Goal: Information Seeking & Learning: Learn about a topic

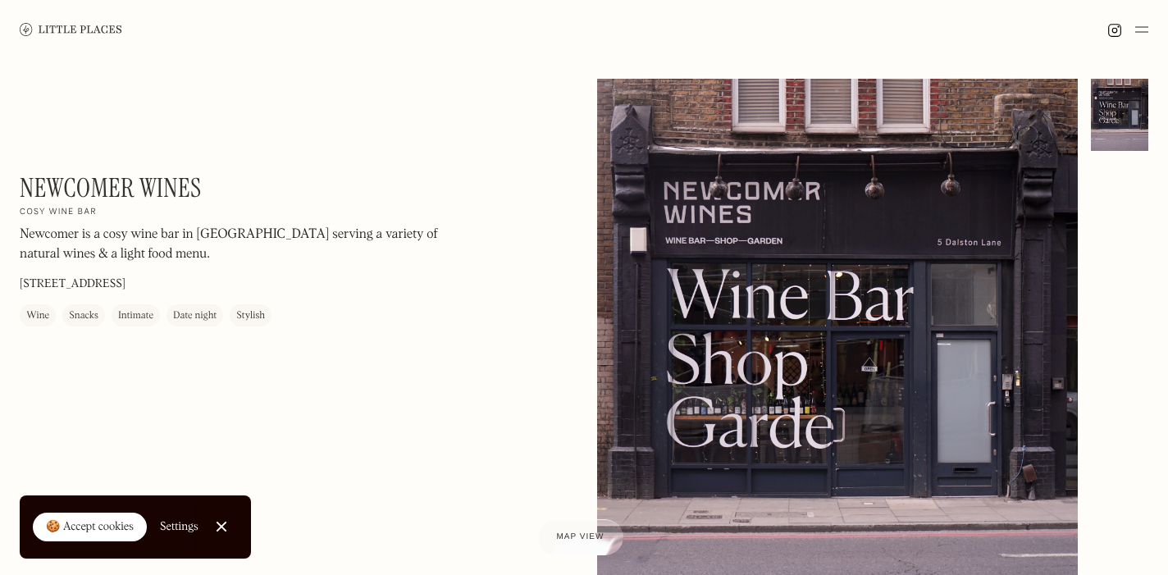
click at [89, 25] on img at bounding box center [71, 29] width 102 height 12
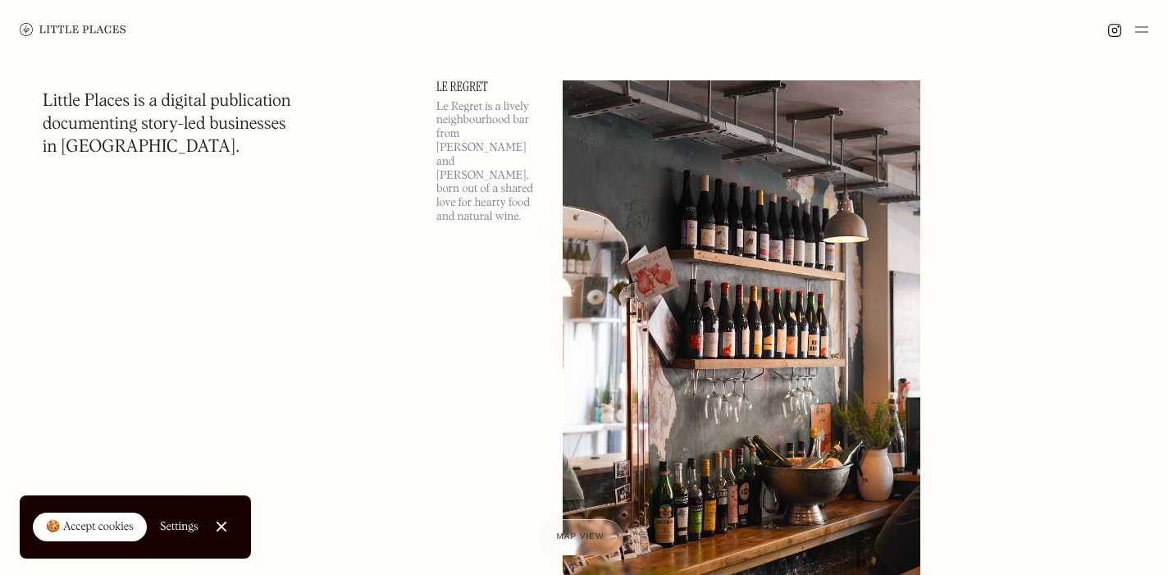
scroll to position [1156, 0]
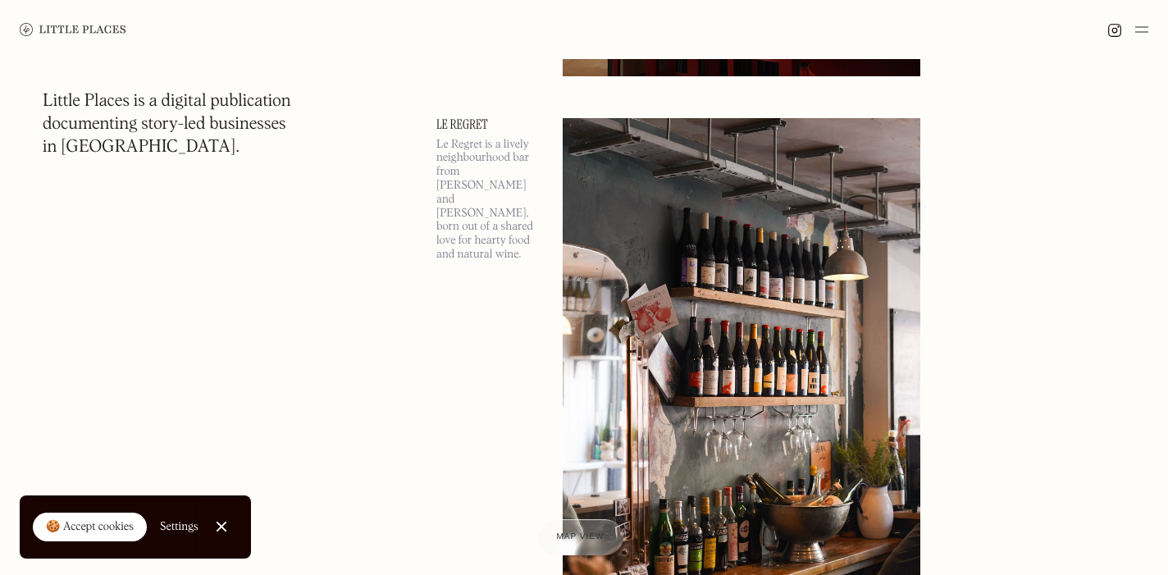
click at [471, 123] on link "Le Regret" at bounding box center [489, 124] width 107 height 13
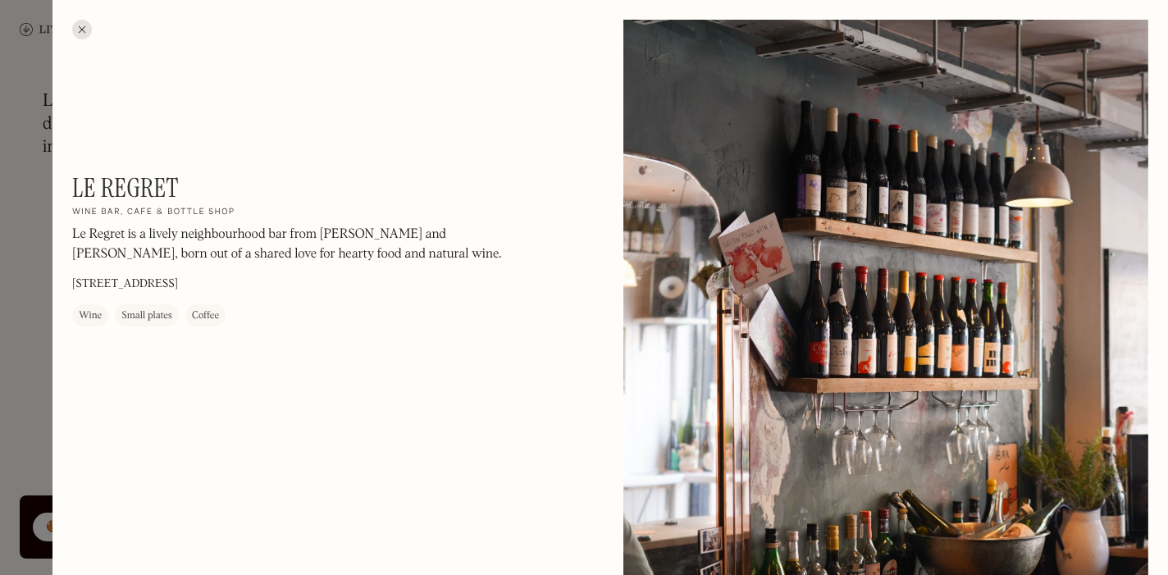
click at [84, 29] on div at bounding box center [82, 30] width 20 height 20
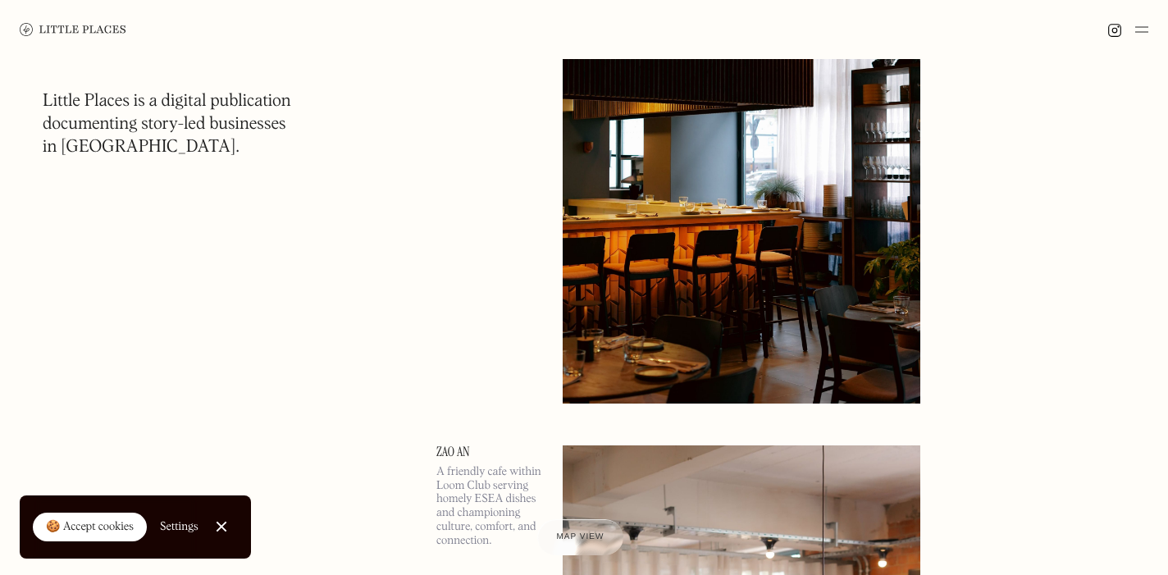
scroll to position [216, 0]
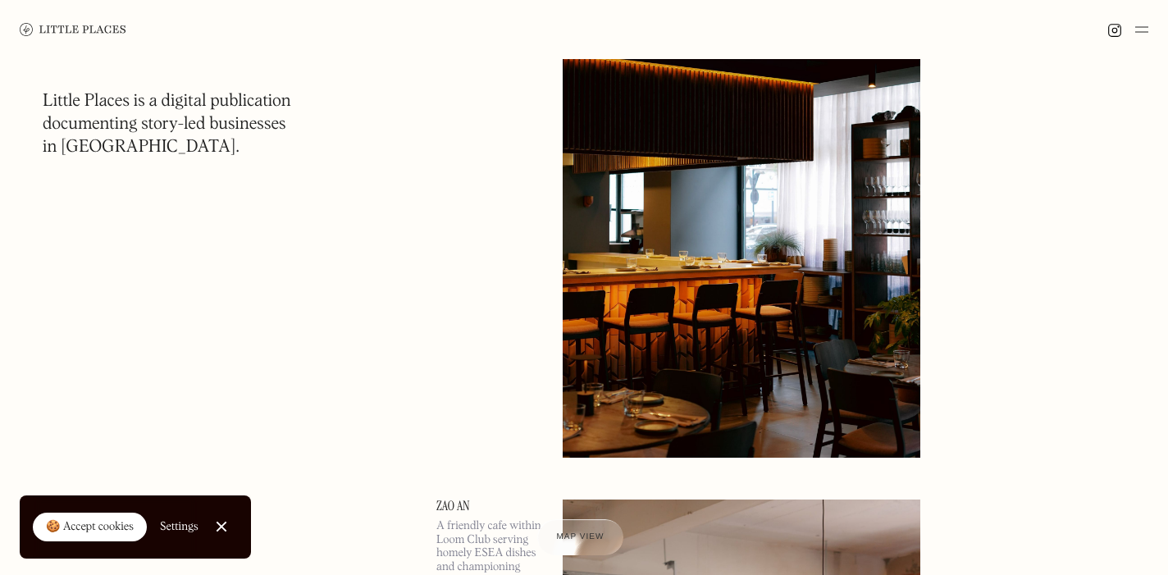
click at [224, 528] on link "Close Cookie Popup" at bounding box center [221, 526] width 33 height 33
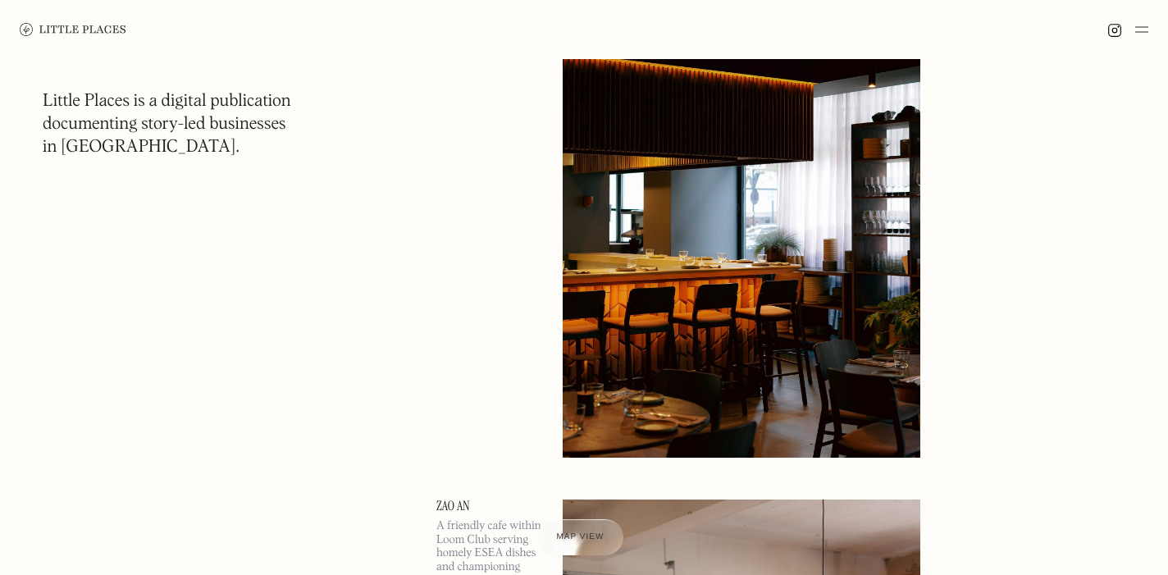
click at [1141, 26] on img at bounding box center [1141, 30] width 13 height 20
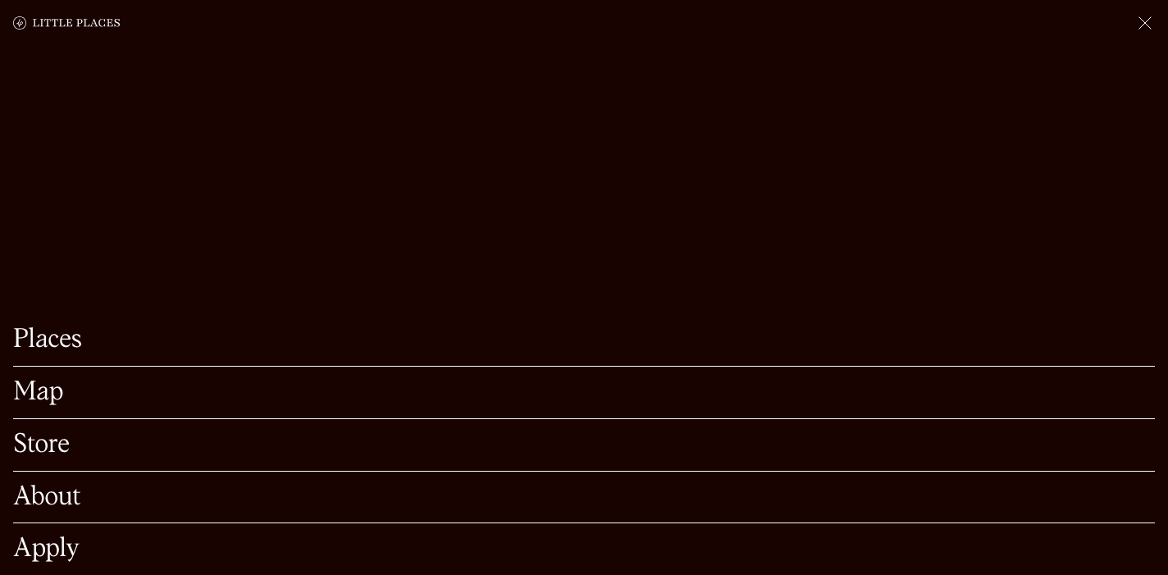
click at [30, 397] on link "Map" at bounding box center [583, 392] width 1141 height 25
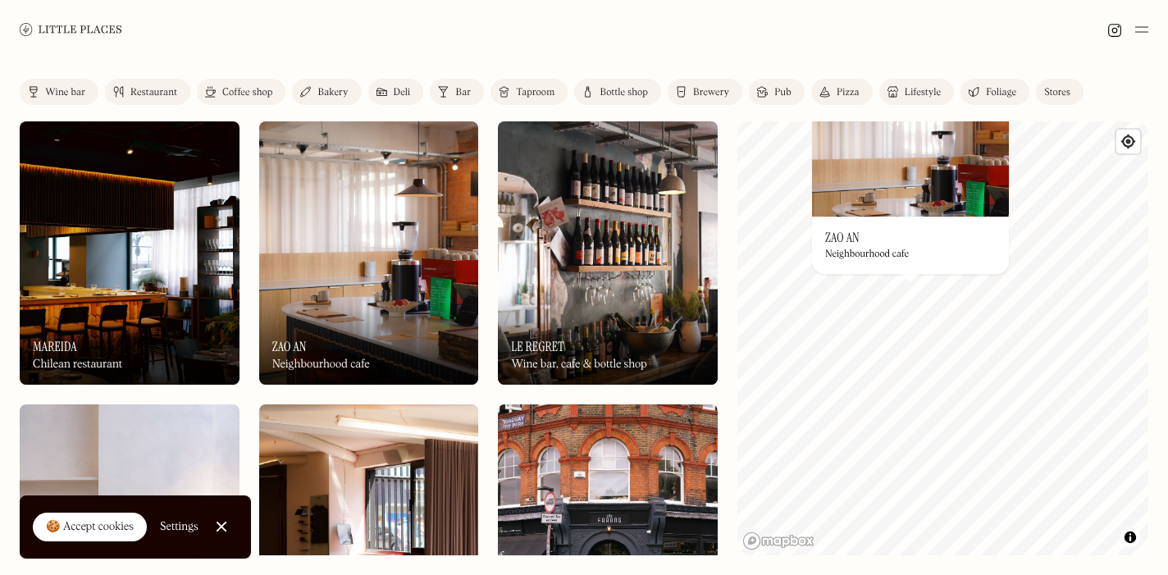
click at [844, 237] on h3 "Zao An" at bounding box center [842, 238] width 34 height 16
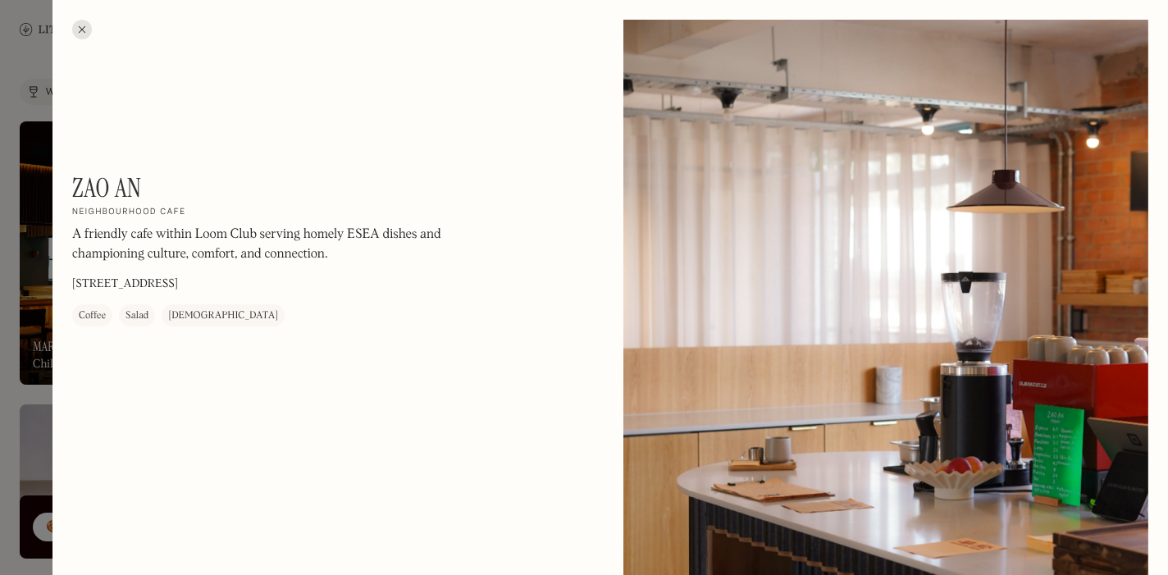
click at [83, 26] on div at bounding box center [82, 30] width 20 height 20
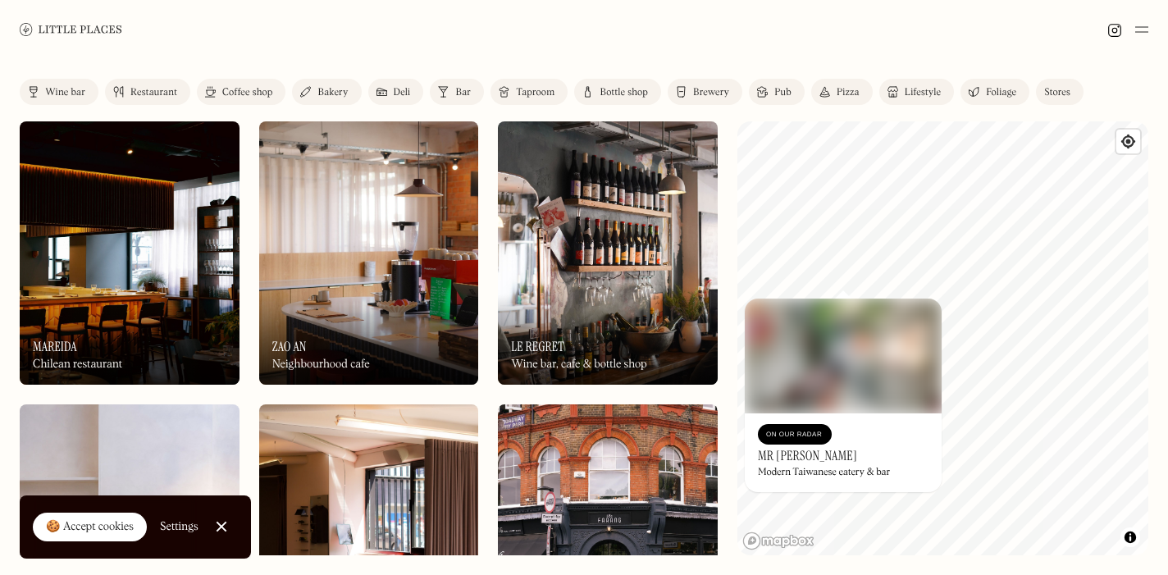
click at [910, 300] on img at bounding box center [842, 355] width 197 height 115
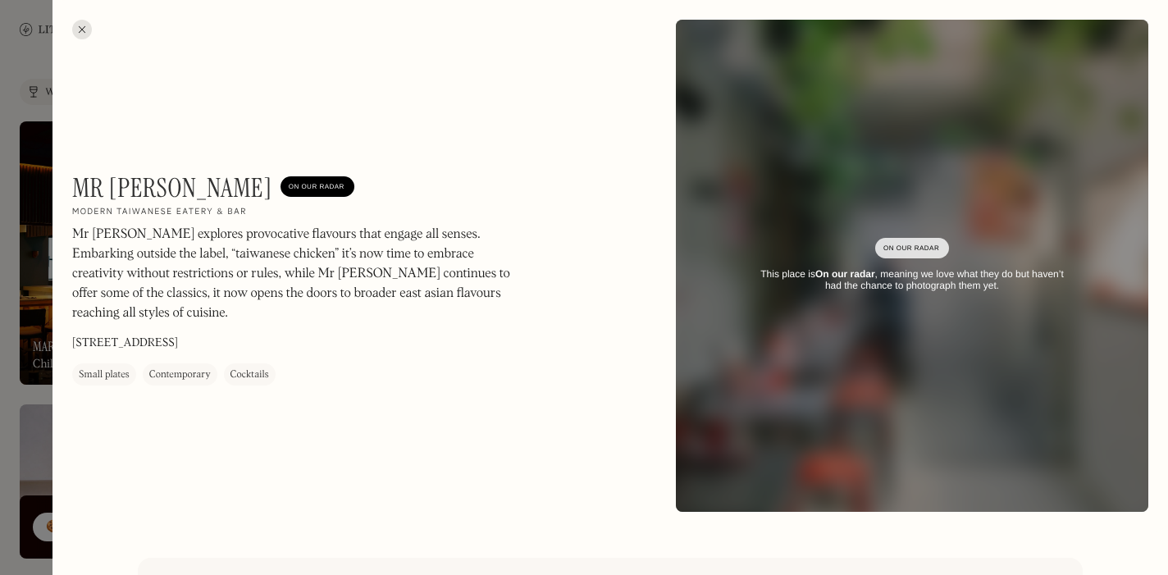
click at [74, 30] on div at bounding box center [82, 30] width 20 height 20
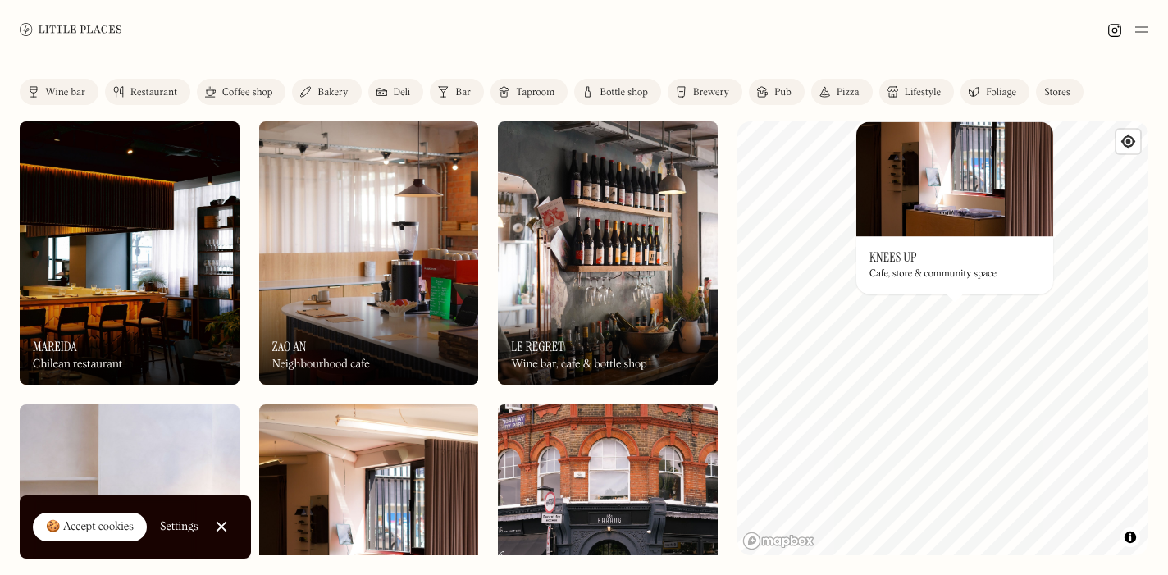
click at [954, 185] on img at bounding box center [954, 178] width 197 height 115
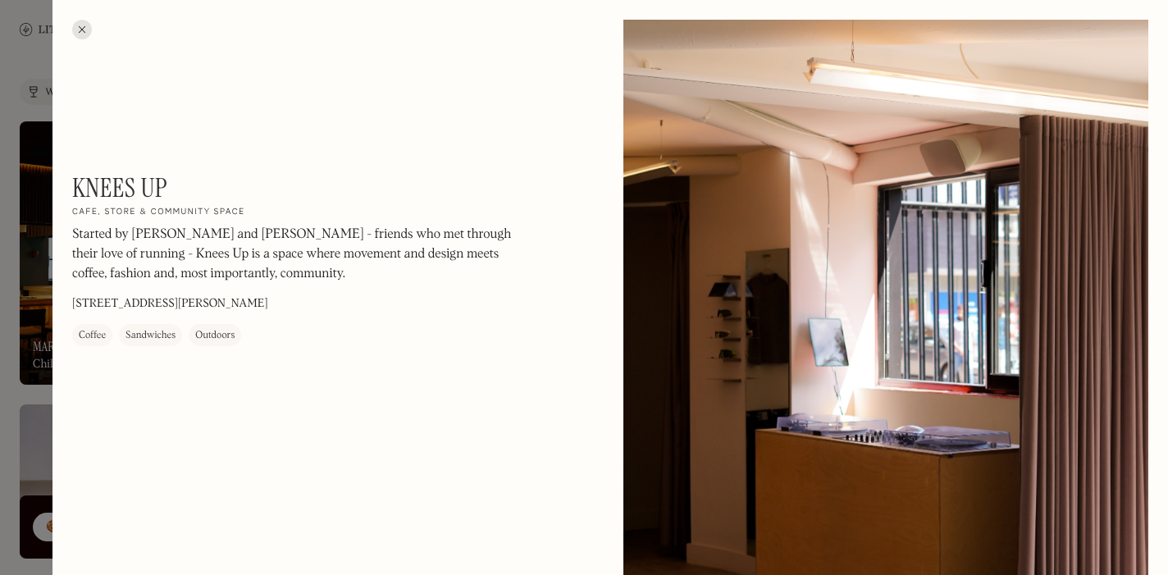
click at [83, 28] on div at bounding box center [82, 30] width 20 height 20
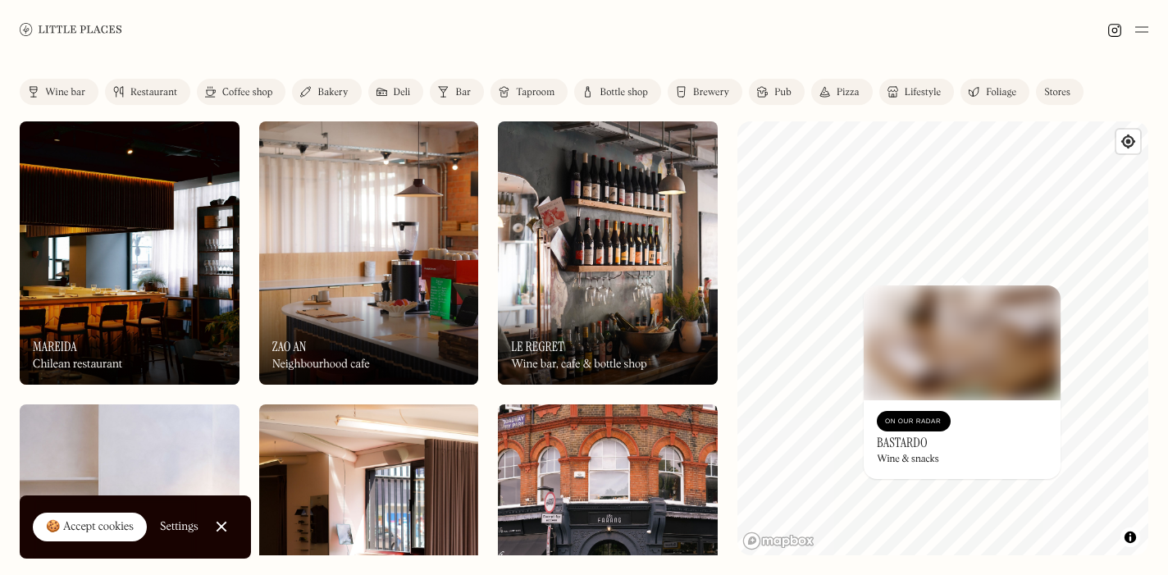
click at [918, 394] on img at bounding box center [961, 342] width 197 height 115
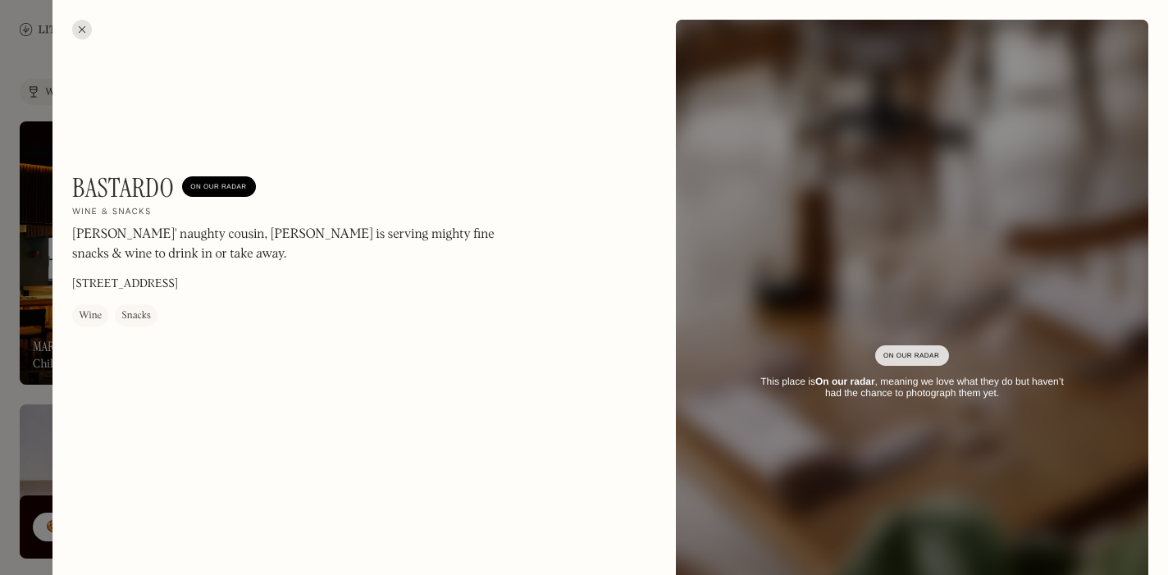
click at [80, 29] on div at bounding box center [82, 30] width 20 height 20
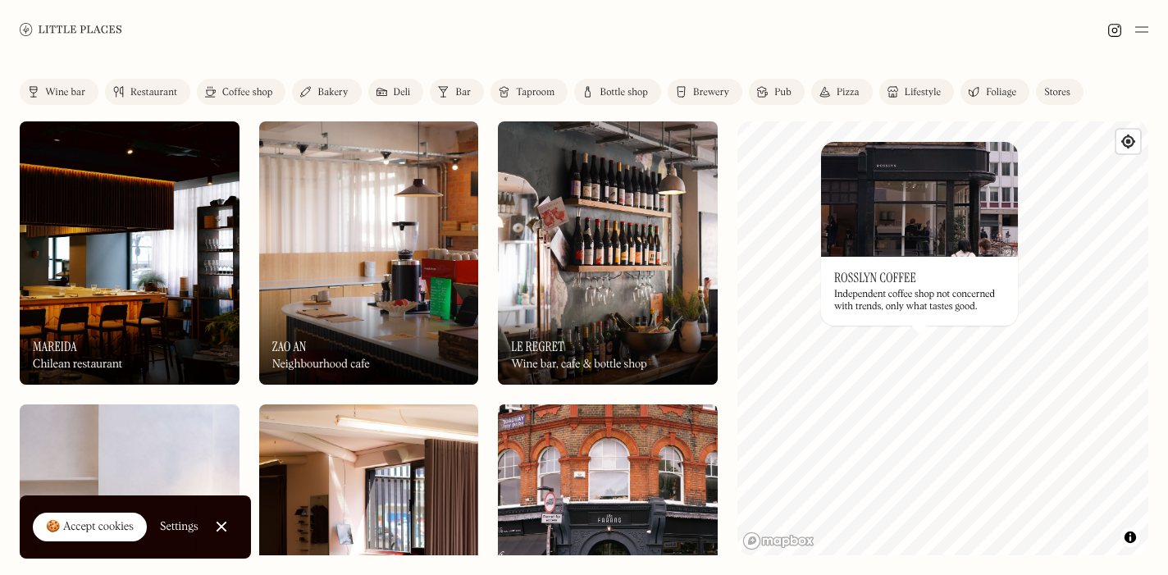
click at [809, 549] on link "Mapbox homepage" at bounding box center [778, 540] width 72 height 19
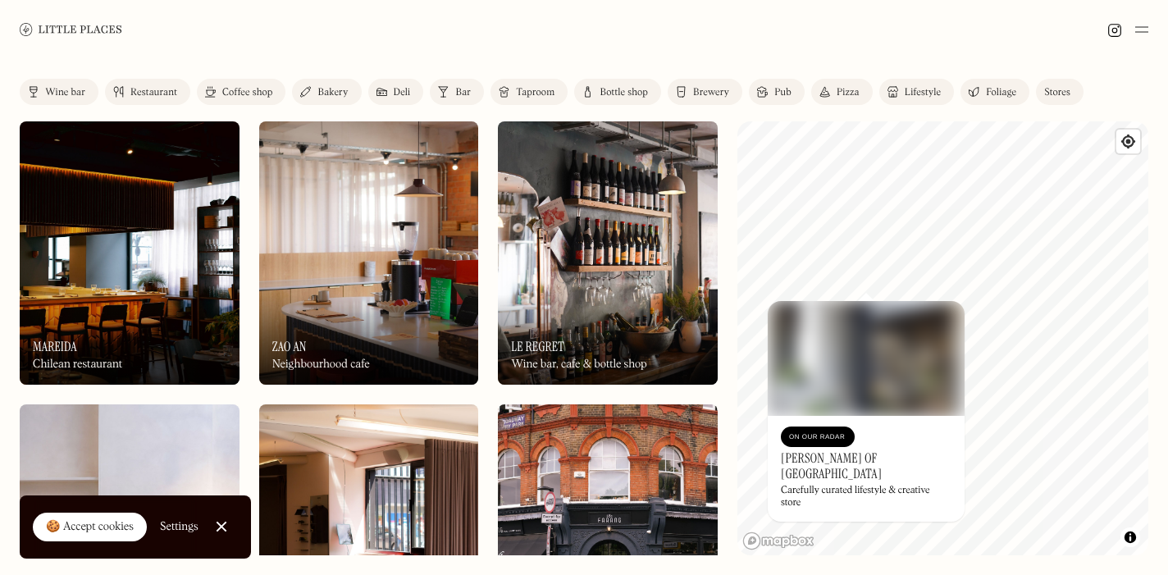
click at [64, 91] on div "Wine bar" at bounding box center [65, 93] width 40 height 10
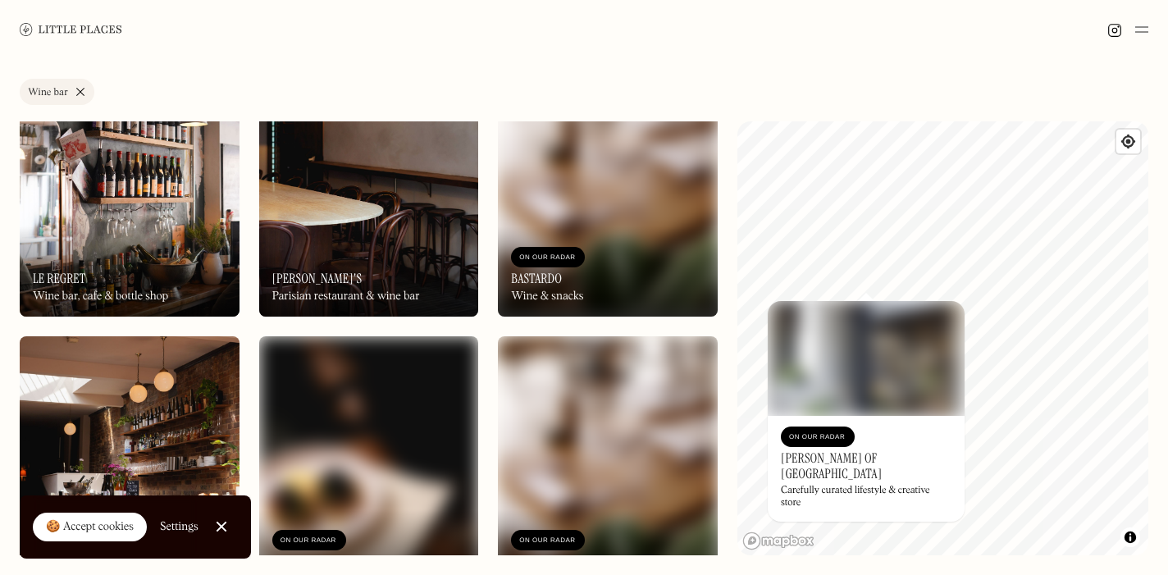
scroll to position [66, 0]
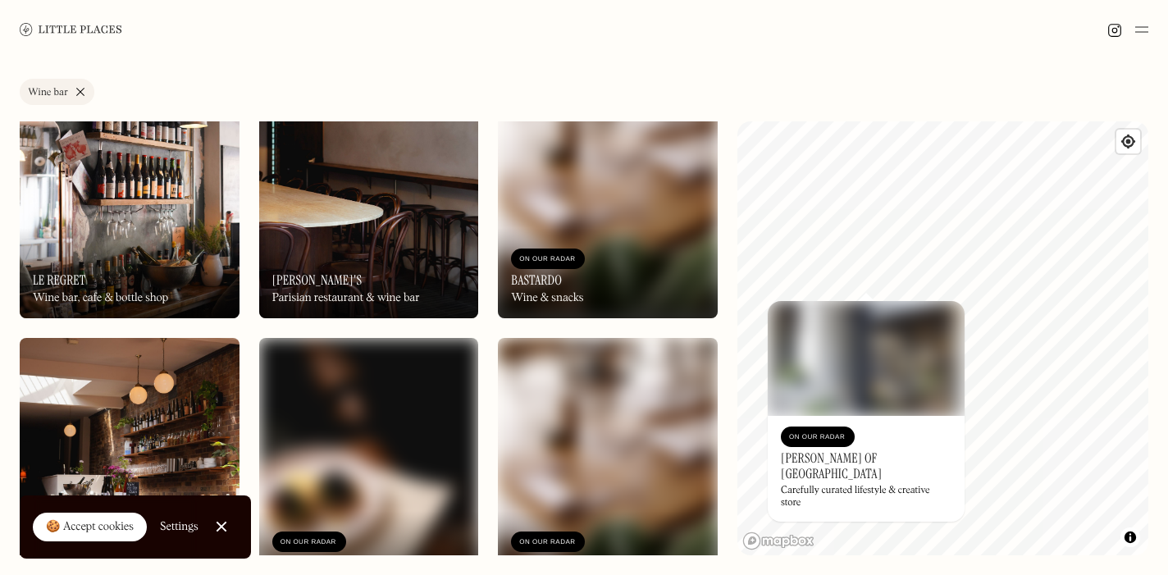
click at [328, 203] on img at bounding box center [369, 186] width 220 height 263
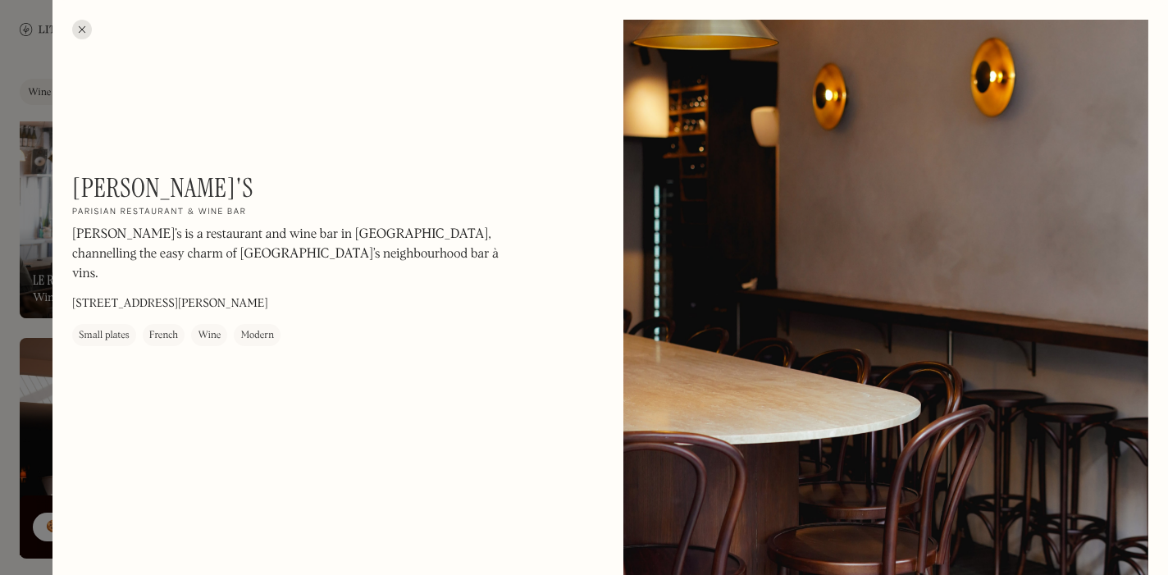
click at [87, 29] on div at bounding box center [82, 30] width 20 height 20
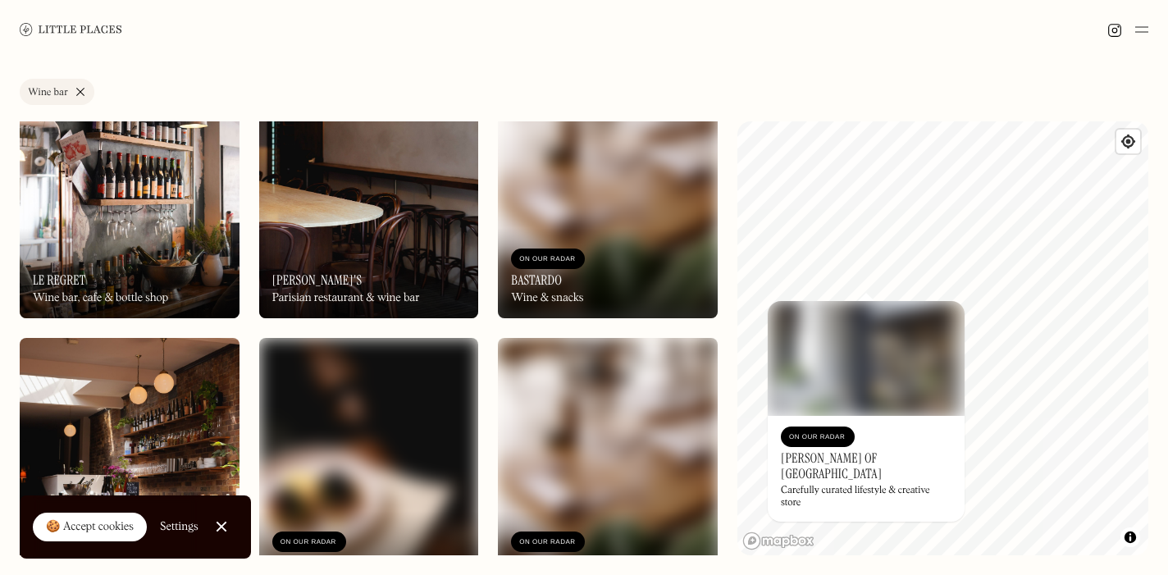
click at [101, 181] on img at bounding box center [130, 186] width 220 height 263
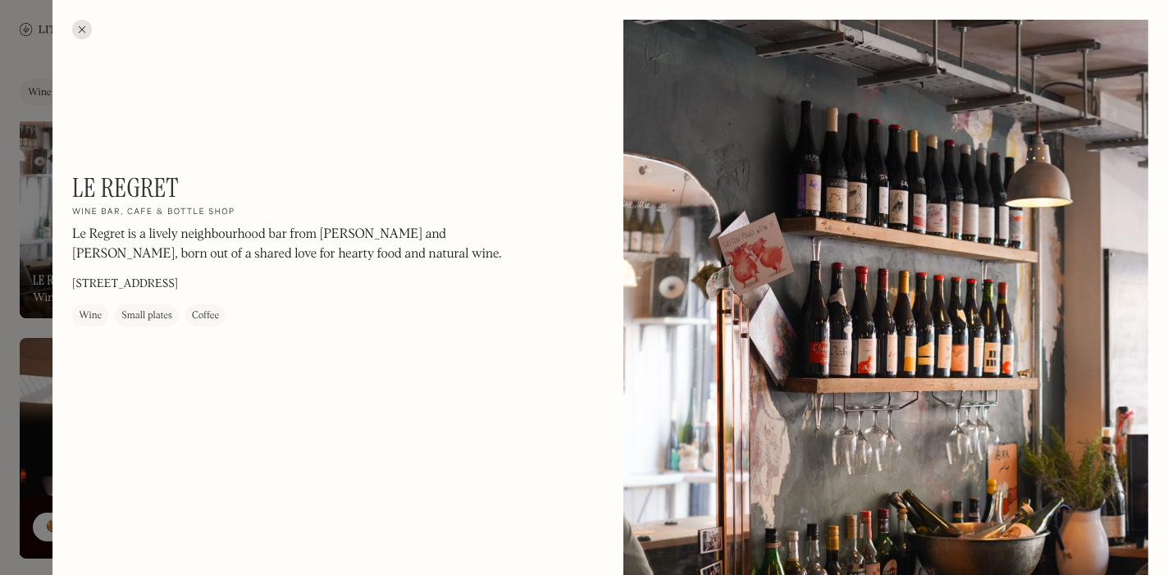
click at [84, 27] on div at bounding box center [82, 30] width 20 height 20
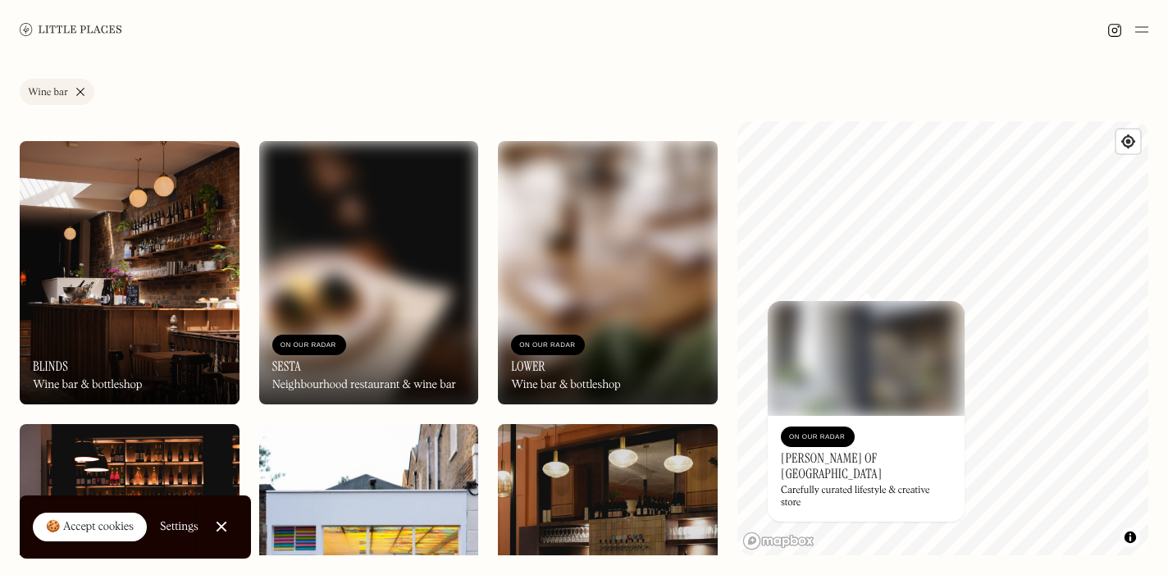
scroll to position [264, 0]
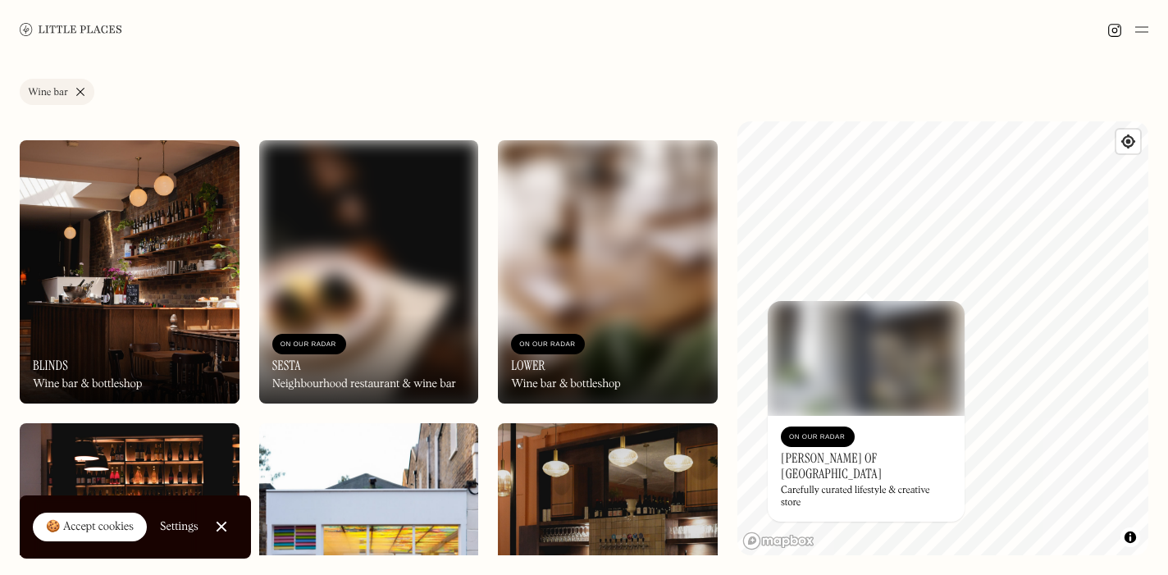
click at [116, 339] on div "On Our Radar Blinds Wine bar & bottleshop" at bounding box center [130, 358] width 220 height 90
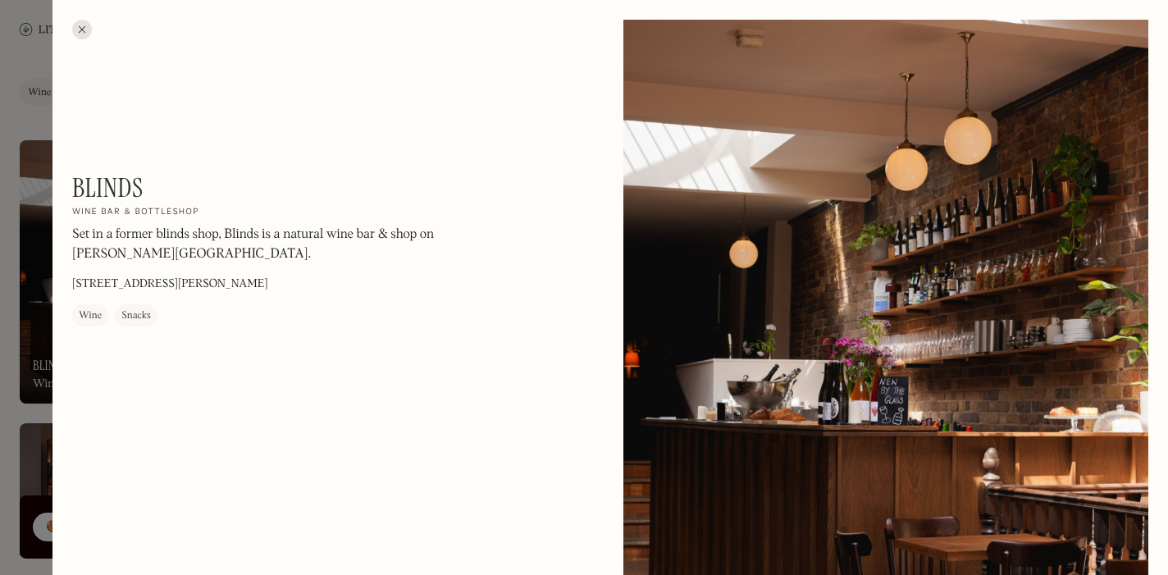
click at [85, 28] on div at bounding box center [82, 30] width 20 height 20
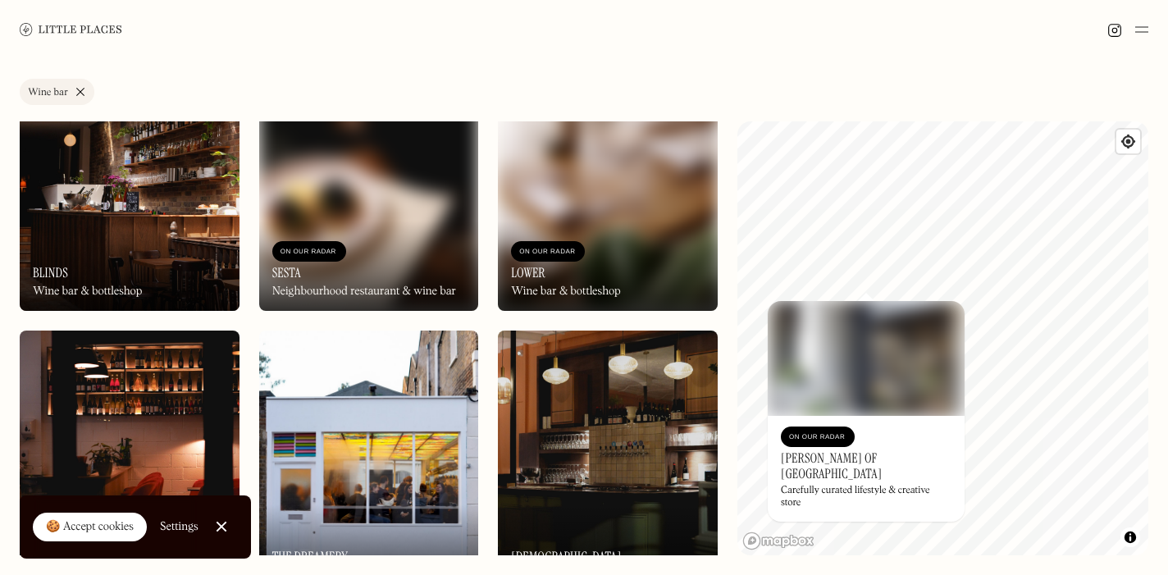
scroll to position [284, 0]
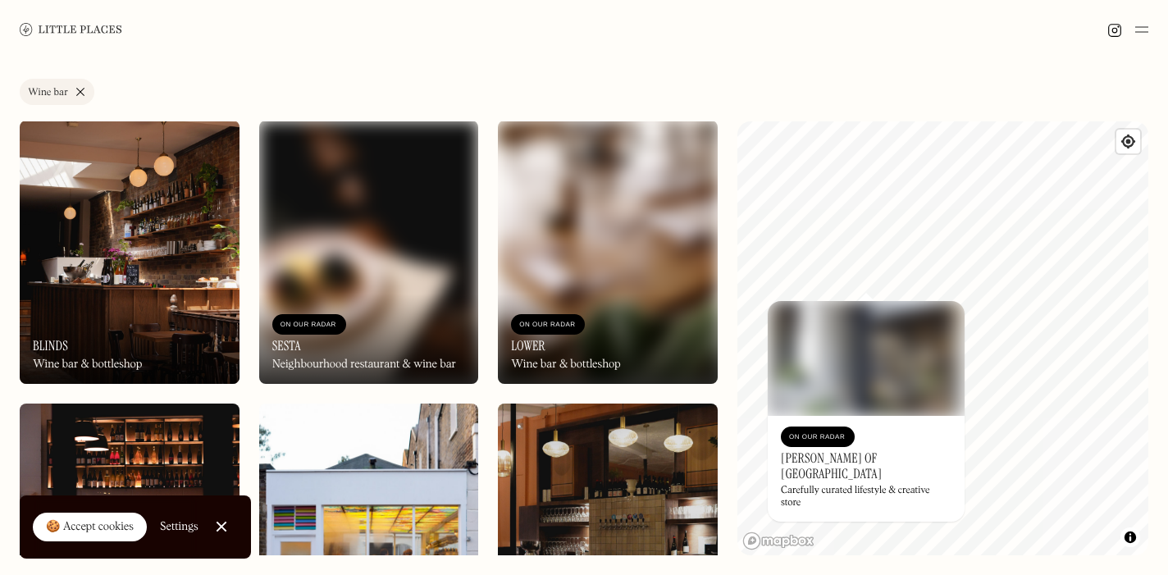
click at [393, 263] on img at bounding box center [369, 252] width 220 height 263
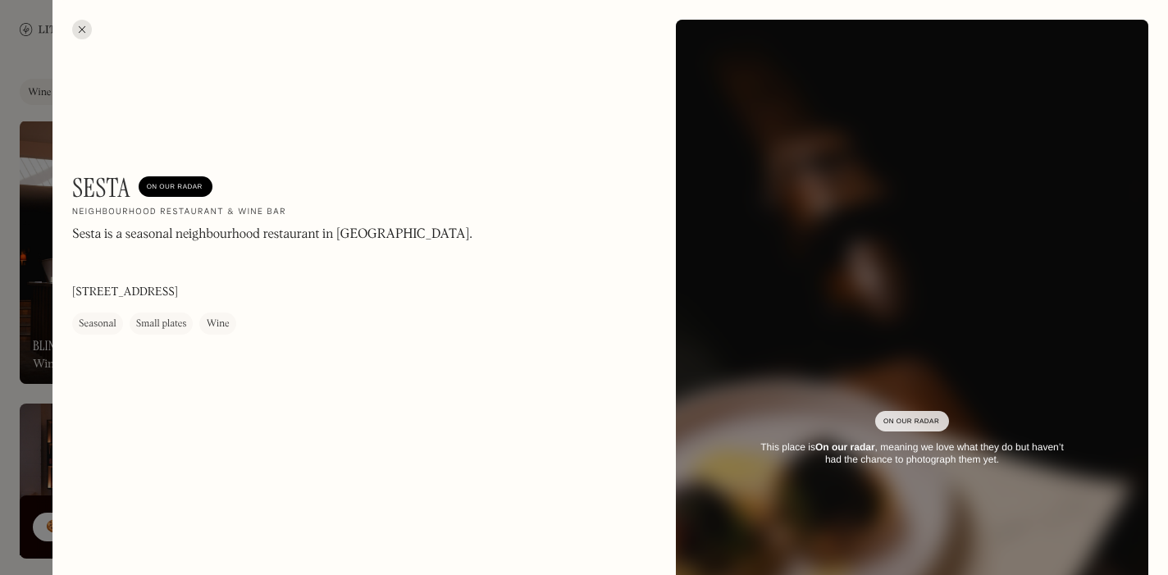
click at [89, 30] on div at bounding box center [82, 30] width 20 height 20
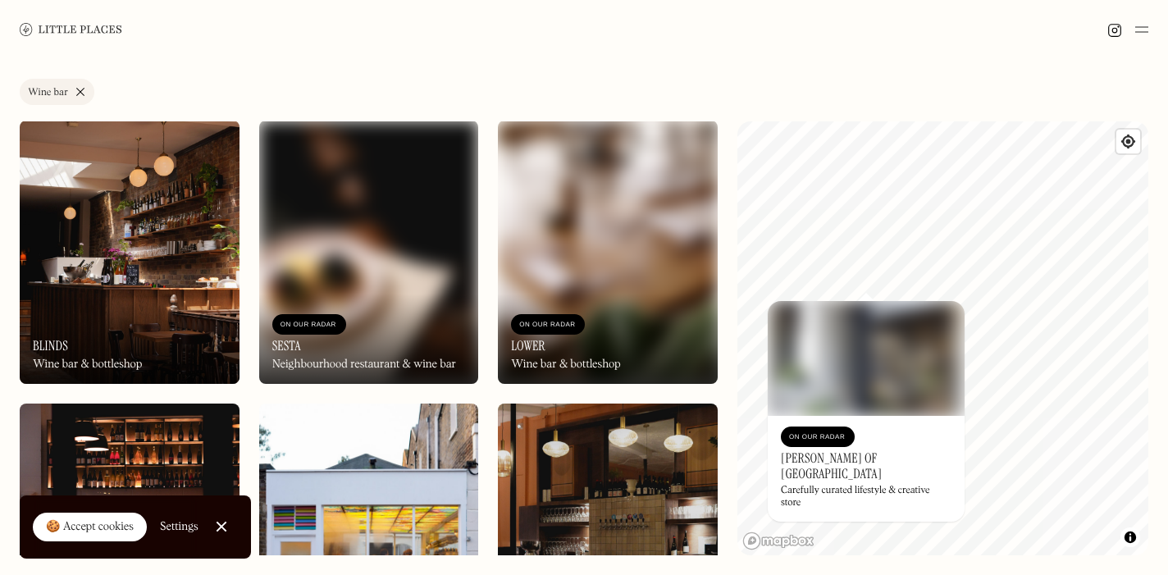
click at [543, 189] on img at bounding box center [608, 252] width 220 height 263
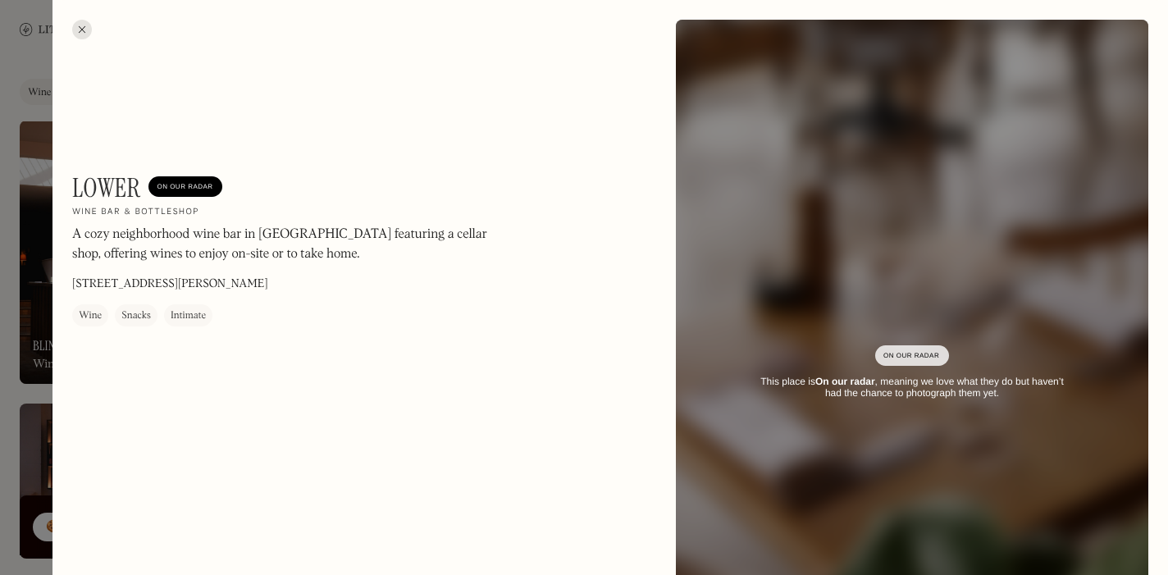
click at [80, 27] on div at bounding box center [82, 30] width 20 height 20
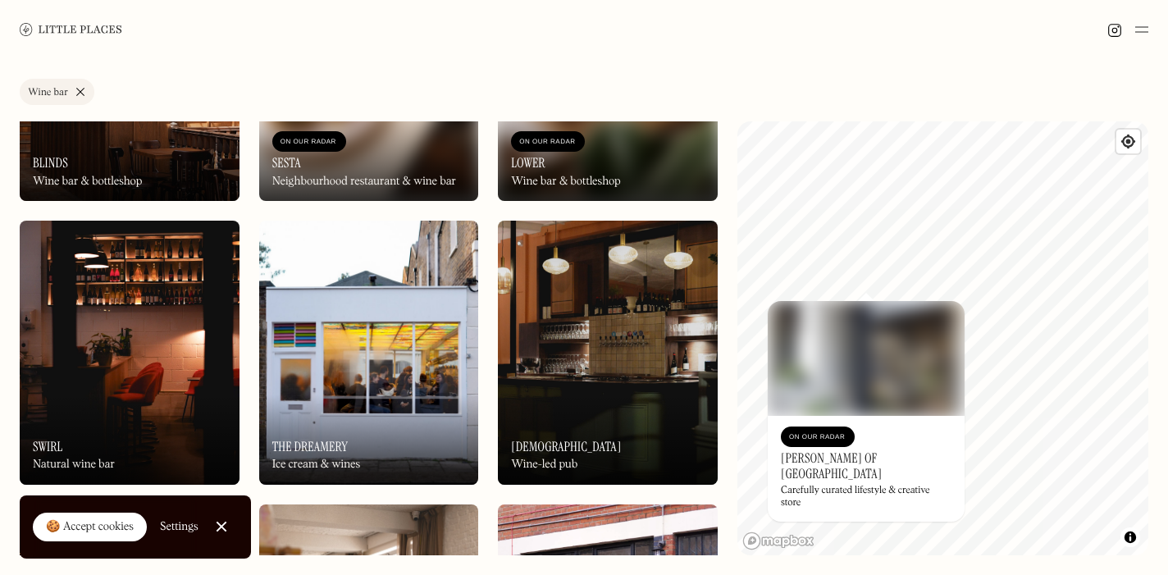
scroll to position [525, 0]
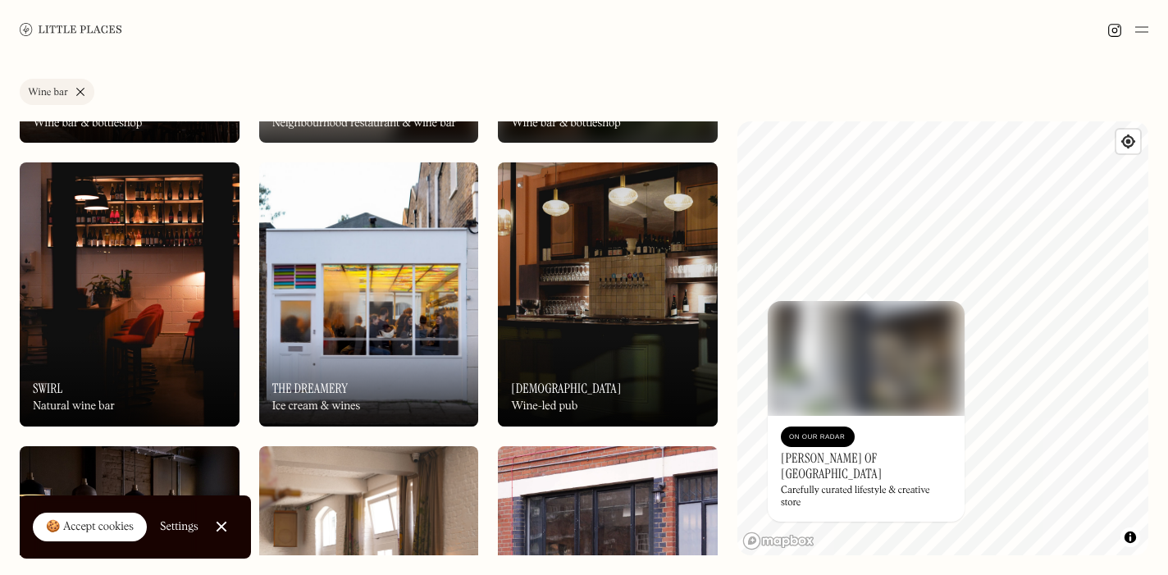
click at [216, 530] on link "Close Cookie Popup" at bounding box center [221, 526] width 33 height 33
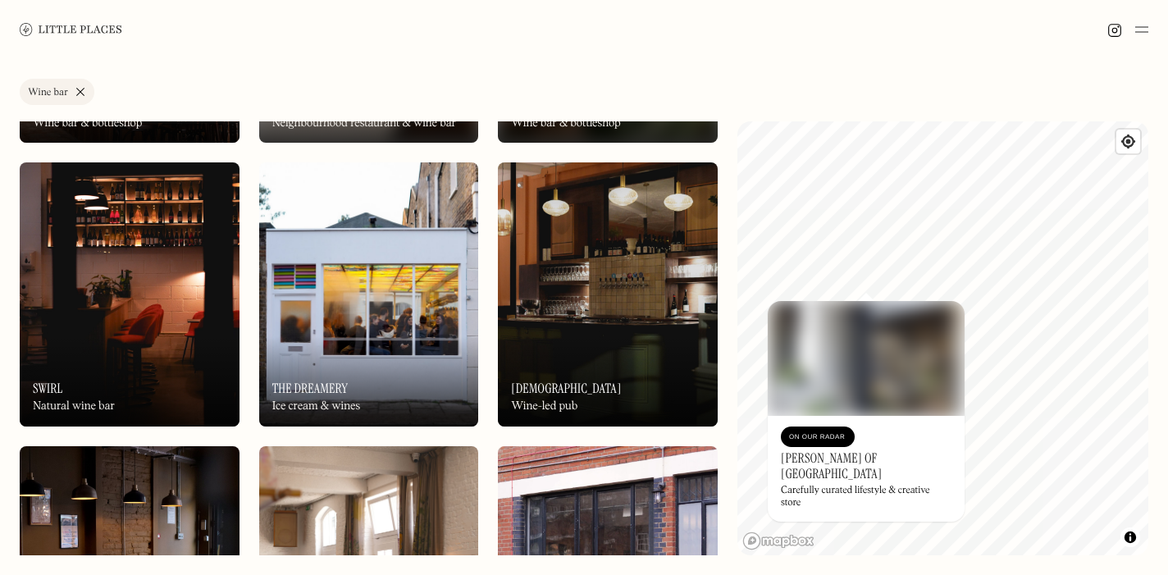
click at [150, 305] on img at bounding box center [130, 293] width 220 height 263
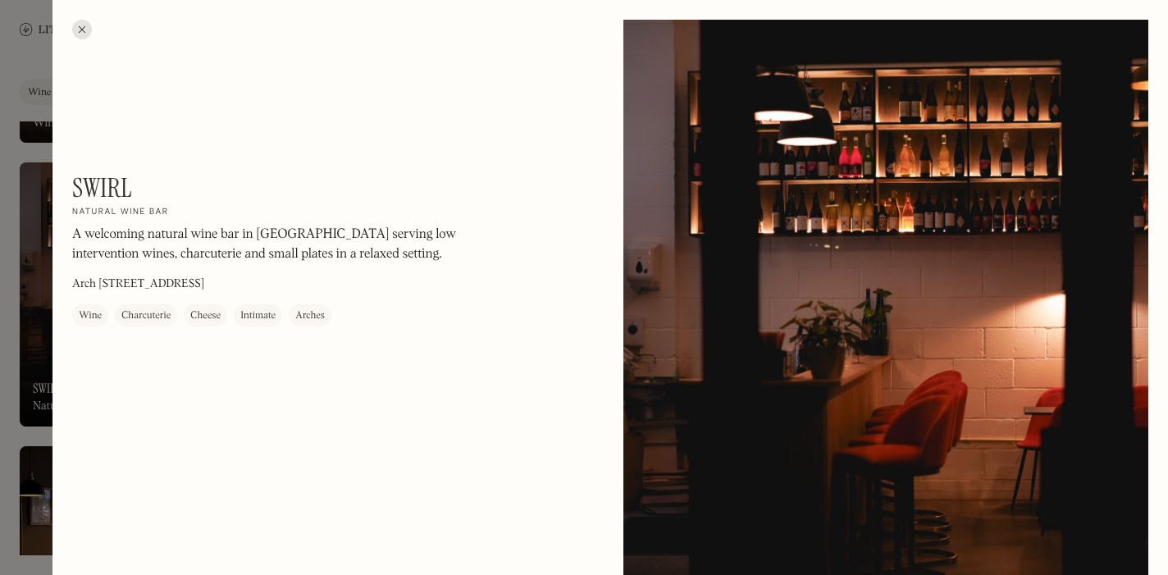
click at [83, 25] on div at bounding box center [82, 30] width 20 height 20
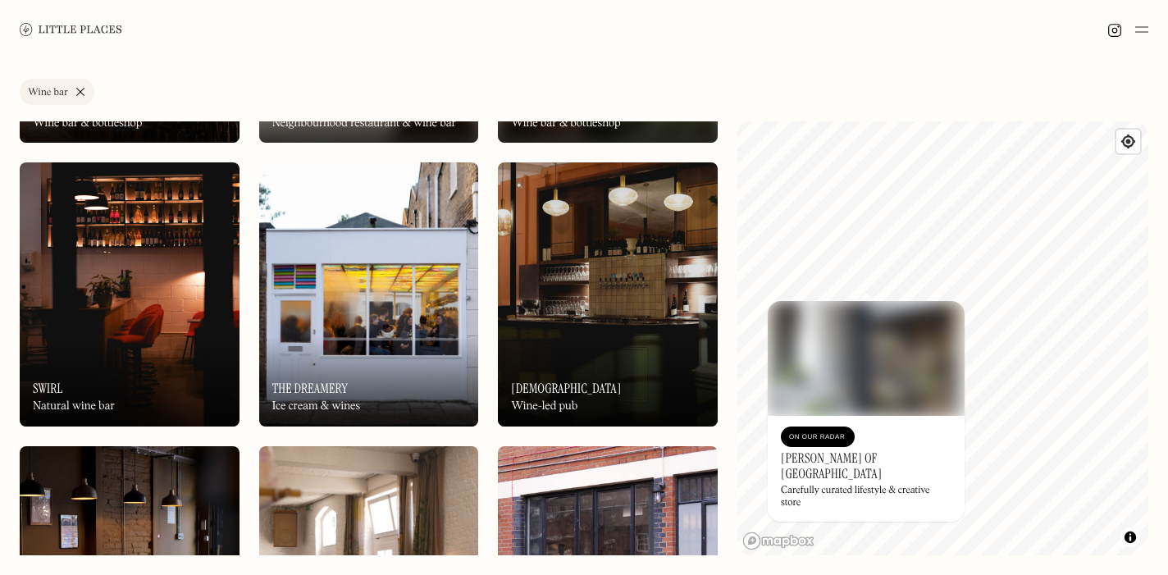
click at [355, 305] on img at bounding box center [369, 293] width 220 height 263
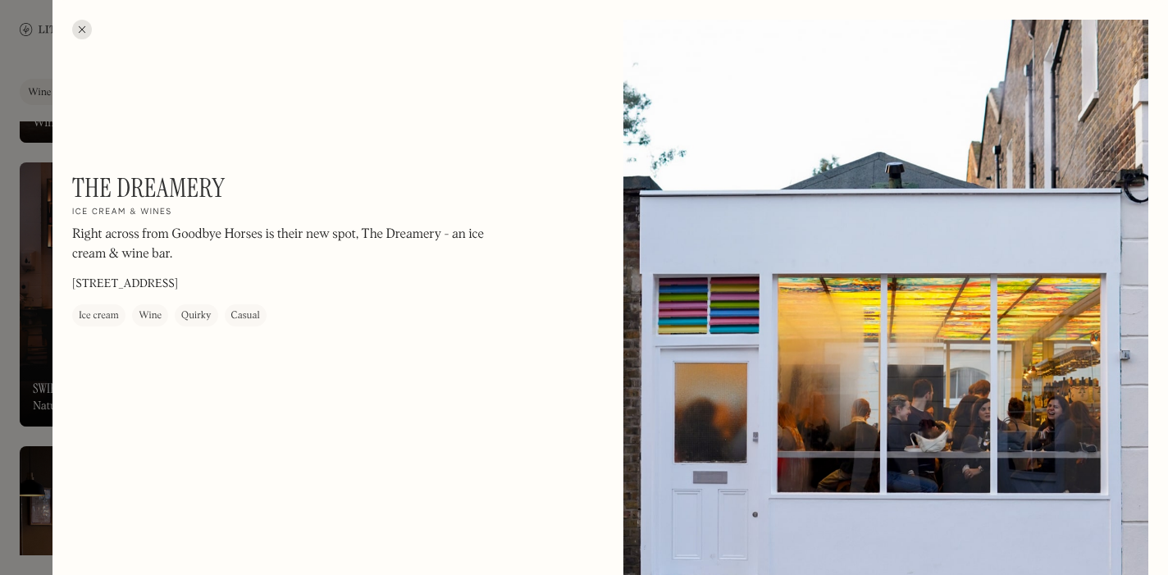
click at [80, 31] on div at bounding box center [82, 30] width 20 height 20
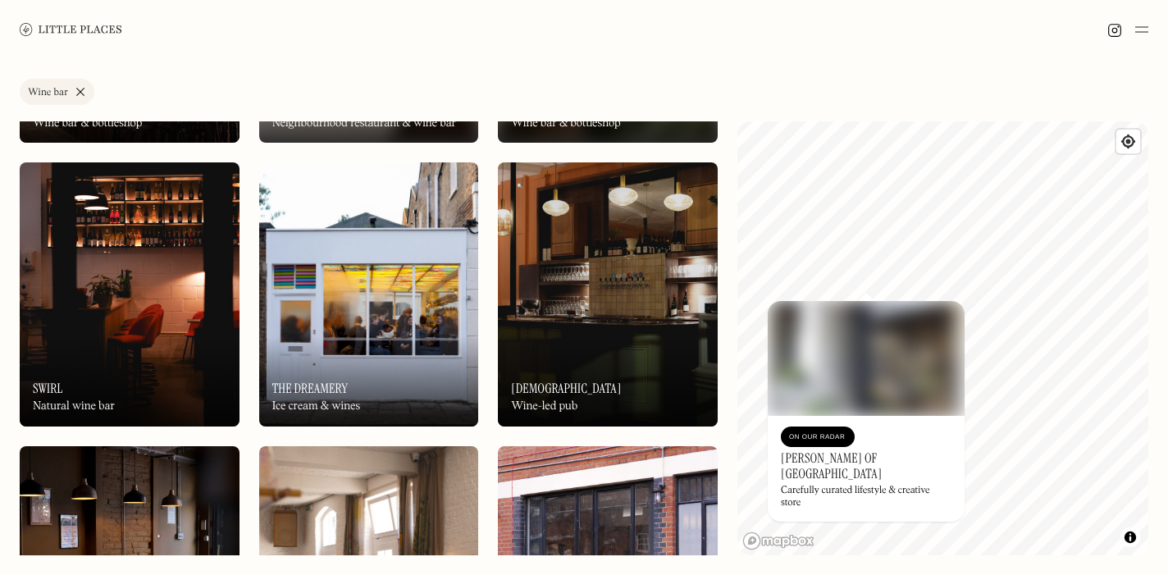
click at [604, 276] on img at bounding box center [608, 293] width 220 height 263
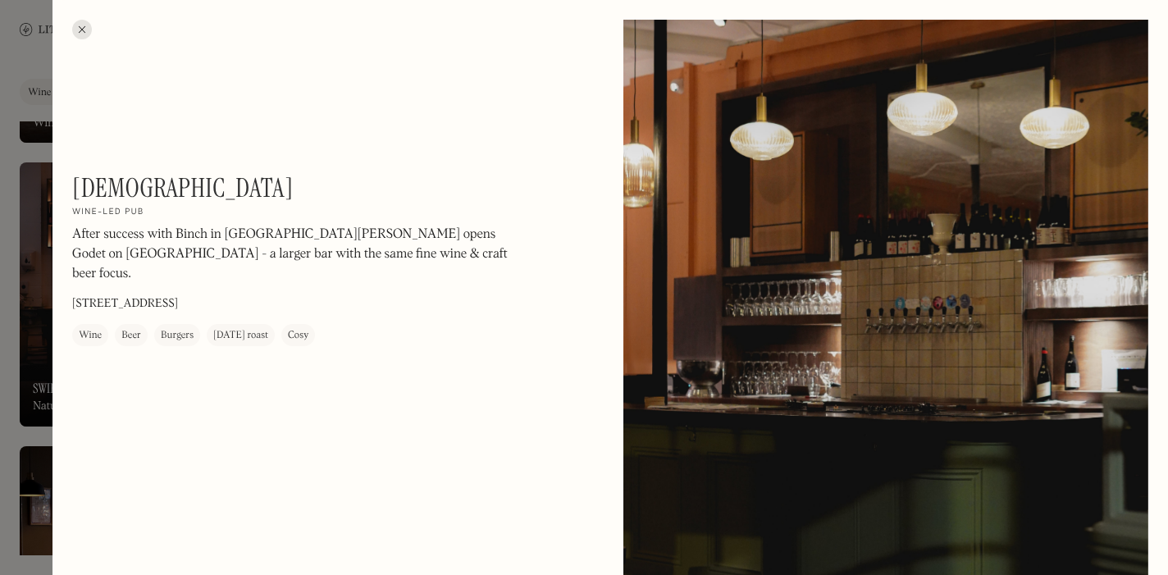
click at [83, 31] on div at bounding box center [82, 30] width 20 height 20
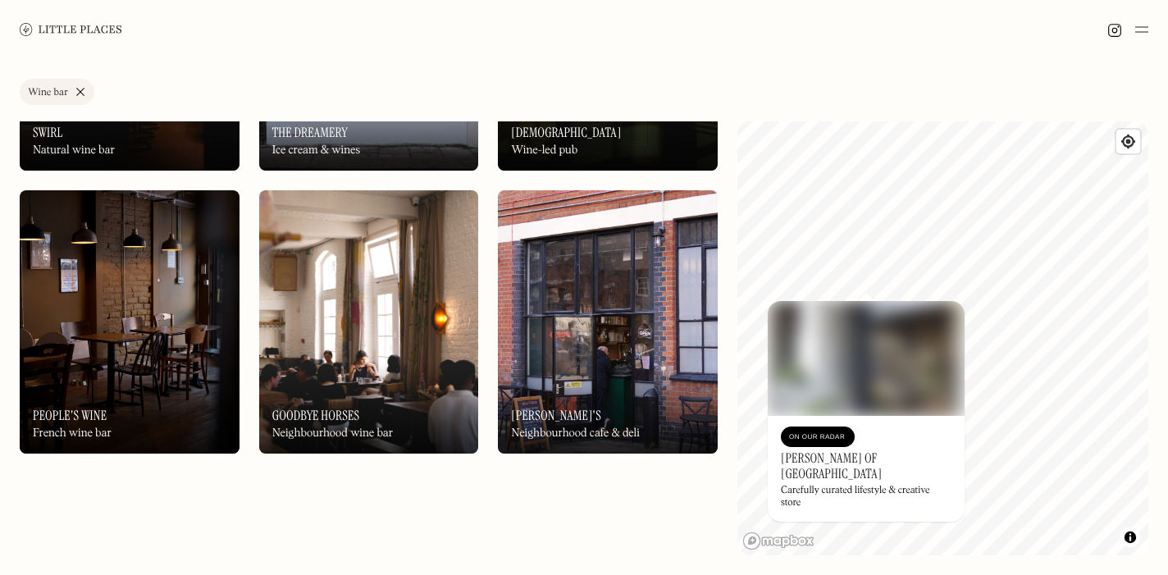
scroll to position [803, 0]
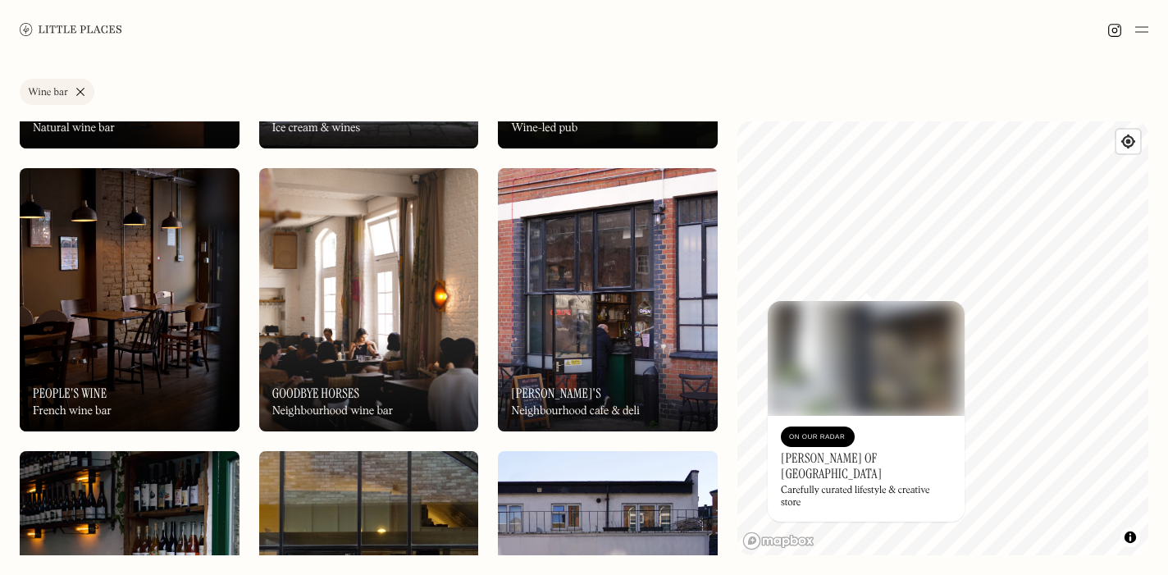
click at [113, 360] on div "On Our Radar People's Wine French wine bar" at bounding box center [130, 386] width 220 height 90
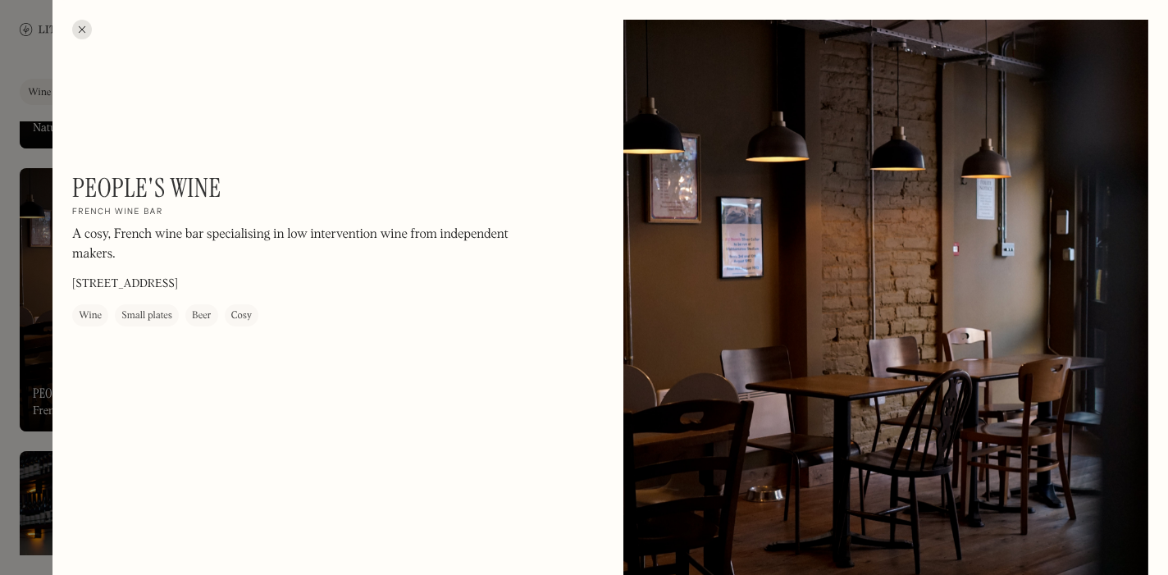
click at [84, 25] on div at bounding box center [82, 30] width 20 height 20
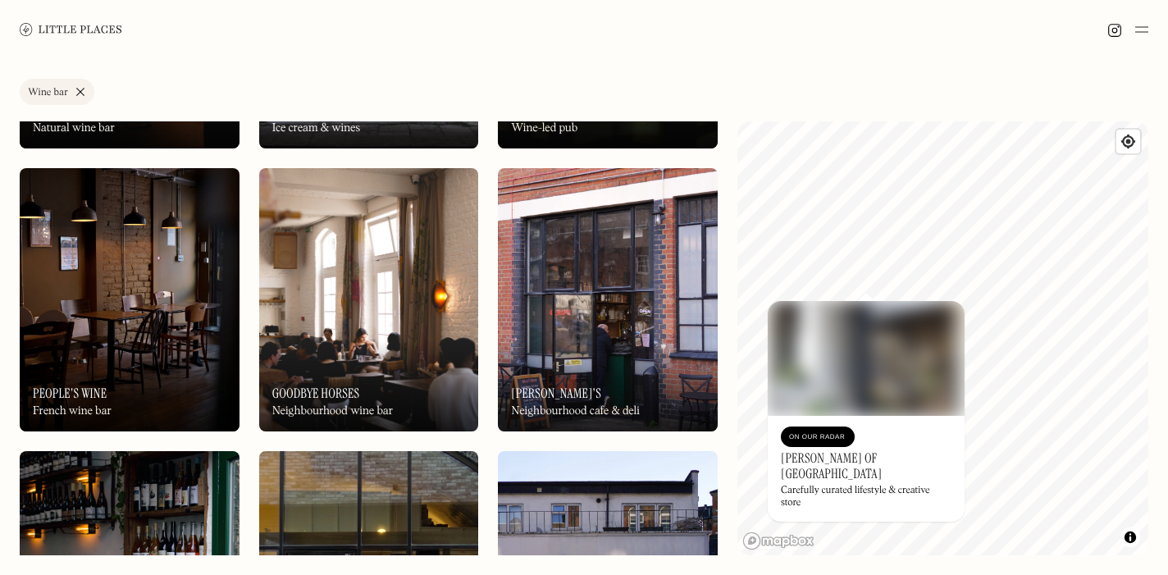
click at [306, 301] on img at bounding box center [369, 299] width 220 height 263
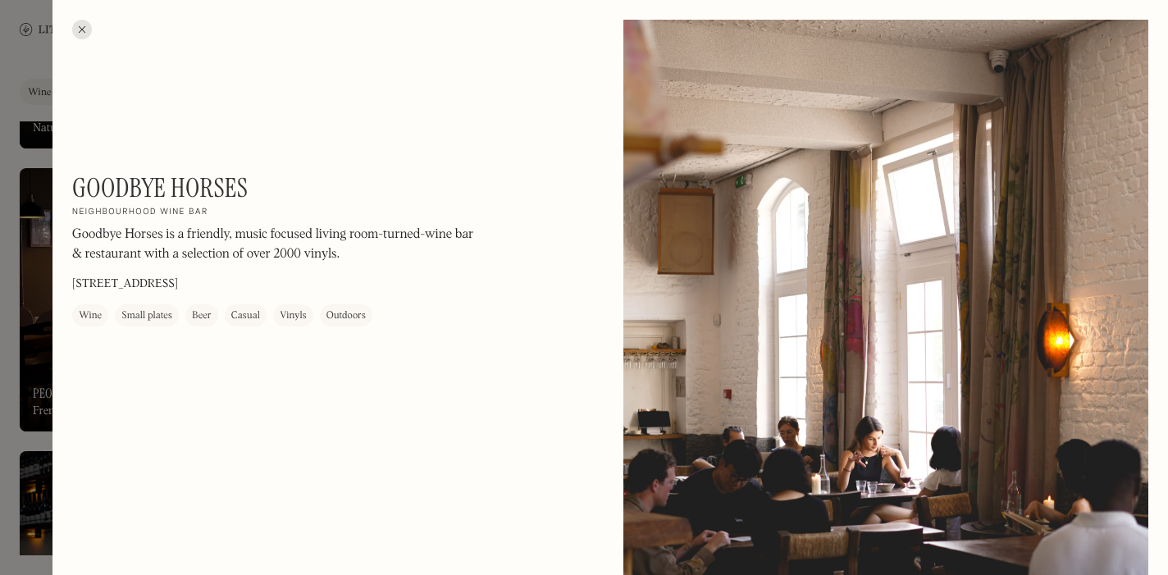
click at [84, 26] on div at bounding box center [82, 30] width 20 height 20
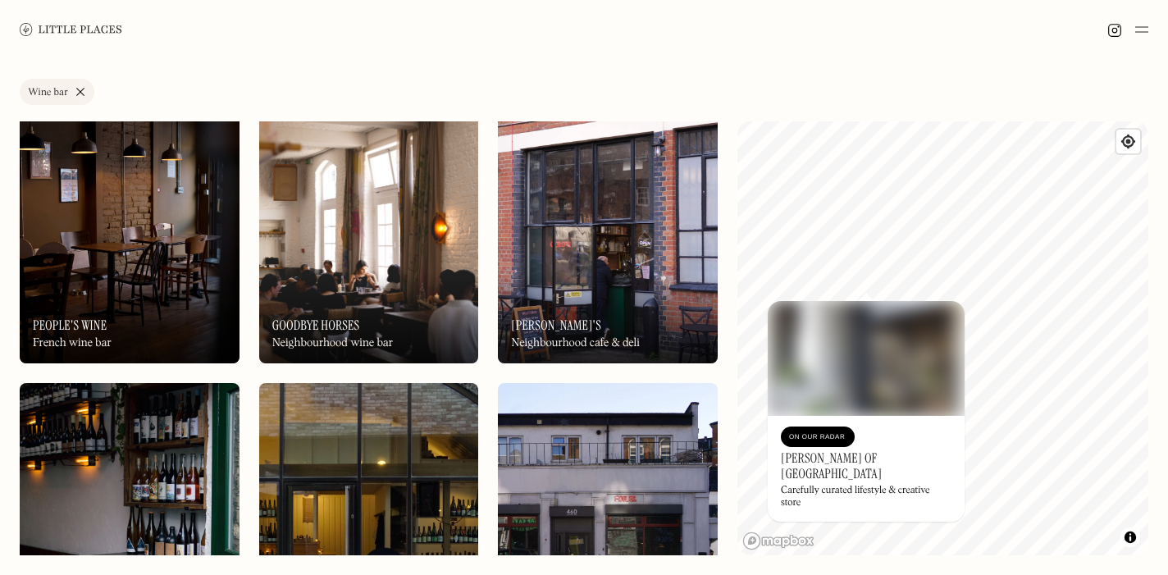
scroll to position [885, 0]
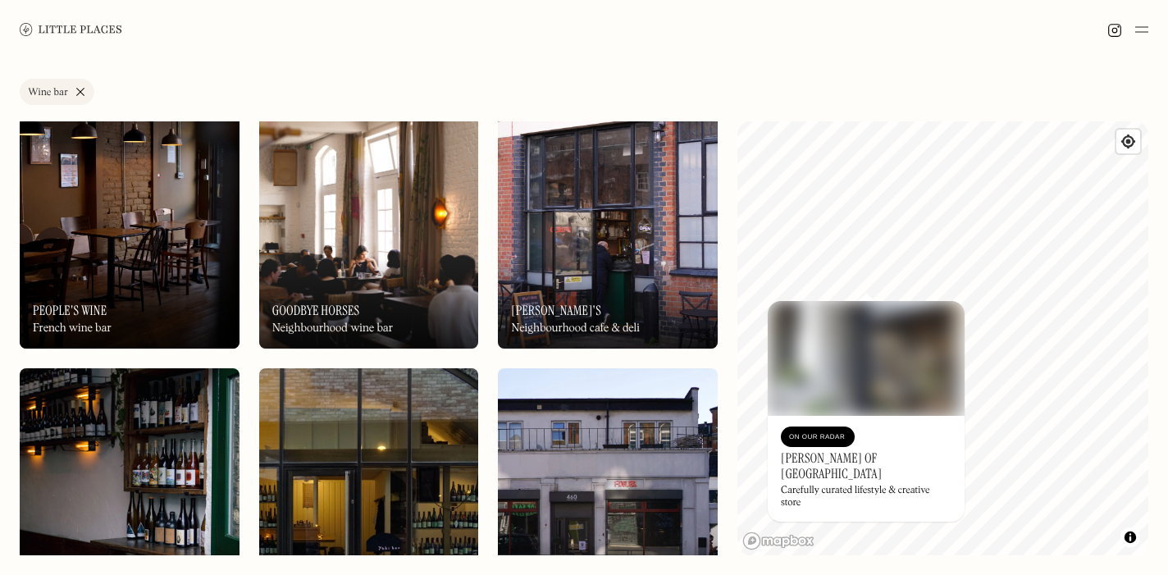
click at [674, 217] on img at bounding box center [608, 216] width 220 height 263
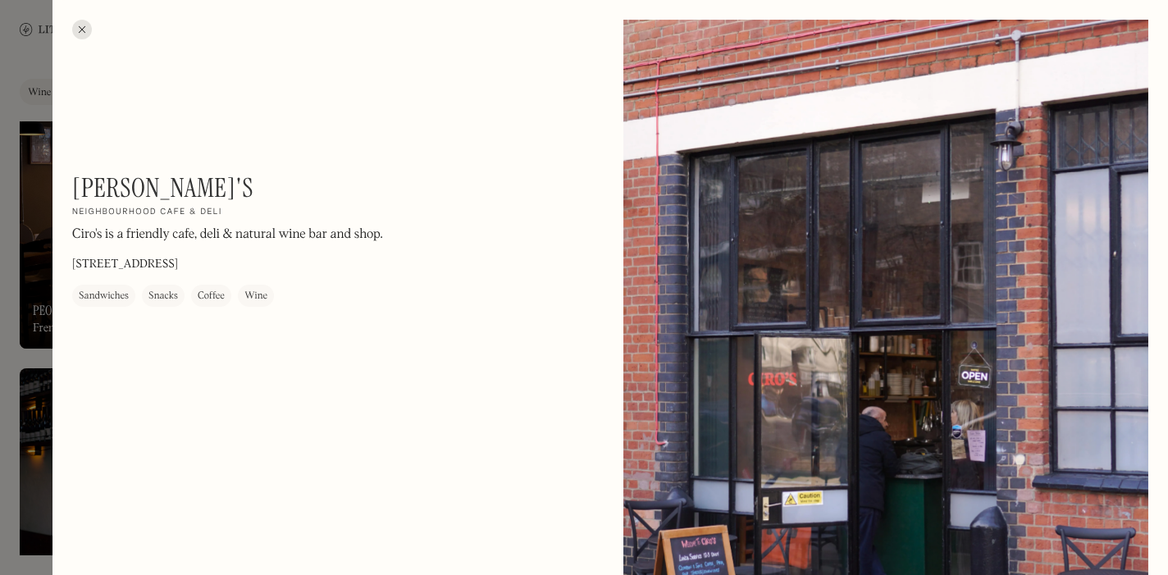
click at [86, 29] on div at bounding box center [82, 30] width 20 height 20
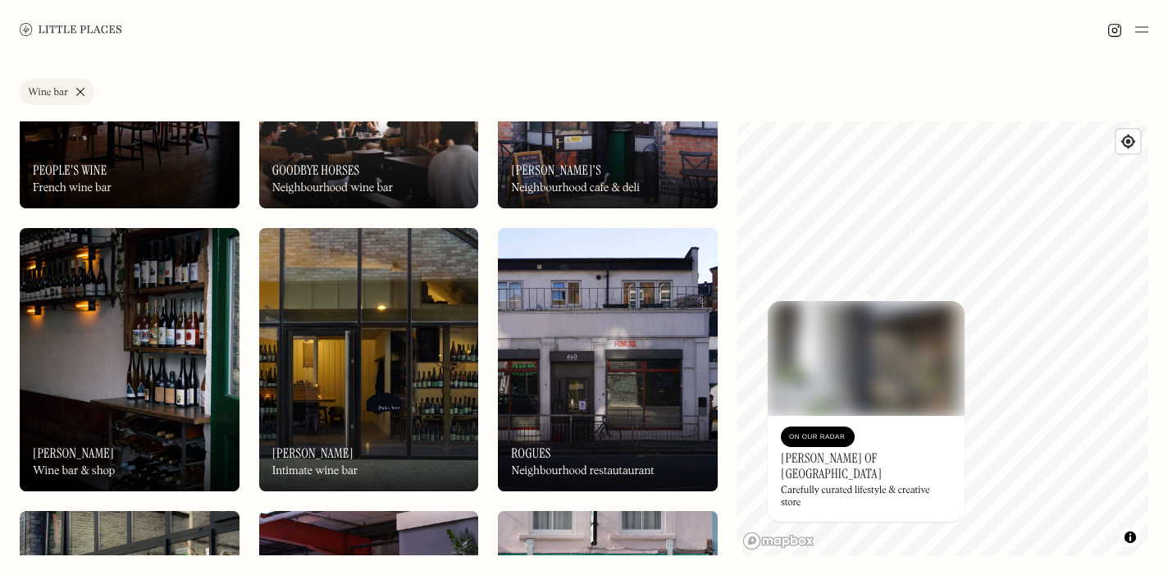
scroll to position [1035, 0]
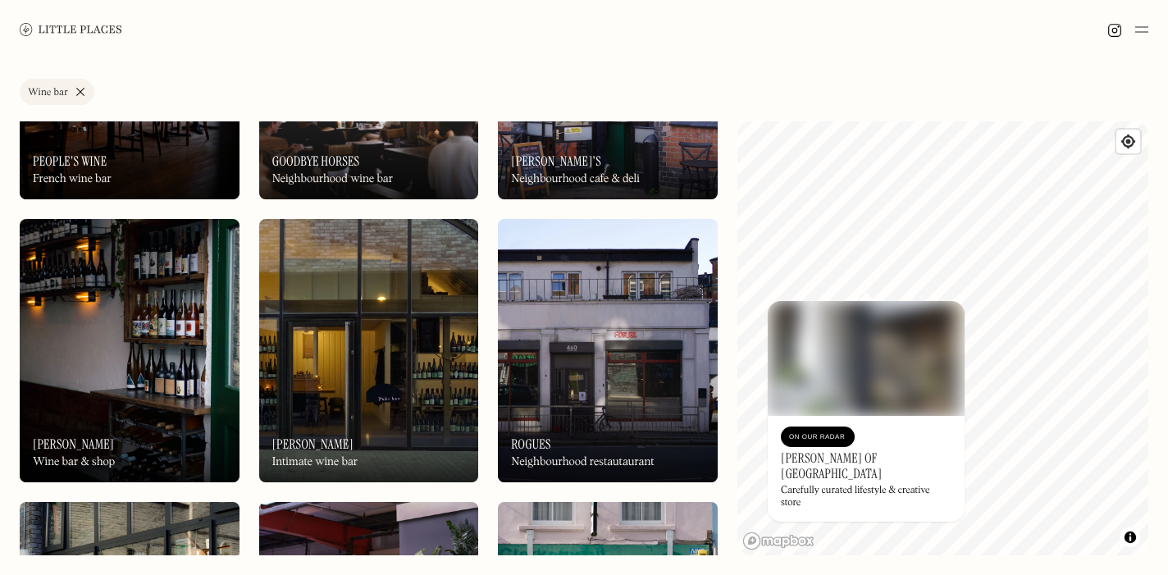
click at [154, 331] on img at bounding box center [130, 350] width 220 height 263
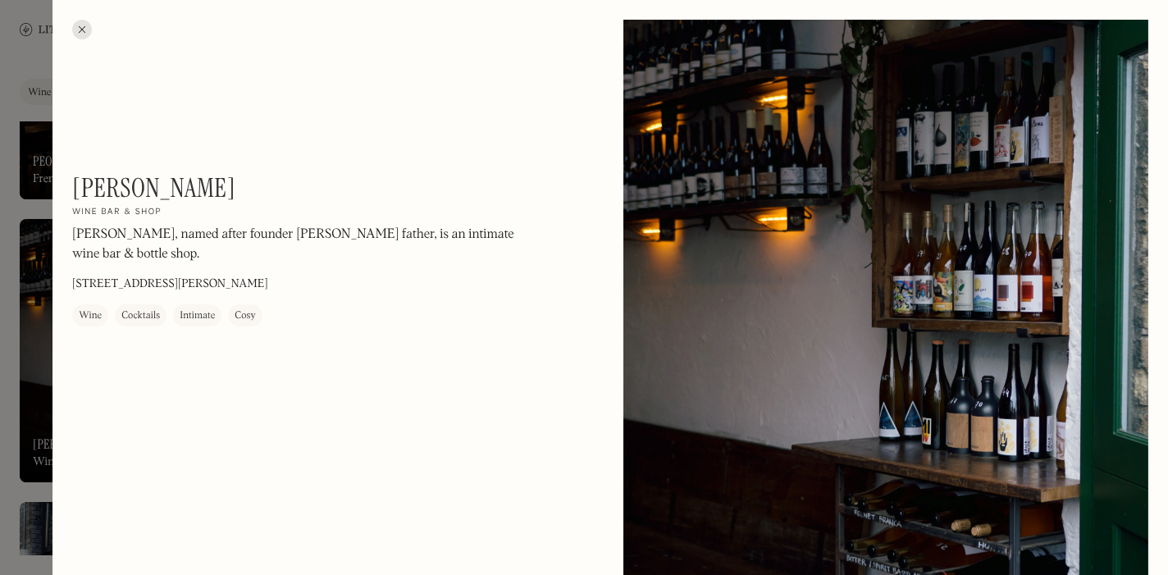
click at [83, 25] on div at bounding box center [82, 30] width 20 height 20
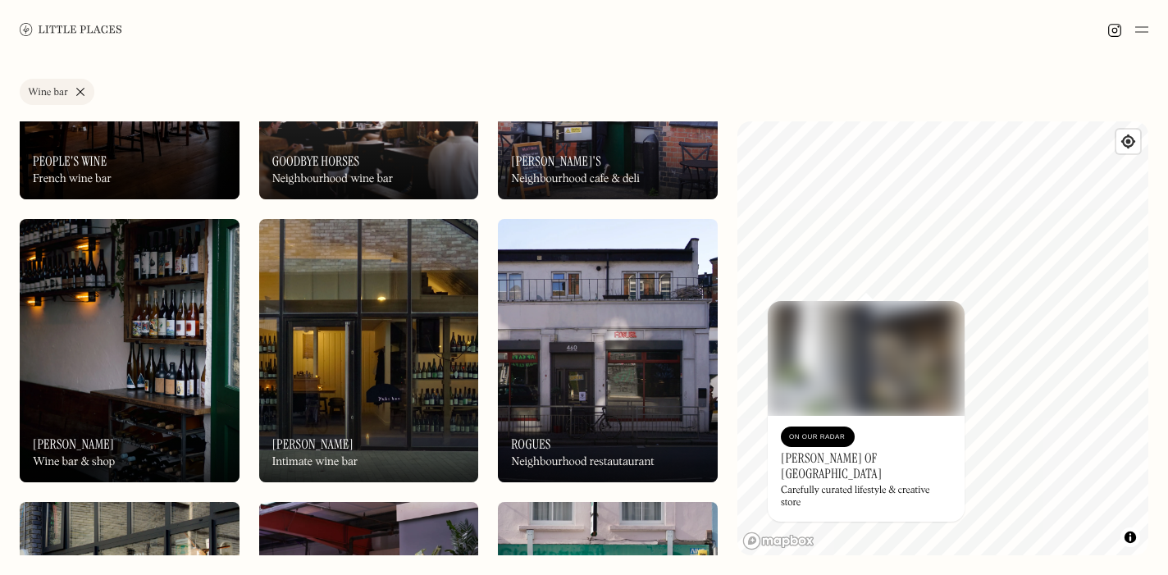
click at [122, 308] on img at bounding box center [130, 350] width 220 height 263
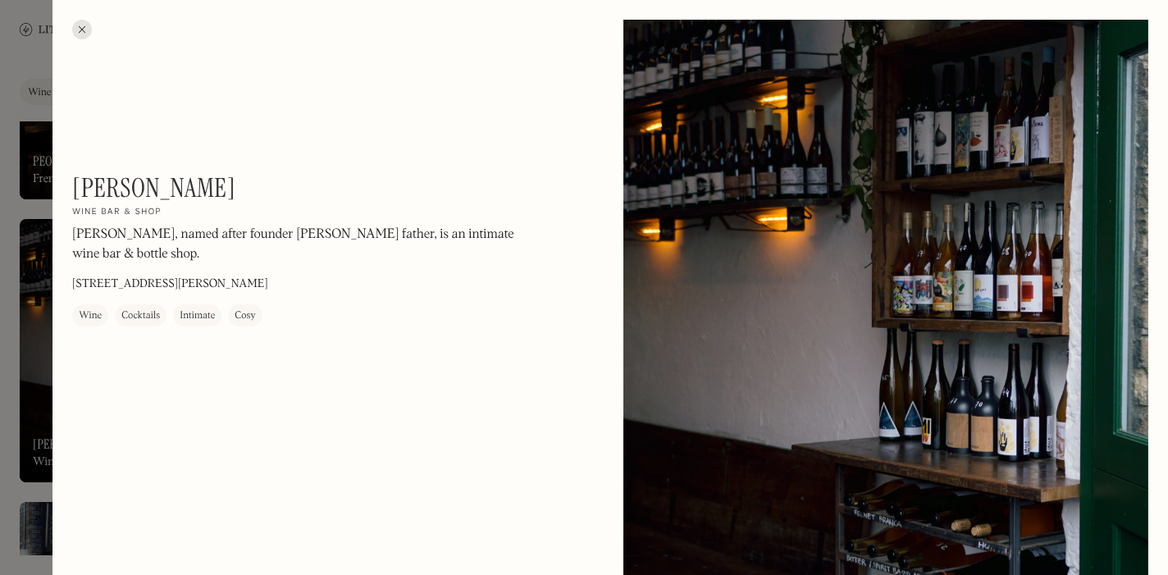
click at [80, 20] on div at bounding box center [82, 30] width 20 height 20
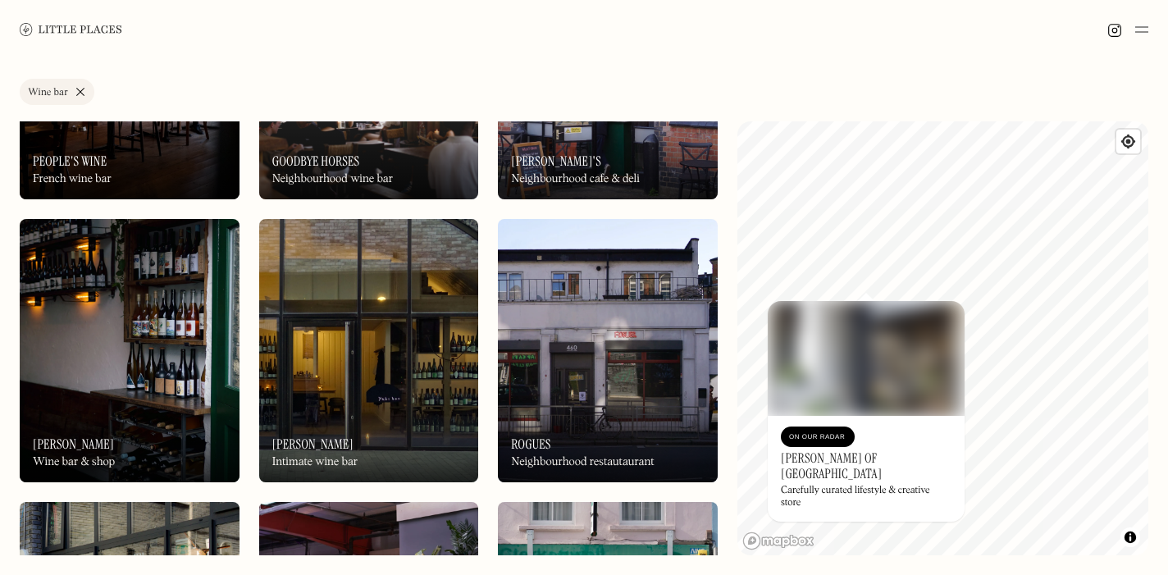
click at [400, 332] on img at bounding box center [369, 350] width 220 height 263
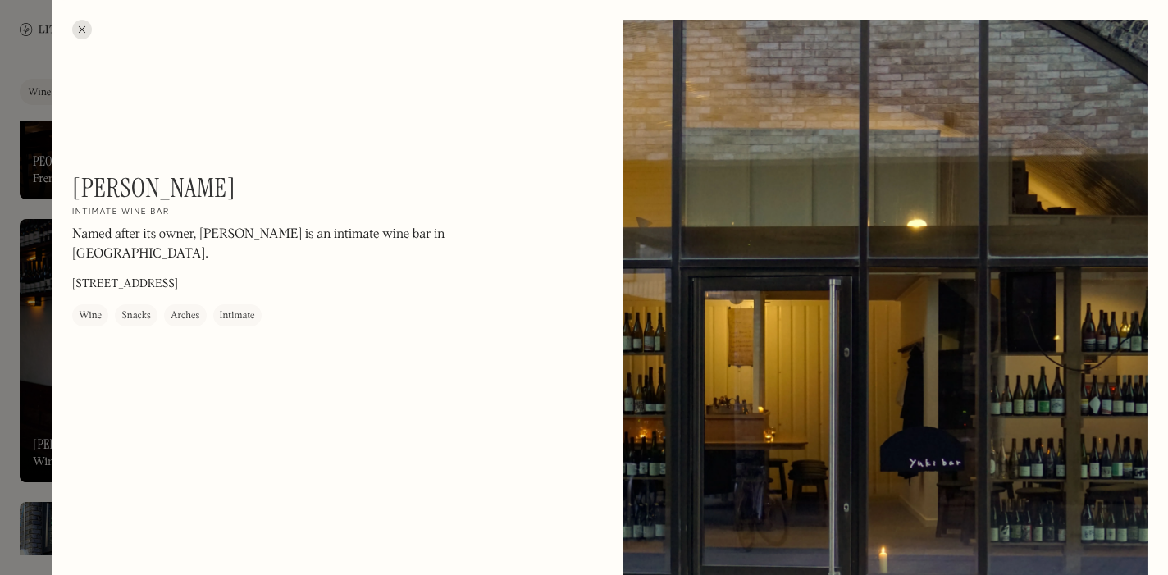
click at [77, 23] on div at bounding box center [82, 30] width 20 height 20
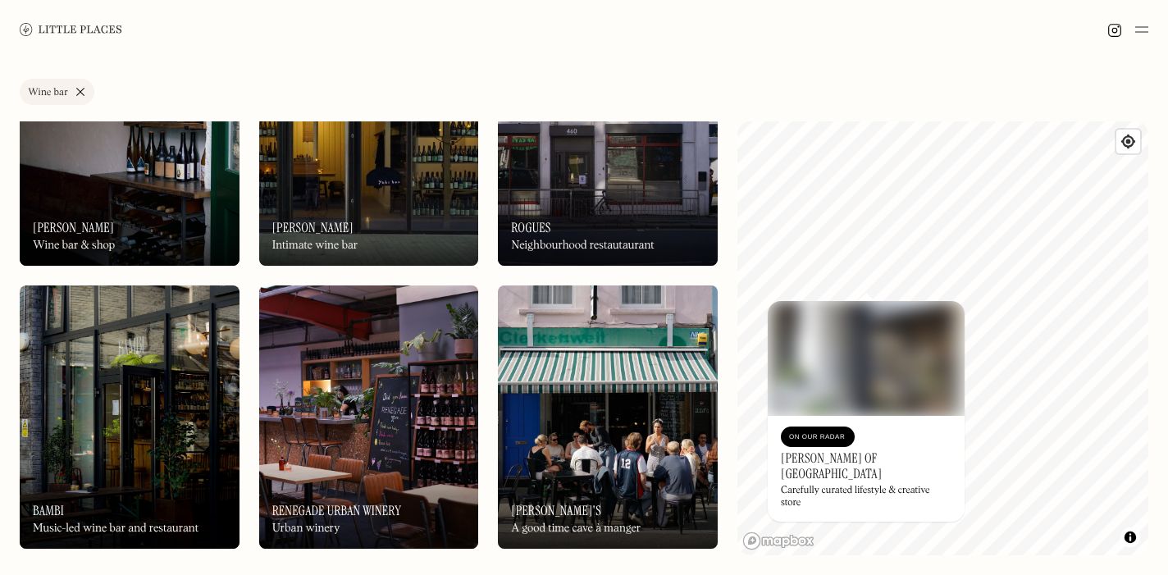
scroll to position [1347, 0]
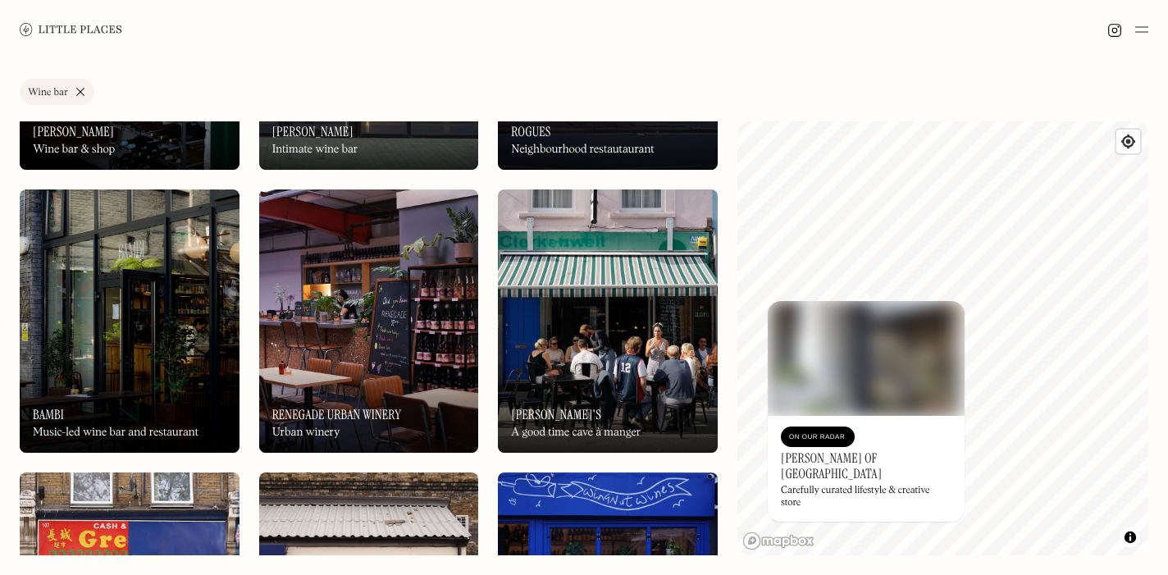
click at [626, 359] on img at bounding box center [608, 320] width 220 height 263
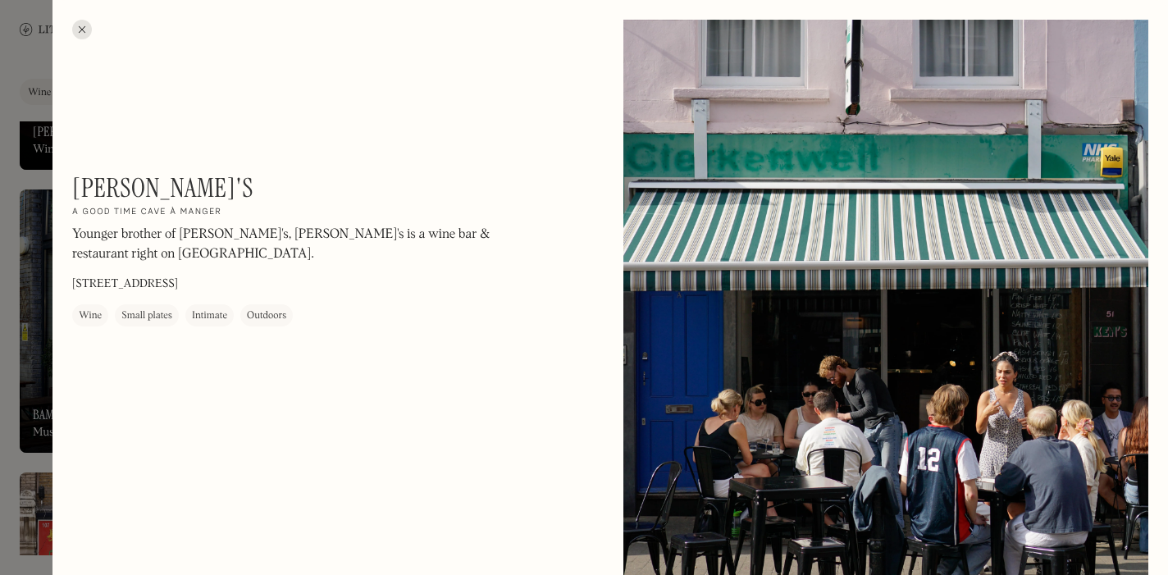
click at [80, 28] on div at bounding box center [82, 30] width 20 height 20
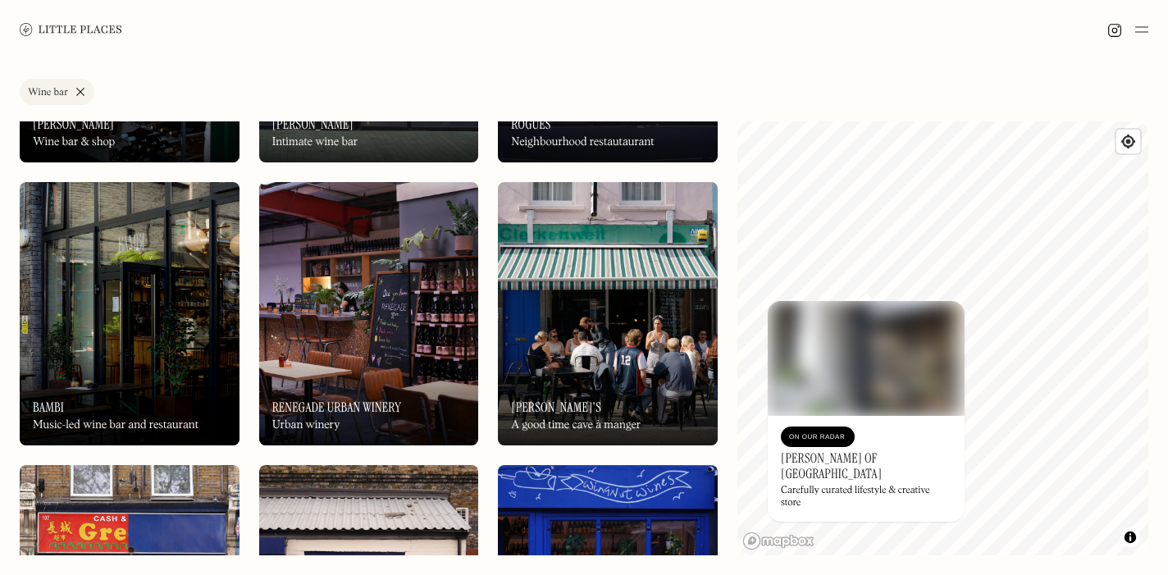
scroll to position [1359, 0]
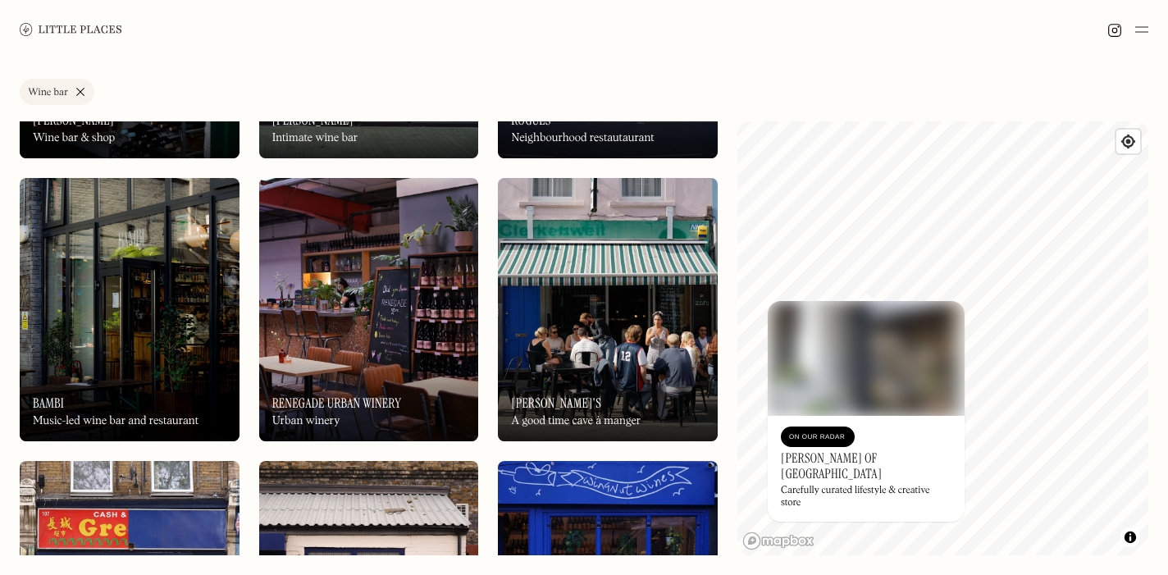
click at [301, 316] on img at bounding box center [369, 309] width 220 height 263
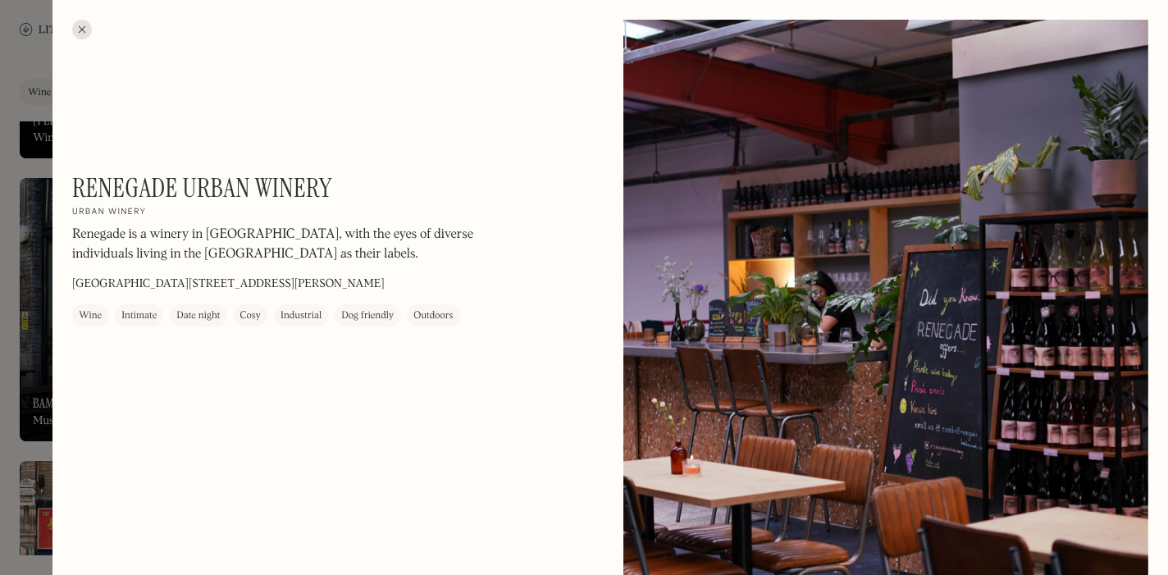
click at [83, 30] on div at bounding box center [82, 30] width 20 height 20
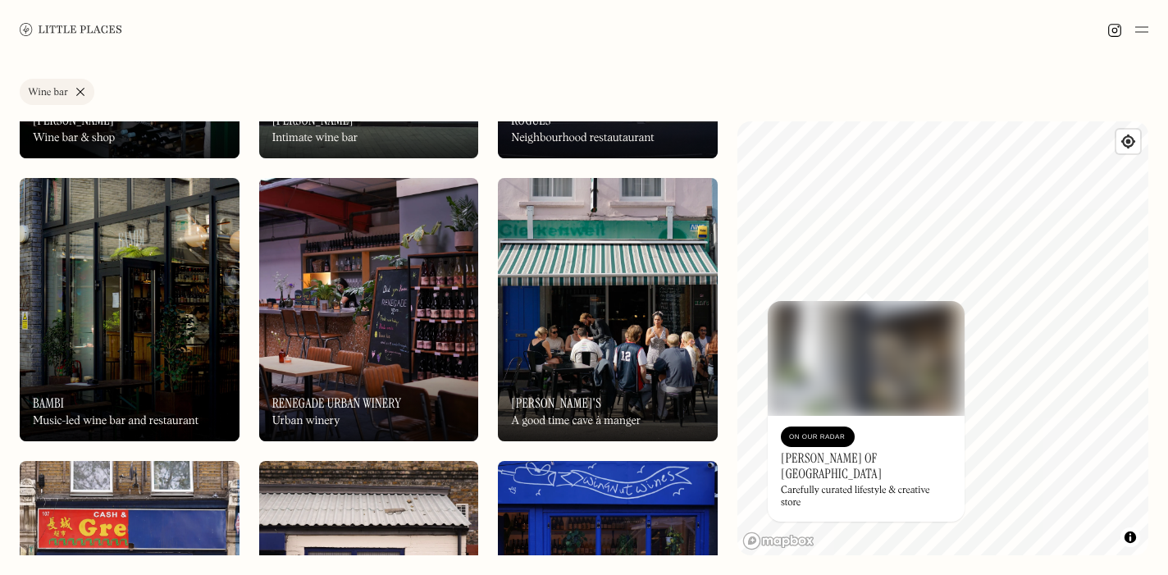
scroll to position [1667, 0]
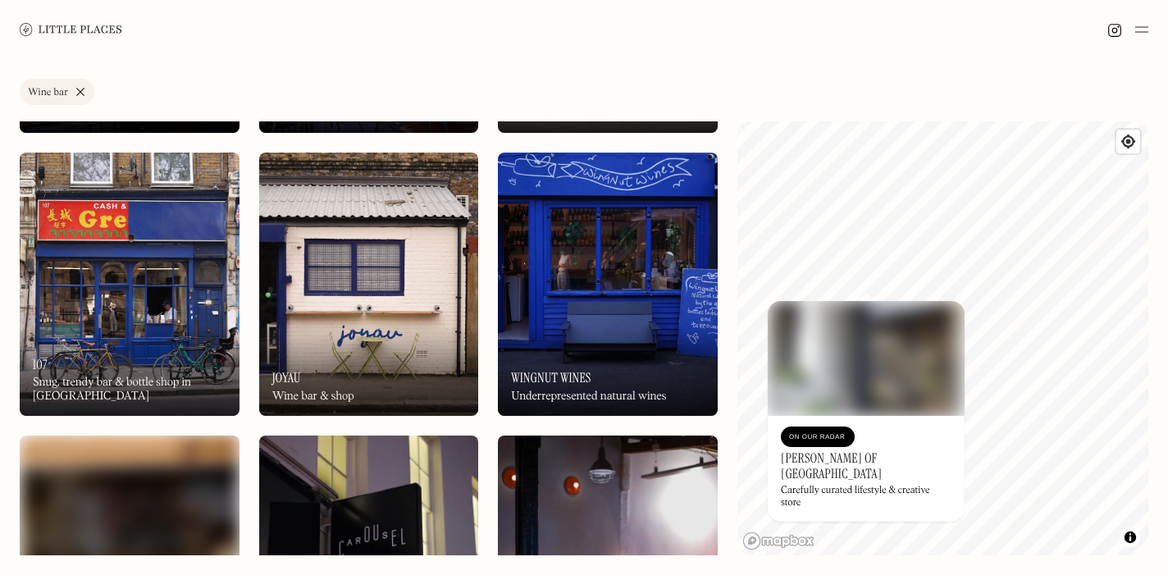
click at [289, 278] on img at bounding box center [369, 283] width 220 height 263
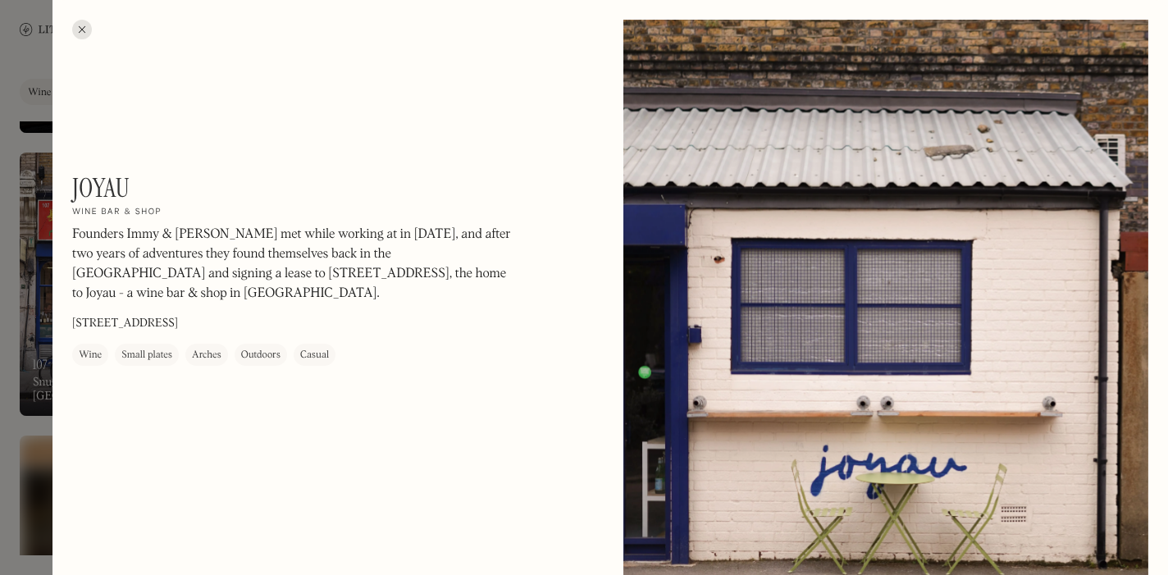
click at [81, 27] on div at bounding box center [82, 30] width 20 height 20
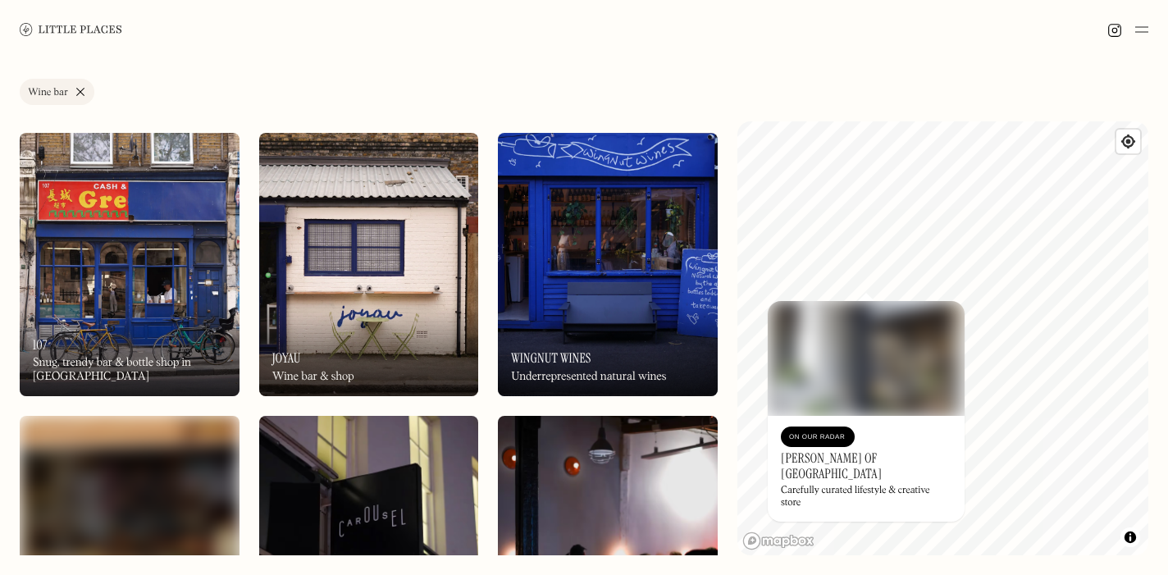
scroll to position [1688, 0]
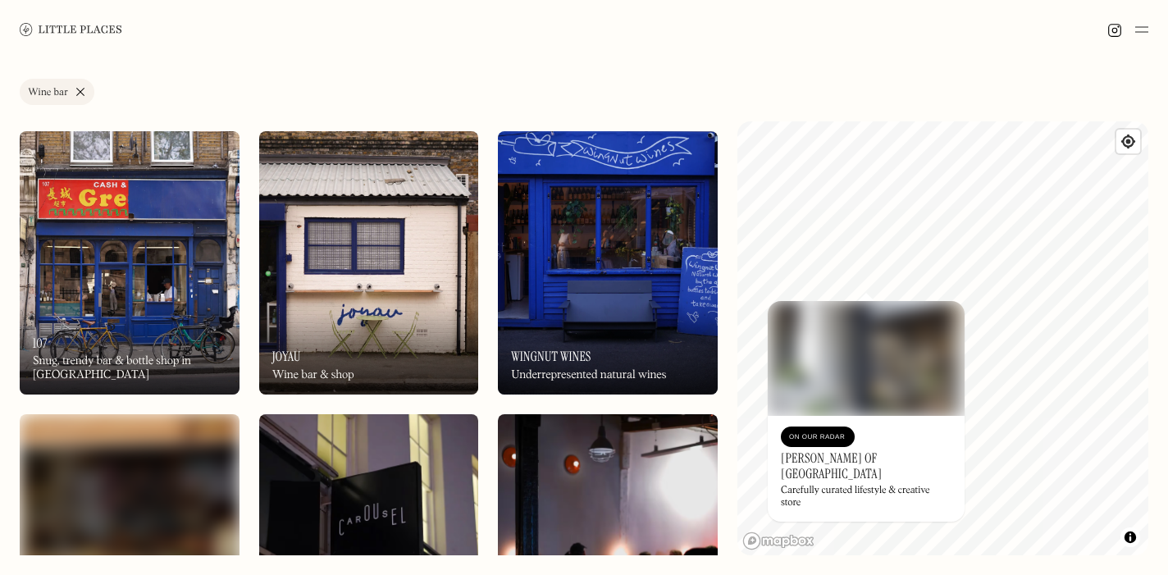
click at [627, 275] on img at bounding box center [608, 262] width 220 height 263
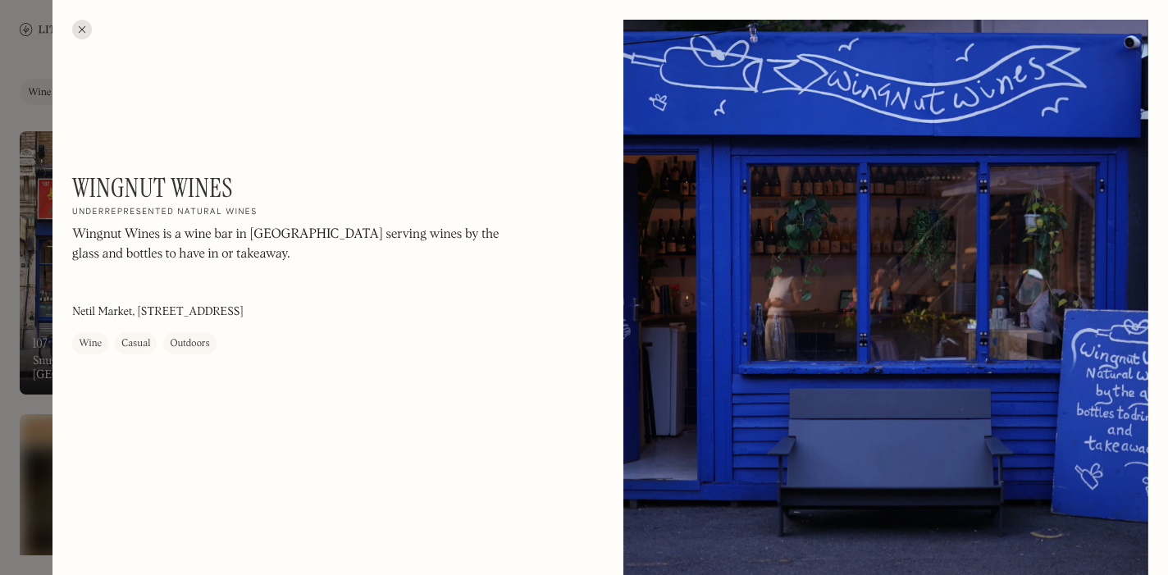
click at [78, 30] on div at bounding box center [82, 30] width 20 height 20
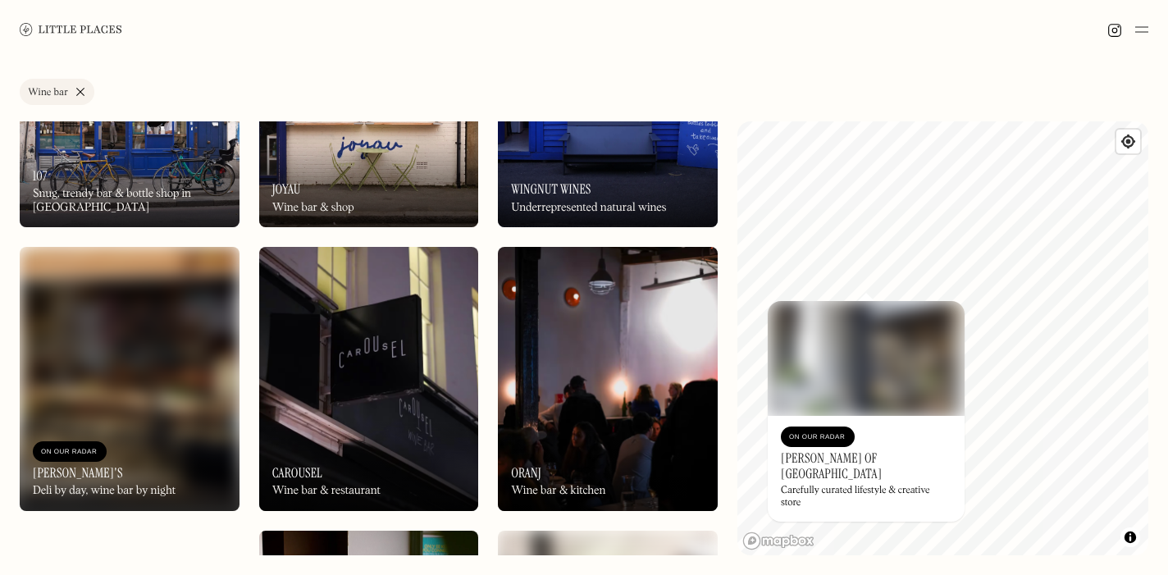
scroll to position [1943, 0]
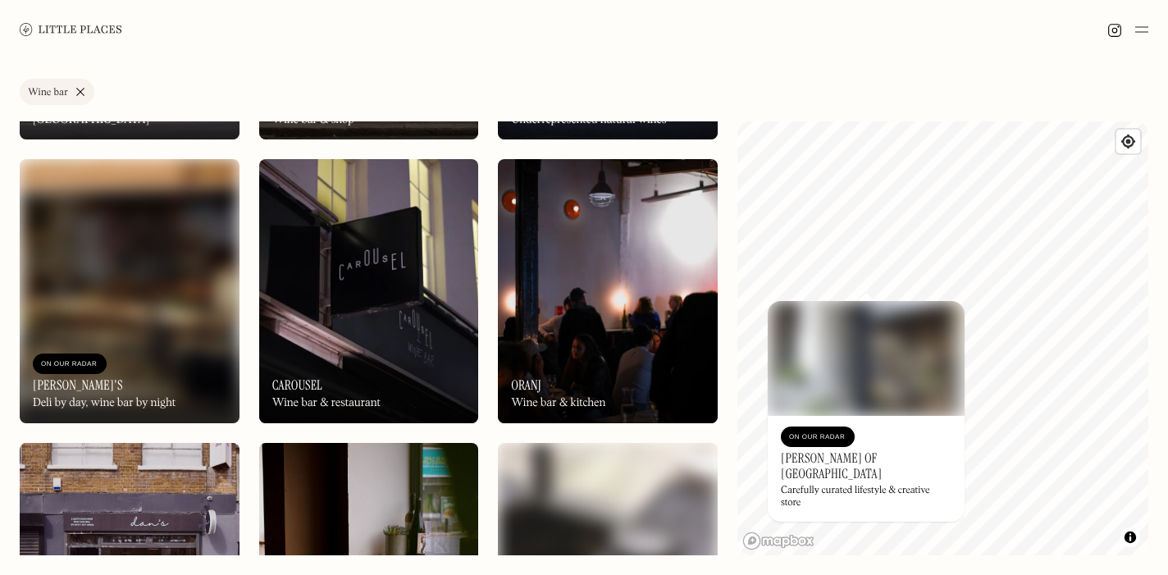
click at [150, 244] on img at bounding box center [130, 290] width 220 height 263
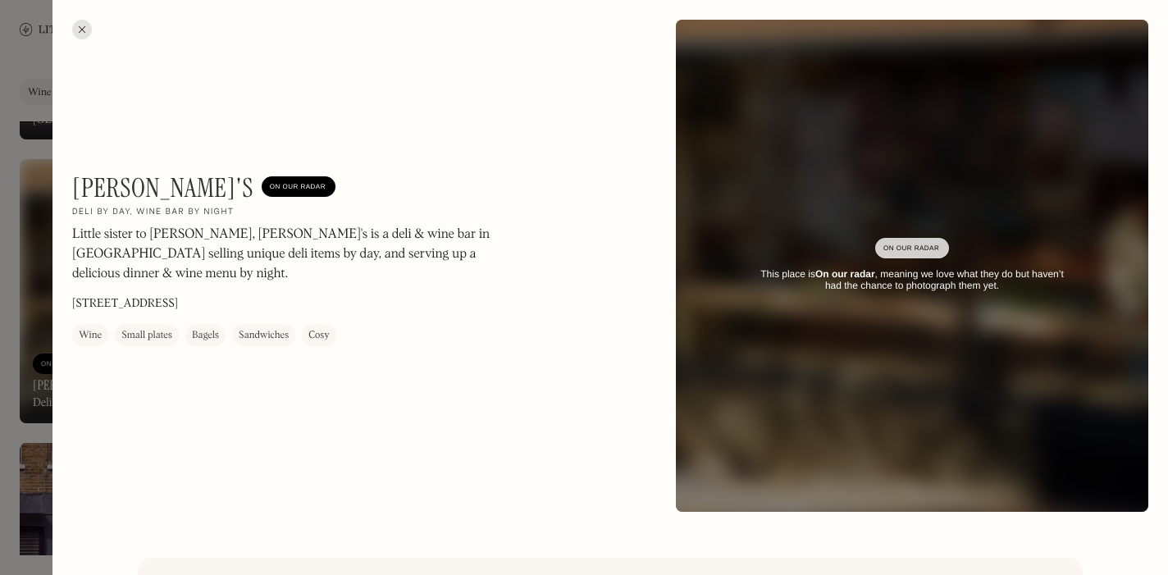
click at [85, 21] on div at bounding box center [82, 30] width 20 height 20
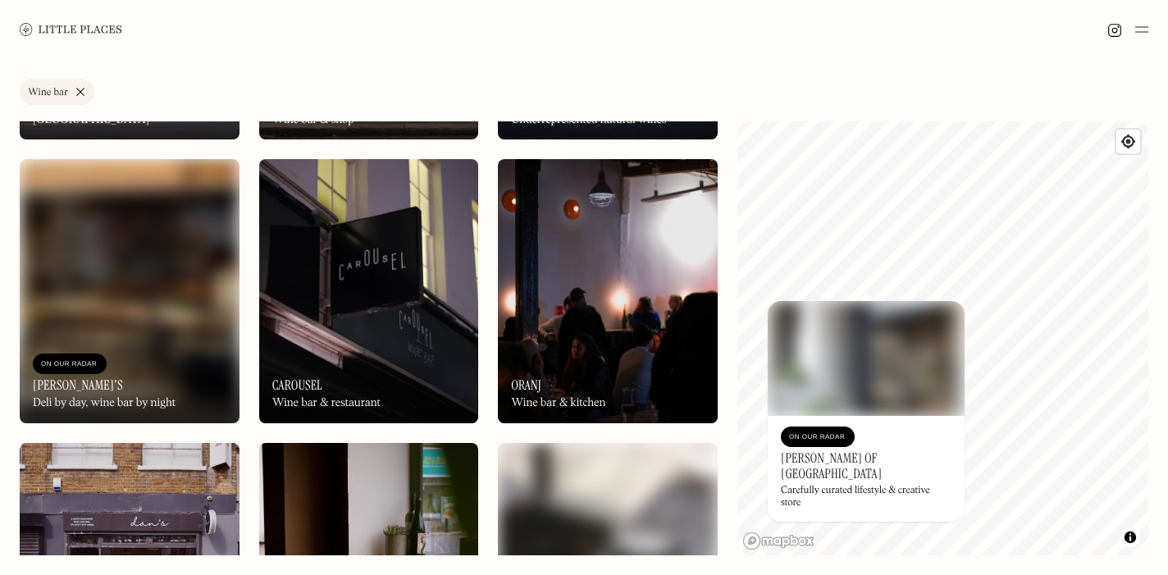
click at [321, 279] on img at bounding box center [369, 290] width 220 height 263
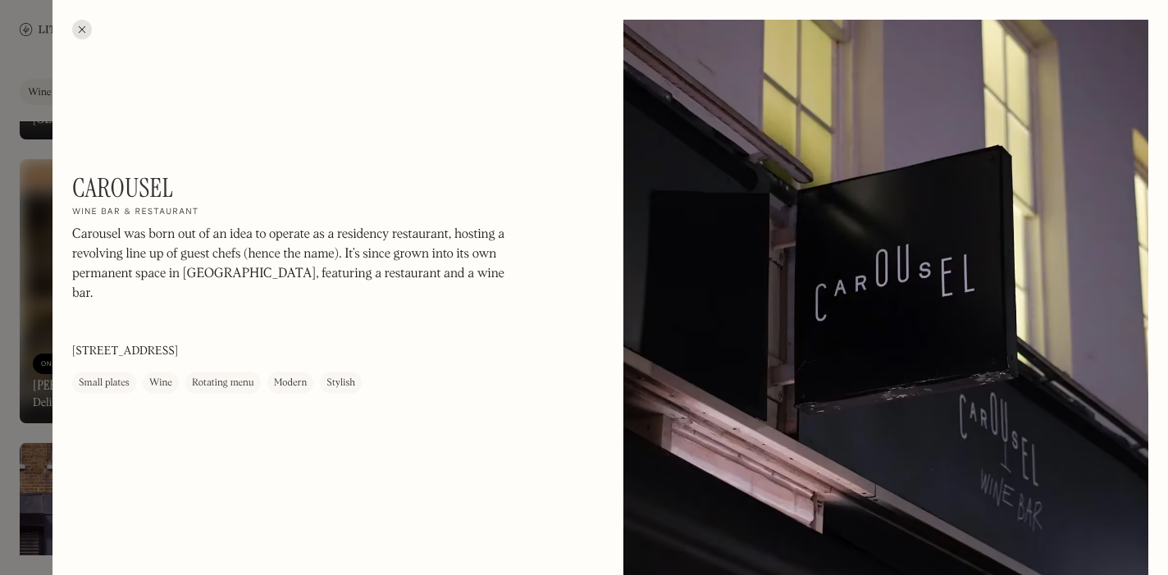
click at [80, 25] on div at bounding box center [82, 30] width 20 height 20
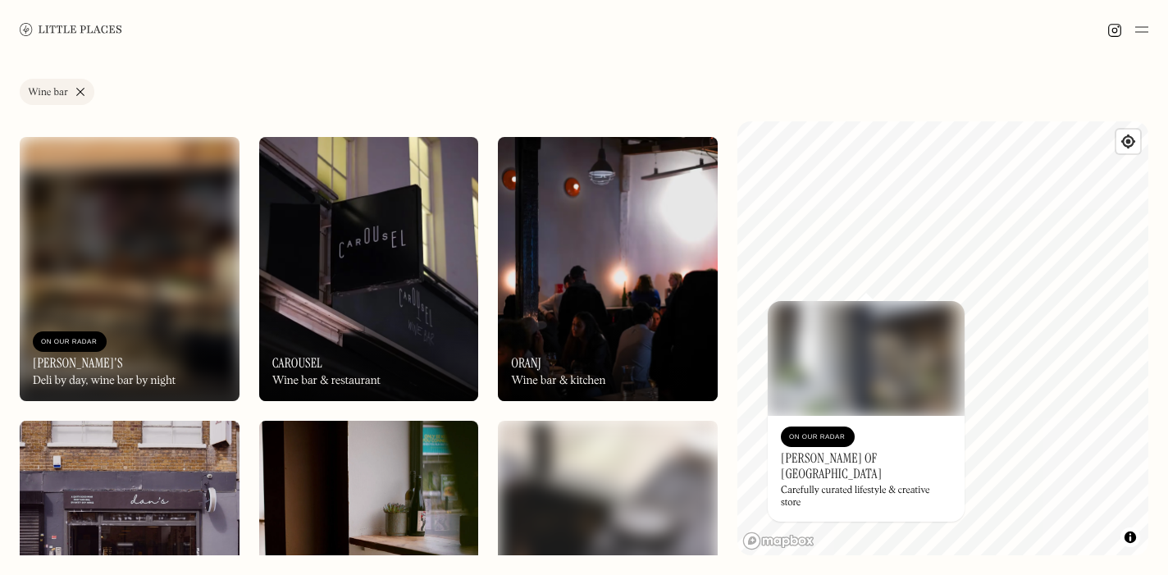
scroll to position [1969, 0]
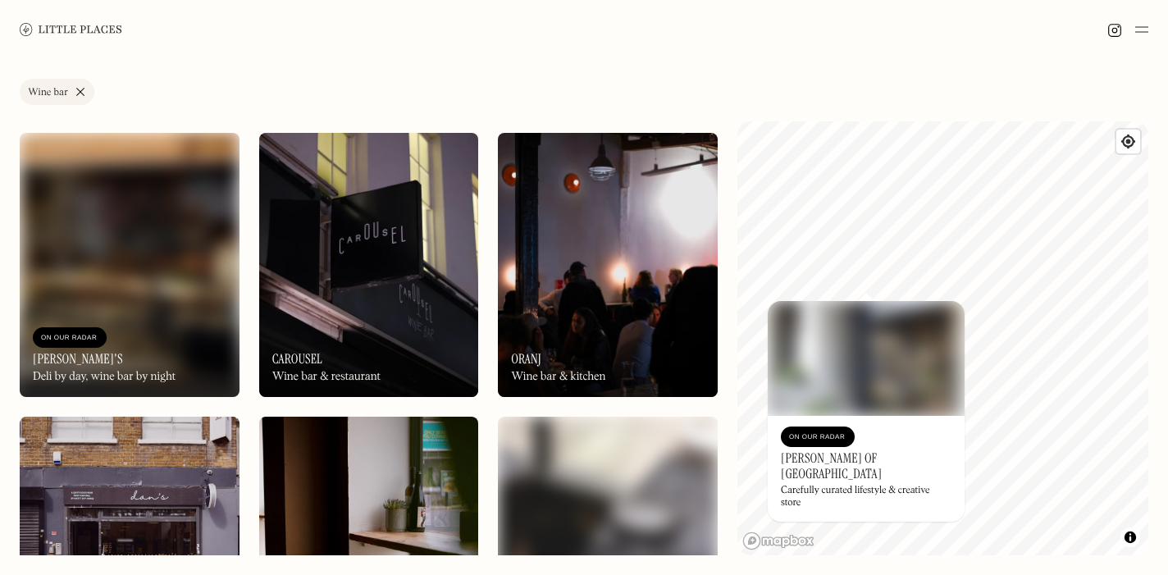
click at [590, 266] on img at bounding box center [608, 264] width 220 height 263
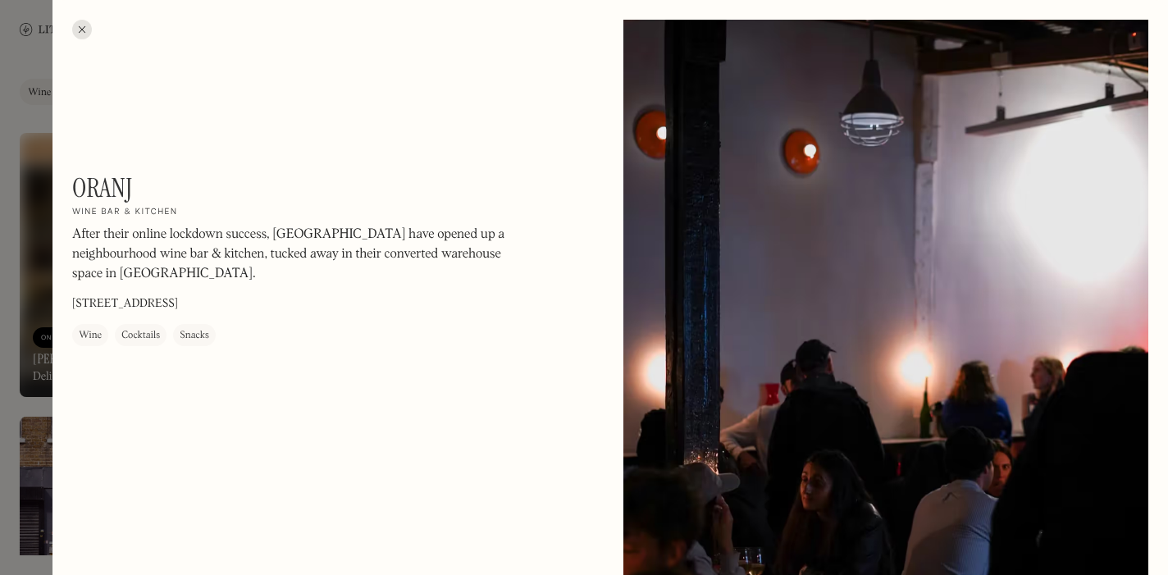
click at [80, 26] on div at bounding box center [82, 30] width 20 height 20
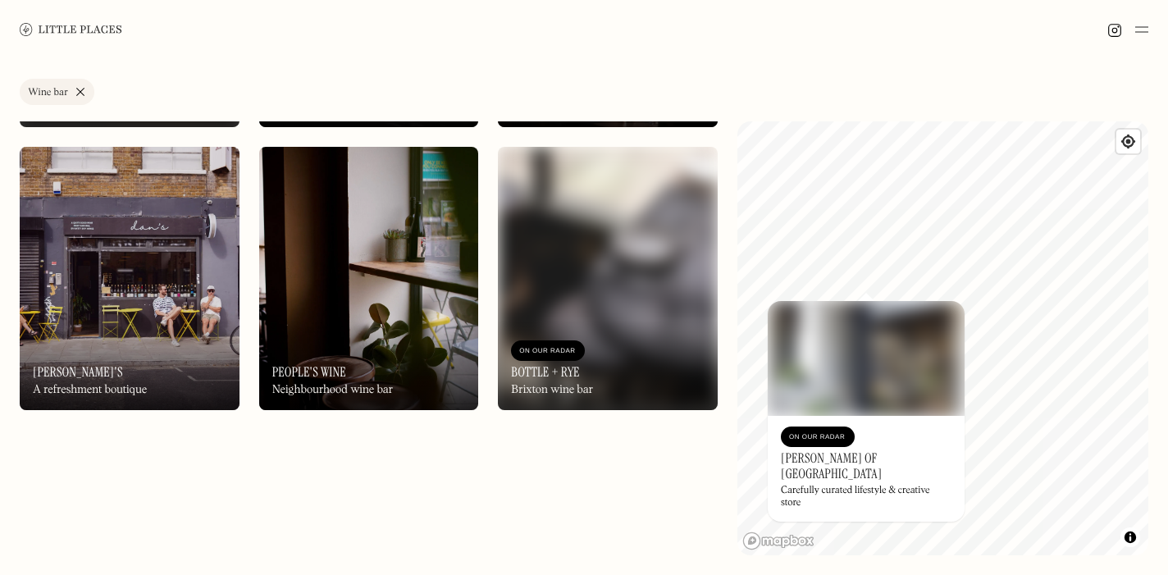
scroll to position [2269, 0]
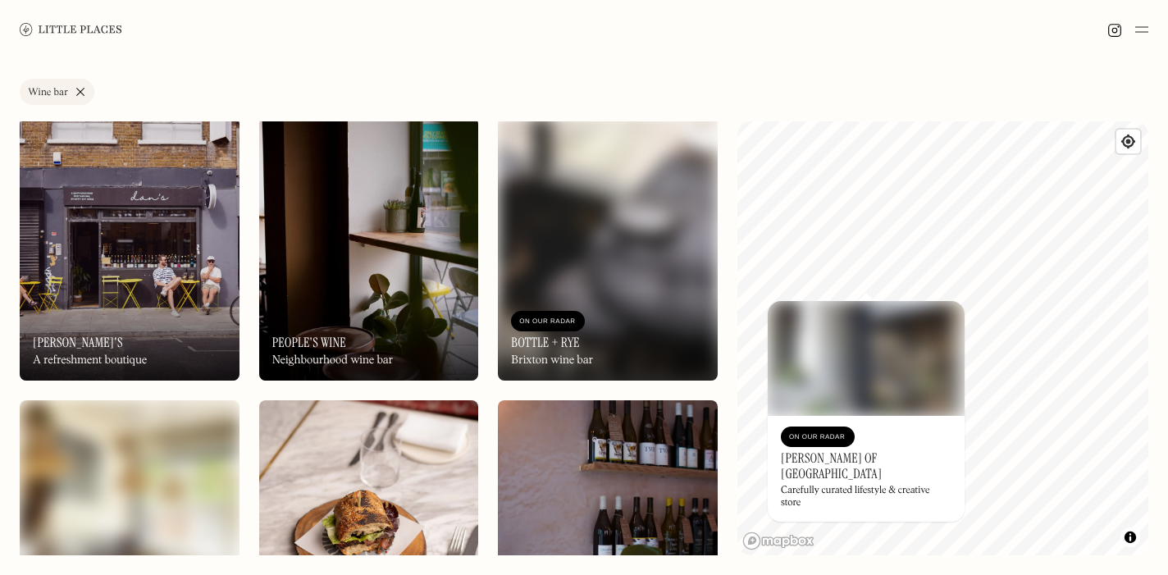
click at [354, 287] on img at bounding box center [369, 248] width 220 height 263
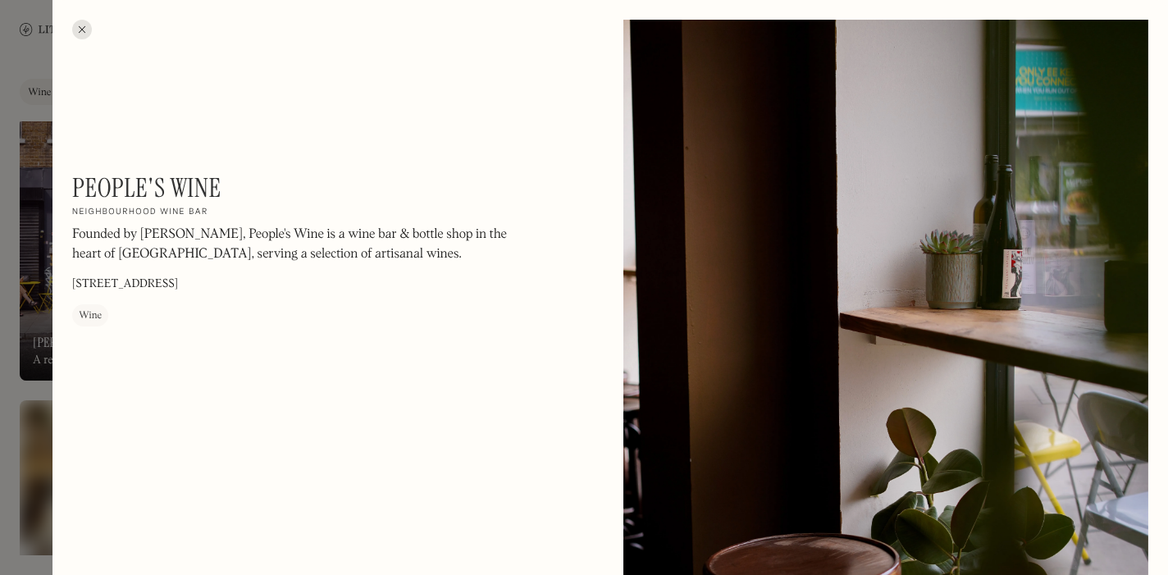
click at [83, 29] on div at bounding box center [82, 30] width 20 height 20
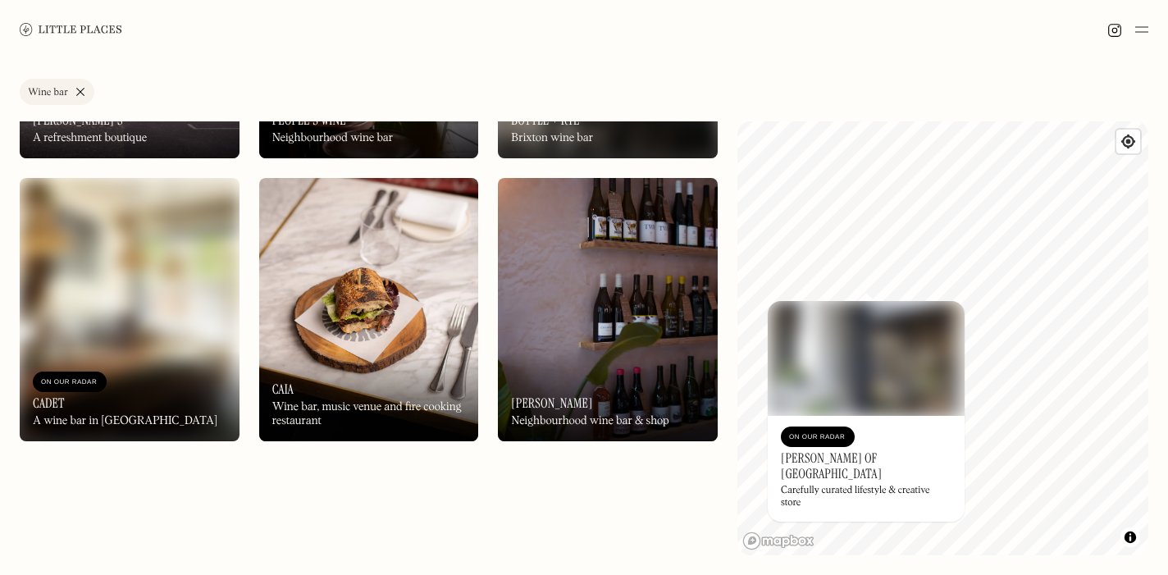
scroll to position [2494, 0]
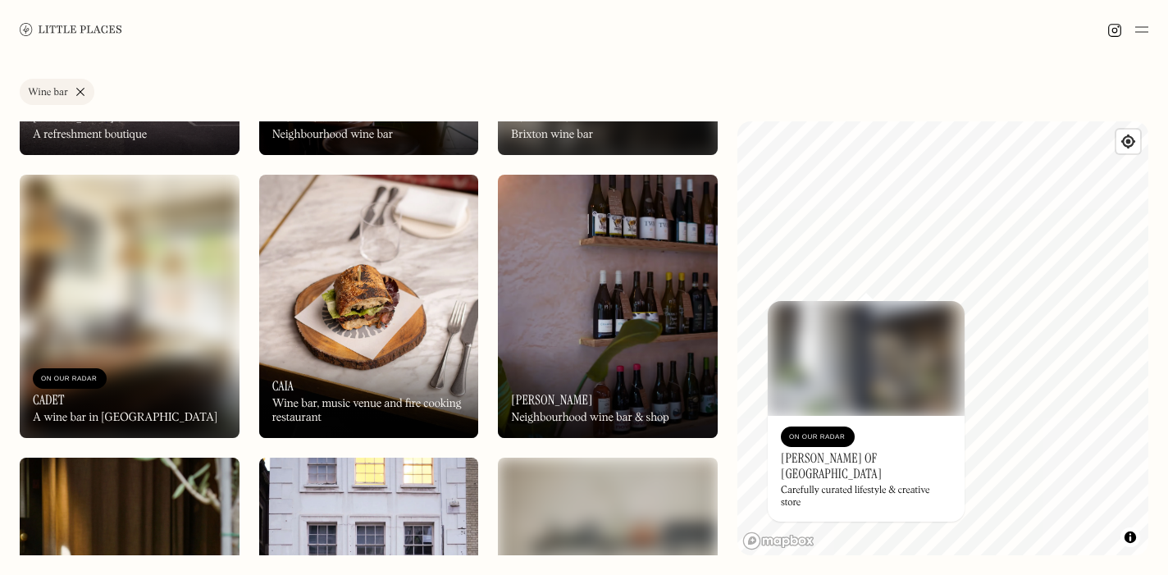
click at [579, 358] on div "On Our Radar Finley's Neighbourhood wine bar & shop" at bounding box center [608, 393] width 220 height 90
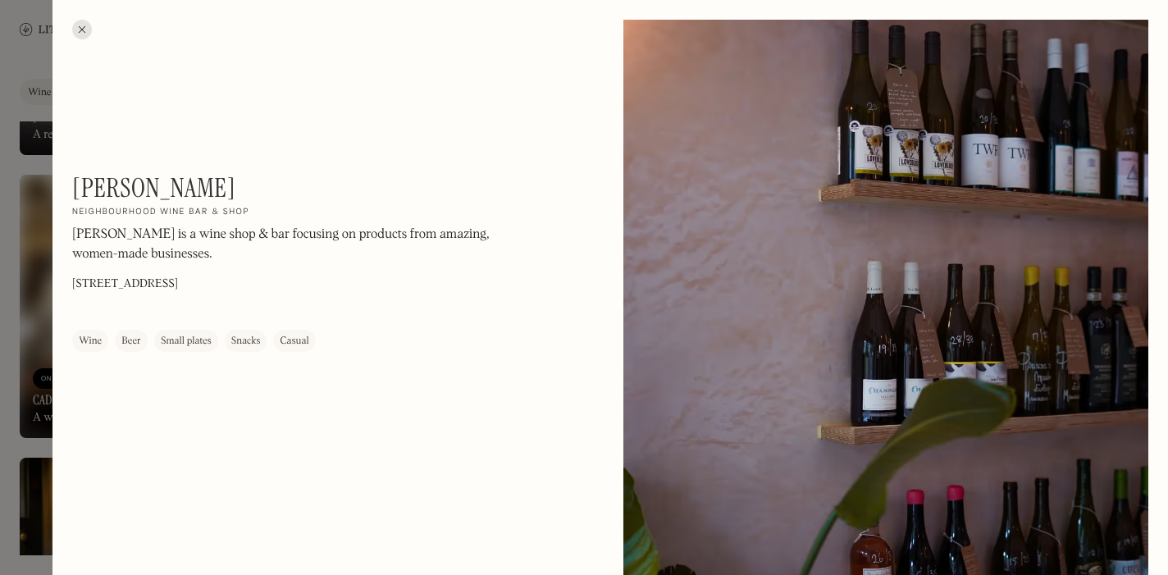
click at [81, 27] on div at bounding box center [82, 30] width 20 height 20
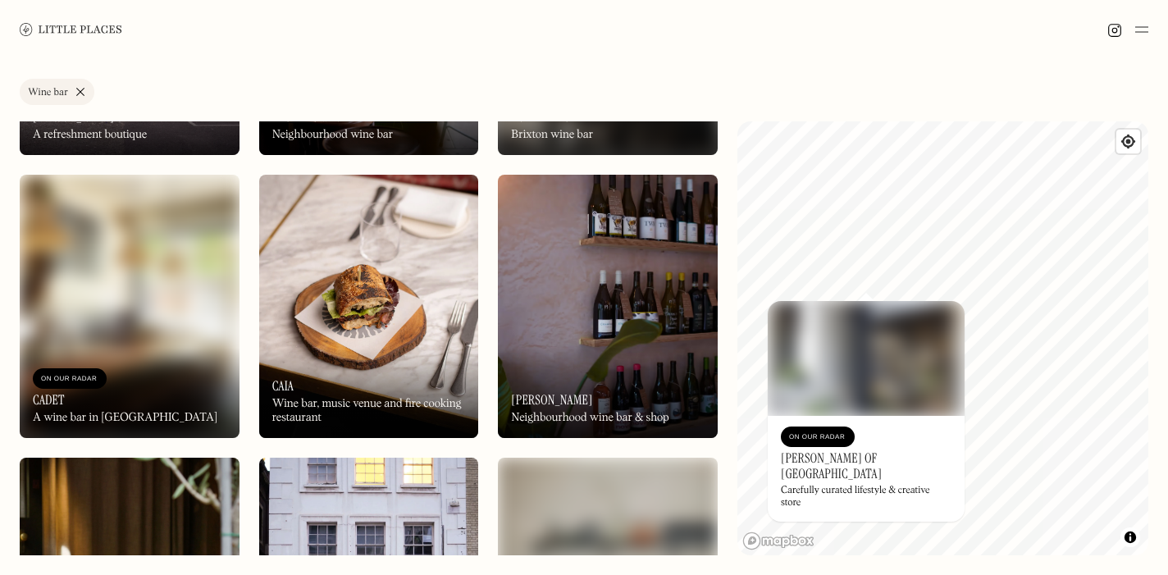
click at [118, 262] on img at bounding box center [130, 306] width 220 height 263
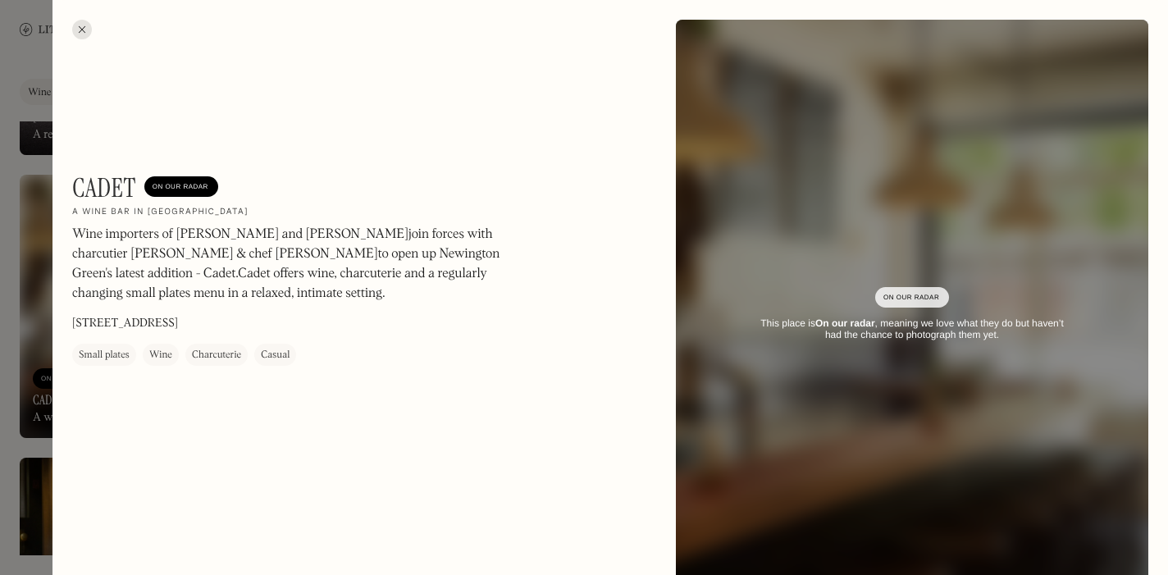
click at [80, 27] on div at bounding box center [82, 30] width 20 height 20
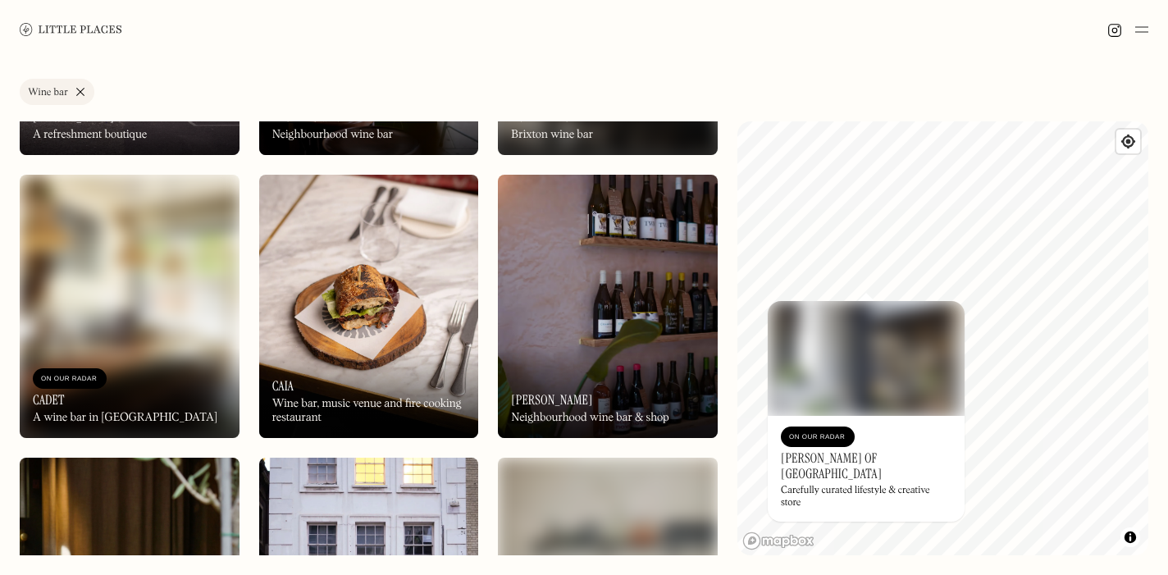
click at [415, 290] on img at bounding box center [369, 306] width 220 height 263
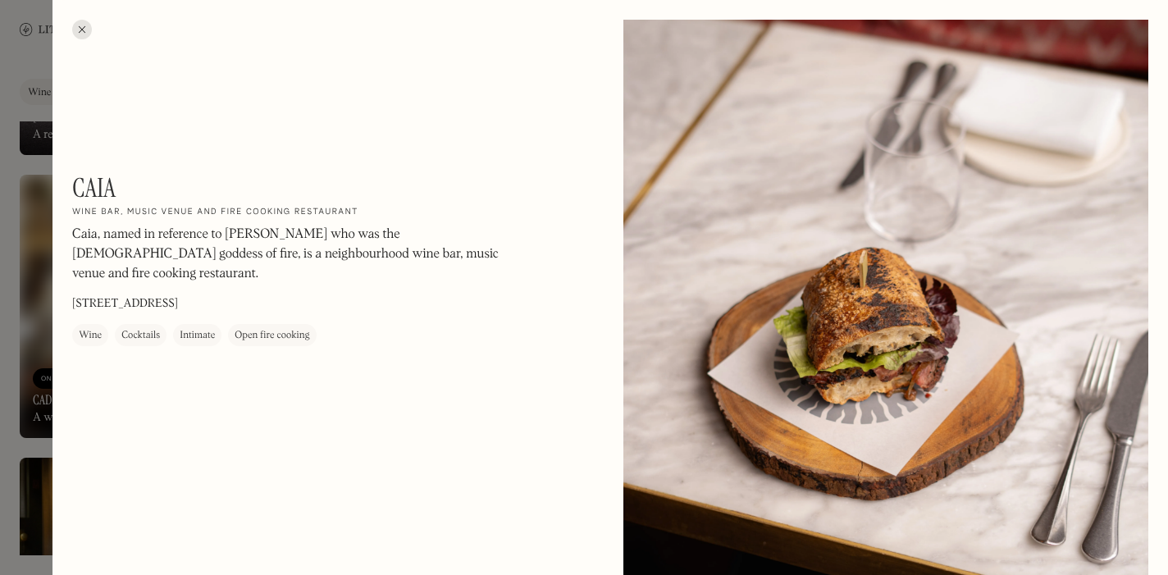
click at [80, 25] on div at bounding box center [82, 30] width 20 height 20
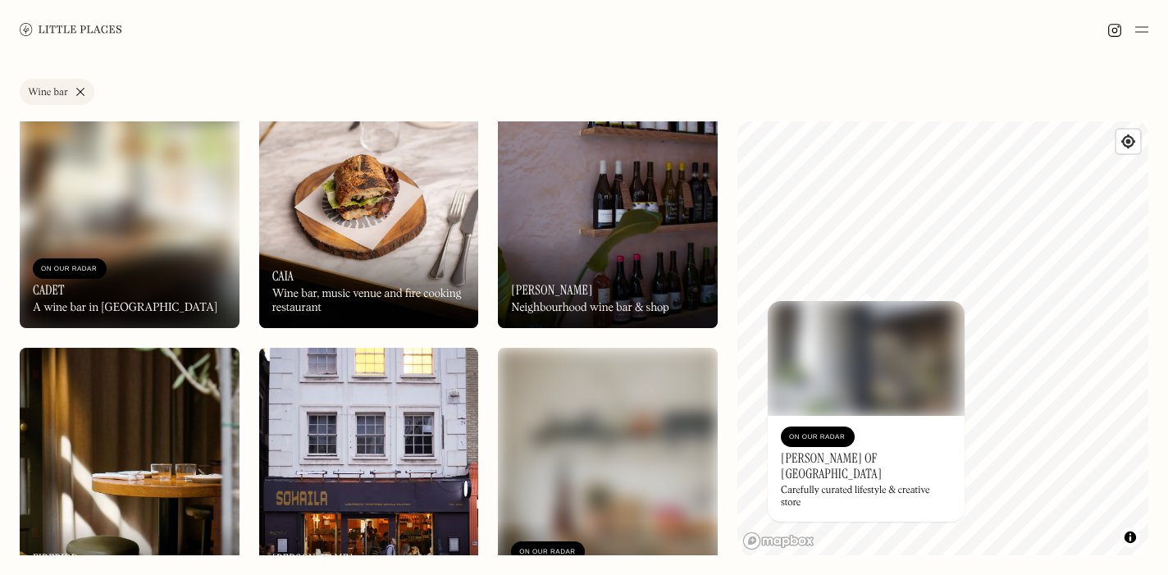
scroll to position [2857, 0]
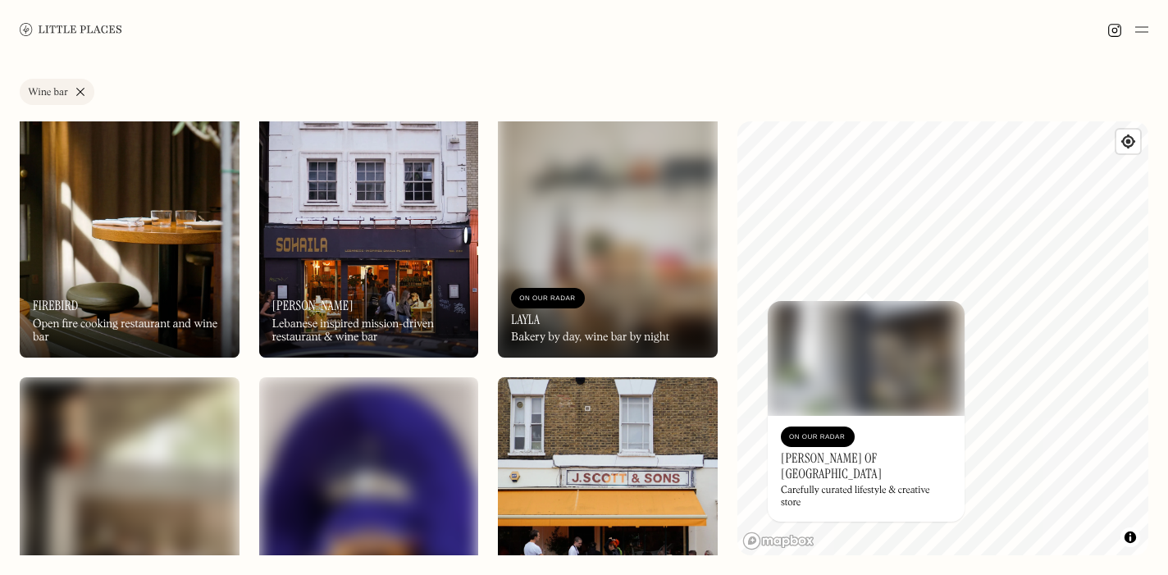
click at [108, 248] on img at bounding box center [130, 225] width 220 height 263
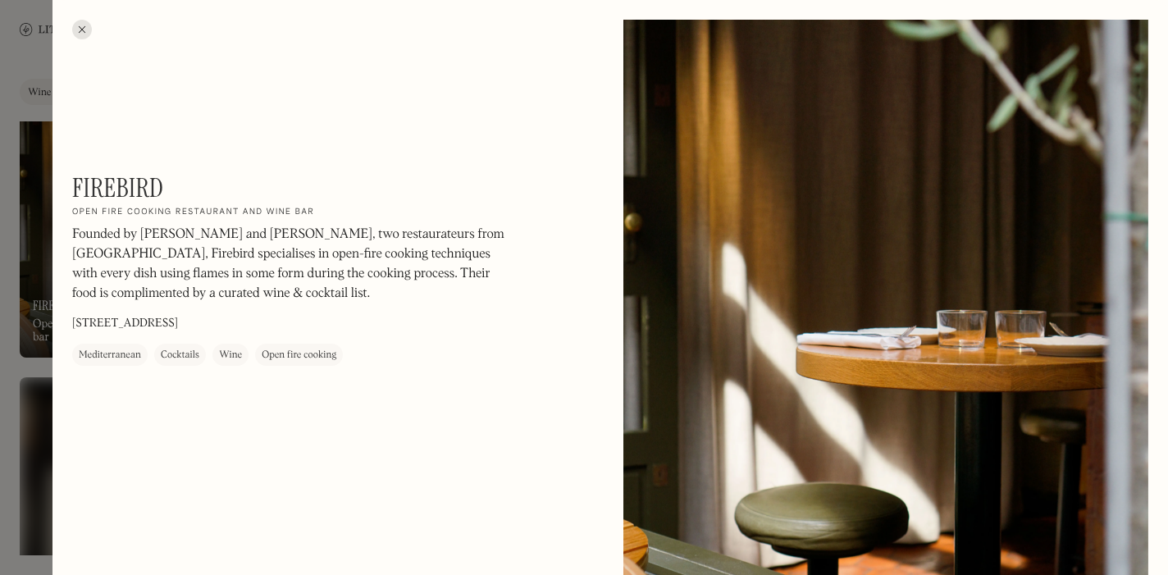
click at [80, 30] on div at bounding box center [82, 30] width 20 height 20
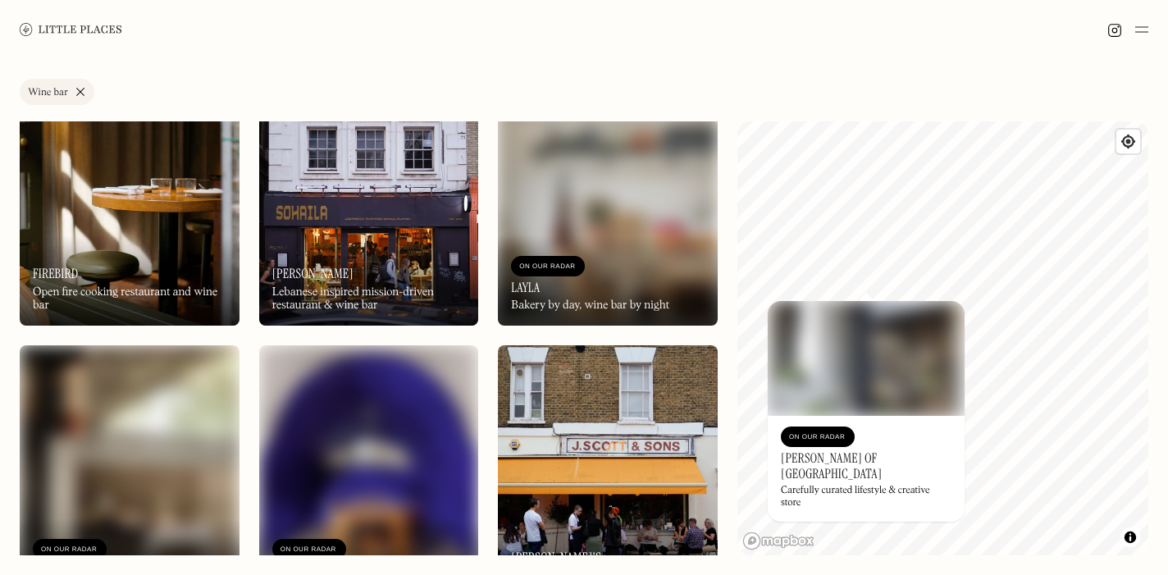
scroll to position [2894, 0]
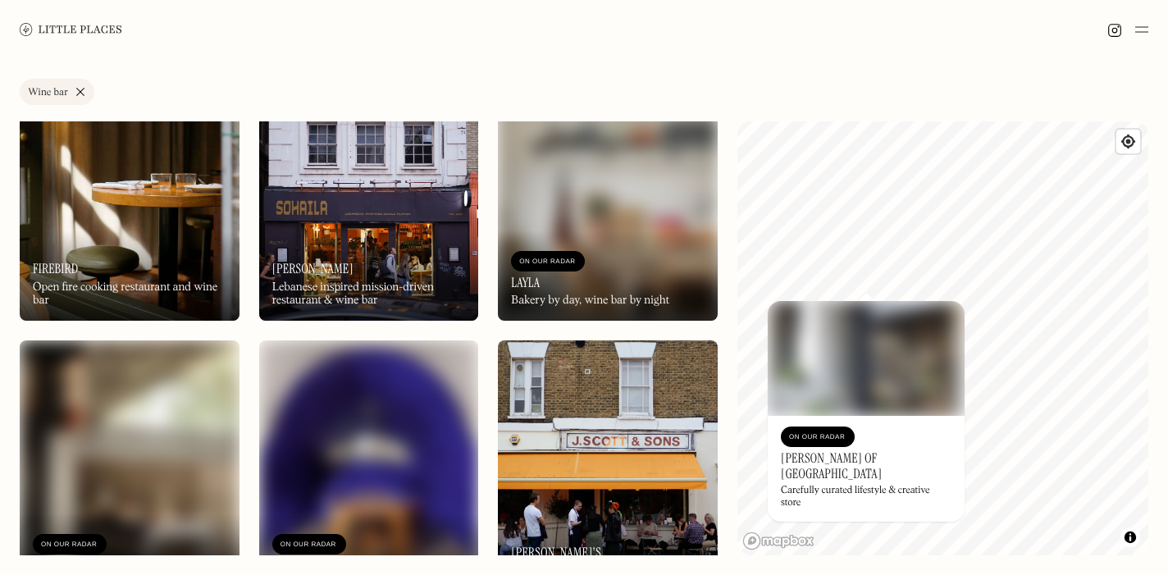
click at [585, 212] on img at bounding box center [608, 188] width 220 height 263
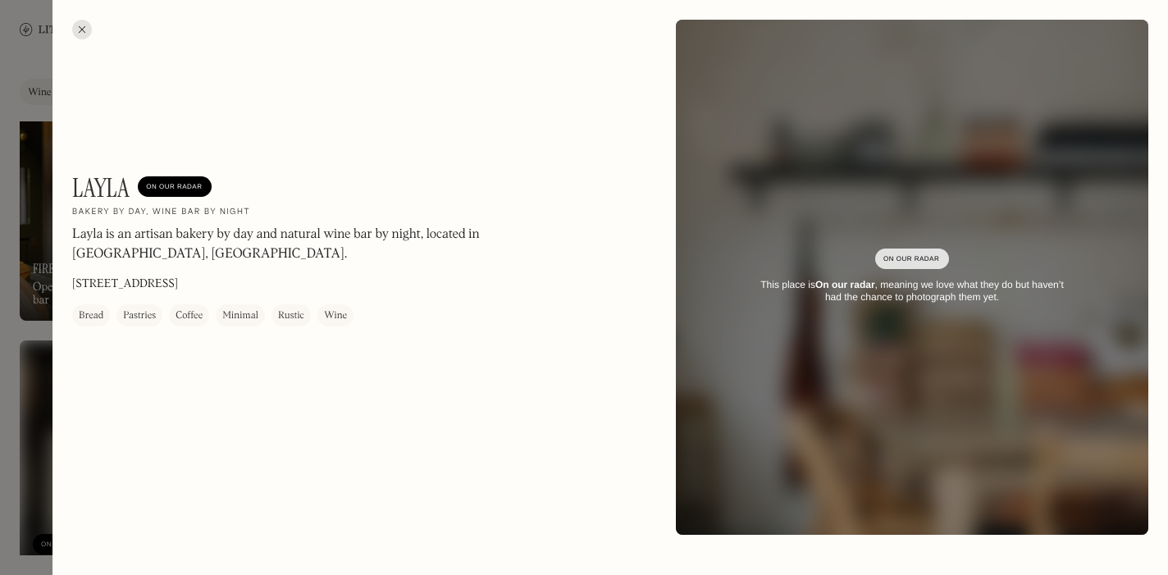
click at [81, 20] on div at bounding box center [82, 30] width 20 height 20
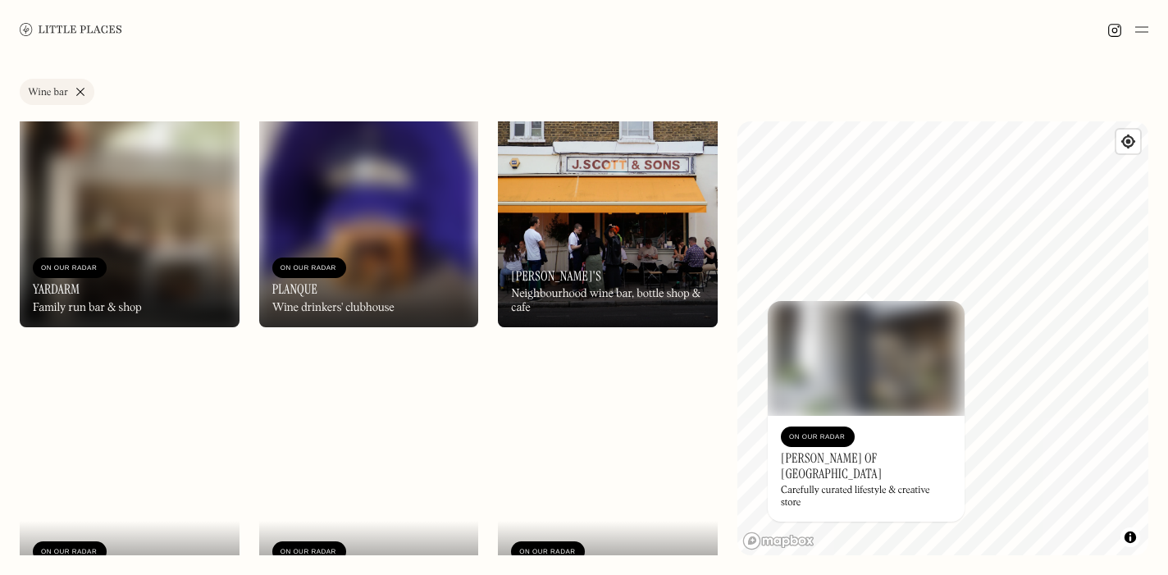
scroll to position [3142, 0]
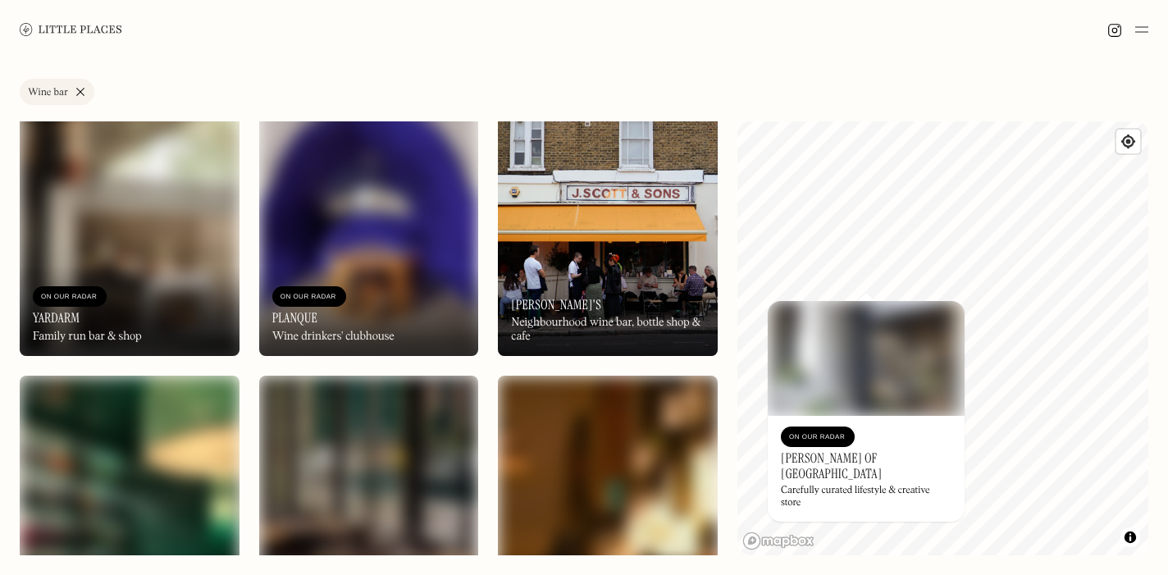
click at [171, 211] on img at bounding box center [130, 224] width 220 height 263
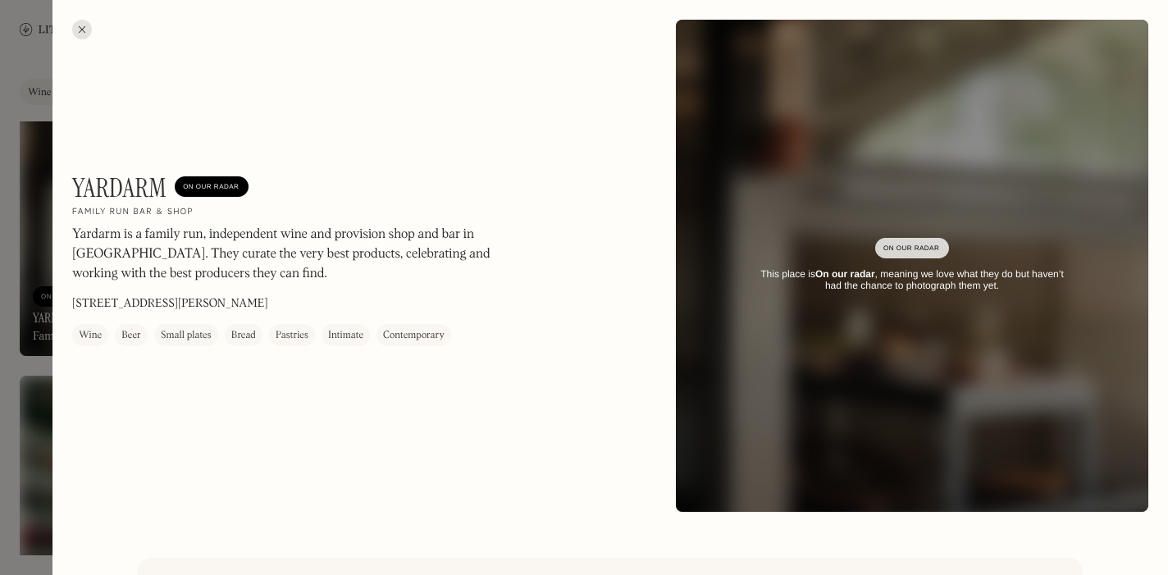
click at [80, 31] on div at bounding box center [82, 30] width 20 height 20
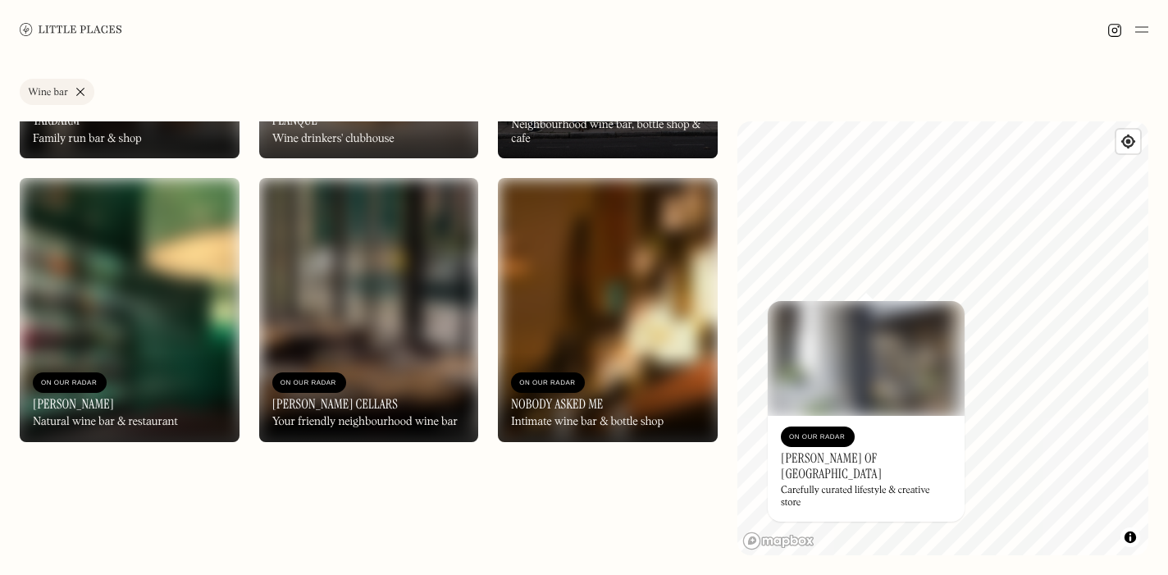
scroll to position [3451, 0]
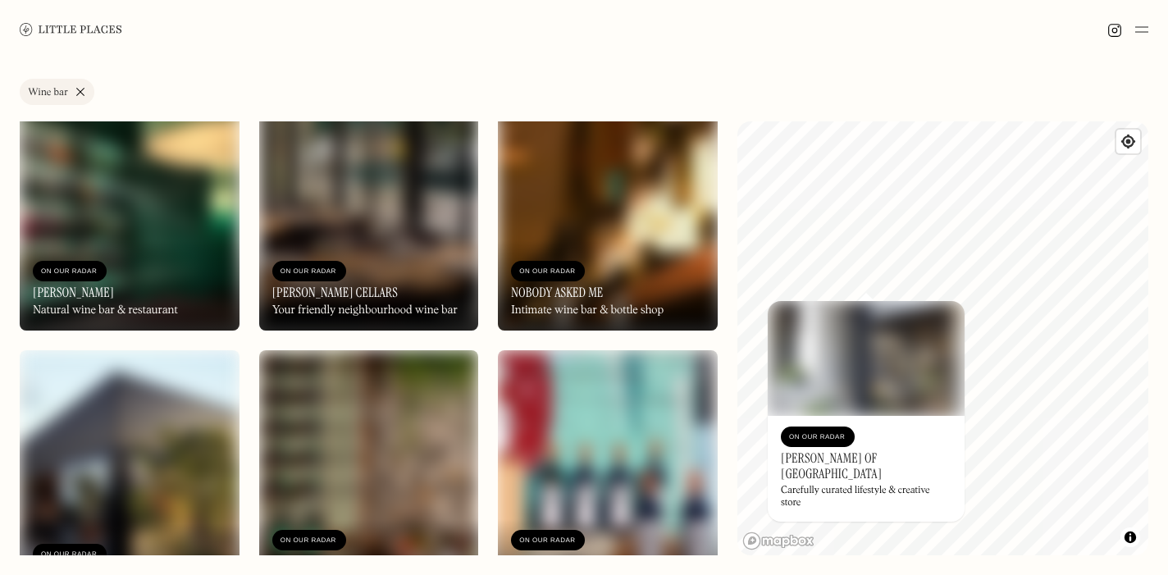
click at [134, 273] on div "On Our Radar Bar Crispin Natural wine bar & restaurant" at bounding box center [130, 285] width 220 height 90
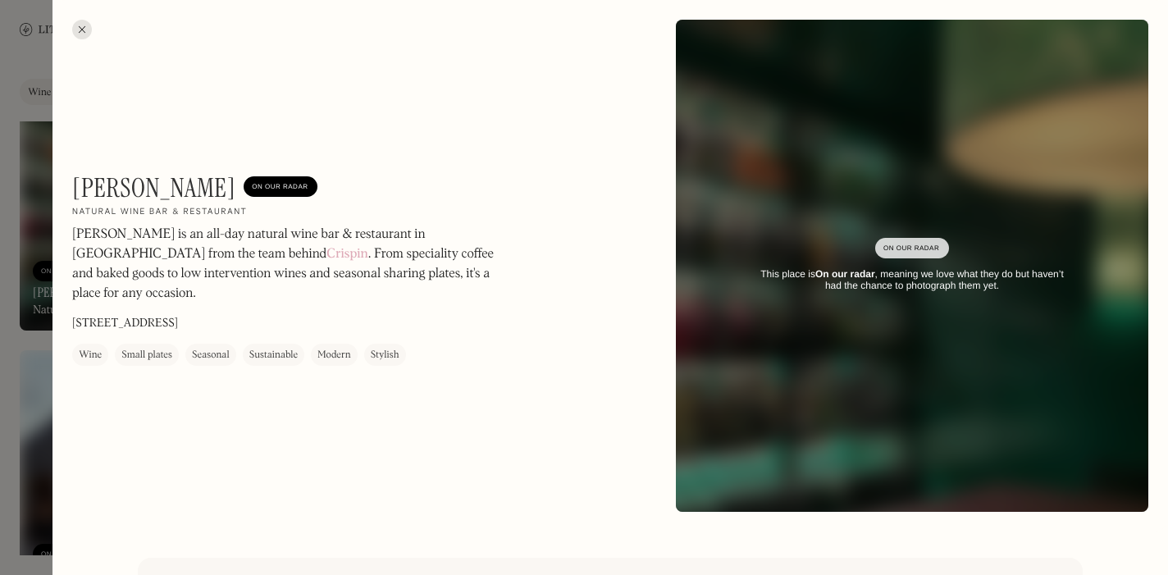
click at [84, 34] on div at bounding box center [82, 30] width 20 height 20
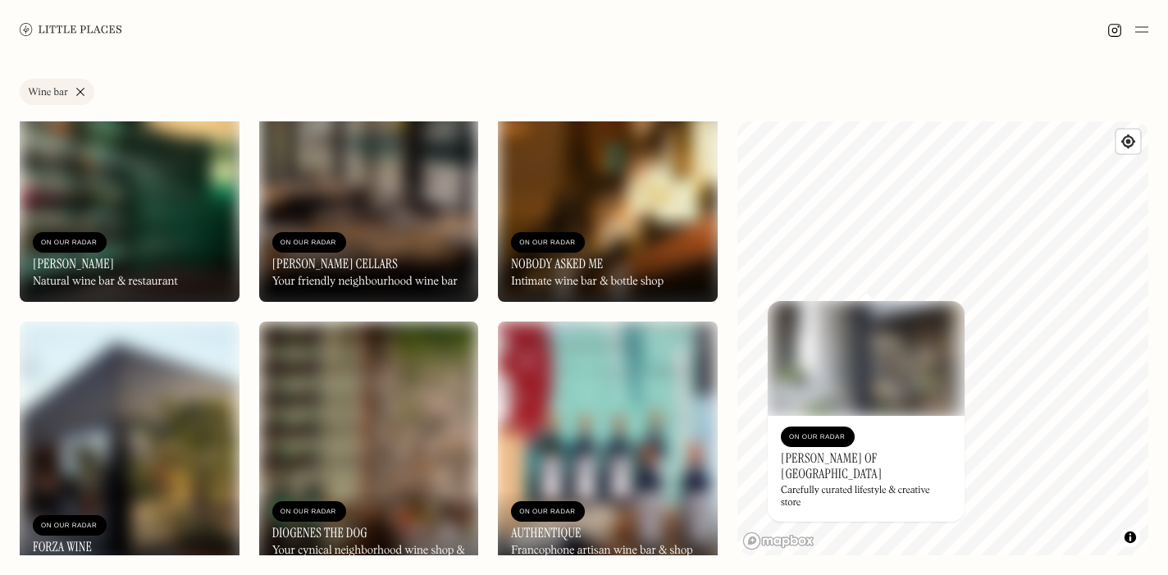
scroll to position [3481, 0]
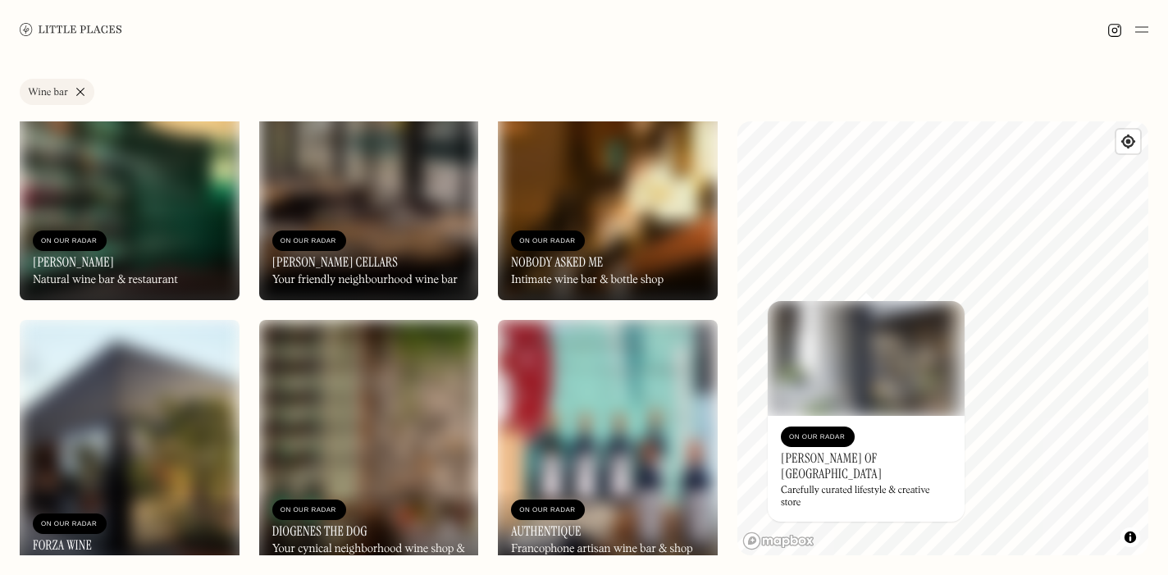
click at [619, 233] on div "On Our Radar Nobody Asked Me Intimate wine bar & bottle shop" at bounding box center [608, 255] width 220 height 90
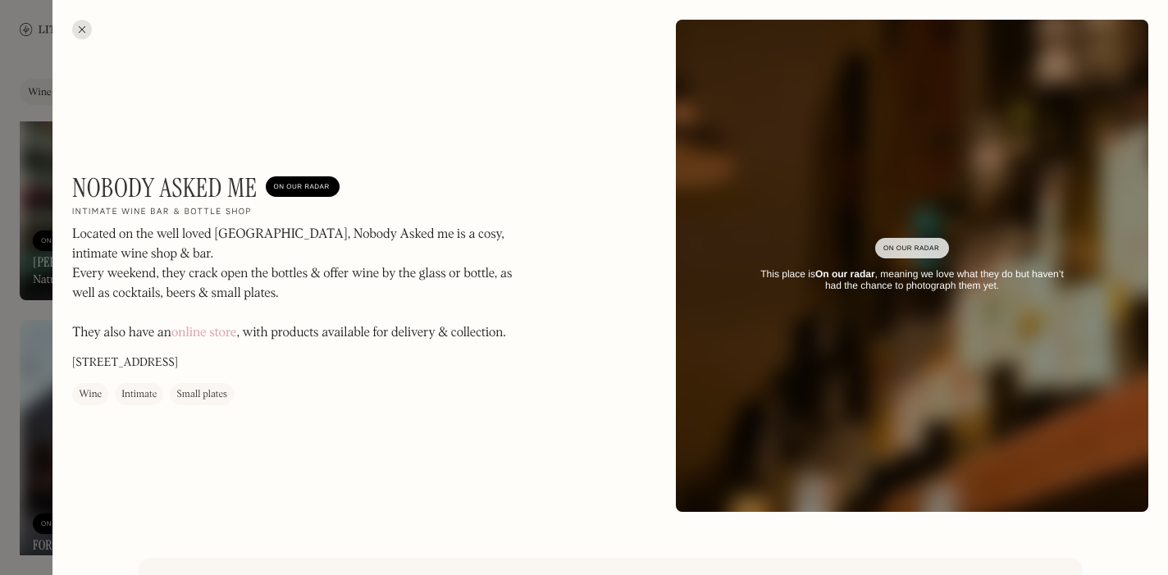
click at [81, 22] on div at bounding box center [82, 30] width 20 height 20
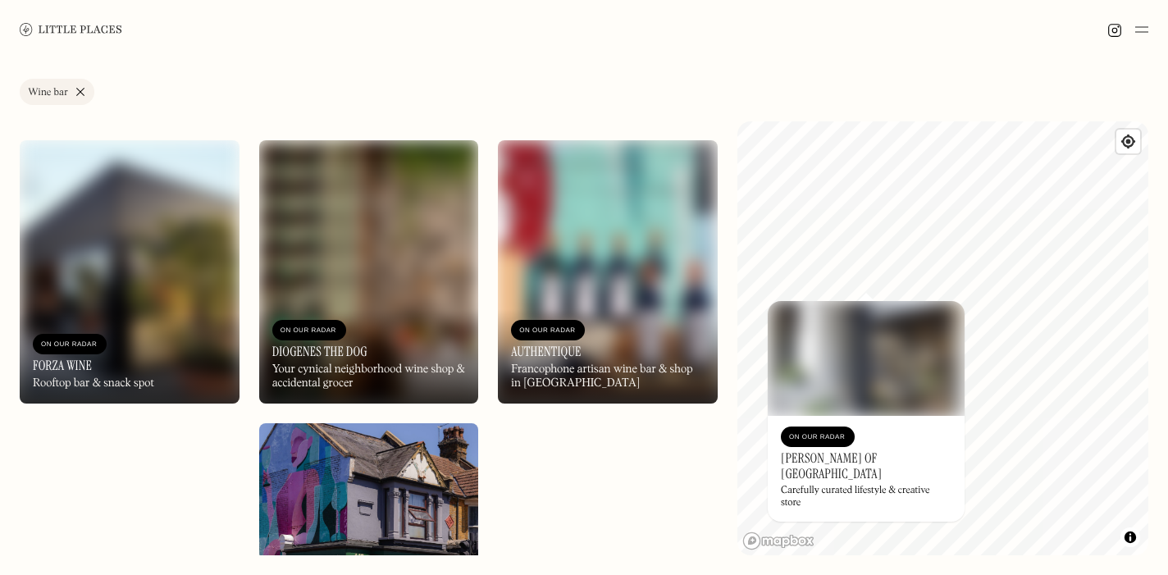
scroll to position [3662, 0]
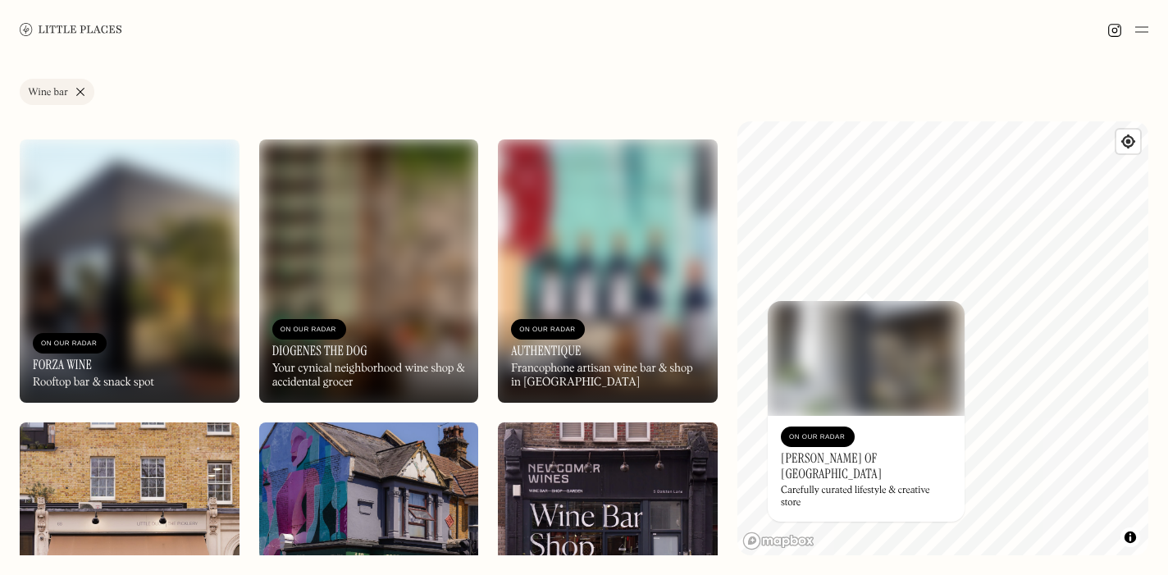
click at [160, 297] on img at bounding box center [130, 270] width 220 height 263
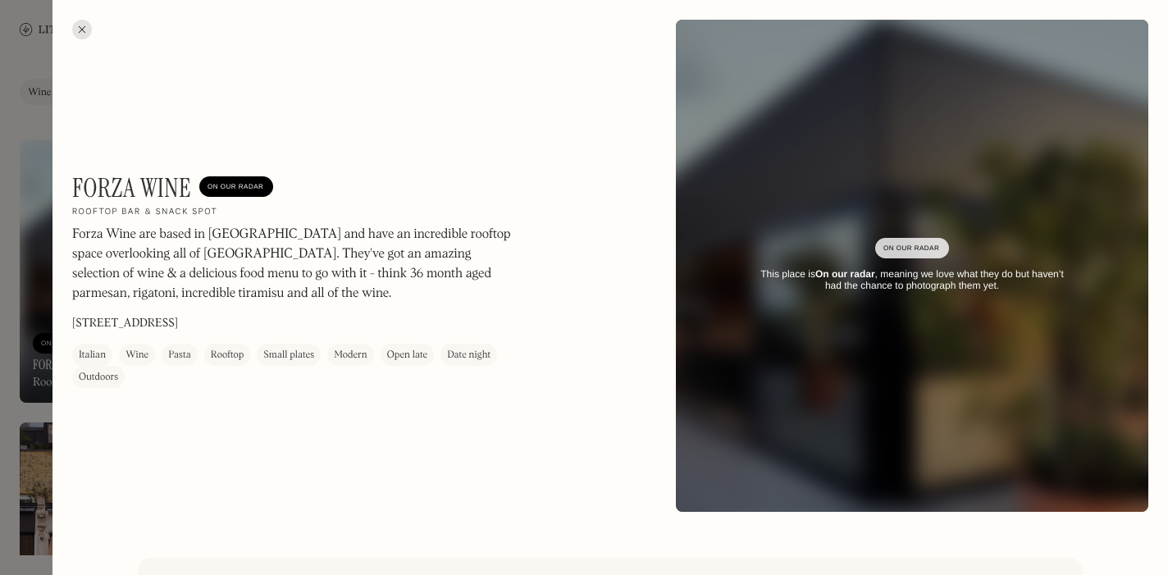
click at [83, 31] on div at bounding box center [82, 30] width 20 height 20
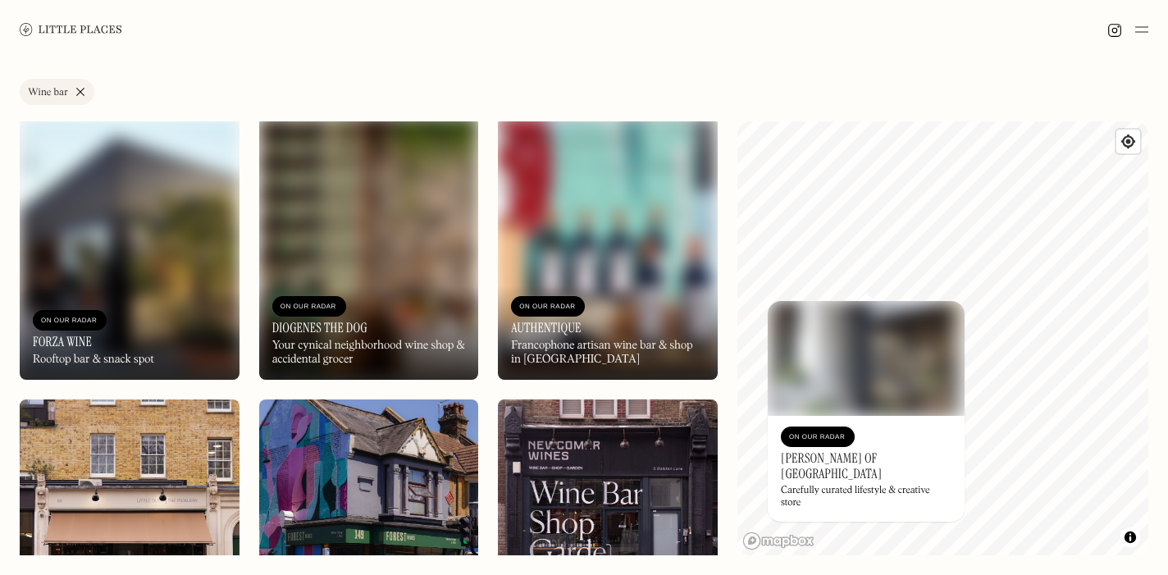
scroll to position [3688, 0]
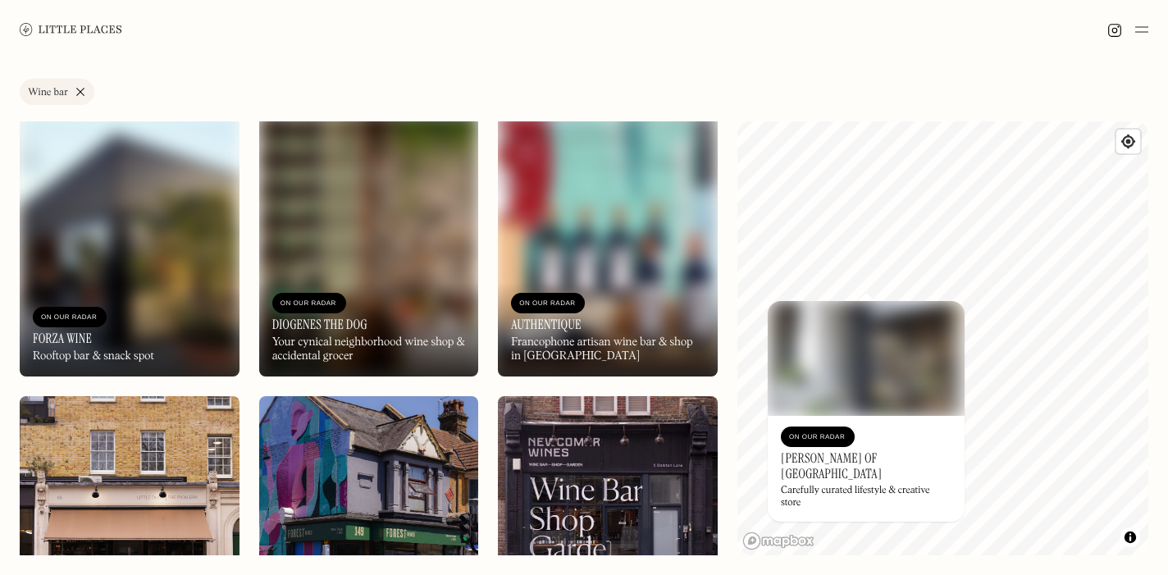
click at [403, 255] on img at bounding box center [369, 244] width 220 height 263
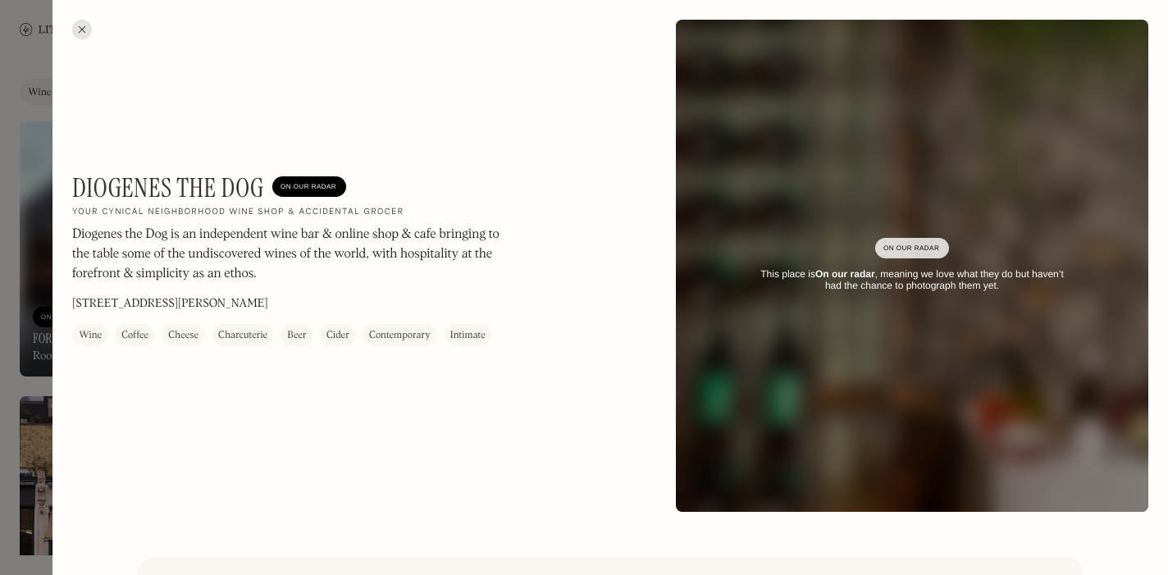
click at [75, 22] on div at bounding box center [82, 30] width 20 height 20
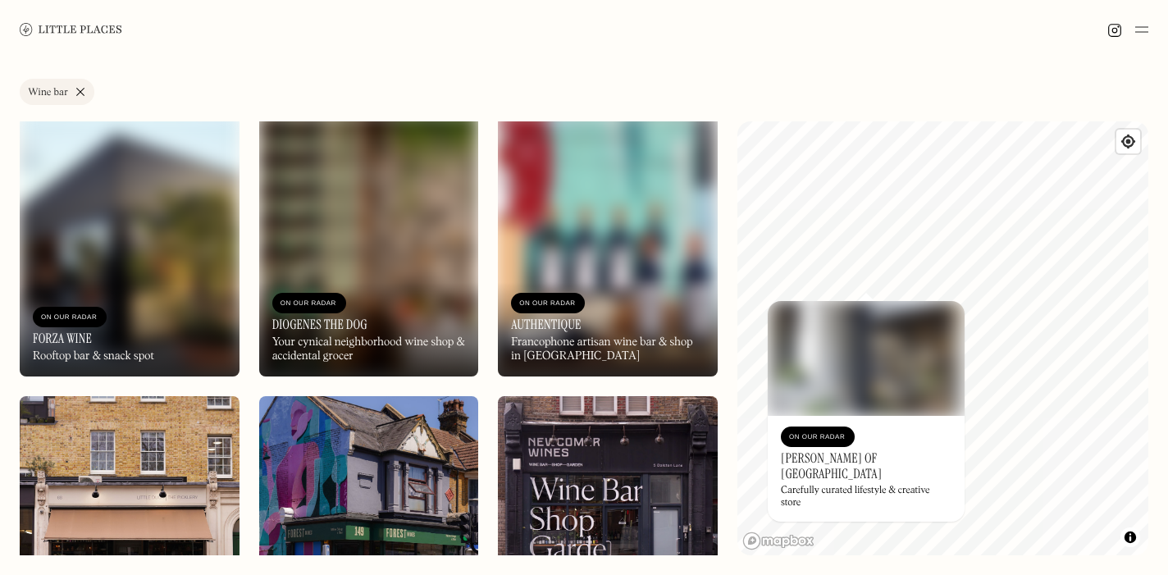
scroll to position [3708, 0]
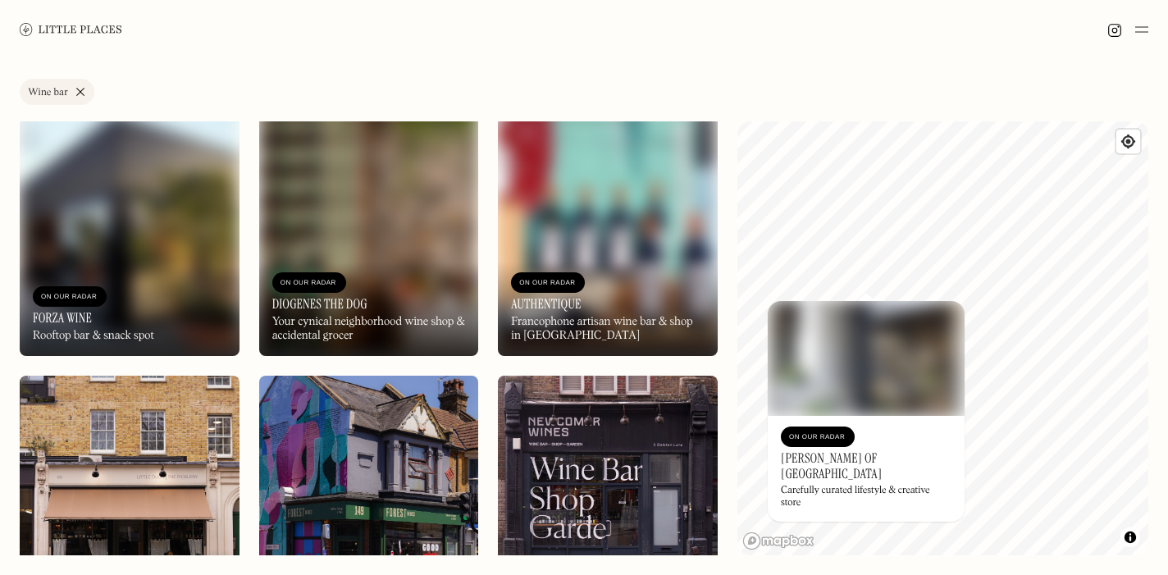
click at [629, 216] on img at bounding box center [608, 224] width 220 height 263
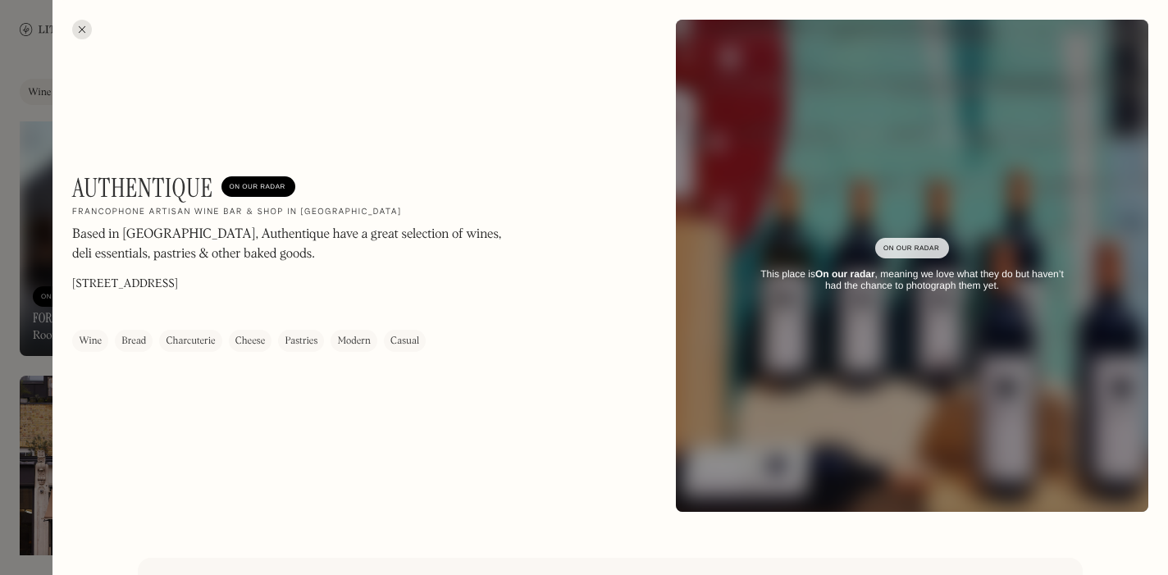
click at [80, 29] on div at bounding box center [82, 30] width 20 height 20
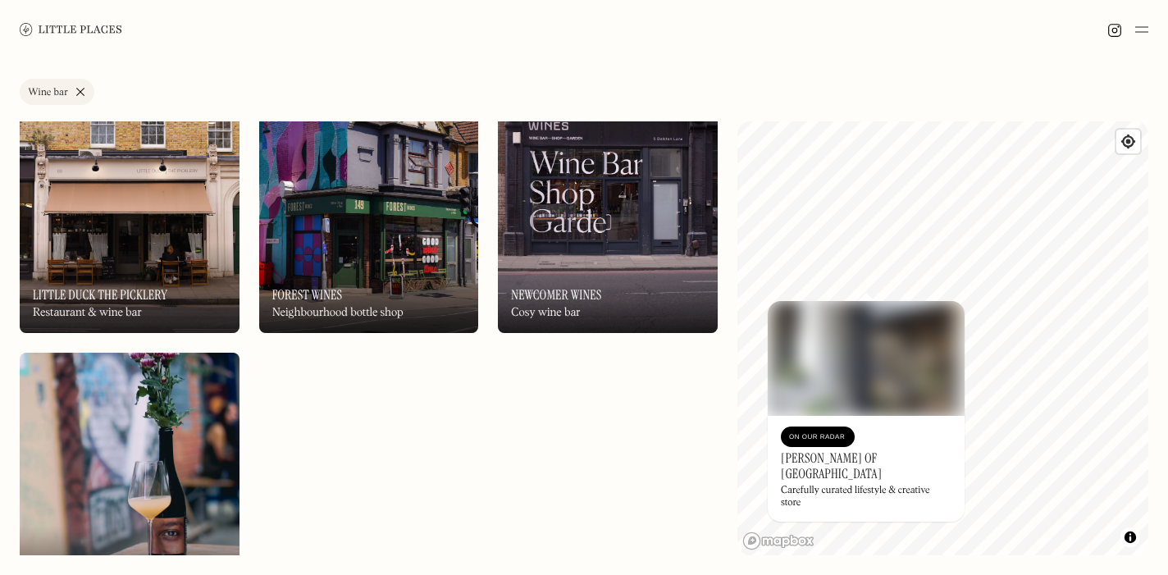
scroll to position [4031, 0]
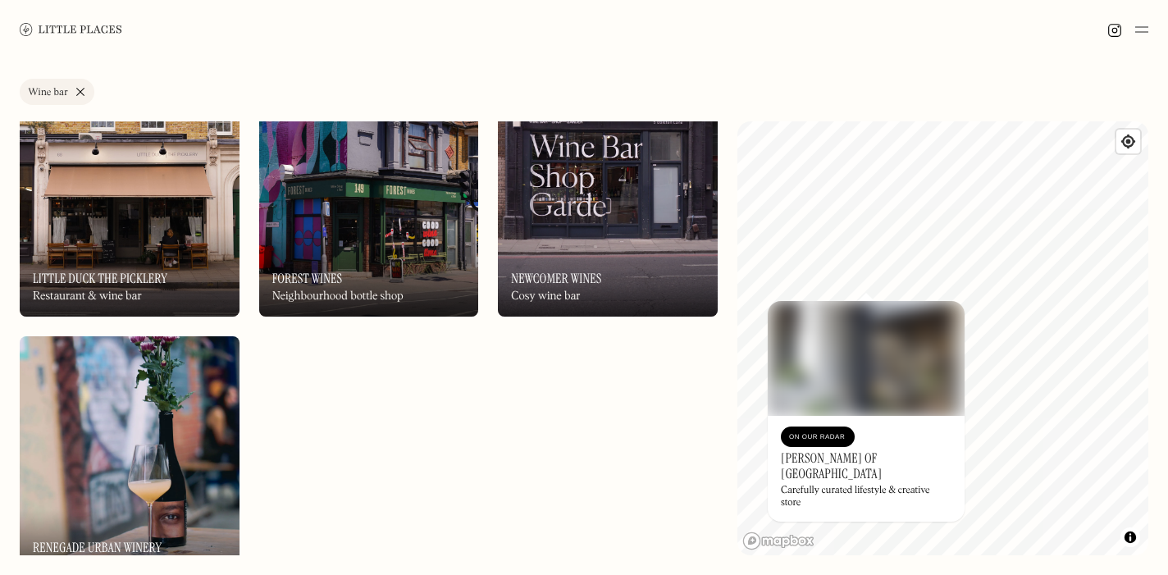
click at [191, 243] on div "On Our Radar Little Duck The Picklery Restaurant & wine bar" at bounding box center [130, 271] width 220 height 90
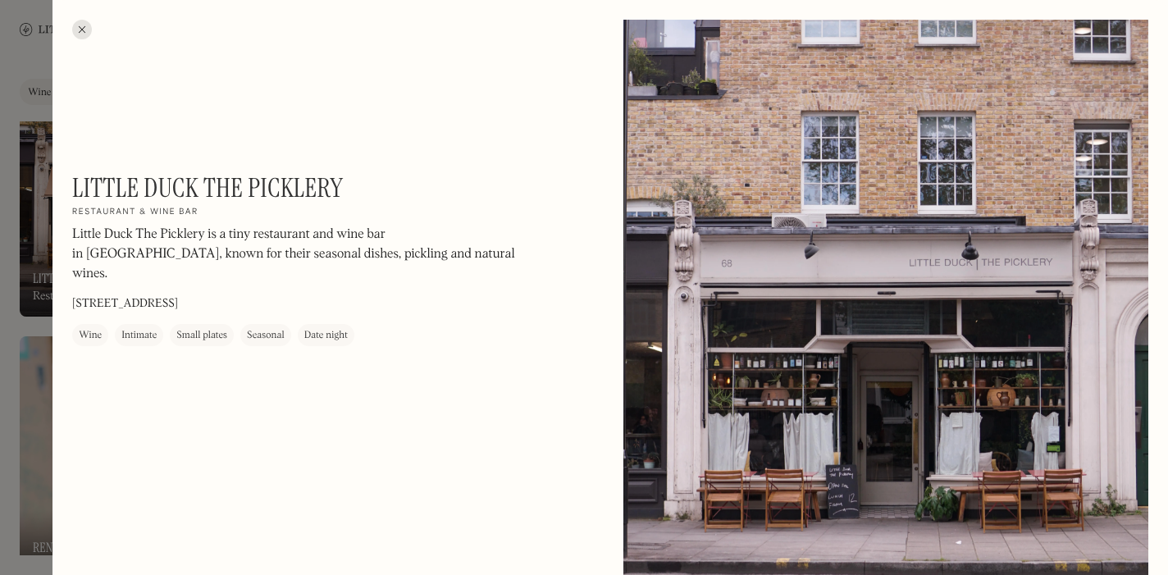
click at [82, 34] on div at bounding box center [82, 30] width 20 height 20
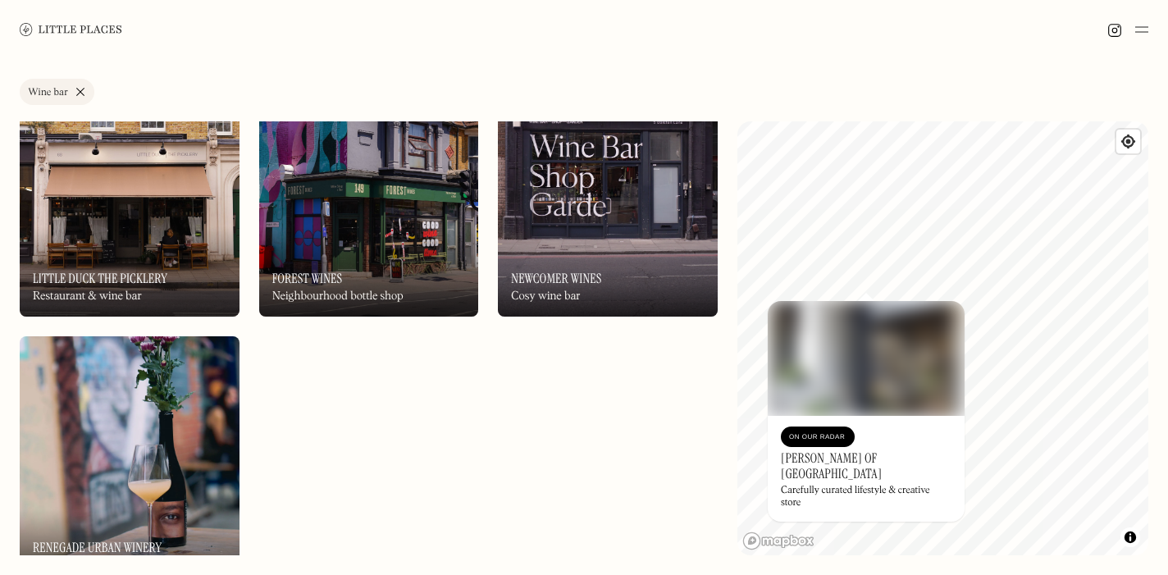
click at [347, 214] on img at bounding box center [369, 184] width 220 height 263
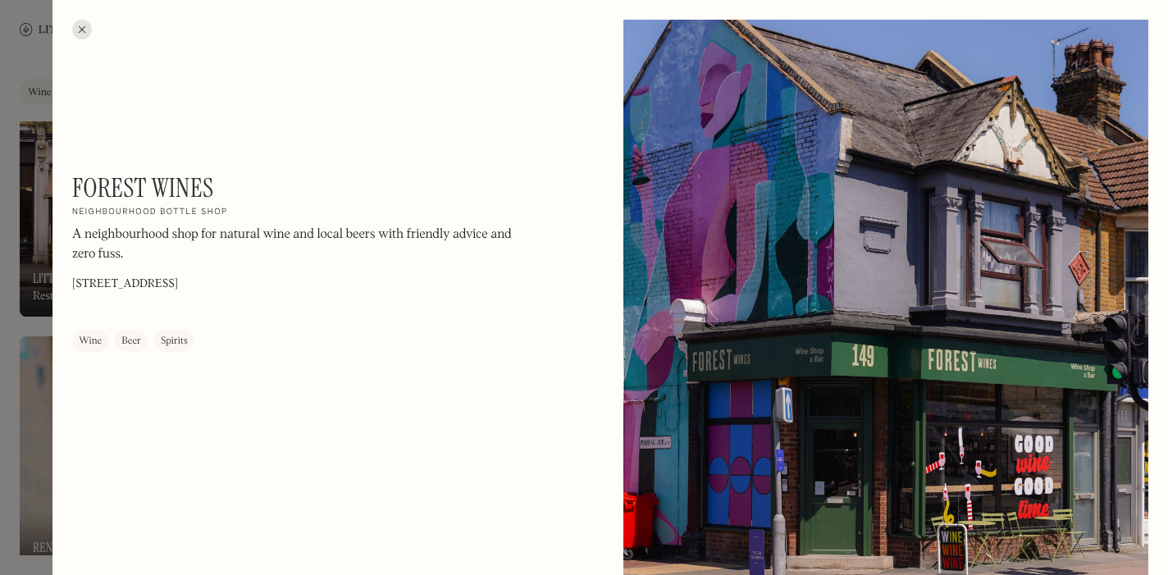
click at [76, 22] on div at bounding box center [82, 30] width 20 height 20
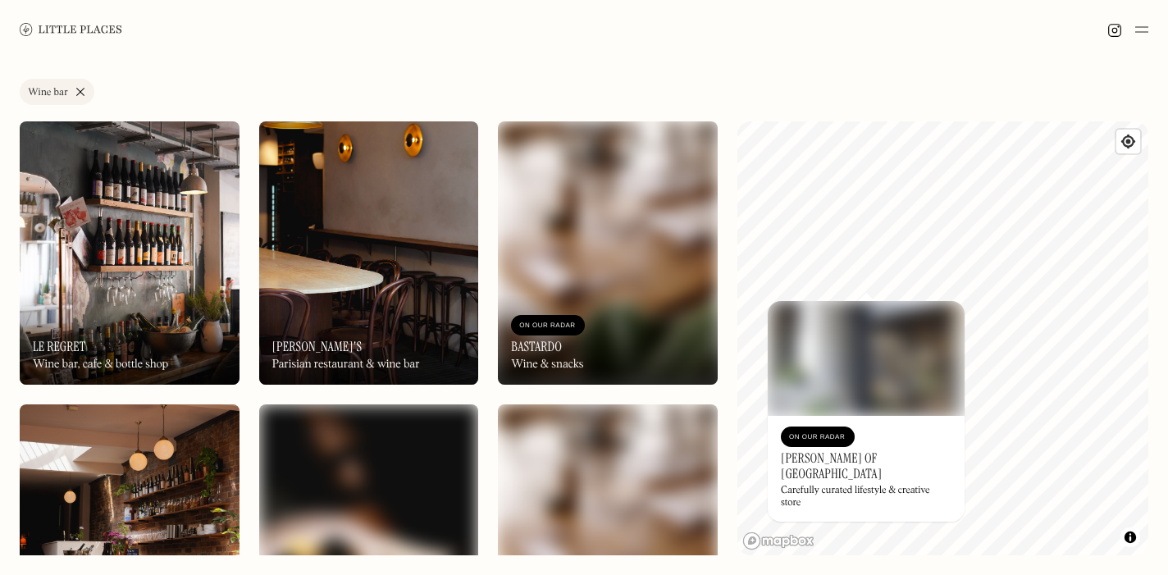
click at [80, 88] on link "Wine bar" at bounding box center [57, 92] width 75 height 26
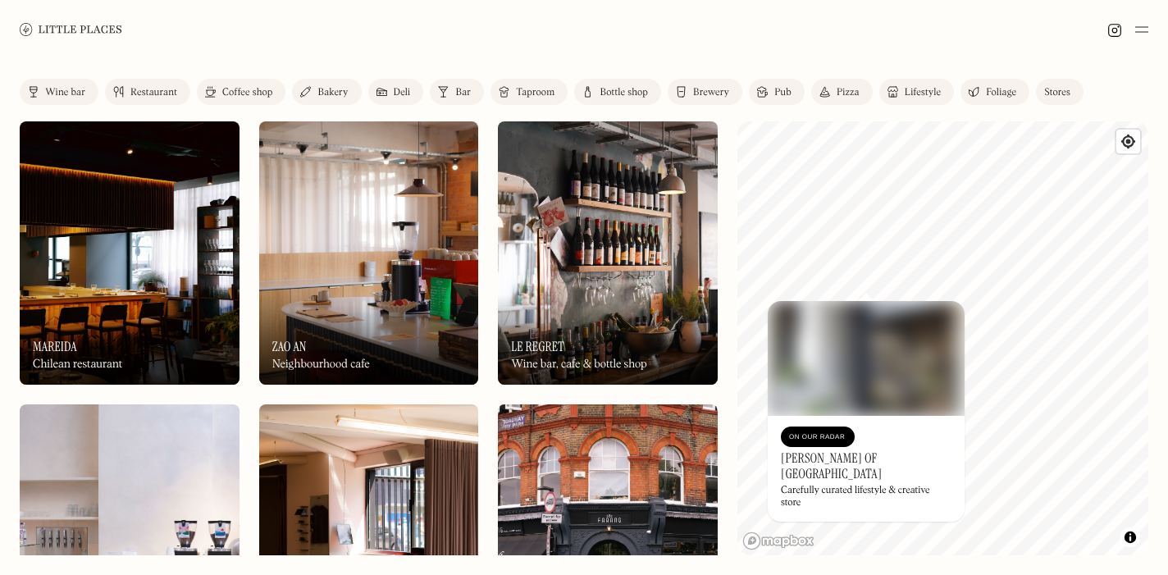
click at [528, 93] on div "Taproom" at bounding box center [535, 93] width 39 height 10
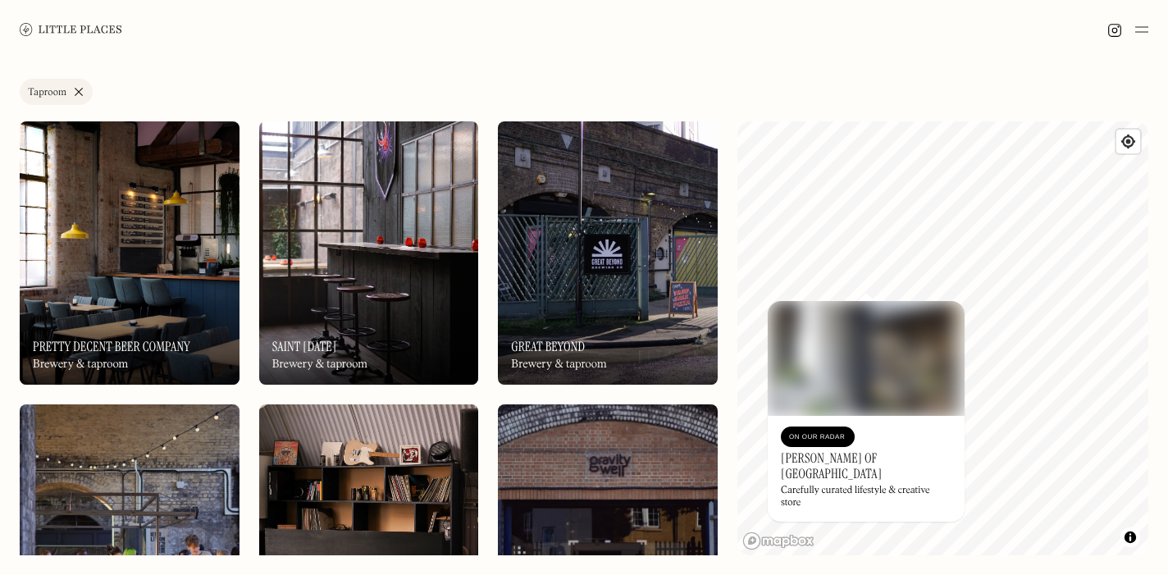
click at [130, 216] on img at bounding box center [130, 252] width 220 height 263
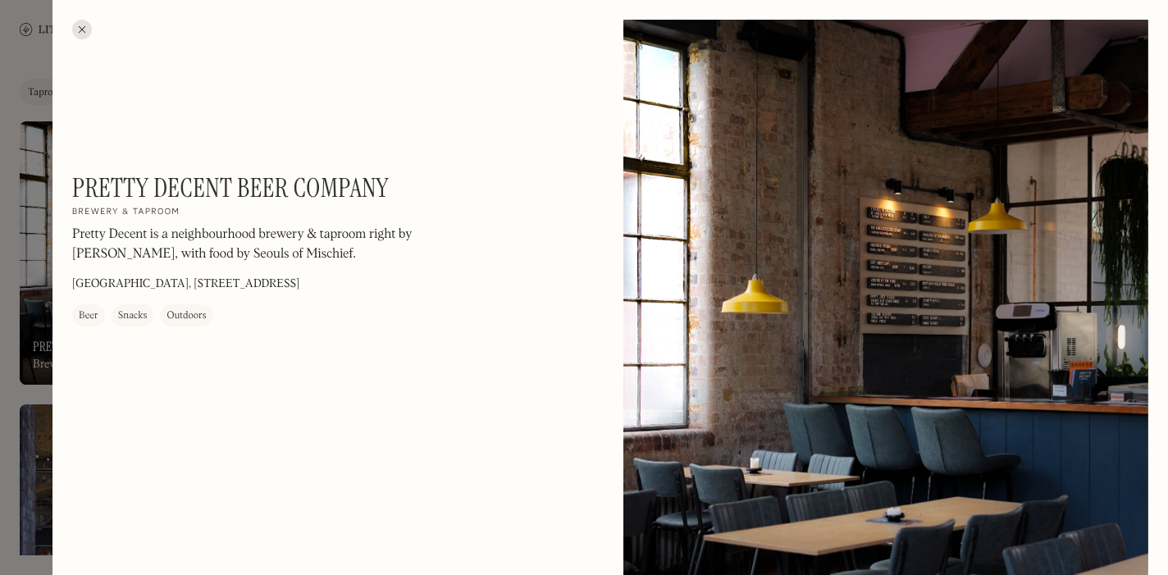
click at [82, 29] on div at bounding box center [82, 30] width 20 height 20
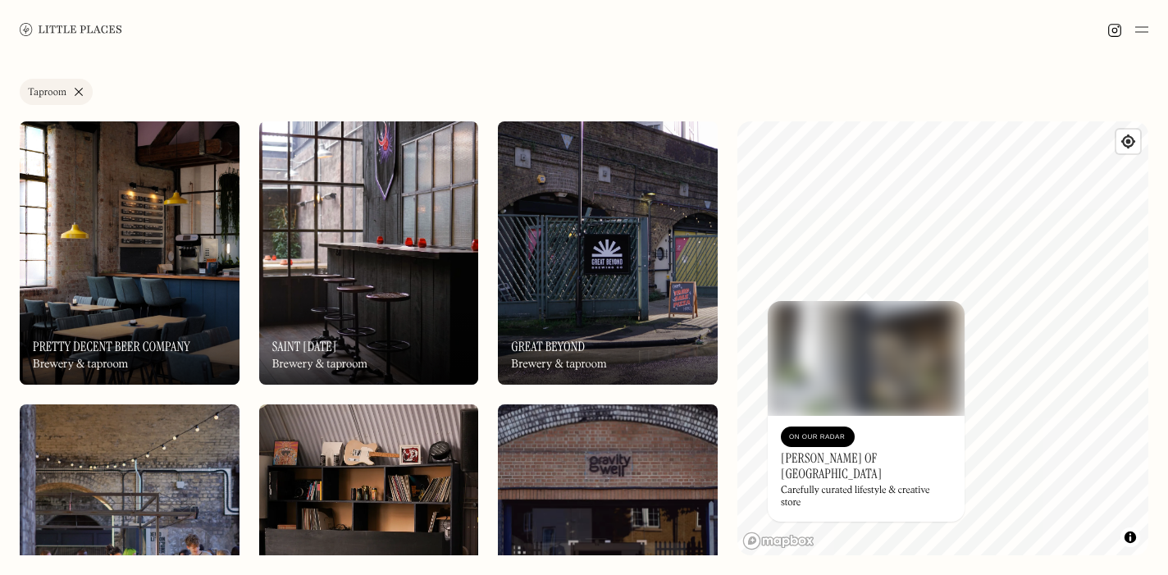
click at [339, 222] on img at bounding box center [369, 252] width 220 height 263
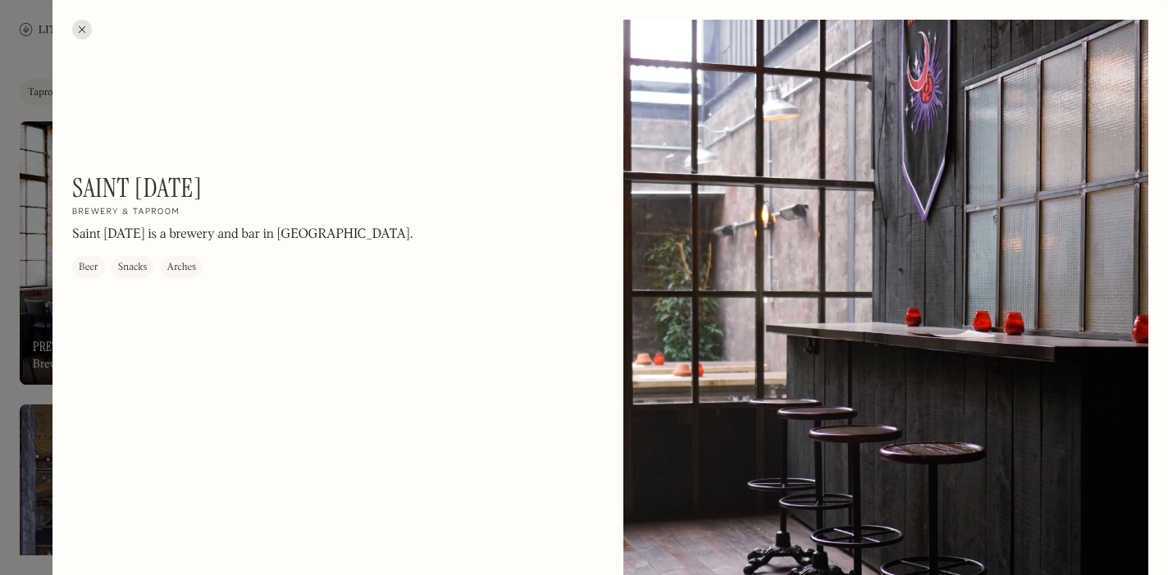
click at [84, 28] on div at bounding box center [82, 30] width 20 height 20
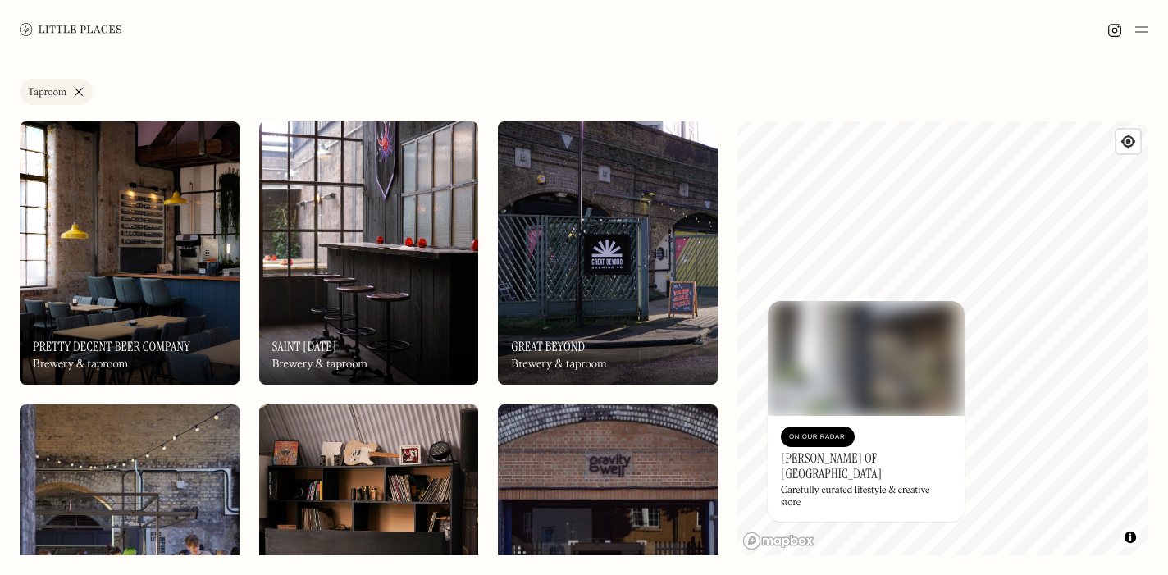
click at [577, 238] on img at bounding box center [608, 252] width 220 height 263
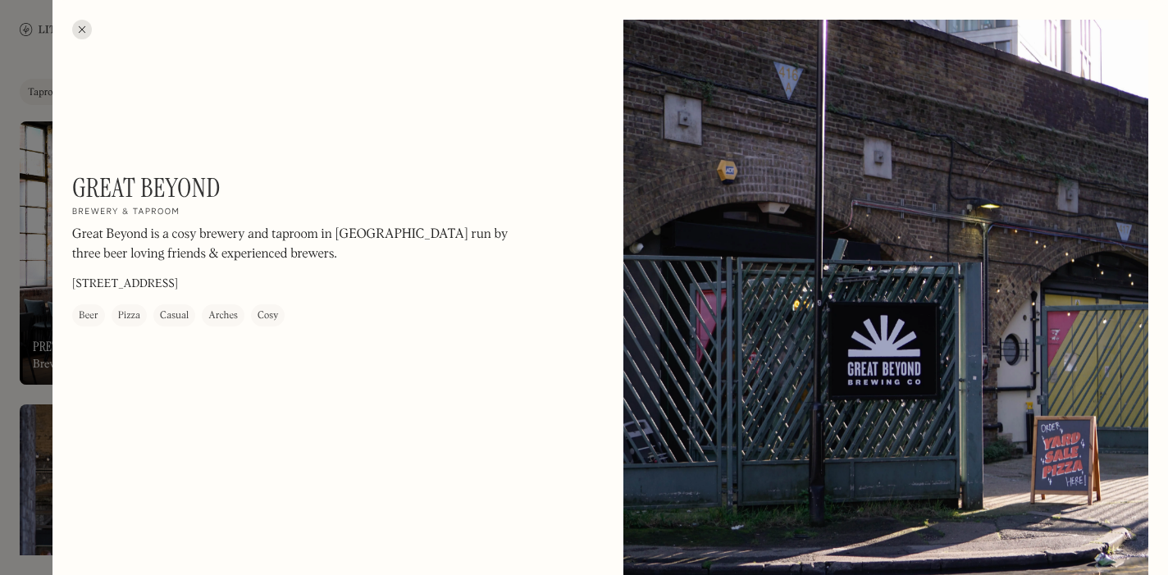
click at [75, 27] on div at bounding box center [82, 30] width 20 height 20
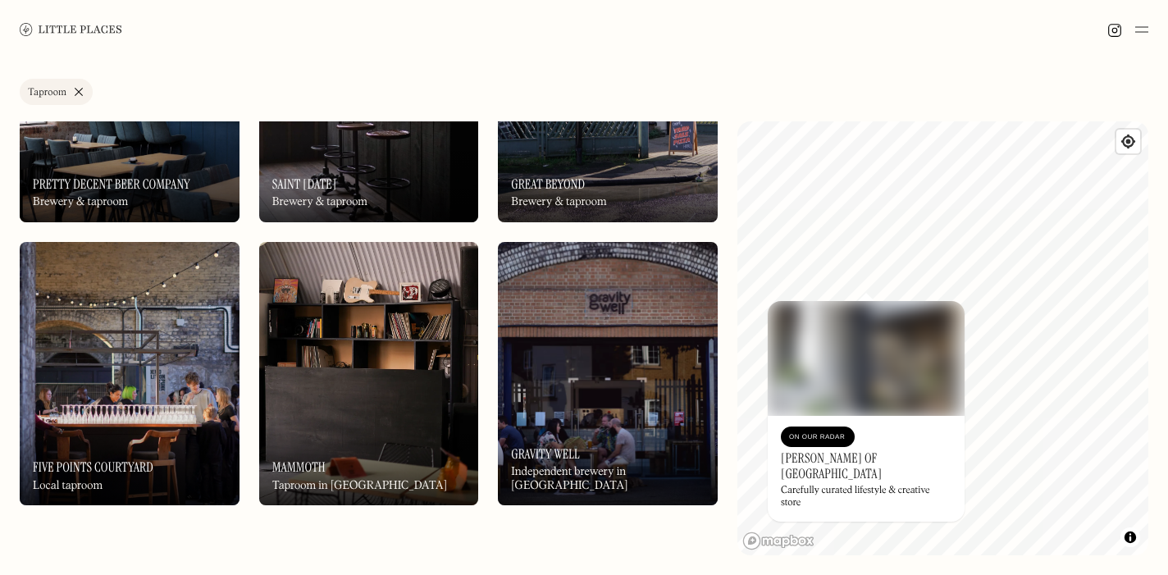
scroll to position [203, 0]
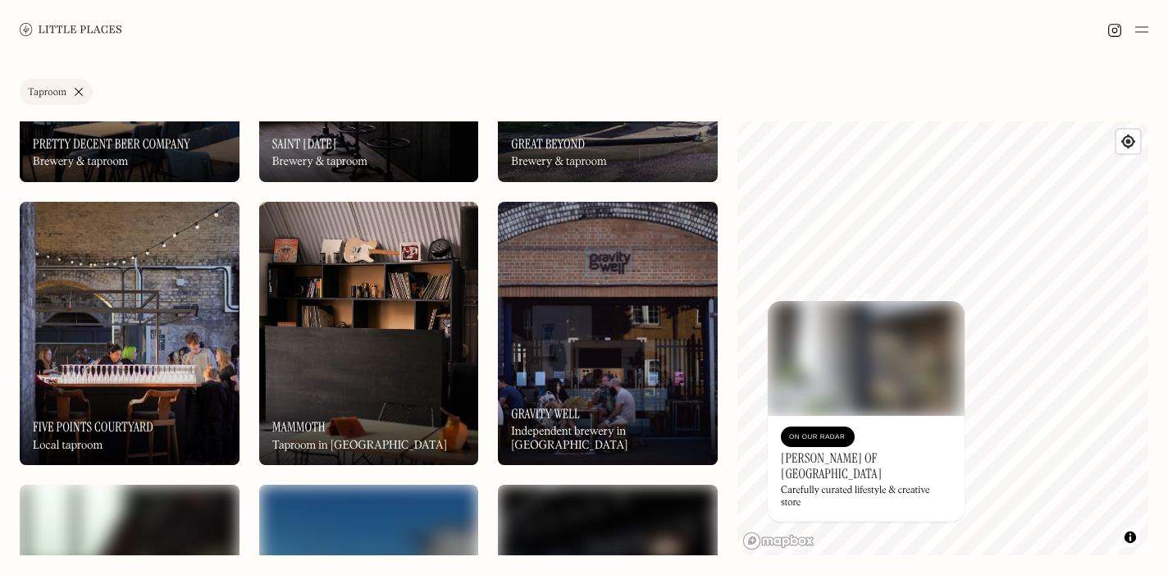
click at [172, 294] on img at bounding box center [130, 333] width 220 height 263
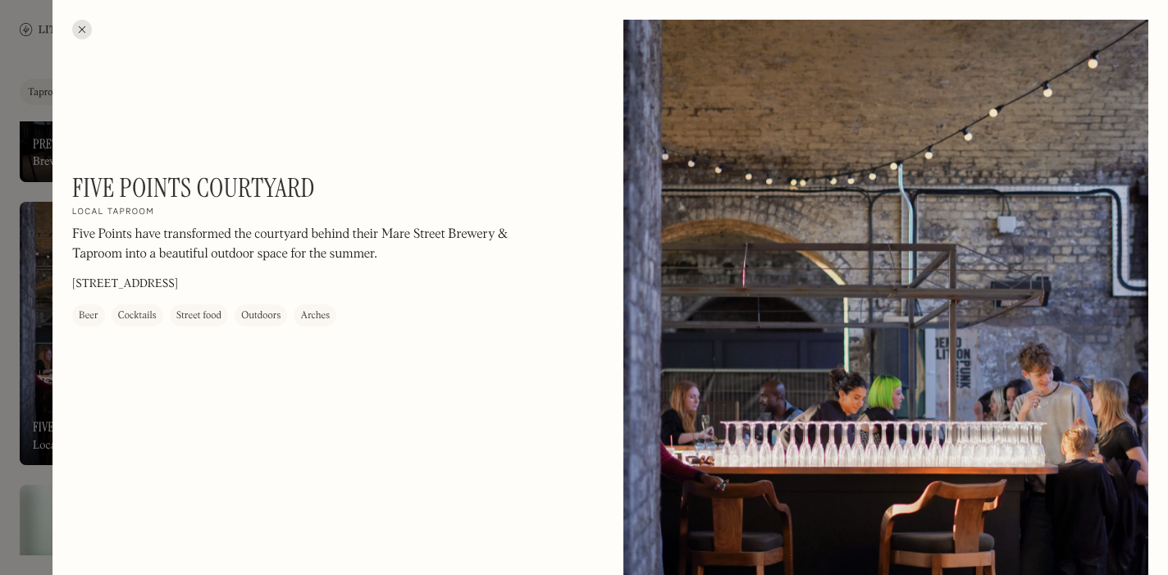
click at [87, 27] on div at bounding box center [82, 30] width 20 height 20
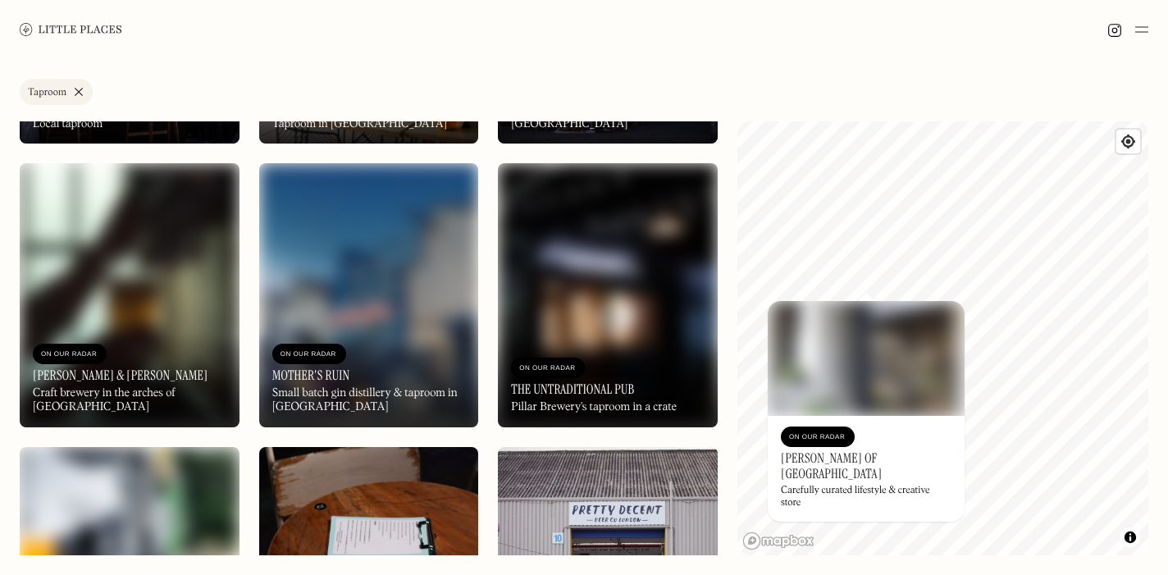
scroll to position [523, 0]
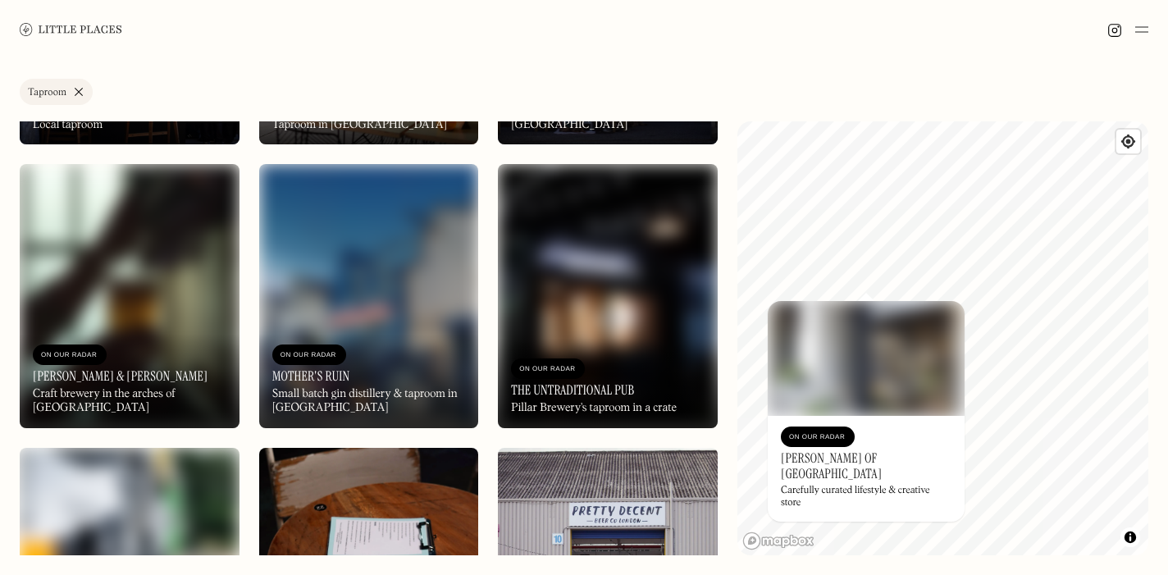
click at [590, 333] on img at bounding box center [608, 295] width 220 height 263
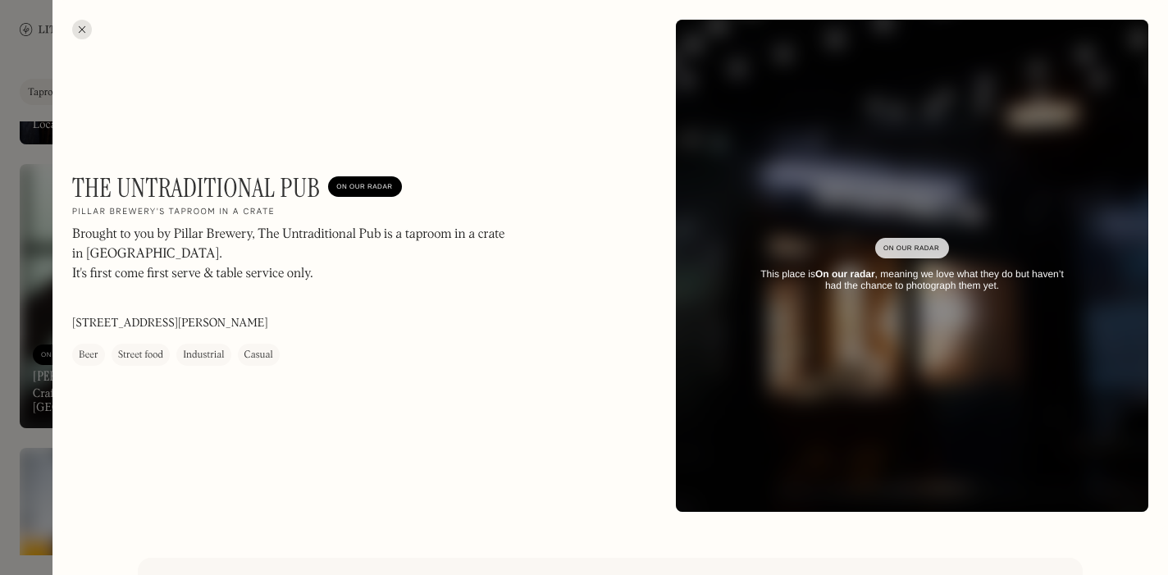
click at [89, 26] on div at bounding box center [82, 30] width 20 height 20
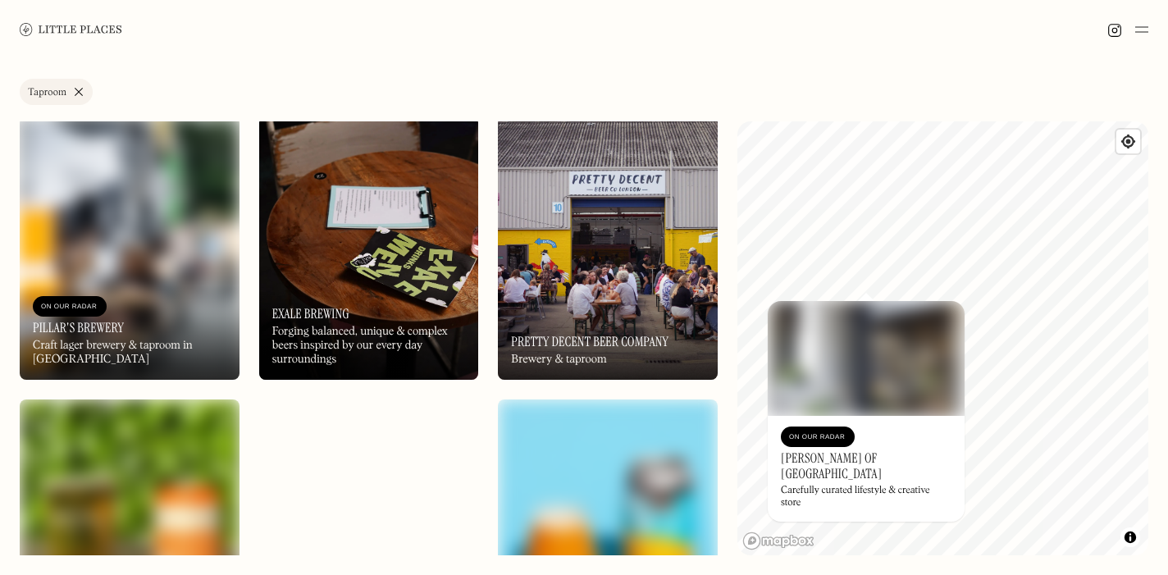
scroll to position [952, 0]
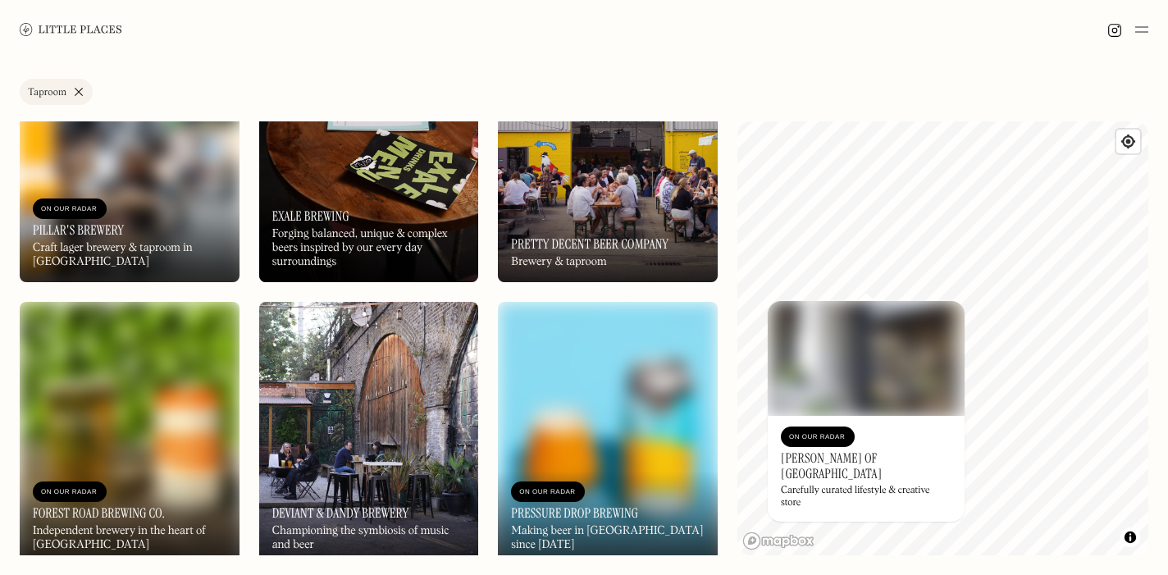
click at [392, 253] on div "Forging balanced, unique & complex beers inspired by our every day surroundings" at bounding box center [368, 247] width 193 height 41
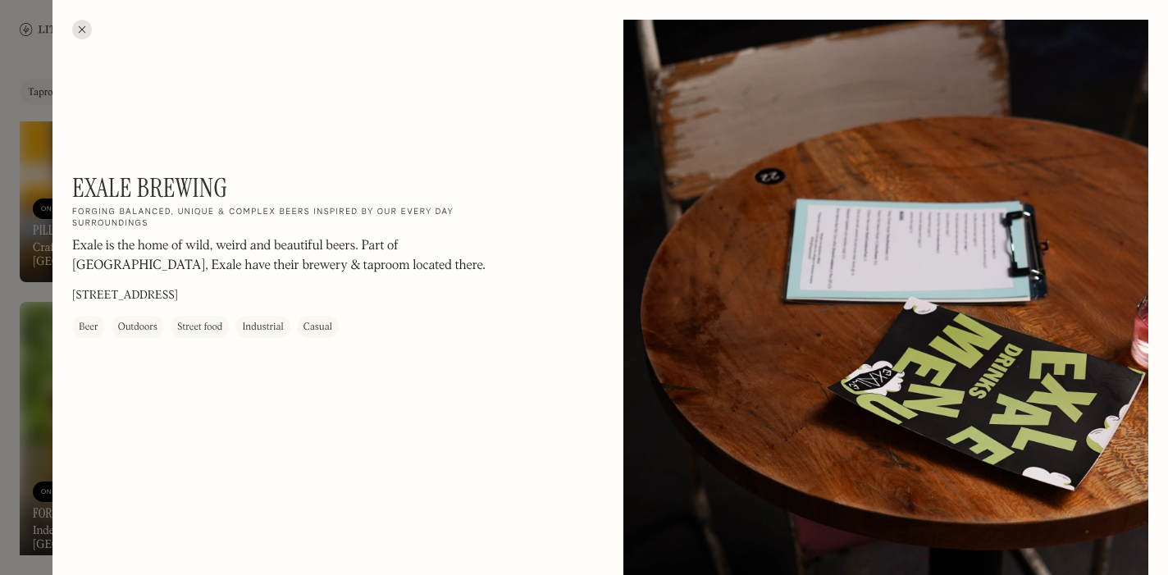
click at [80, 20] on div at bounding box center [82, 30] width 20 height 20
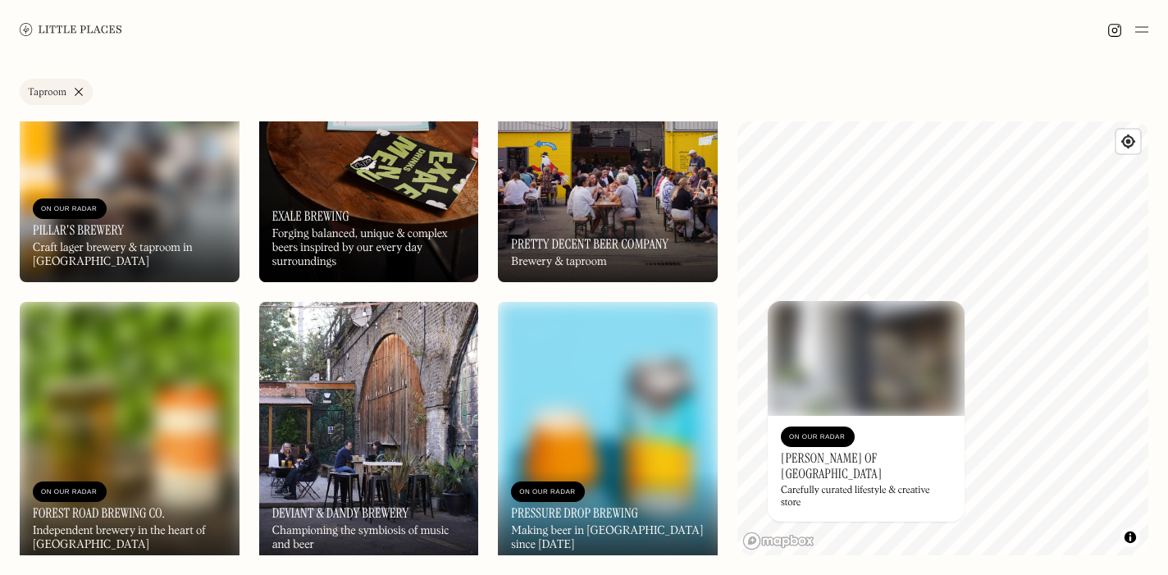
click at [613, 225] on div "On Our Radar Pretty Decent Beer Company Brewery & taproom" at bounding box center [608, 237] width 220 height 90
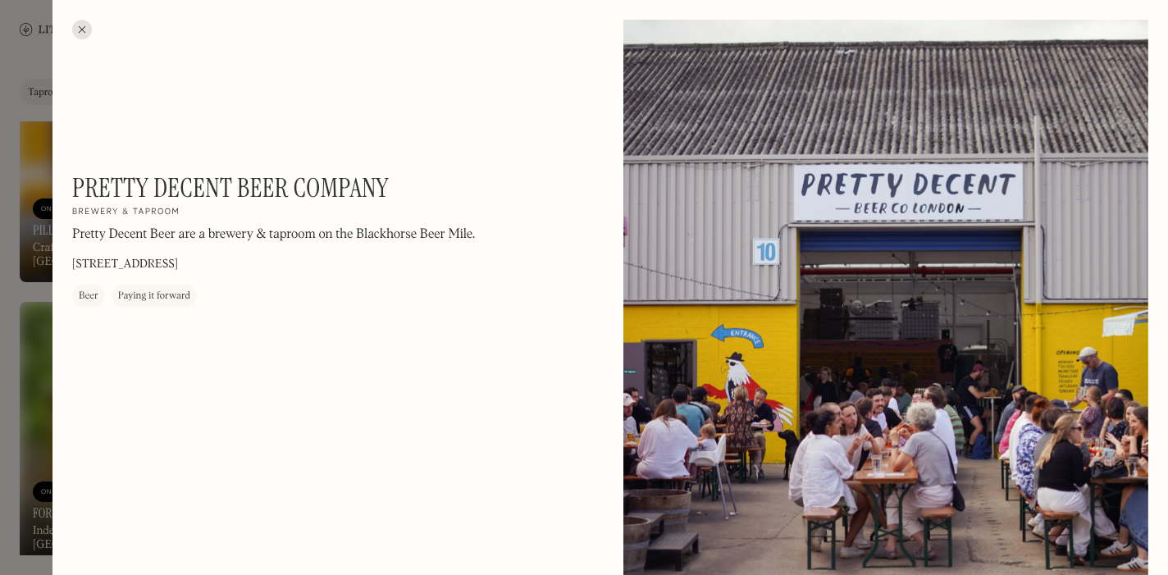
click at [79, 22] on div at bounding box center [82, 30] width 20 height 20
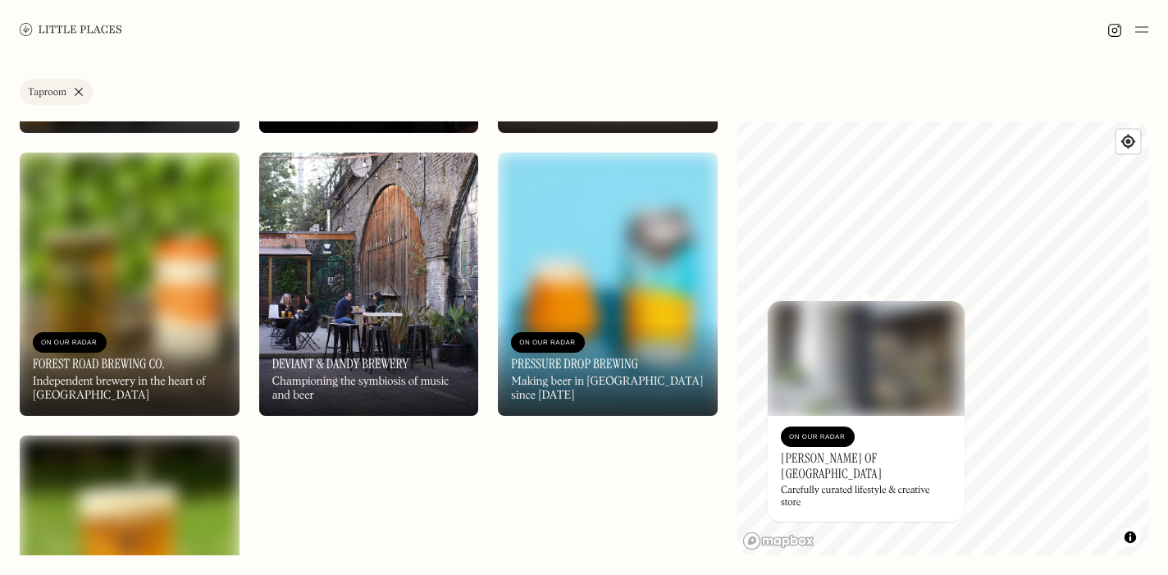
scroll to position [1103, 0]
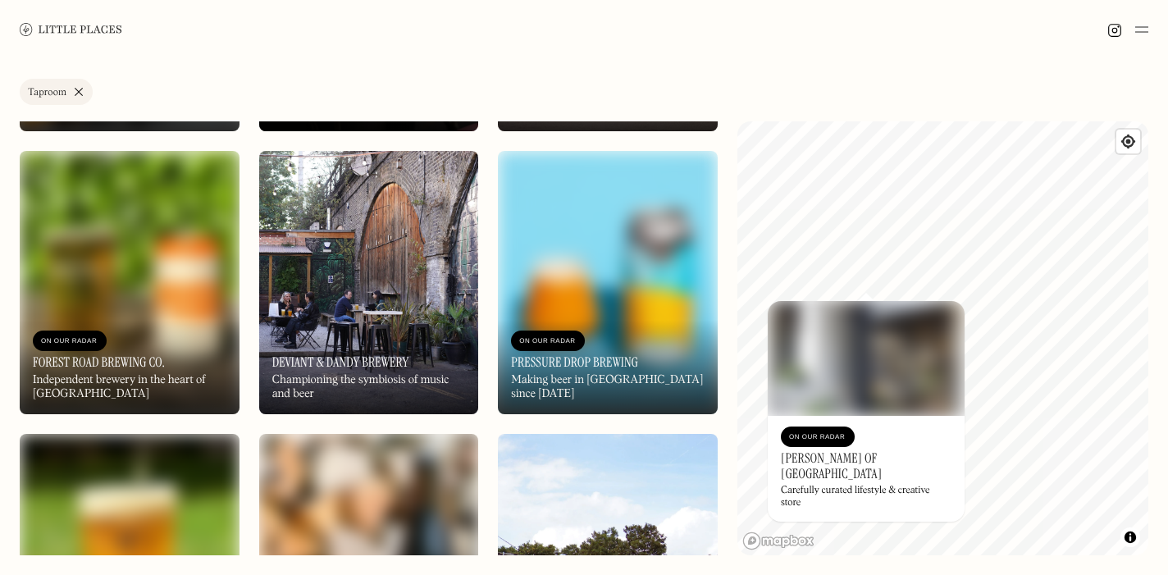
click at [367, 247] on img at bounding box center [369, 282] width 220 height 263
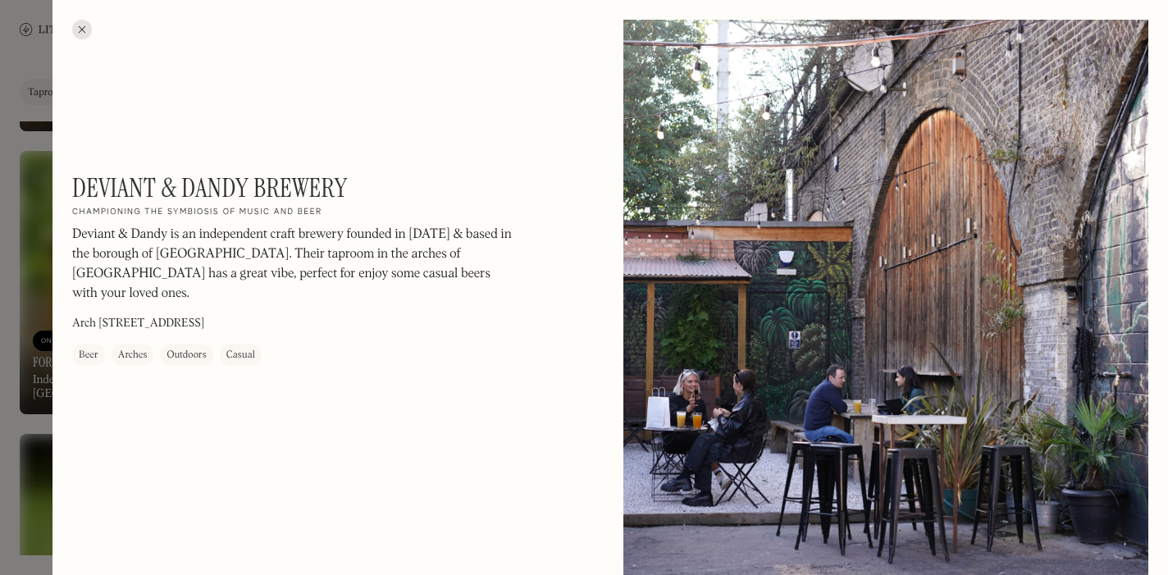
click at [80, 29] on div at bounding box center [82, 30] width 20 height 20
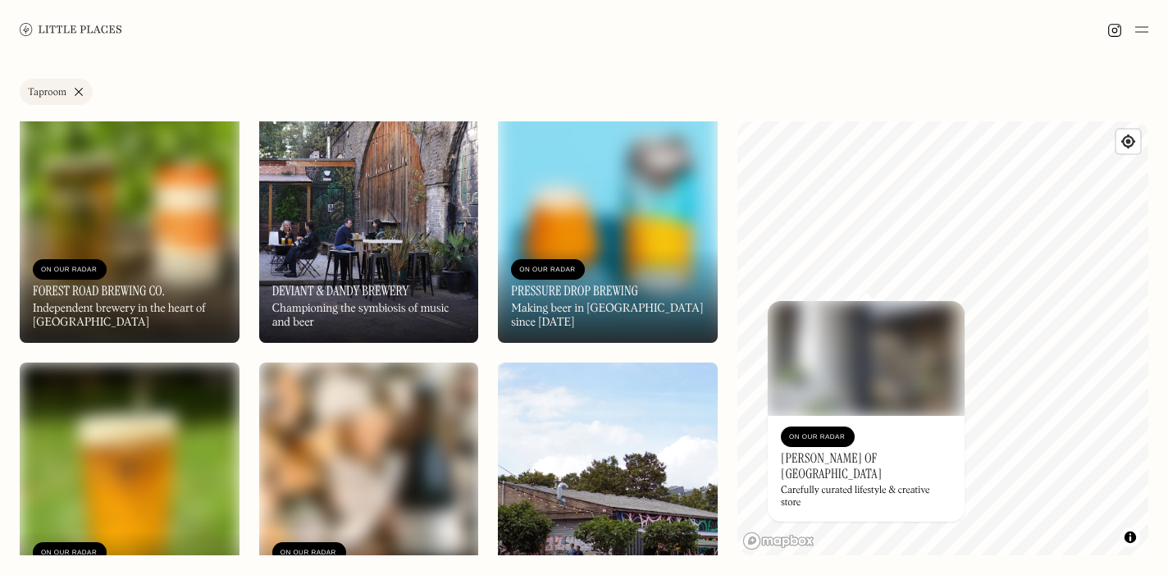
scroll to position [1172, 0]
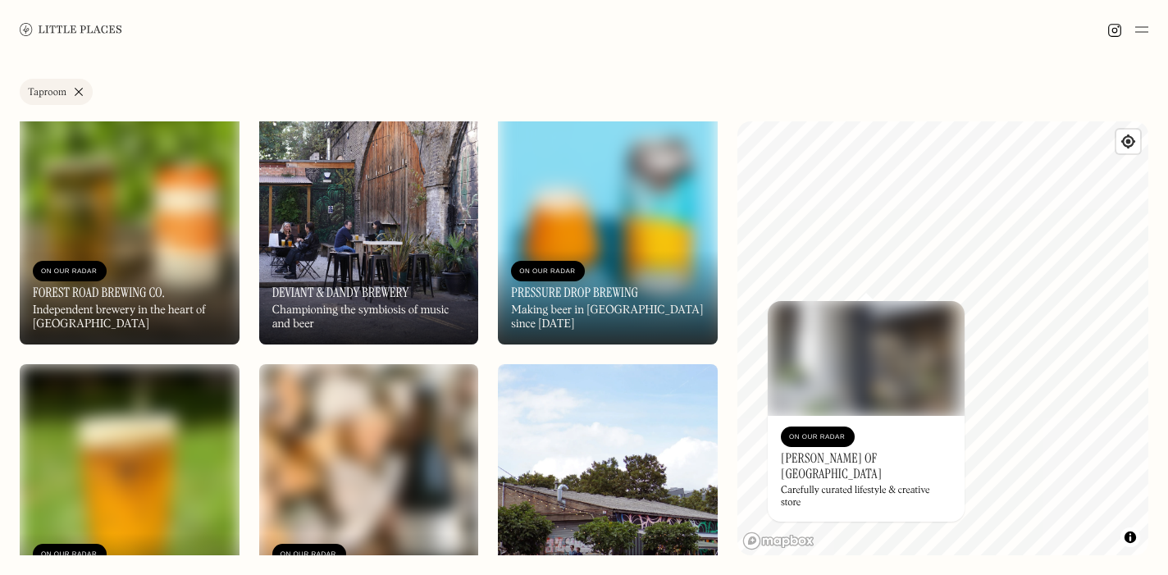
click at [601, 162] on img at bounding box center [608, 212] width 220 height 263
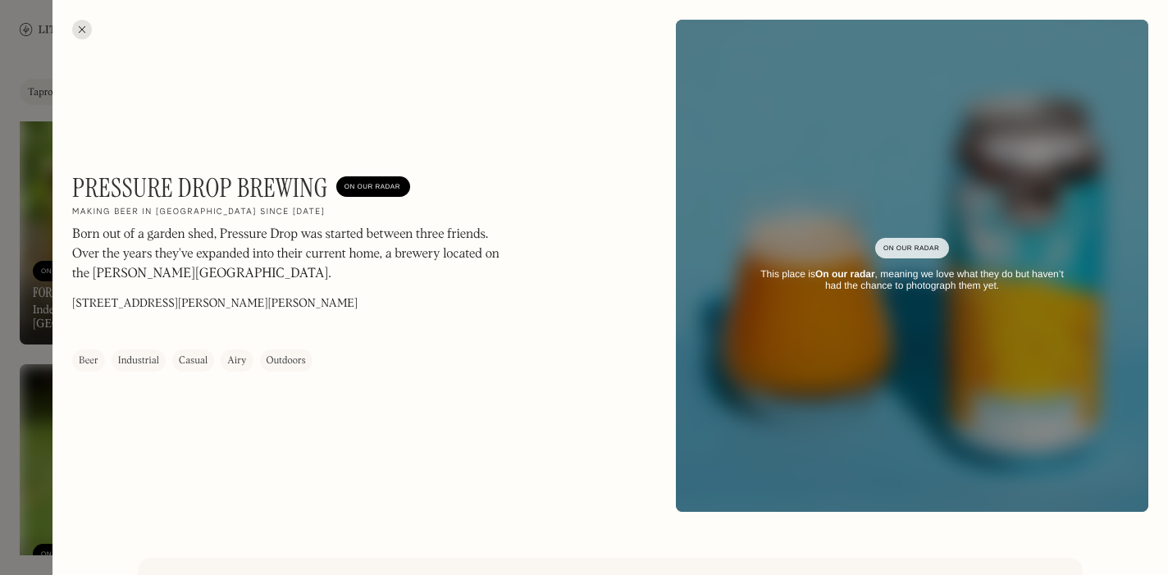
click at [83, 24] on div at bounding box center [82, 30] width 20 height 20
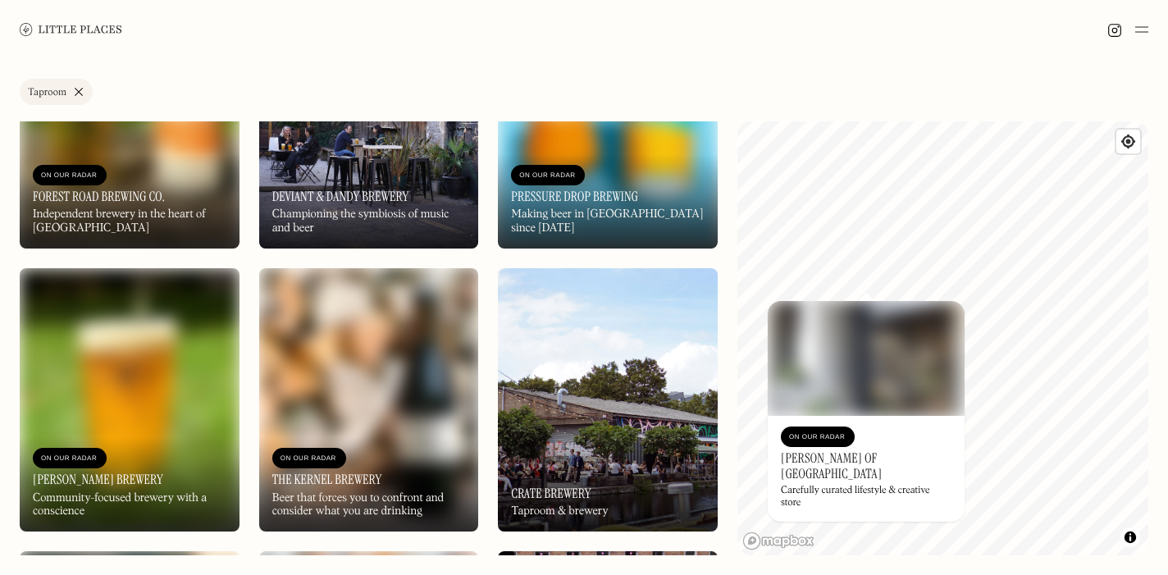
scroll to position [1422, 0]
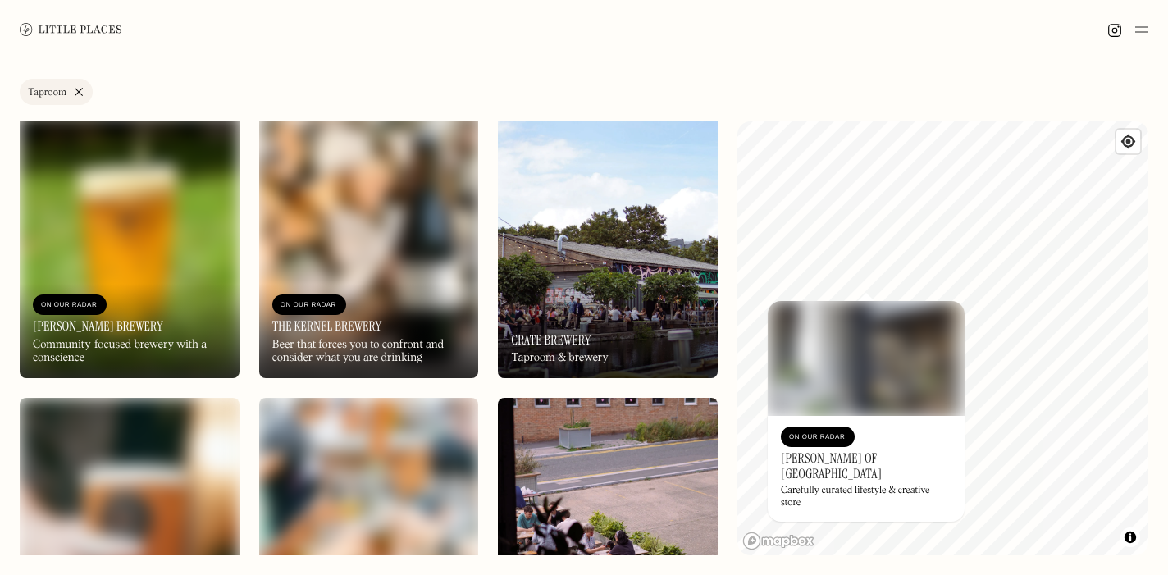
click at [189, 249] on img at bounding box center [130, 246] width 220 height 263
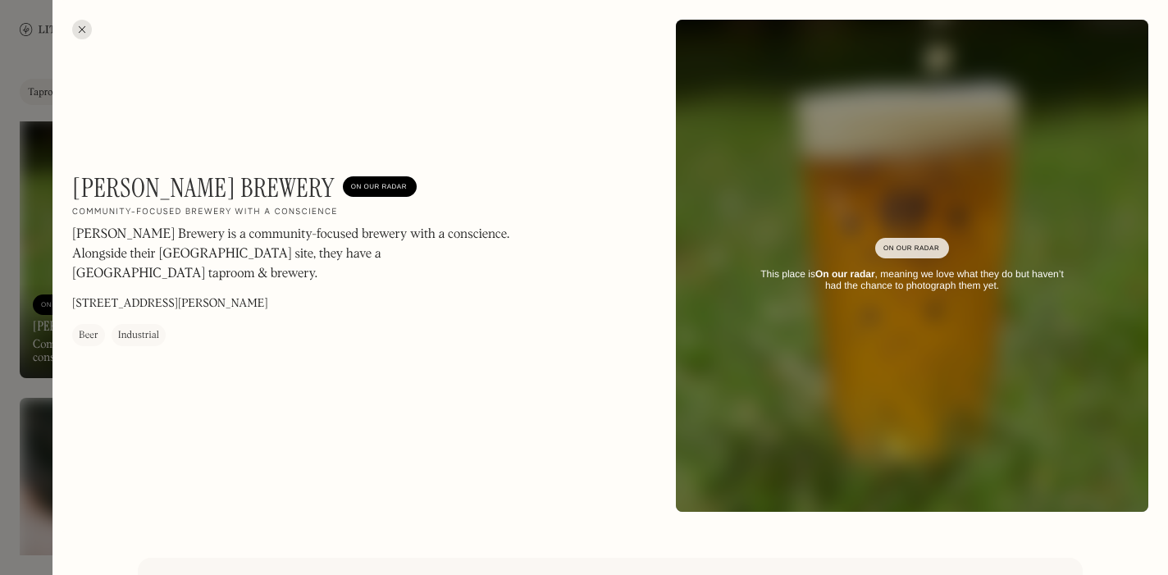
click at [84, 27] on div at bounding box center [82, 30] width 20 height 20
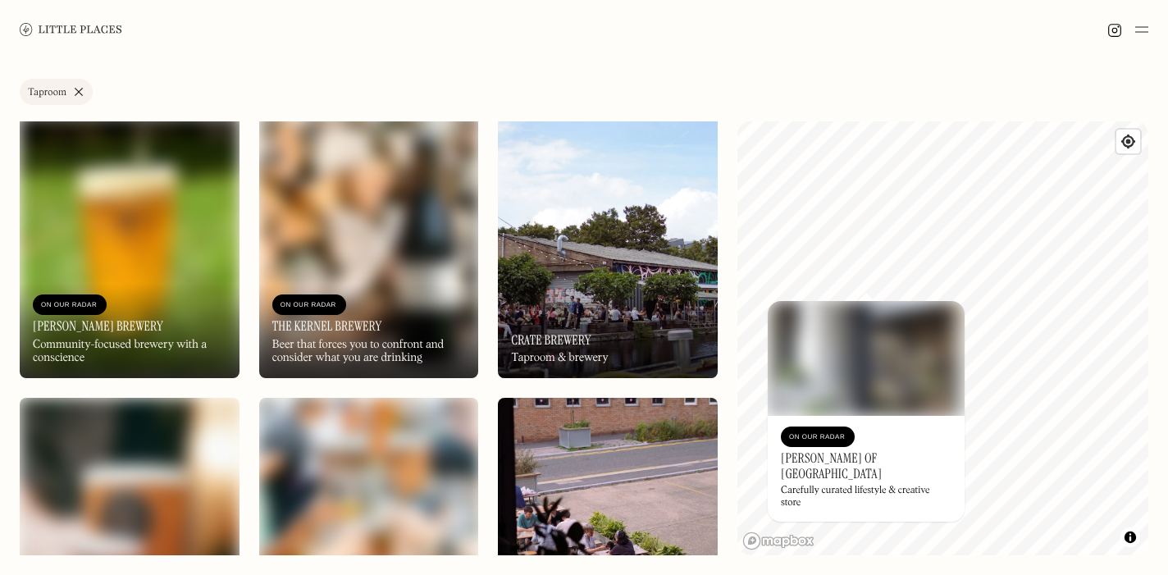
click at [345, 257] on img at bounding box center [369, 246] width 220 height 263
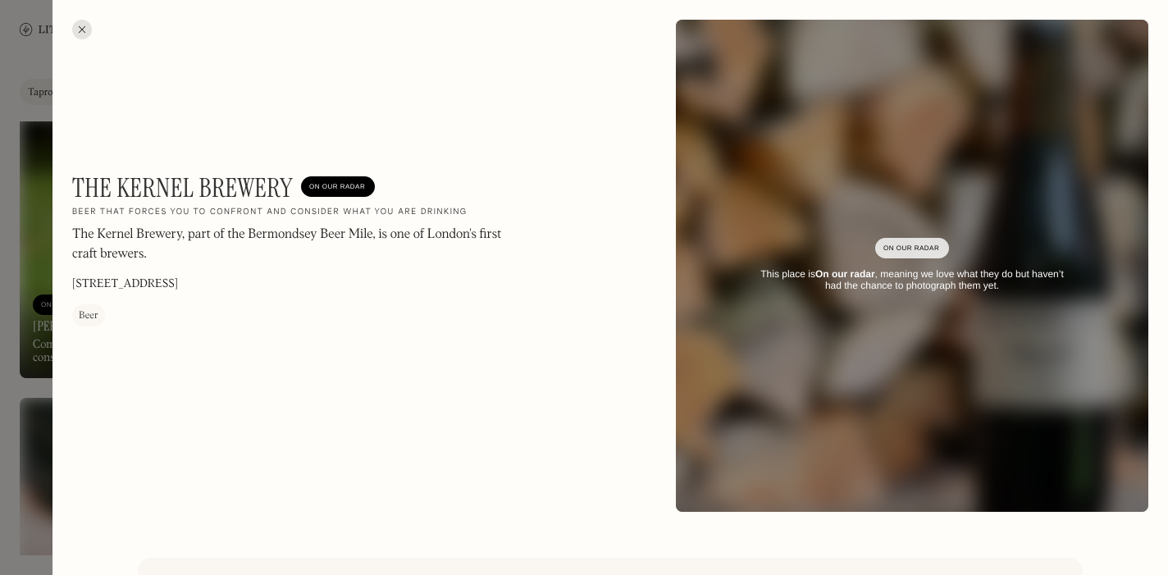
click at [72, 30] on div at bounding box center [82, 30] width 20 height 20
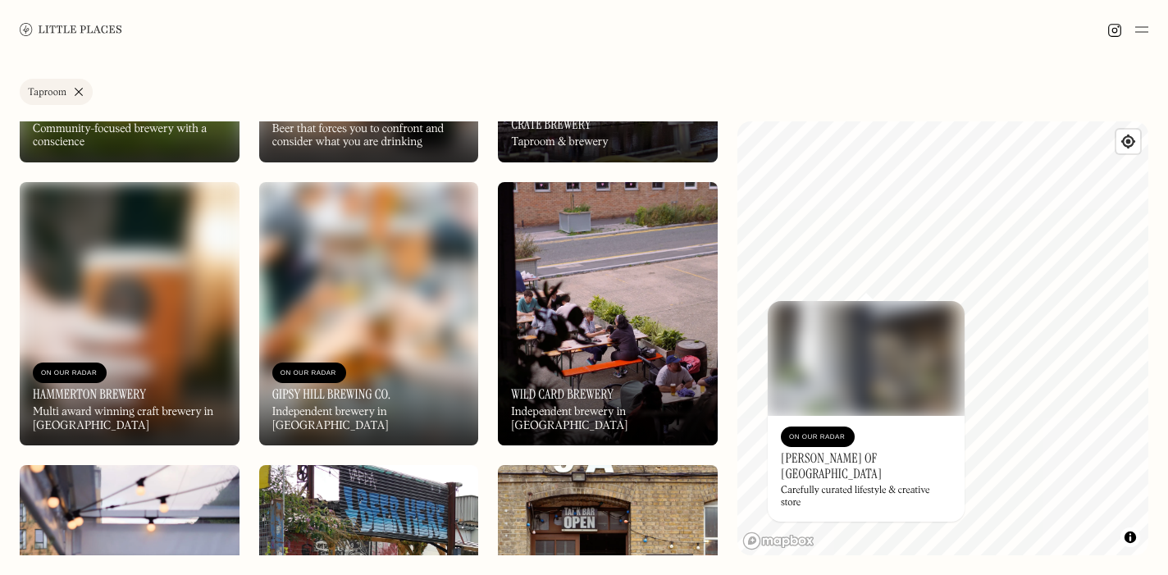
scroll to position [1658, 0]
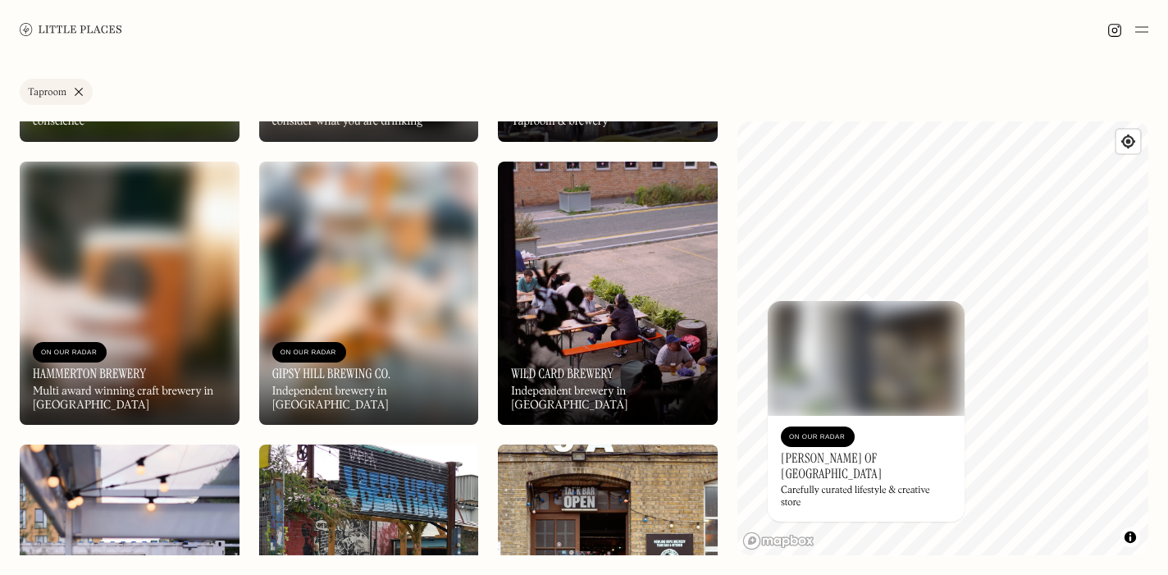
click at [162, 256] on img at bounding box center [130, 293] width 220 height 263
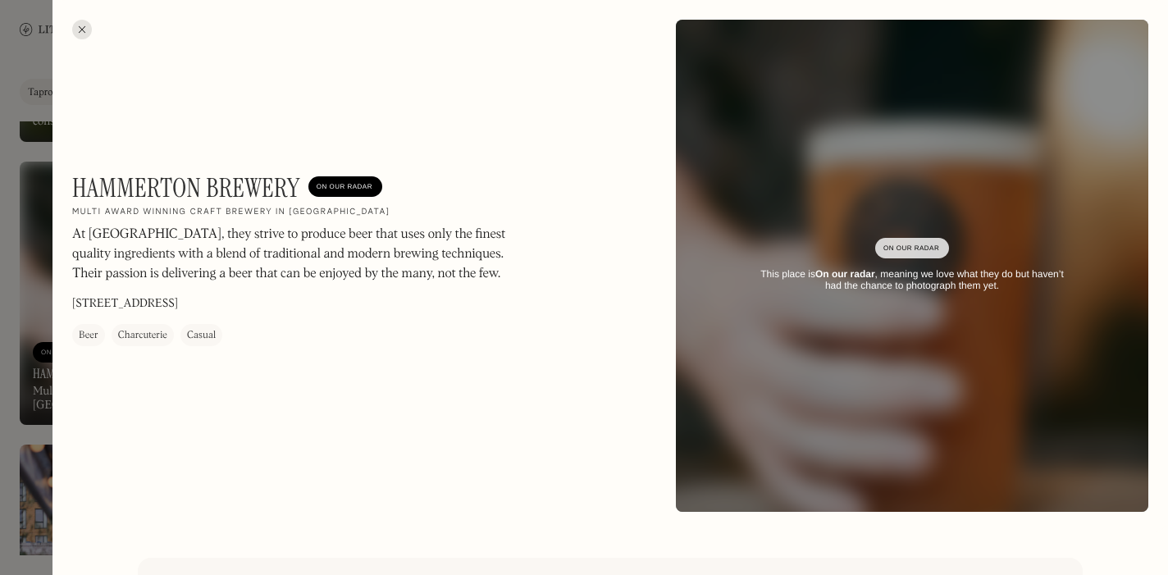
click at [84, 28] on div at bounding box center [82, 30] width 20 height 20
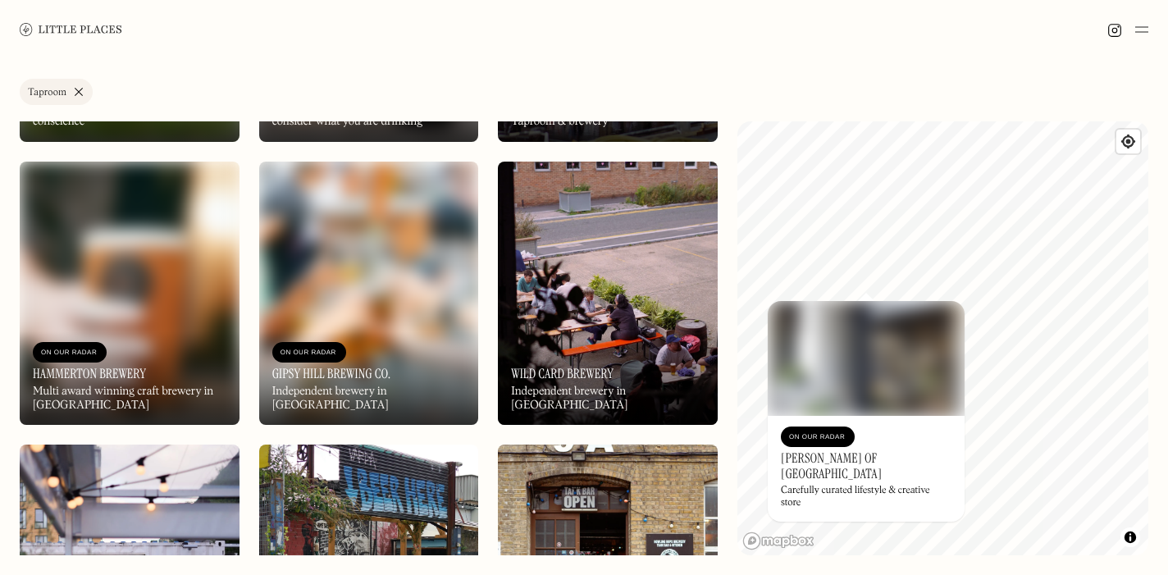
click at [317, 251] on img at bounding box center [369, 293] width 220 height 263
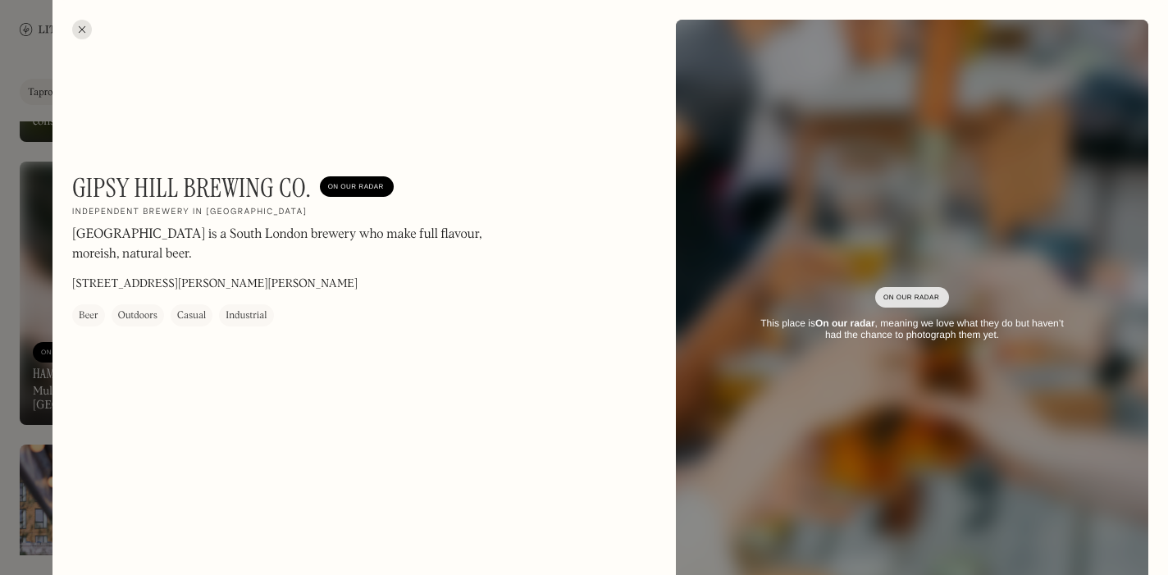
click at [84, 28] on div at bounding box center [82, 30] width 20 height 20
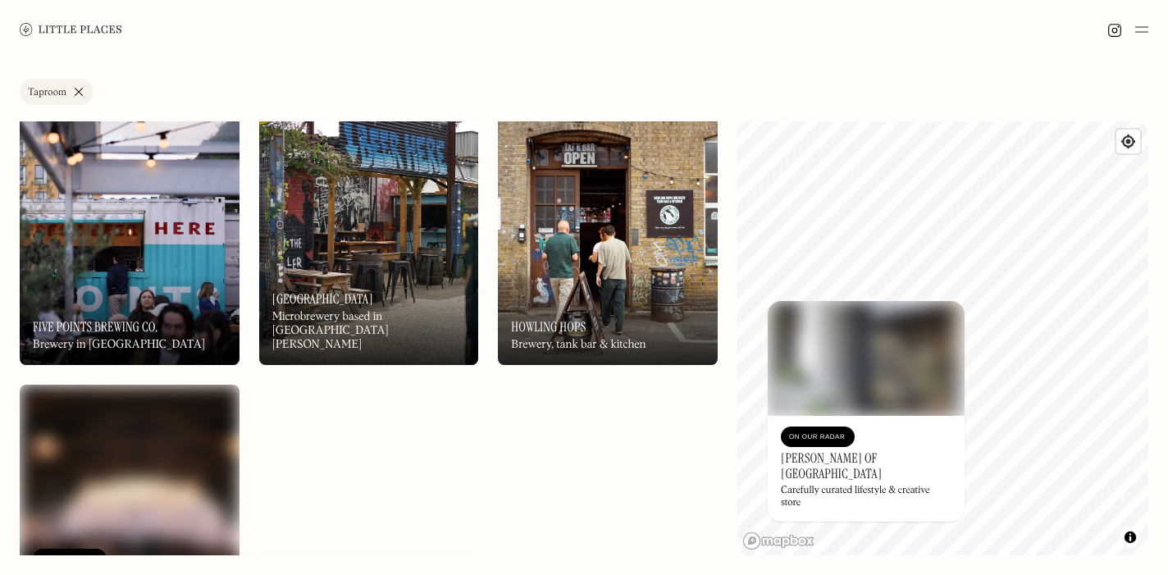
scroll to position [2002, 0]
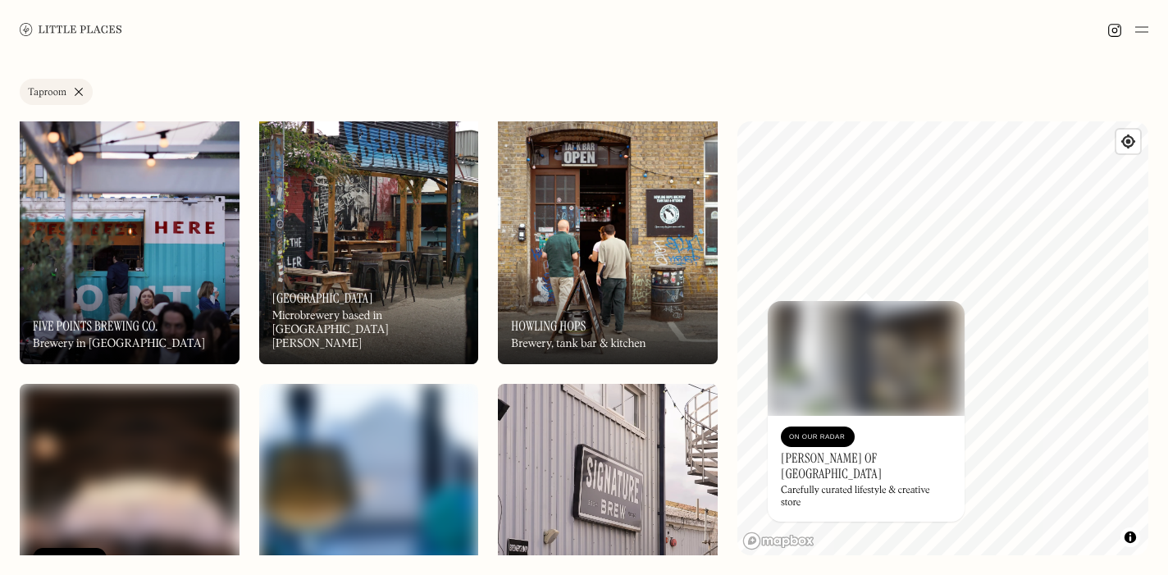
click at [594, 266] on img at bounding box center [608, 231] width 220 height 263
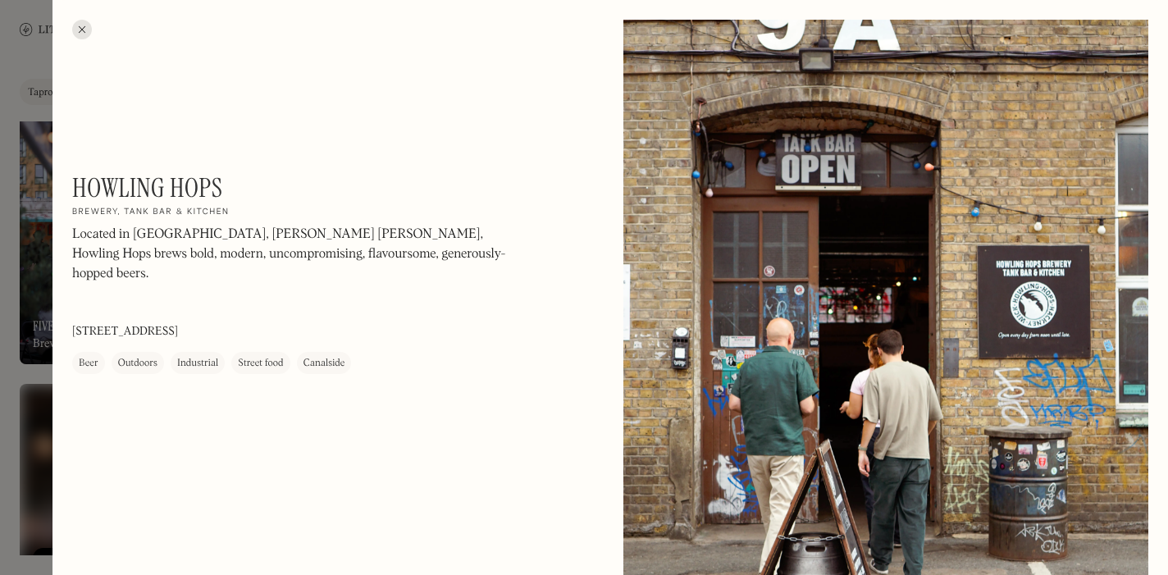
click at [80, 29] on div at bounding box center [82, 30] width 20 height 20
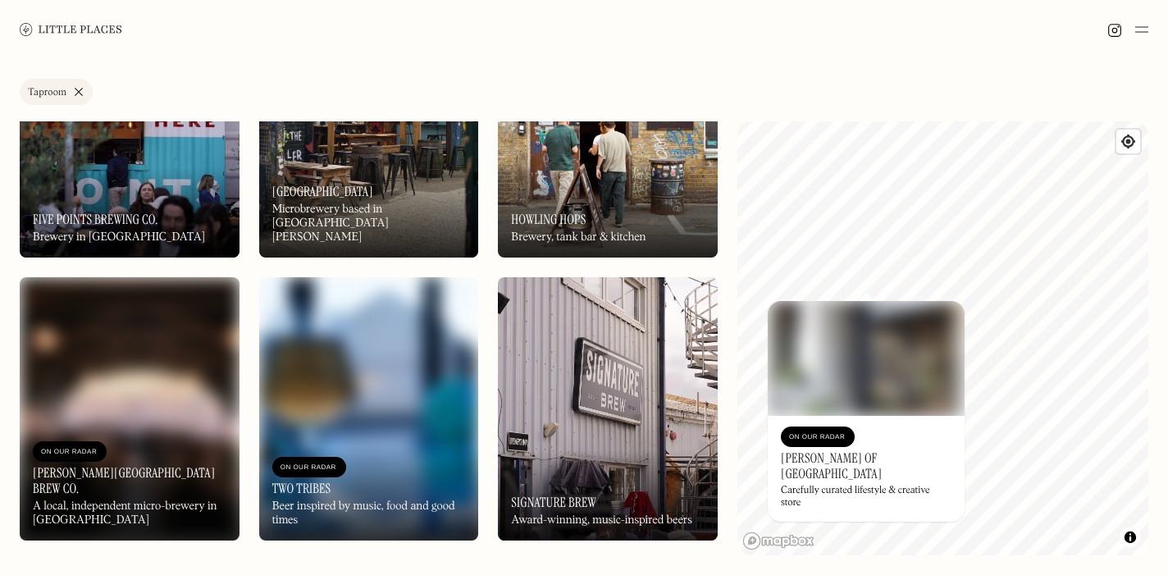
scroll to position [2289, 0]
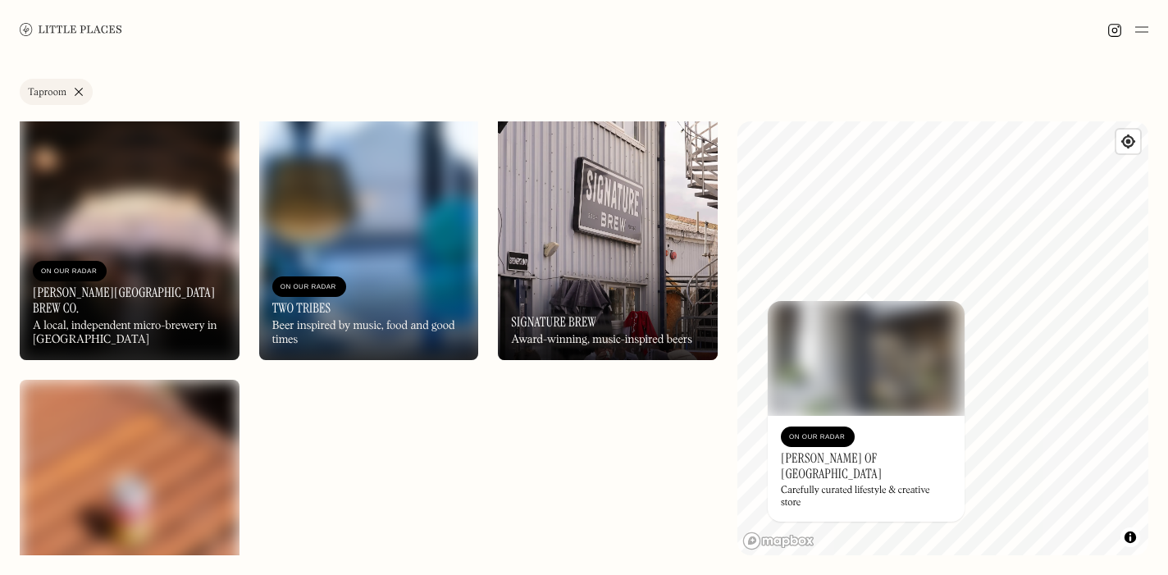
click at [585, 263] on img at bounding box center [608, 228] width 220 height 263
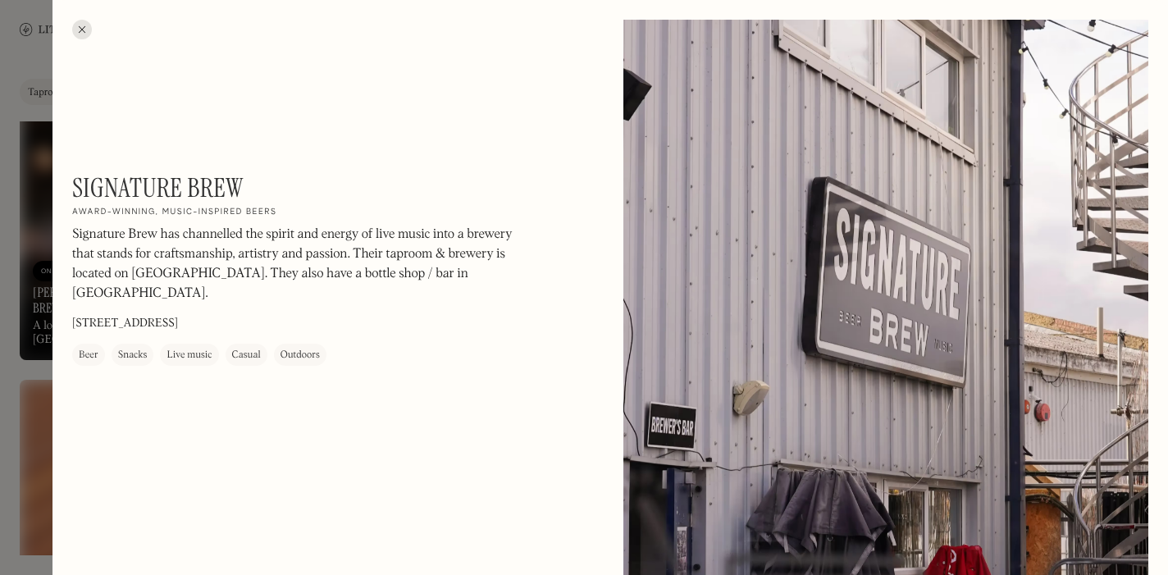
click at [84, 26] on div at bounding box center [82, 30] width 20 height 20
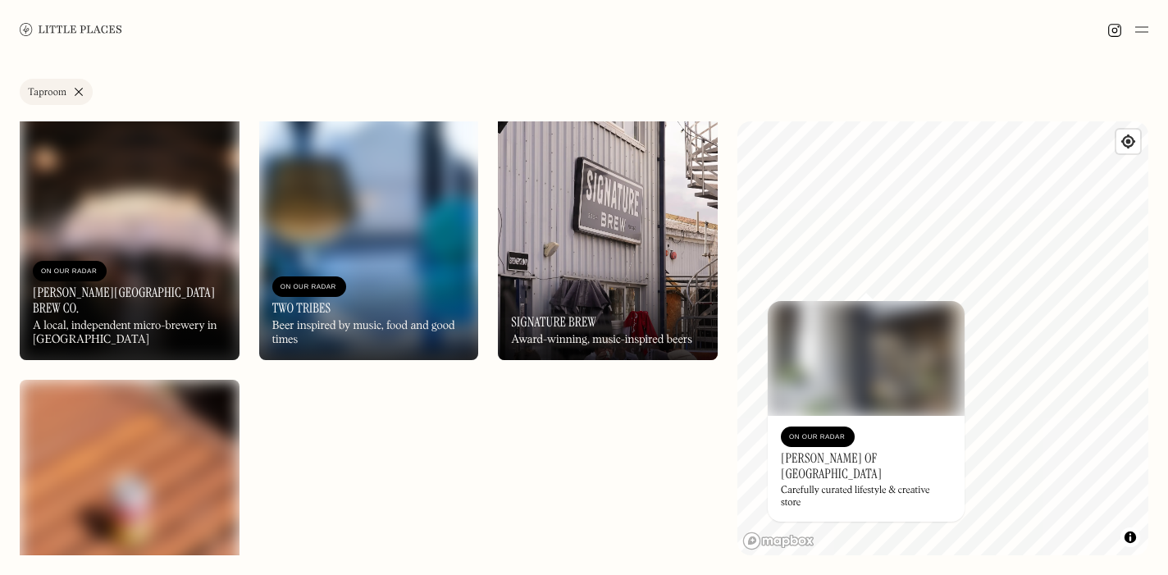
click at [137, 208] on img at bounding box center [130, 228] width 220 height 263
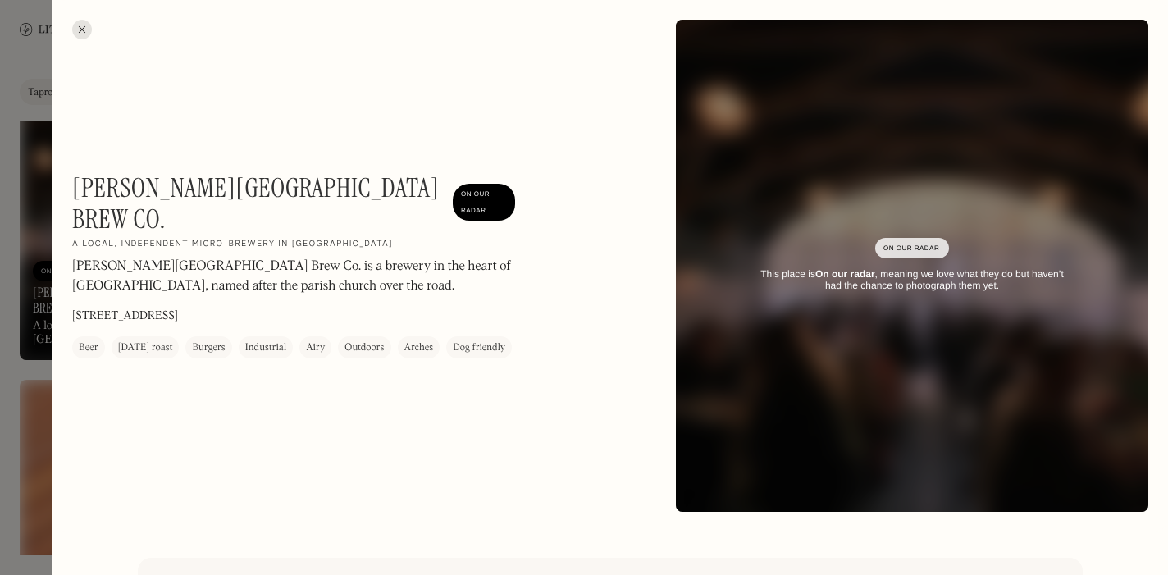
click at [83, 25] on div at bounding box center [82, 30] width 20 height 20
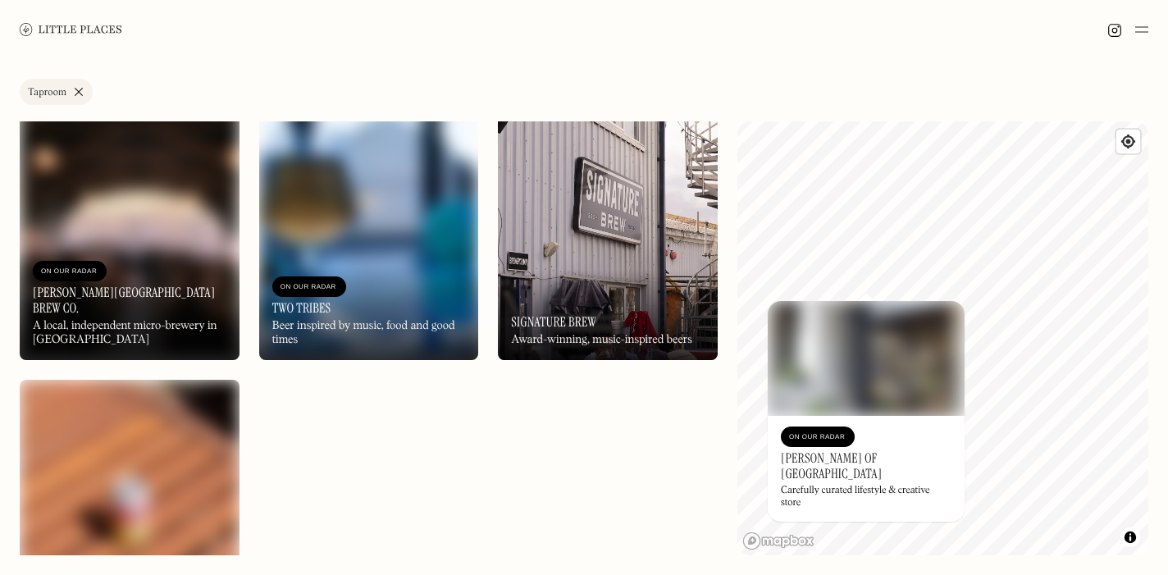
click at [412, 308] on div "On Our Radar Two Tribes Beer inspired by music, food and good times" at bounding box center [369, 313] width 220 height 94
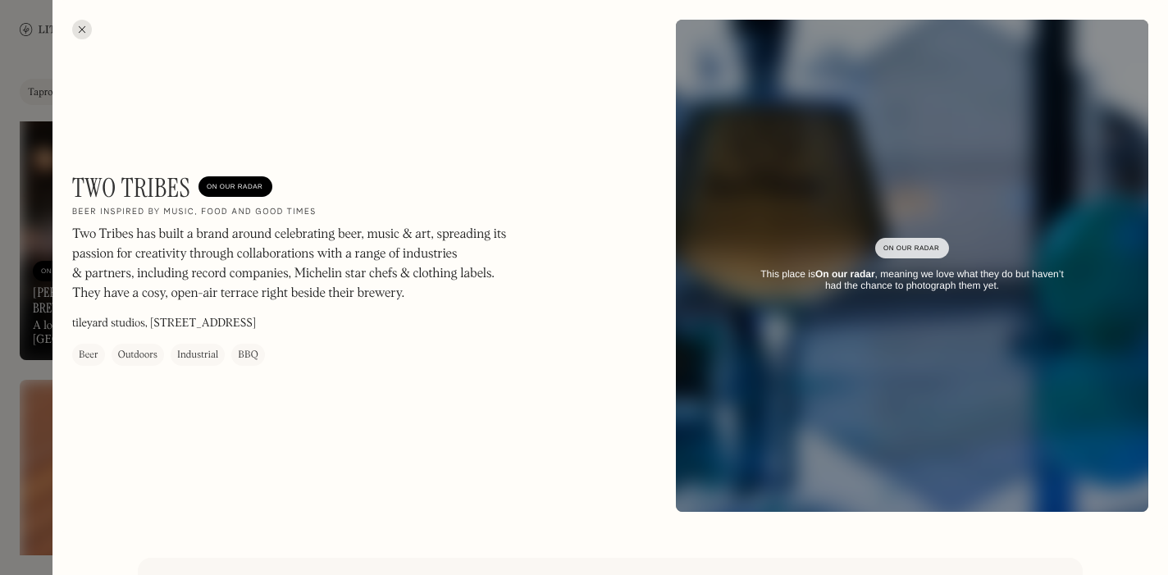
click at [85, 25] on div at bounding box center [82, 30] width 20 height 20
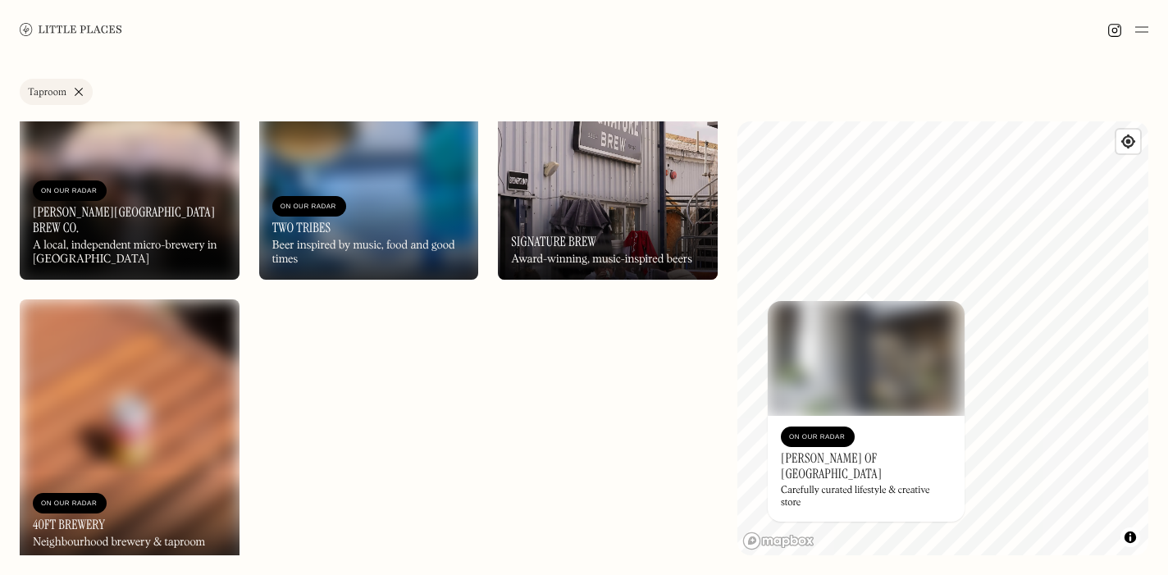
scroll to position [2390, 0]
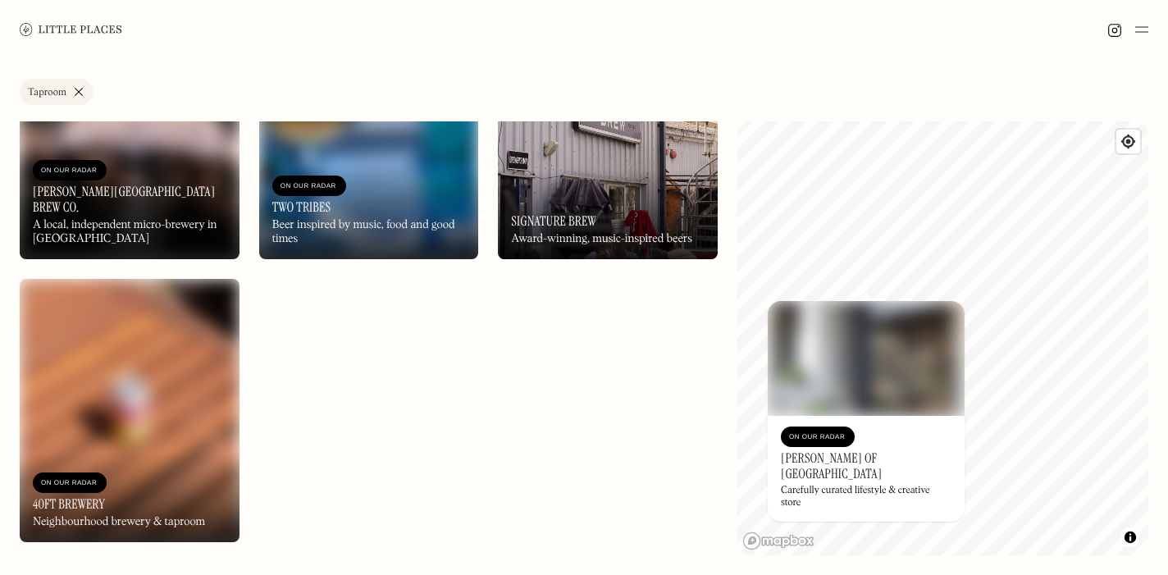
click at [133, 417] on img at bounding box center [130, 410] width 220 height 263
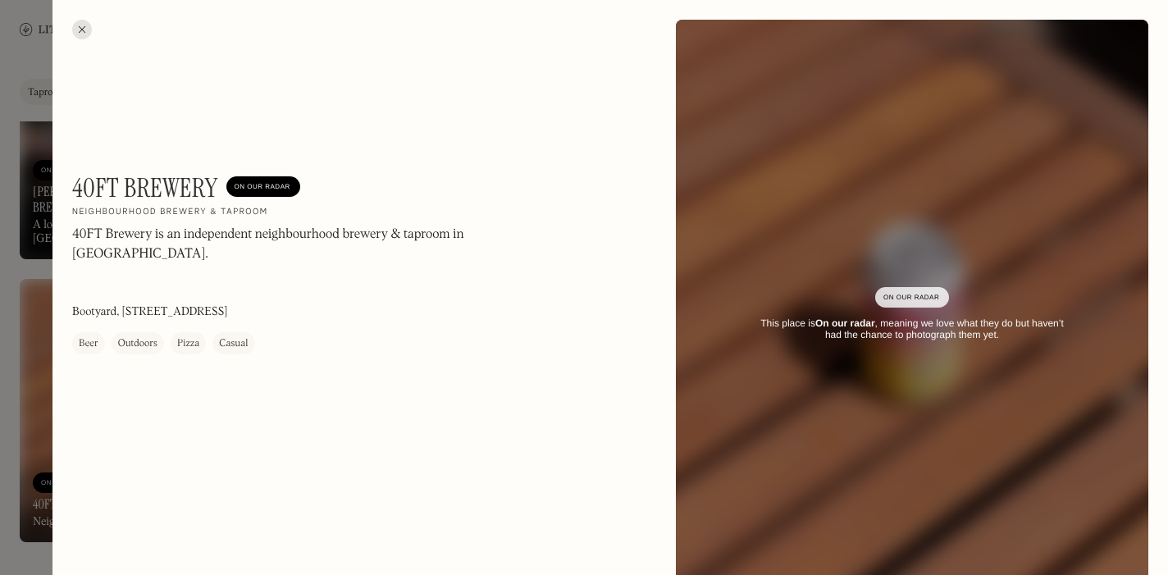
click at [82, 24] on div at bounding box center [82, 30] width 20 height 20
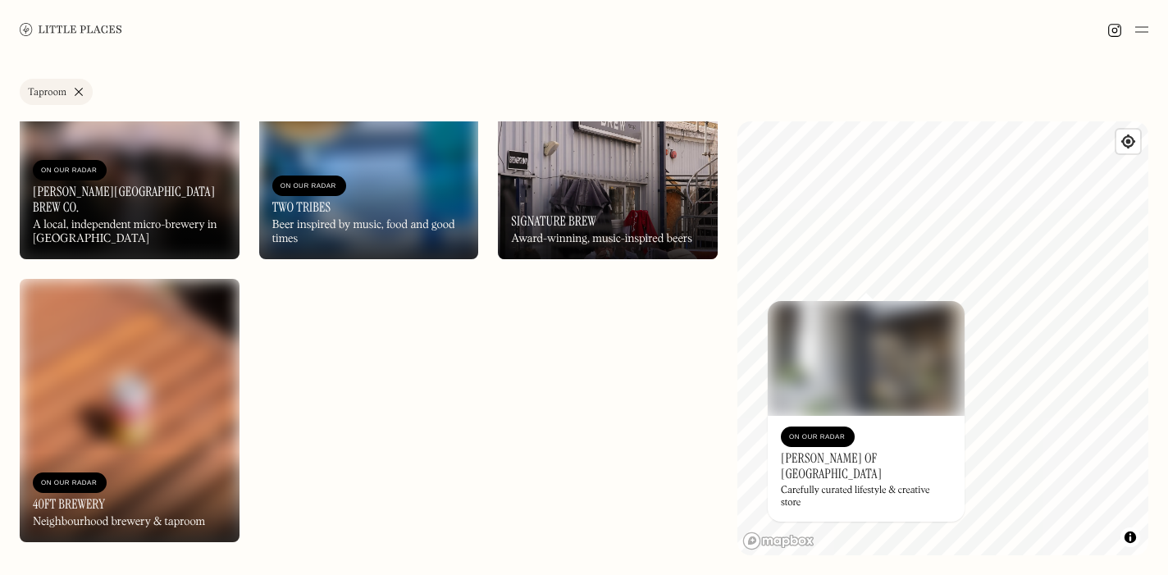
click at [81, 91] on link "Taproom" at bounding box center [56, 92] width 73 height 26
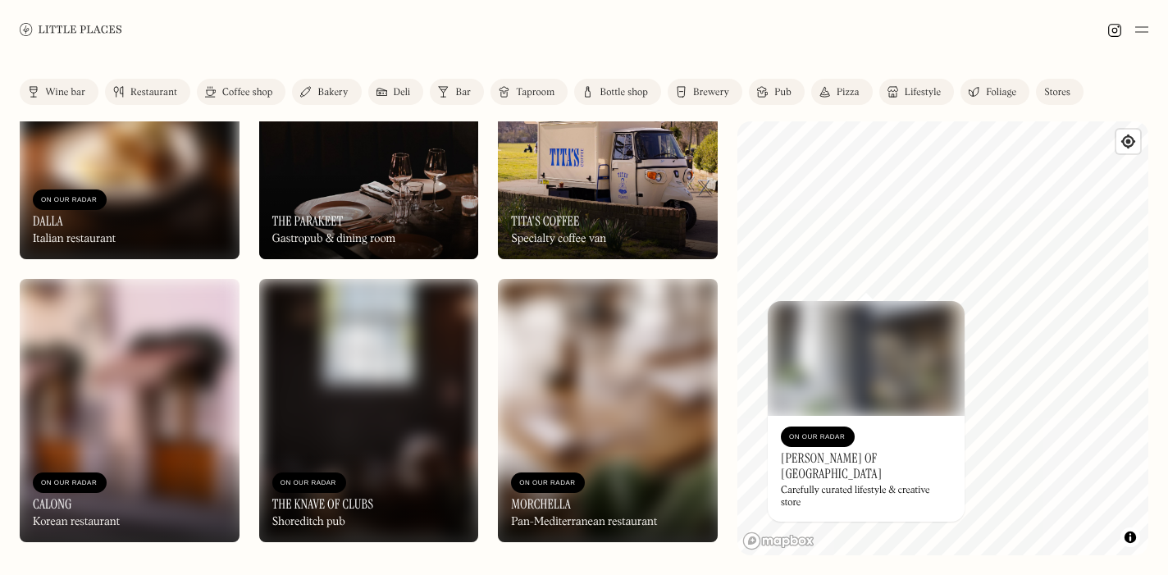
click at [449, 94] on link "Bar" at bounding box center [457, 92] width 54 height 26
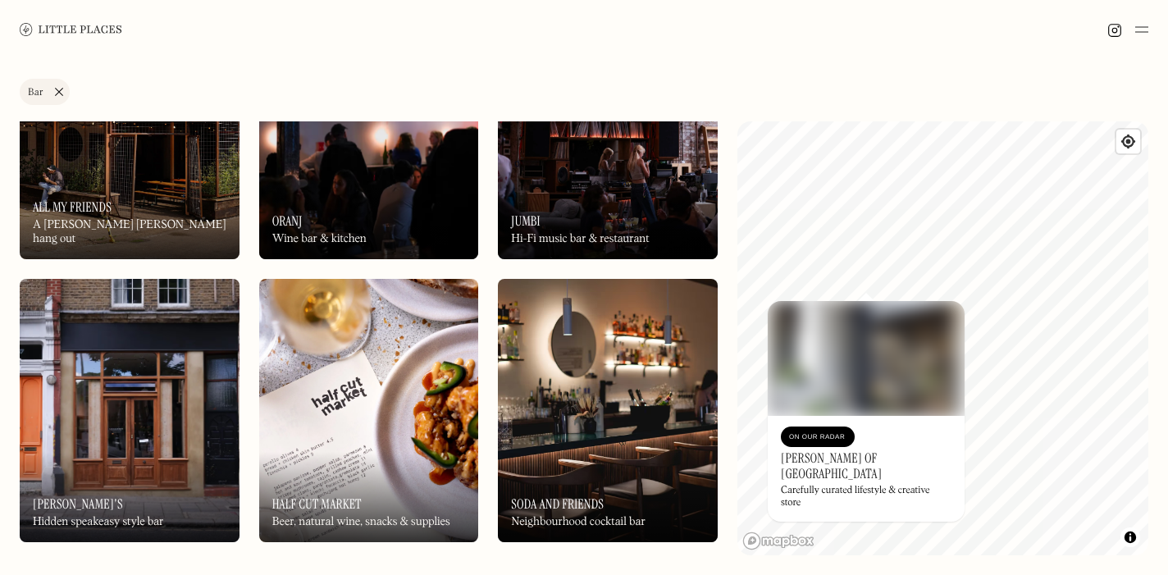
scroll to position [2293, 0]
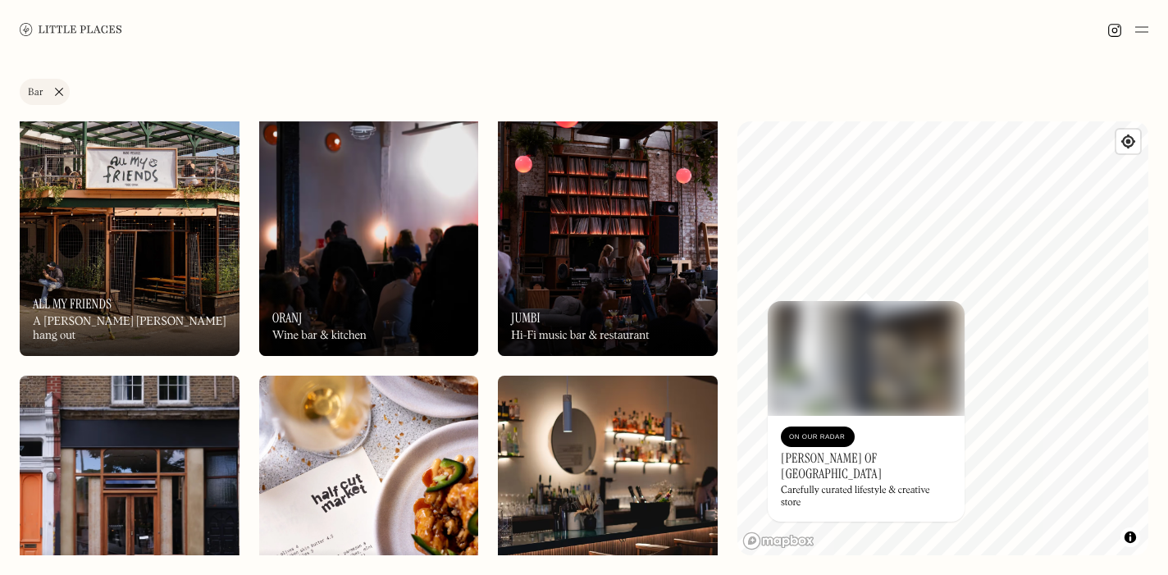
click at [148, 247] on img at bounding box center [130, 224] width 220 height 263
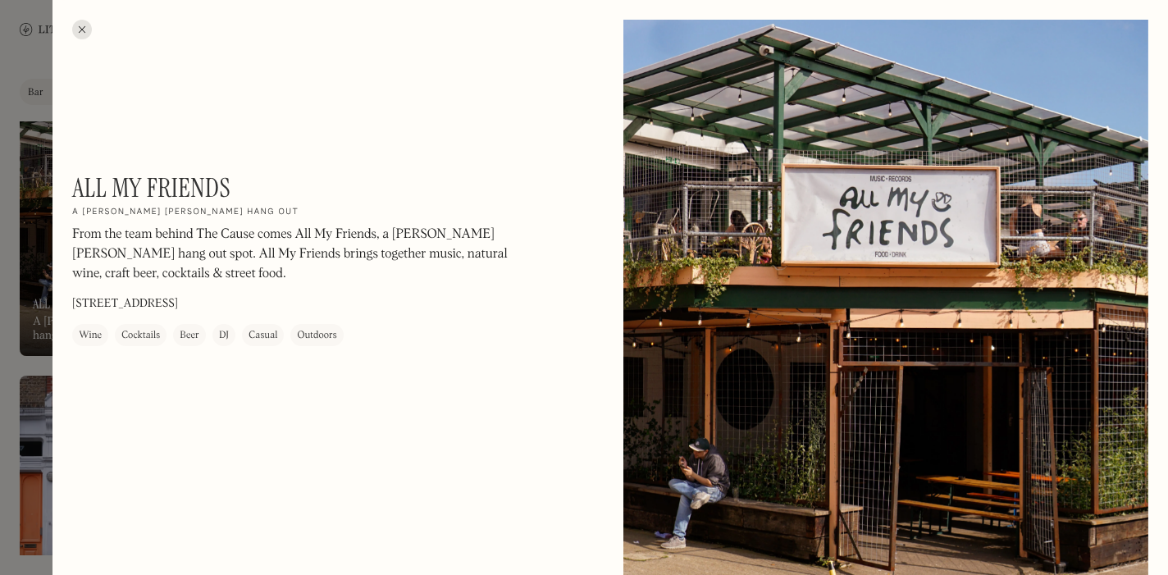
click at [81, 25] on div at bounding box center [82, 30] width 20 height 20
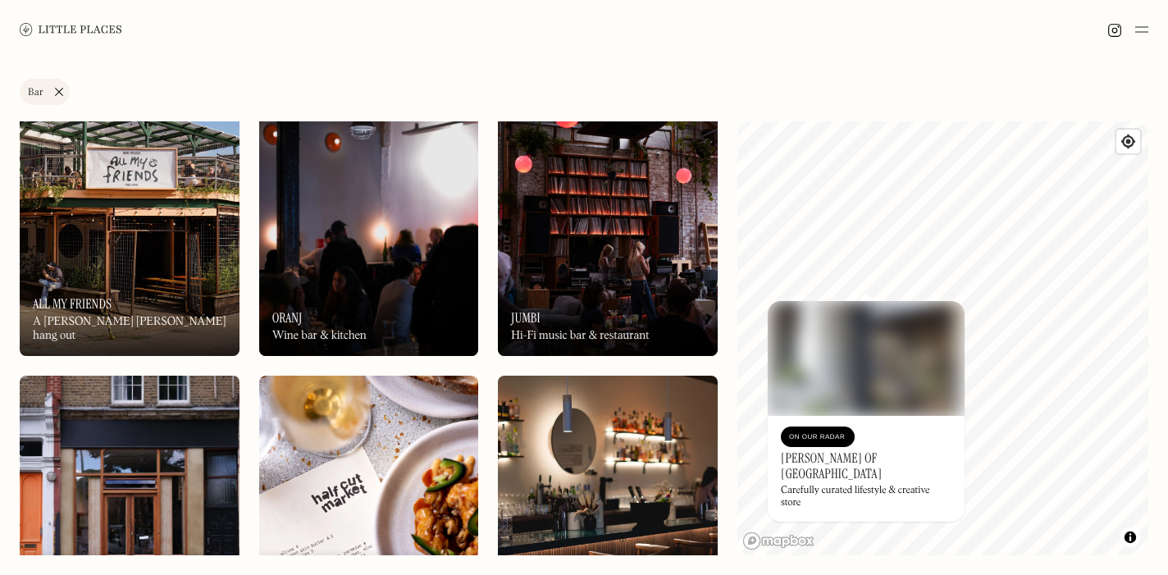
click at [313, 245] on img at bounding box center [369, 224] width 220 height 263
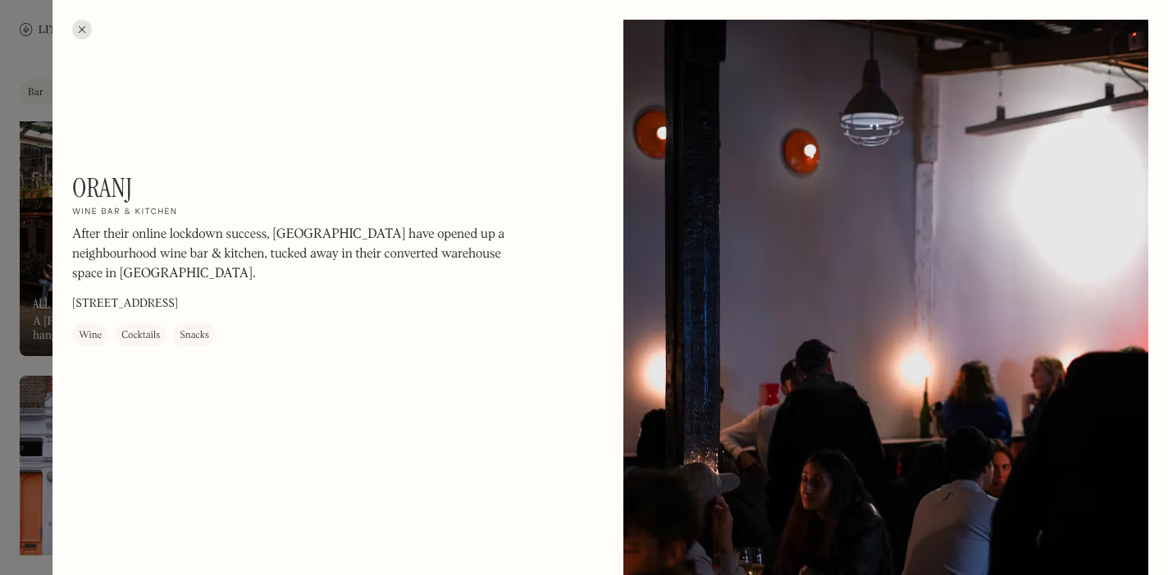
click at [83, 22] on div at bounding box center [82, 30] width 20 height 20
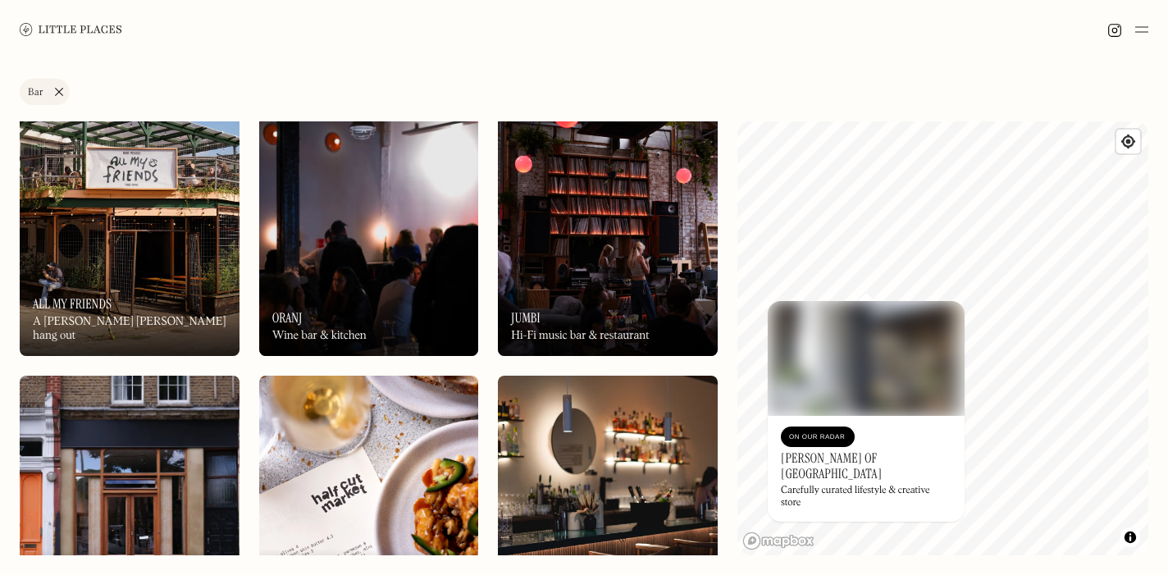
click at [562, 222] on img at bounding box center [608, 224] width 220 height 263
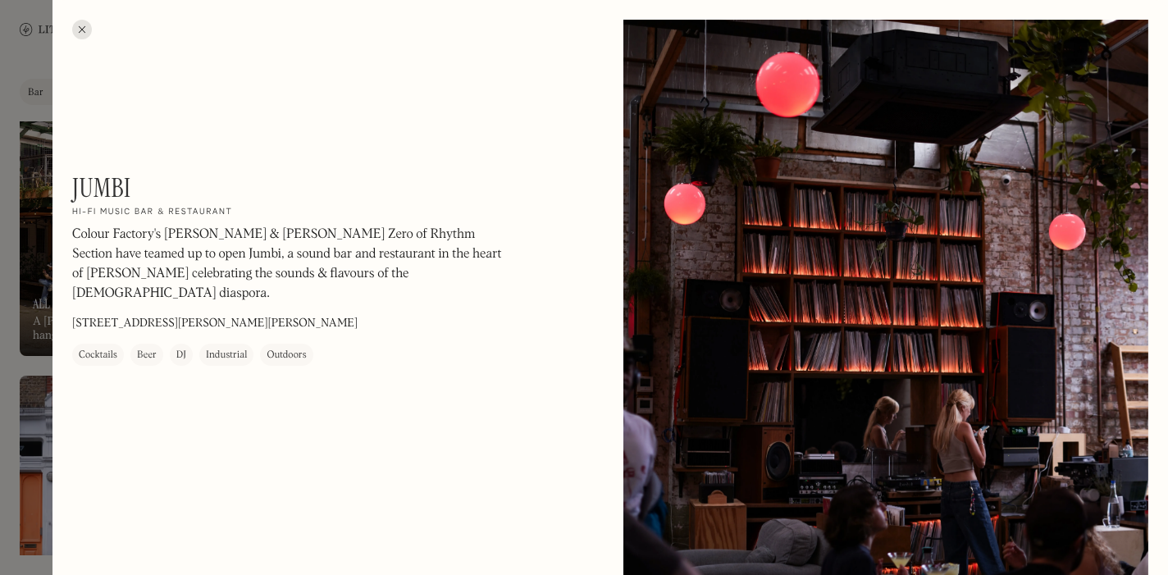
click at [80, 28] on div at bounding box center [82, 30] width 20 height 20
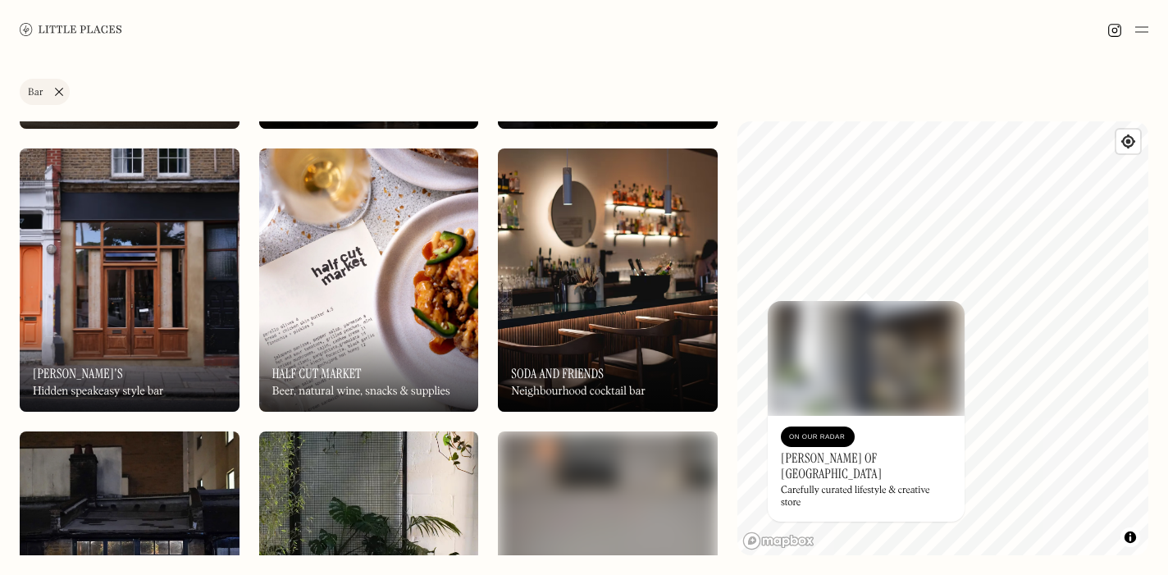
scroll to position [2545, 0]
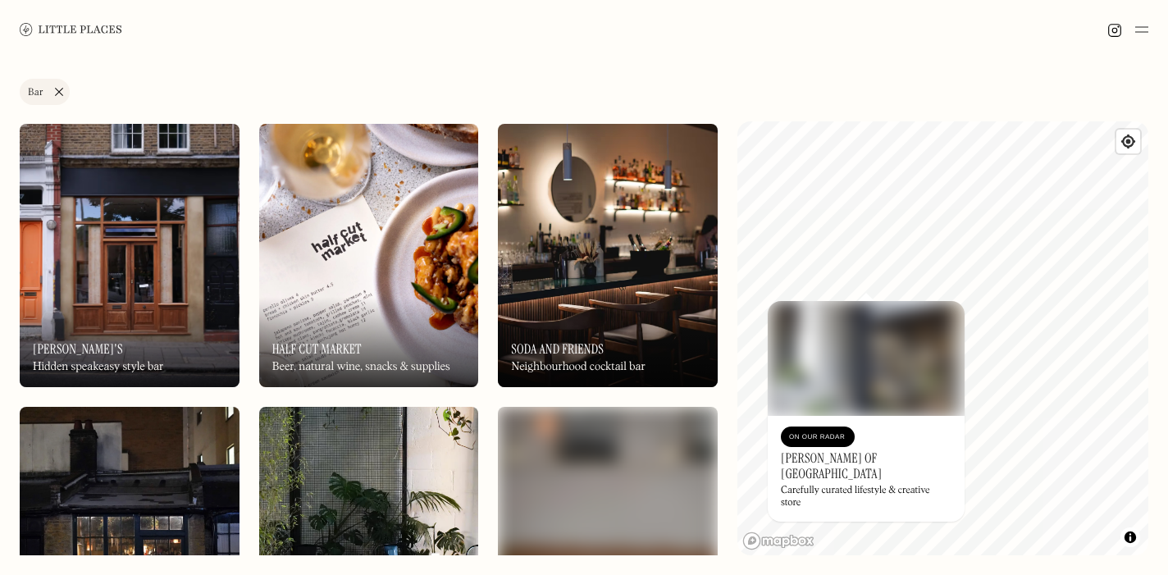
click at [153, 274] on img at bounding box center [130, 255] width 220 height 263
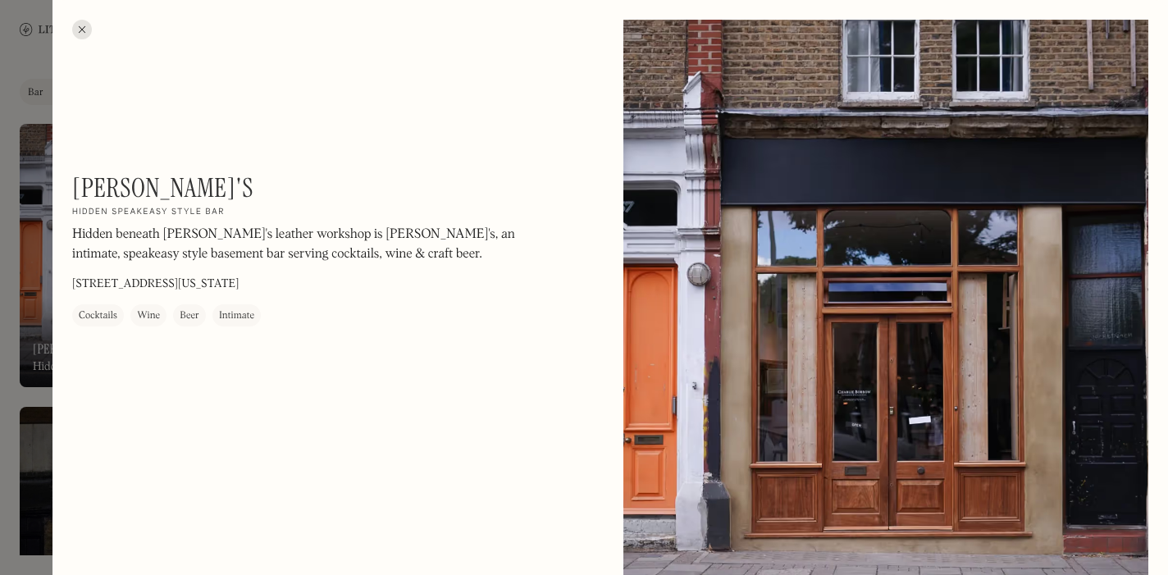
click at [80, 27] on div at bounding box center [82, 30] width 20 height 20
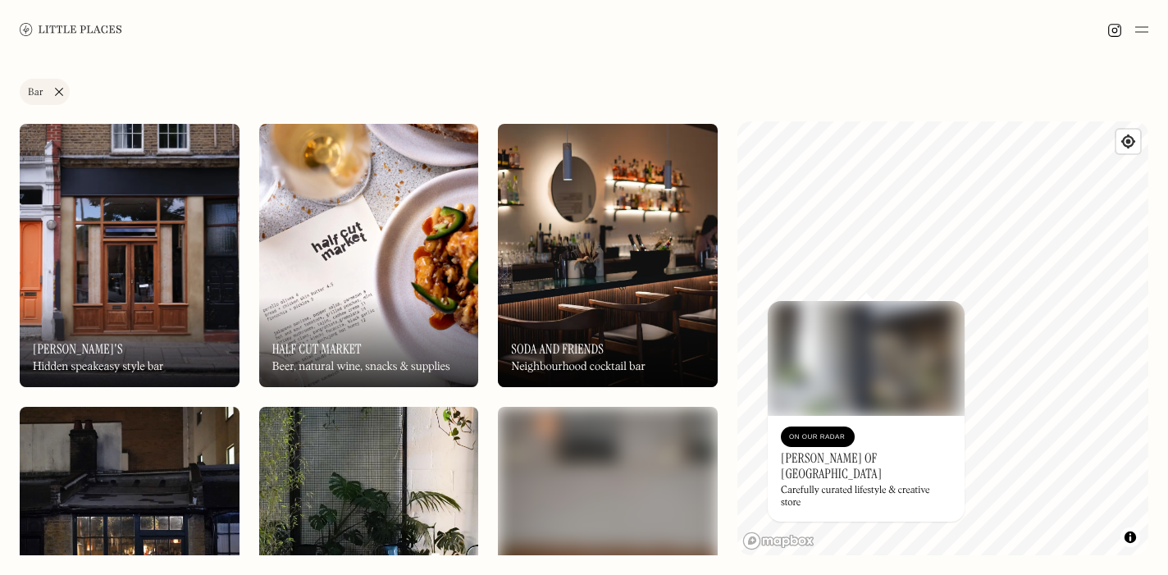
click at [336, 294] on img at bounding box center [369, 255] width 220 height 263
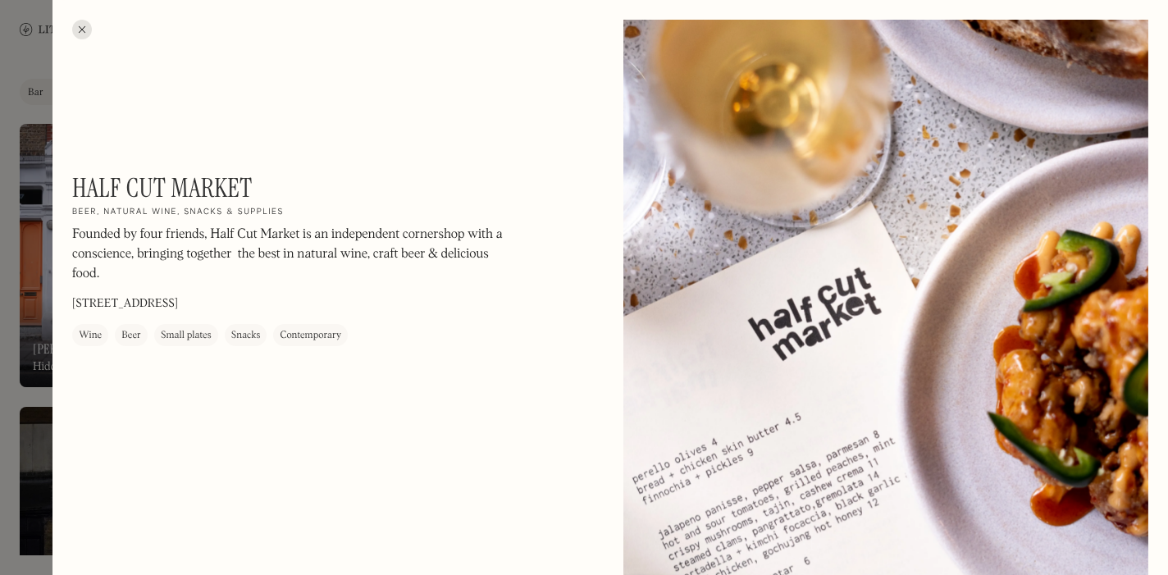
click at [83, 29] on div at bounding box center [82, 30] width 20 height 20
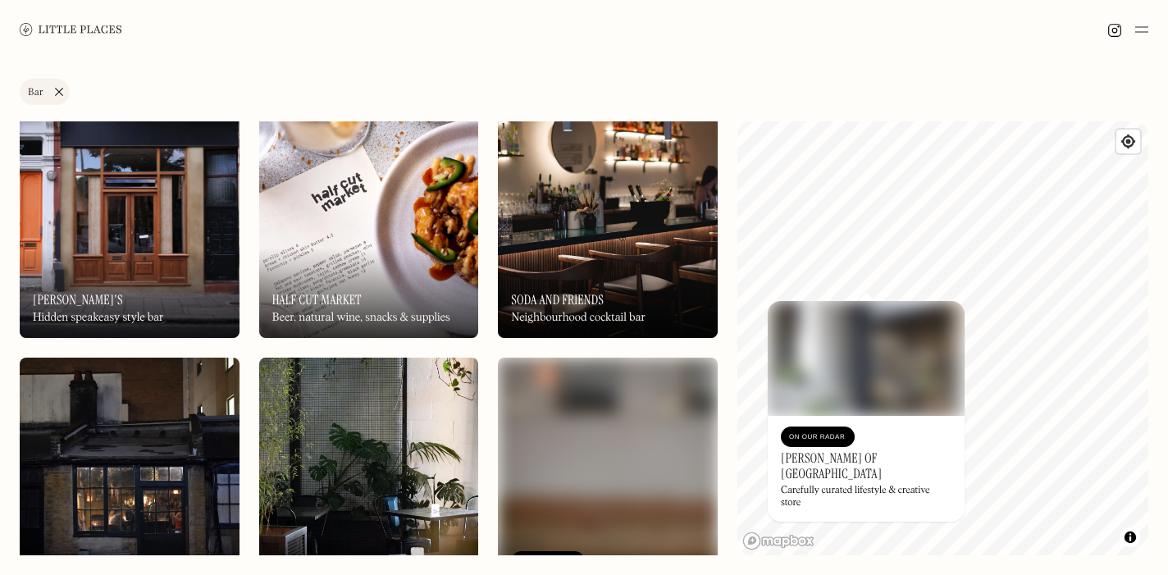
scroll to position [2595, 0]
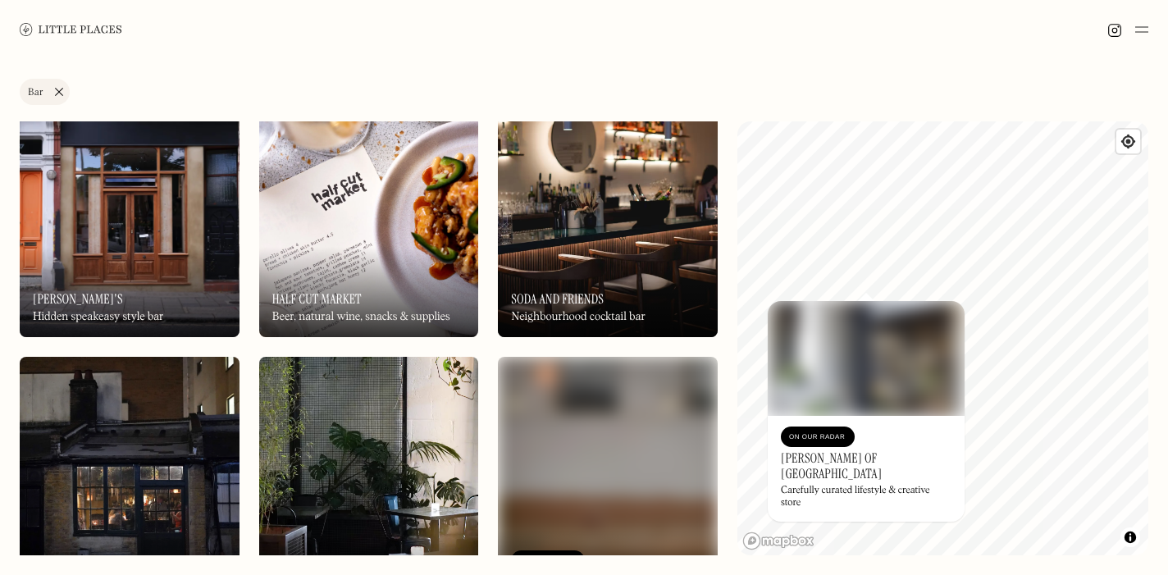
click at [567, 239] on img at bounding box center [608, 205] width 220 height 263
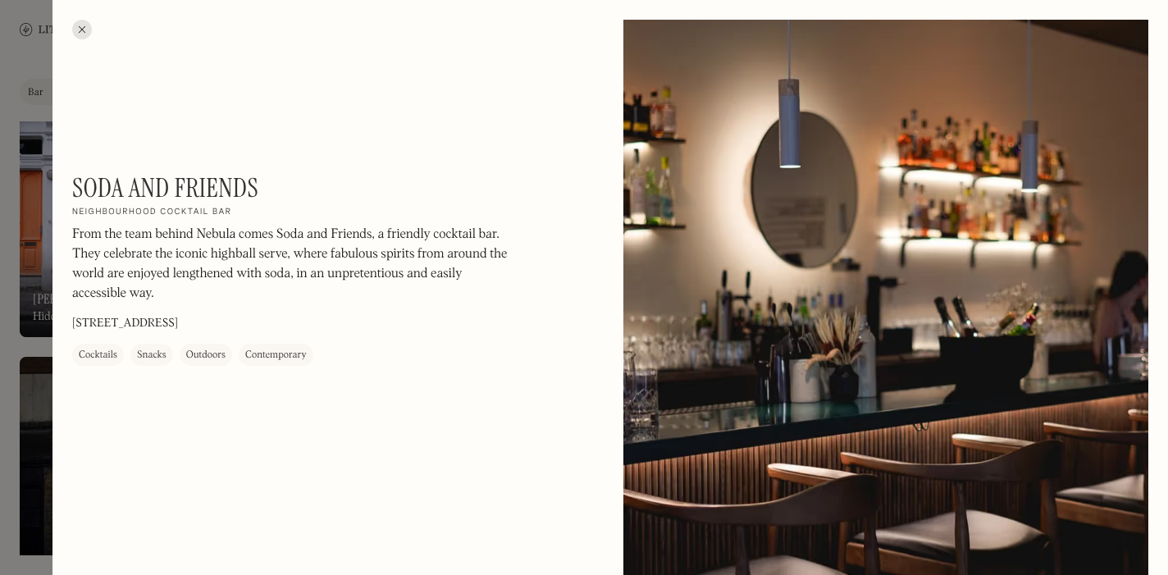
click at [81, 27] on div at bounding box center [82, 30] width 20 height 20
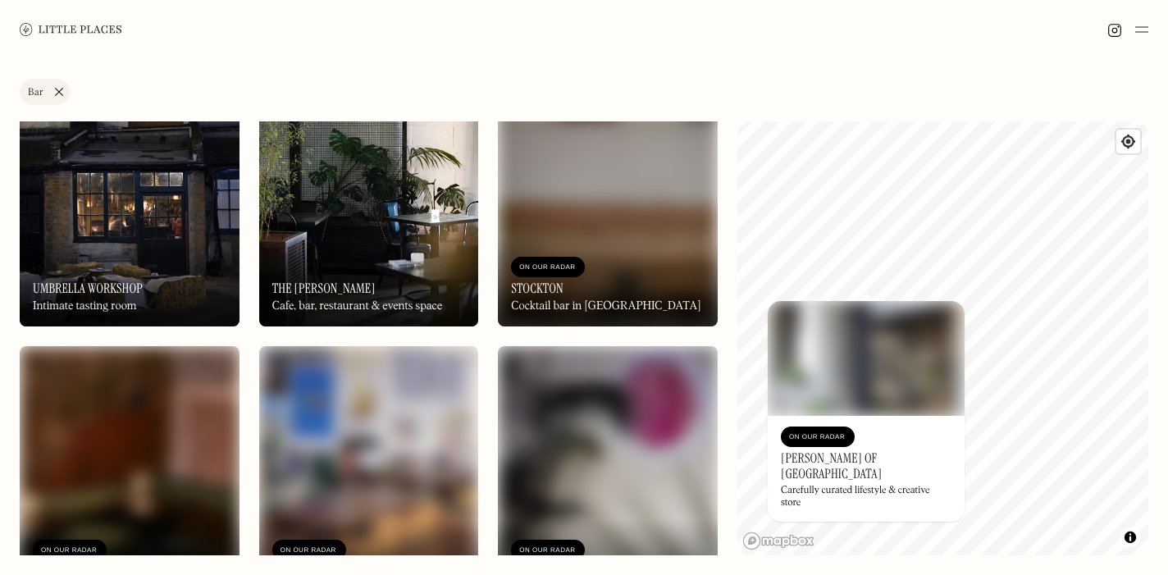
scroll to position [2920, 0]
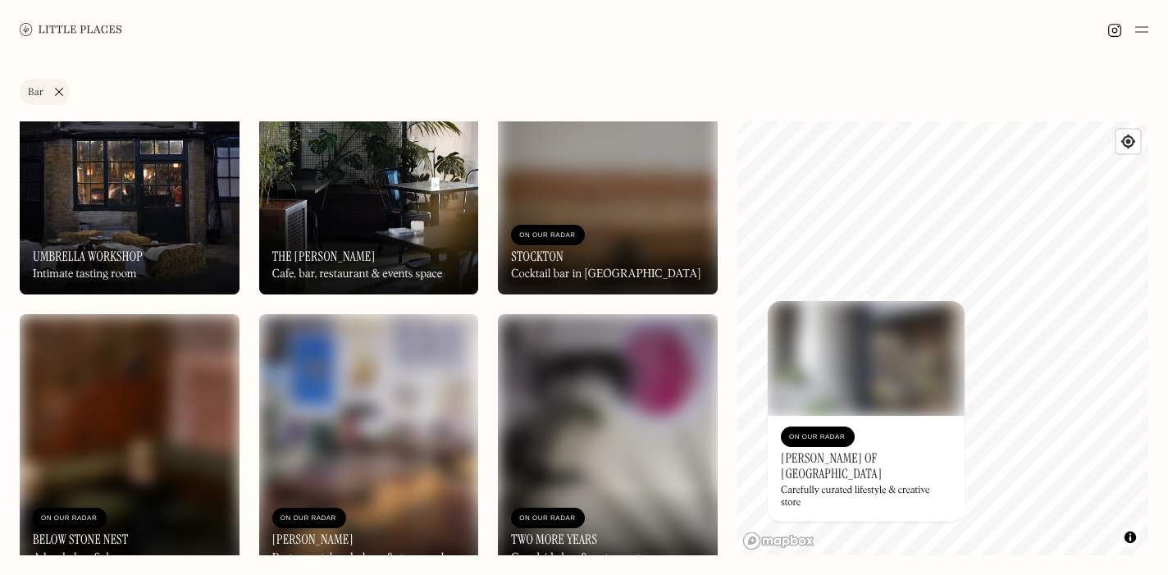
click at [366, 221] on div "On Our Radar The Hackney Cafe, bar, restaurant & events space" at bounding box center [369, 249] width 220 height 90
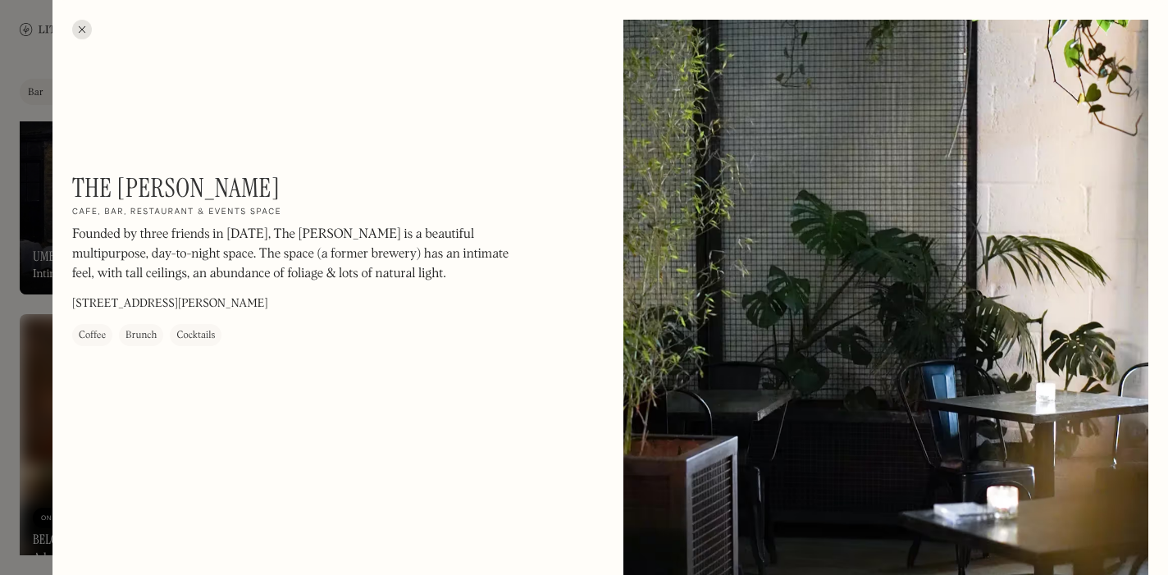
click at [80, 30] on div at bounding box center [82, 30] width 20 height 20
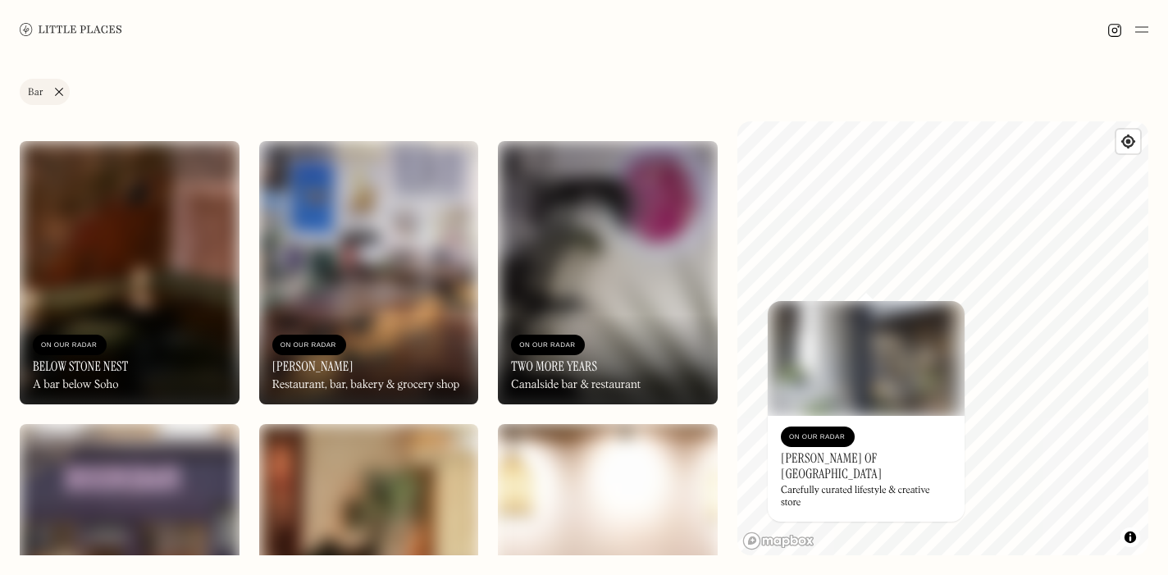
scroll to position [3095, 0]
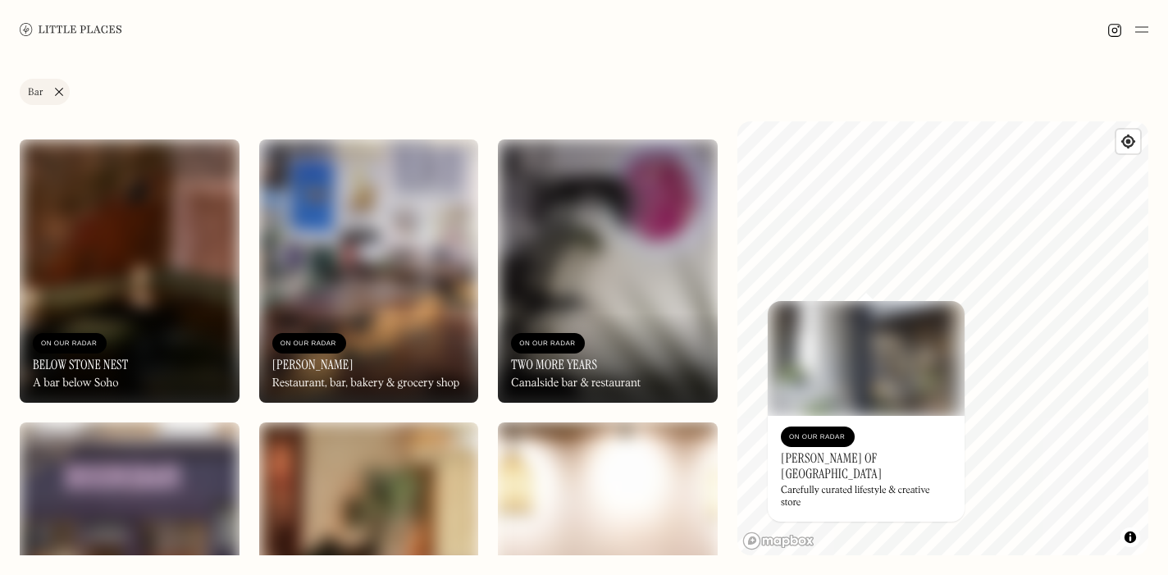
click at [386, 282] on img at bounding box center [369, 270] width 220 height 263
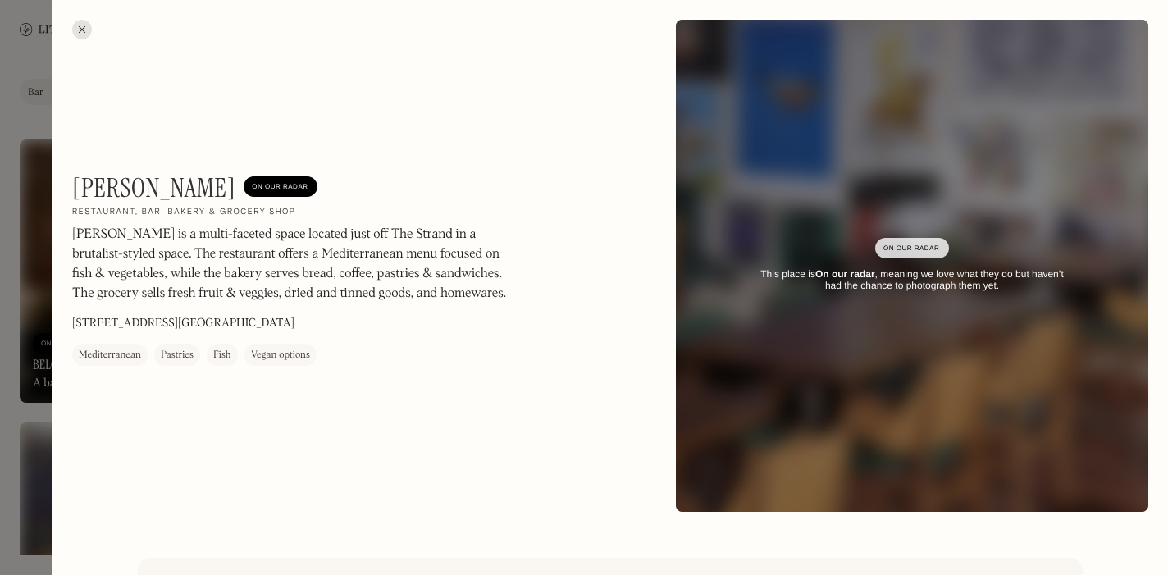
click at [80, 7] on div "Toklas On Our Radar Restaurant, bar, bakery & grocery shop Toklas is a multi-fa…" at bounding box center [609, 265] width 1115 height 531
click at [81, 36] on div at bounding box center [82, 30] width 20 height 20
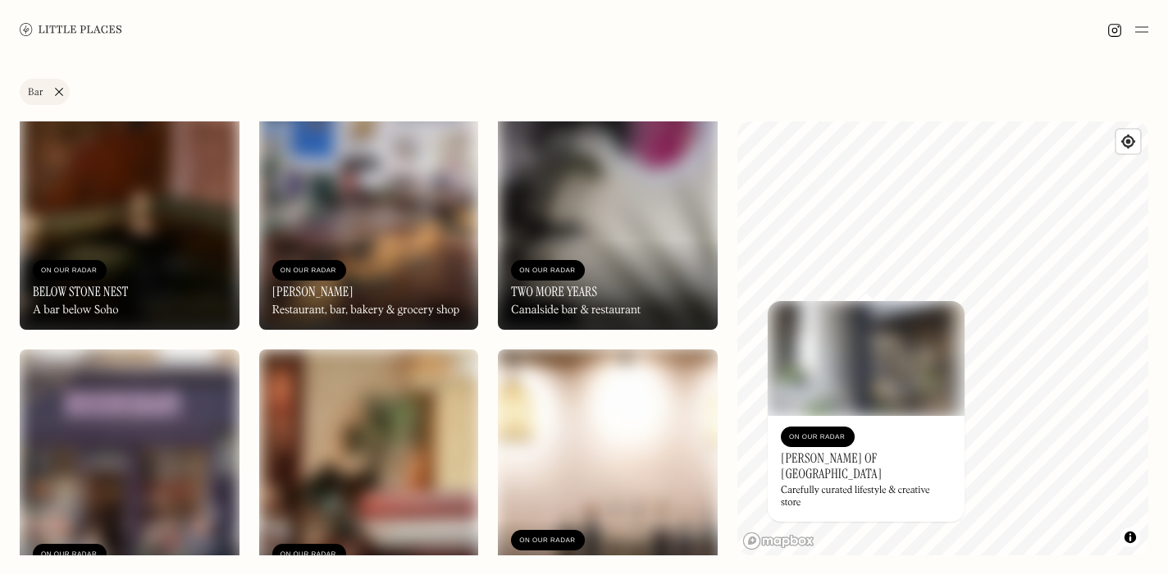
scroll to position [3191, 0]
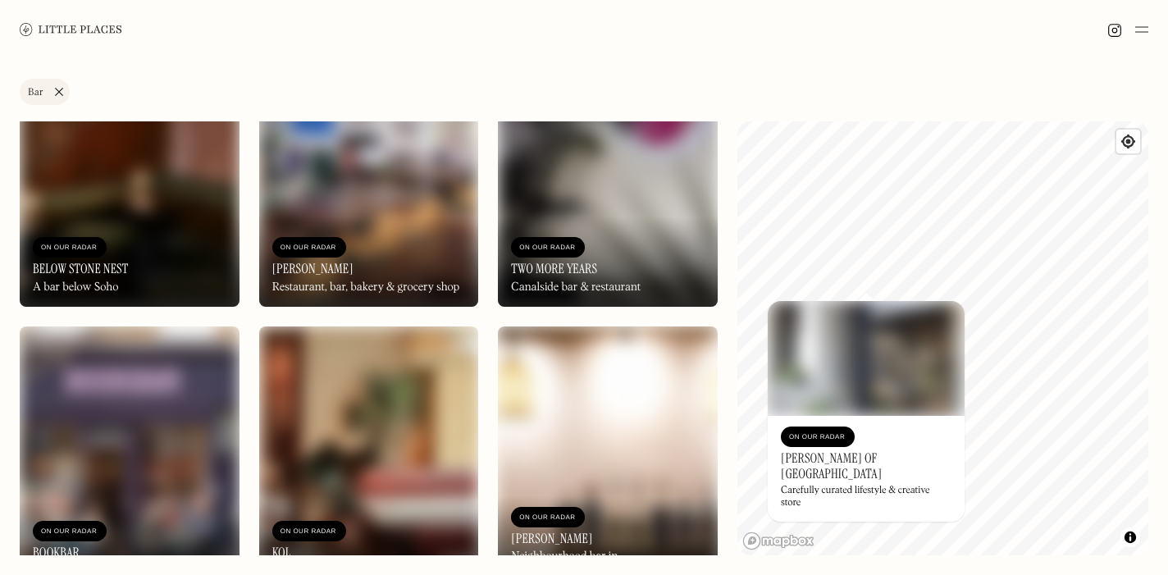
click at [640, 177] on img at bounding box center [608, 174] width 220 height 263
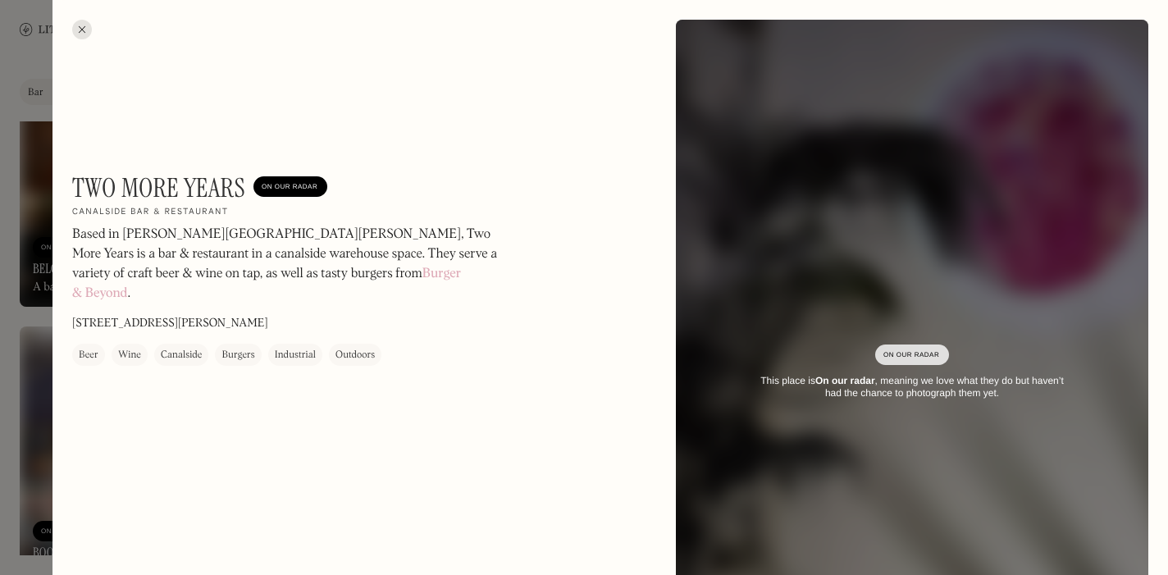
click at [84, 28] on div at bounding box center [82, 30] width 20 height 20
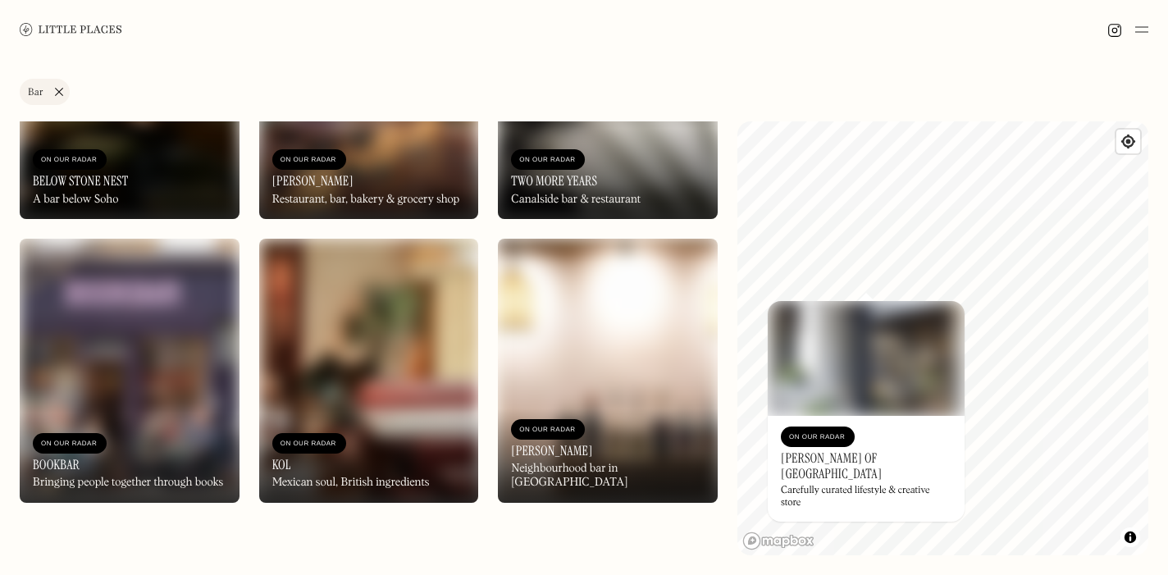
scroll to position [3378, 0]
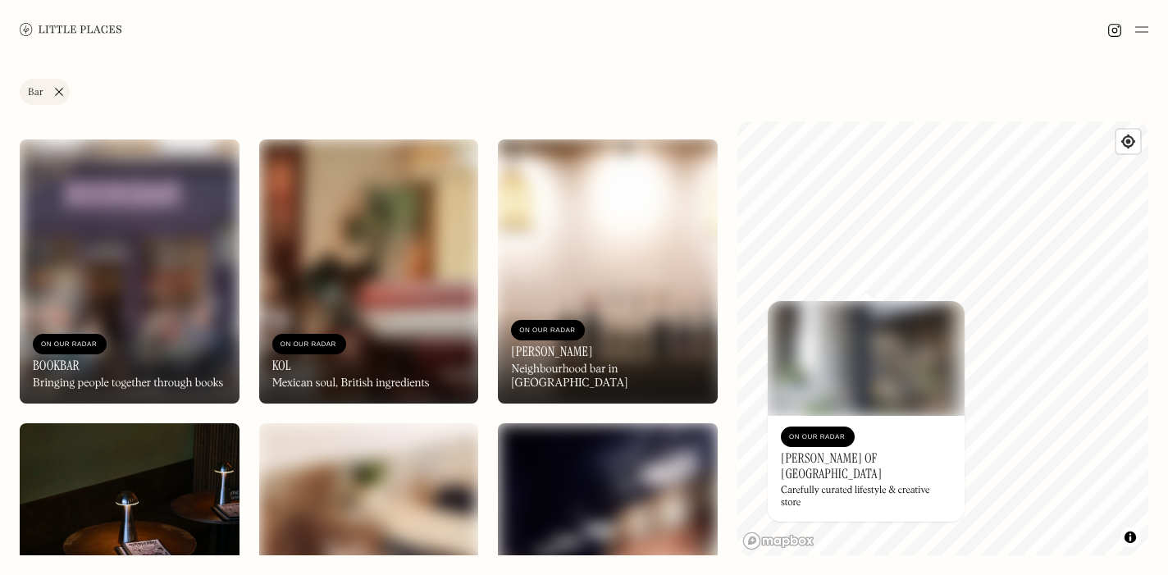
click at [133, 230] on img at bounding box center [130, 270] width 220 height 263
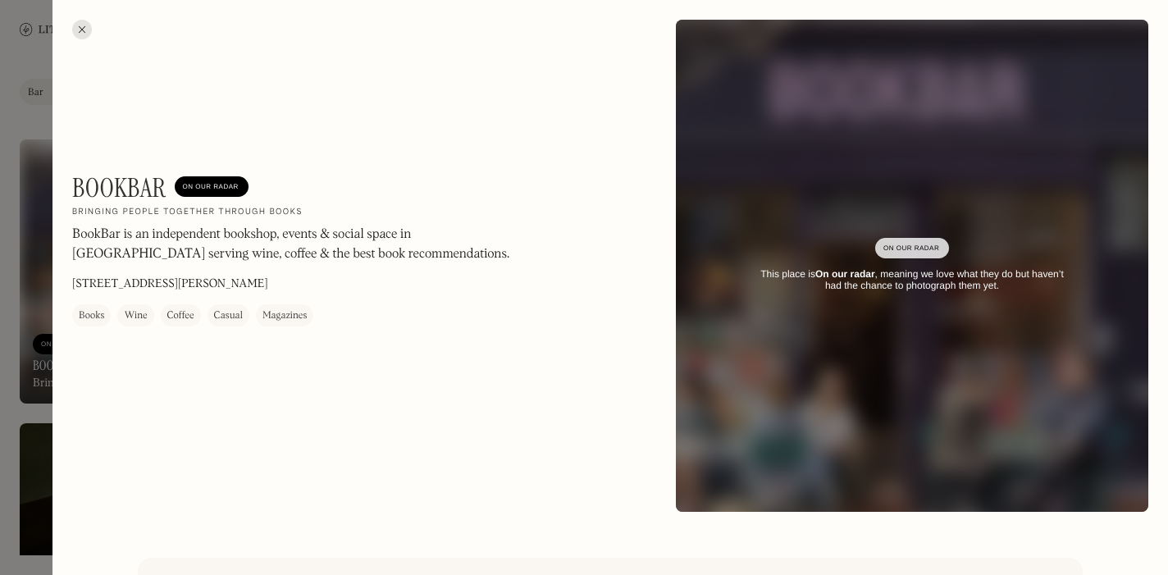
click at [82, 25] on div at bounding box center [82, 30] width 20 height 20
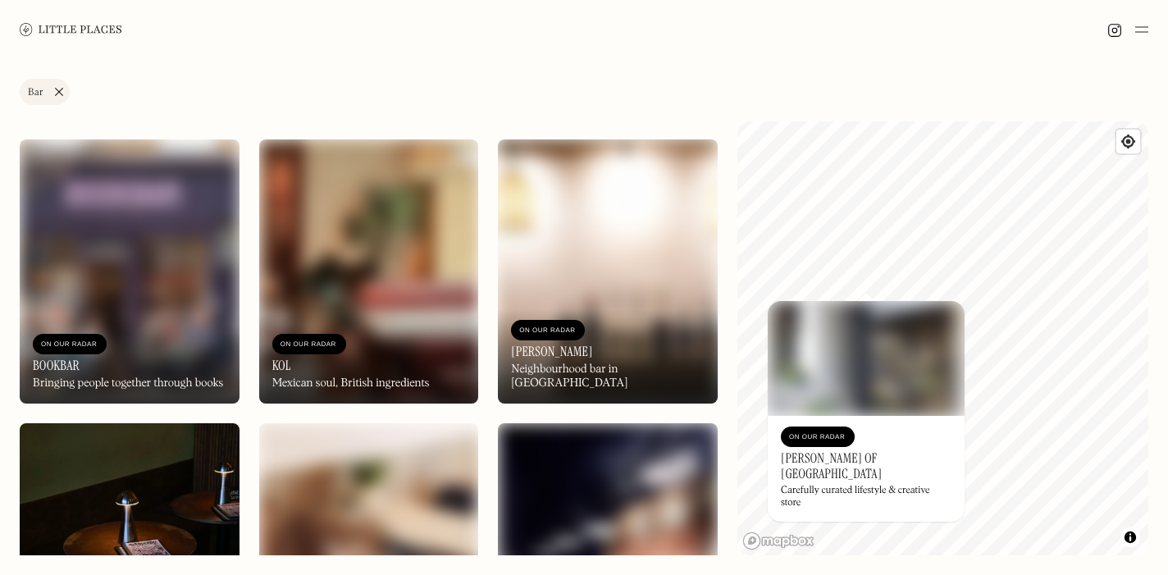
click at [308, 273] on img at bounding box center [369, 270] width 220 height 263
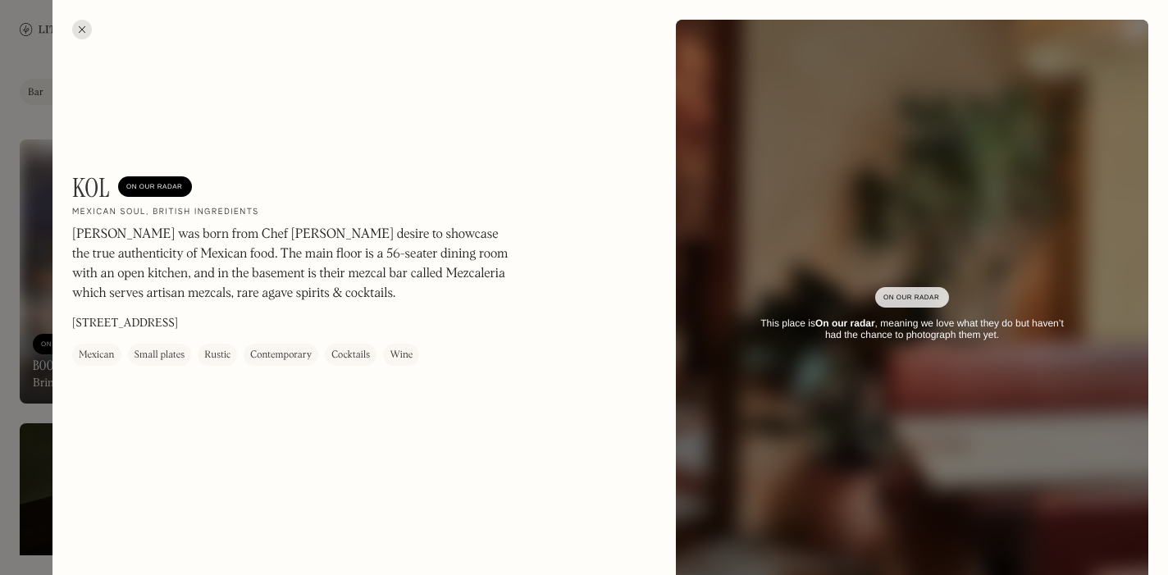
click at [80, 20] on div at bounding box center [82, 30] width 20 height 20
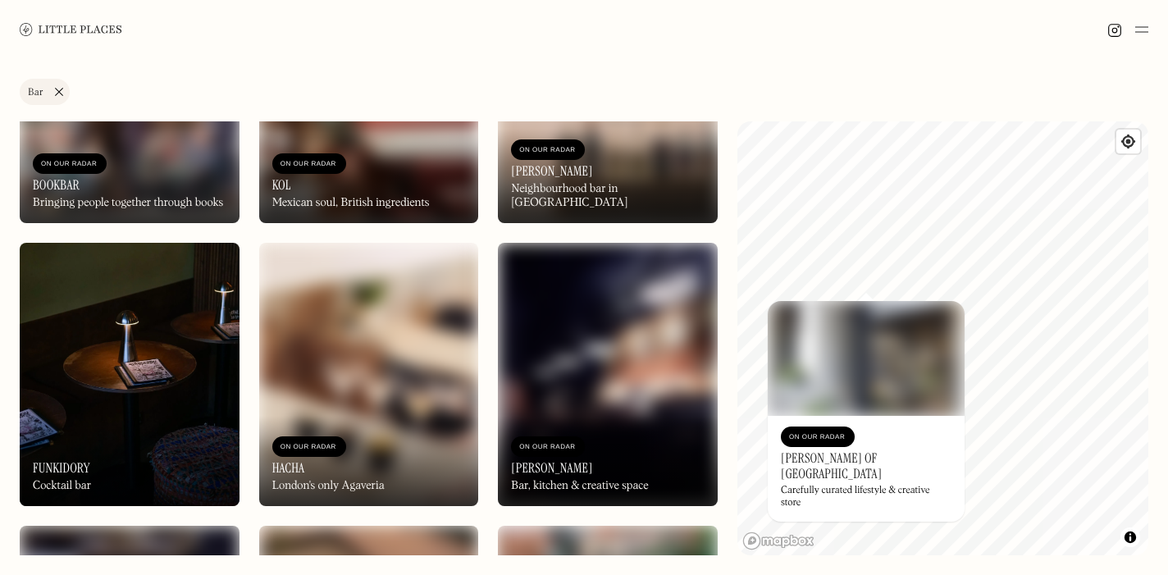
scroll to position [3721, 0]
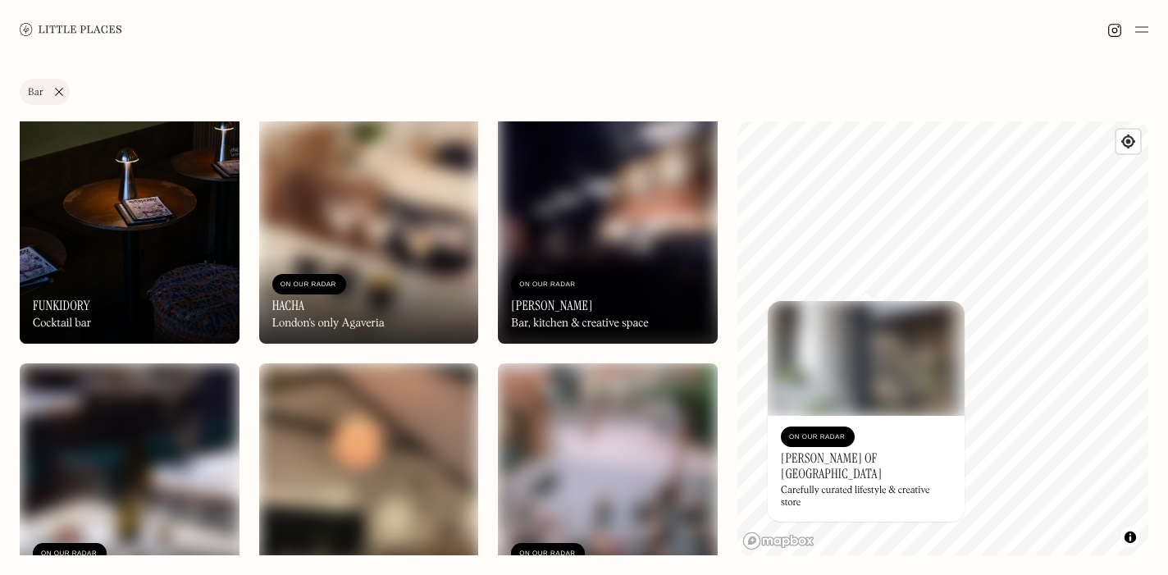
click at [608, 222] on img at bounding box center [608, 211] width 220 height 263
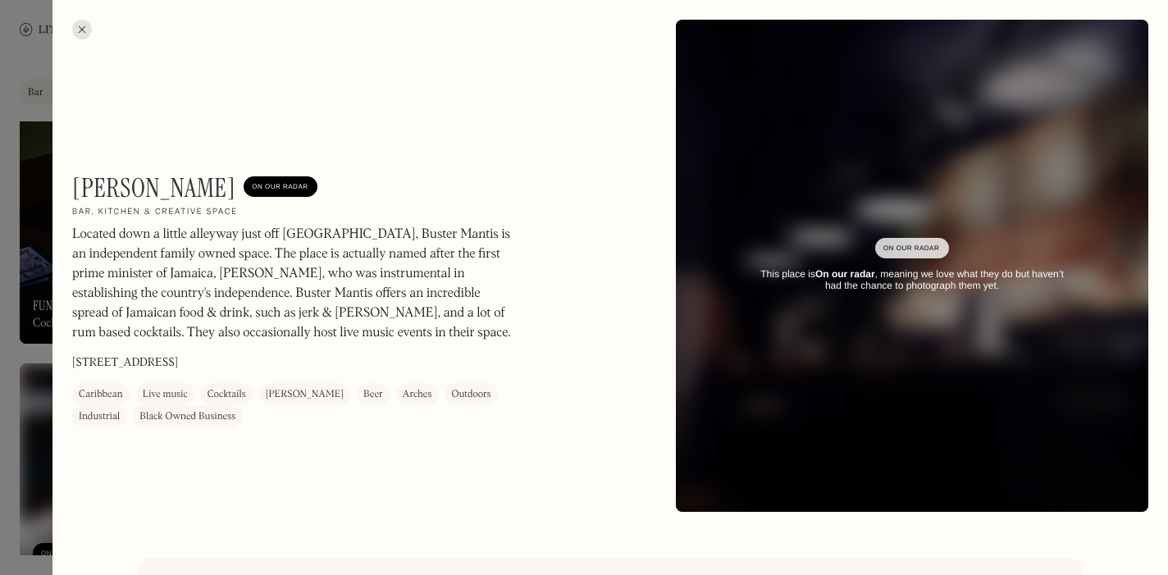
click at [85, 32] on div at bounding box center [82, 30] width 20 height 20
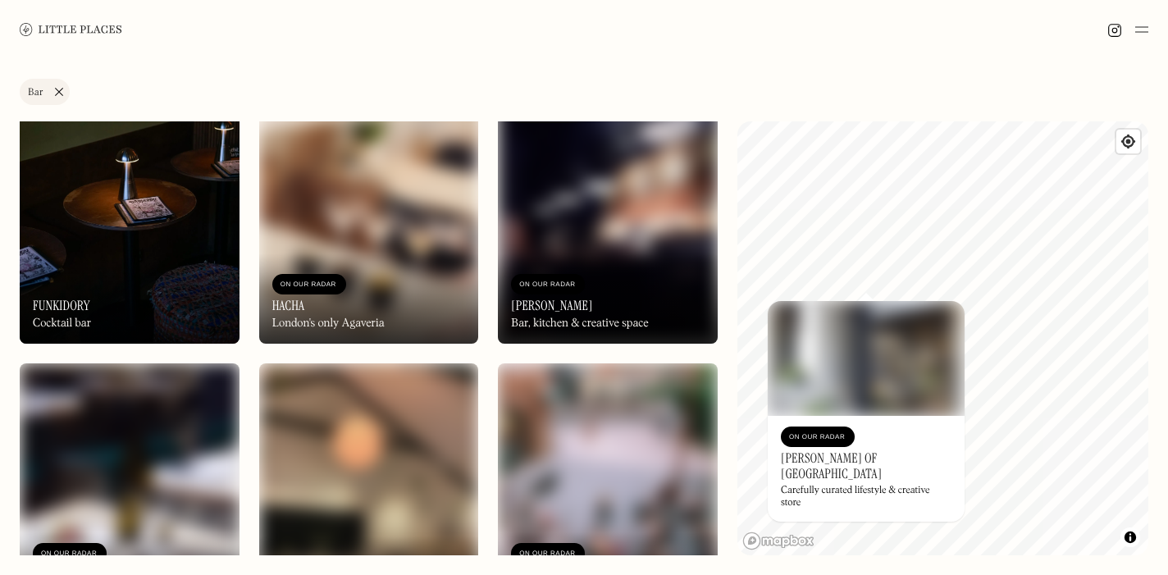
click at [97, 172] on img at bounding box center [130, 211] width 220 height 263
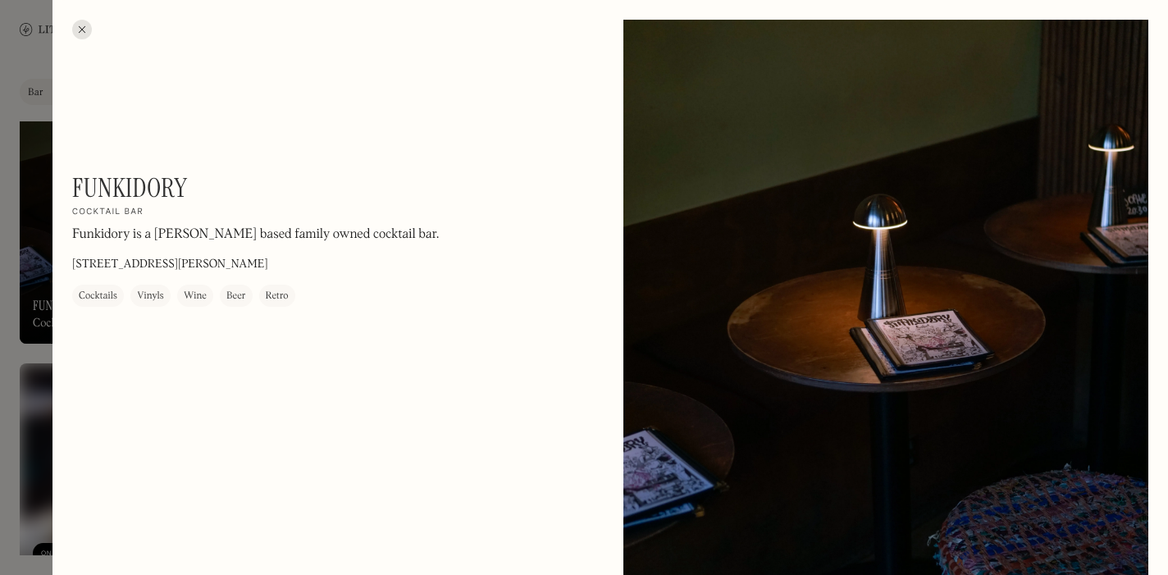
click at [78, 30] on div at bounding box center [82, 30] width 20 height 20
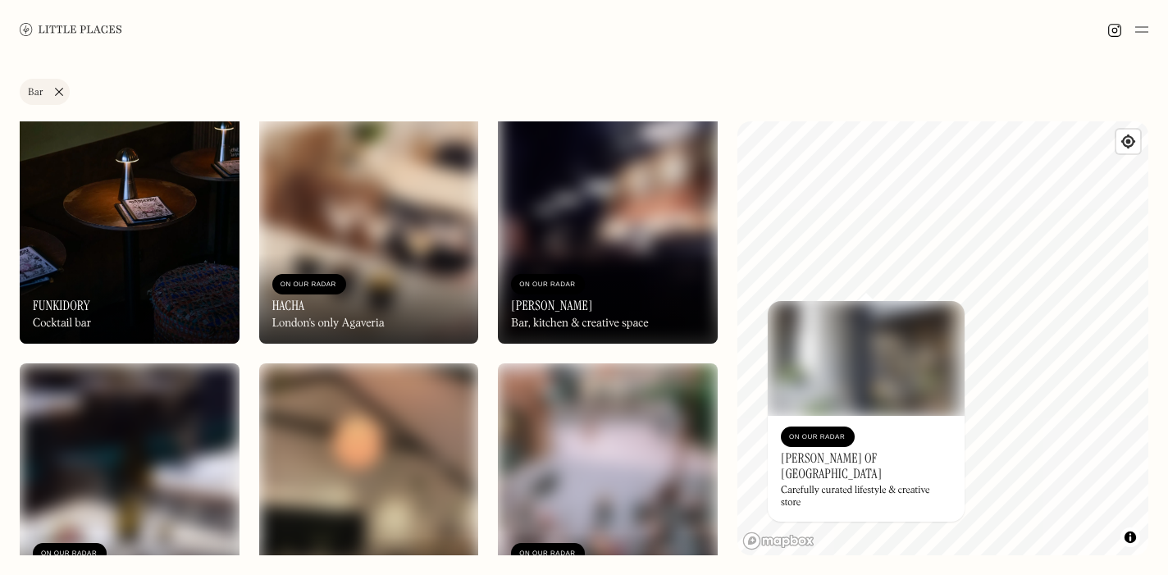
click at [330, 214] on img at bounding box center [369, 211] width 220 height 263
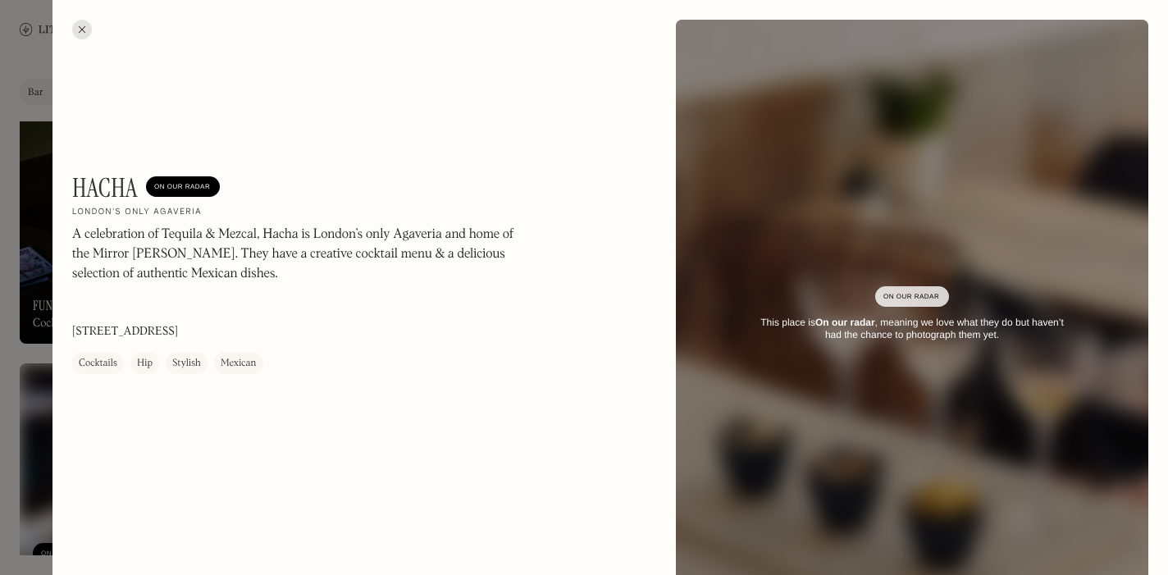
click at [79, 27] on div at bounding box center [82, 30] width 20 height 20
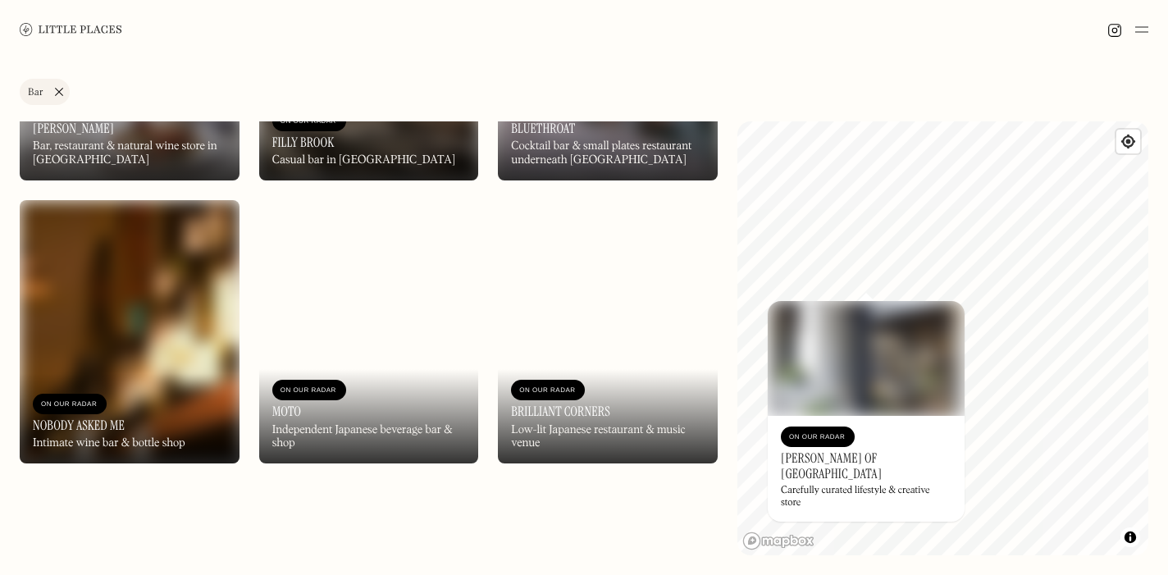
scroll to position [4226, 0]
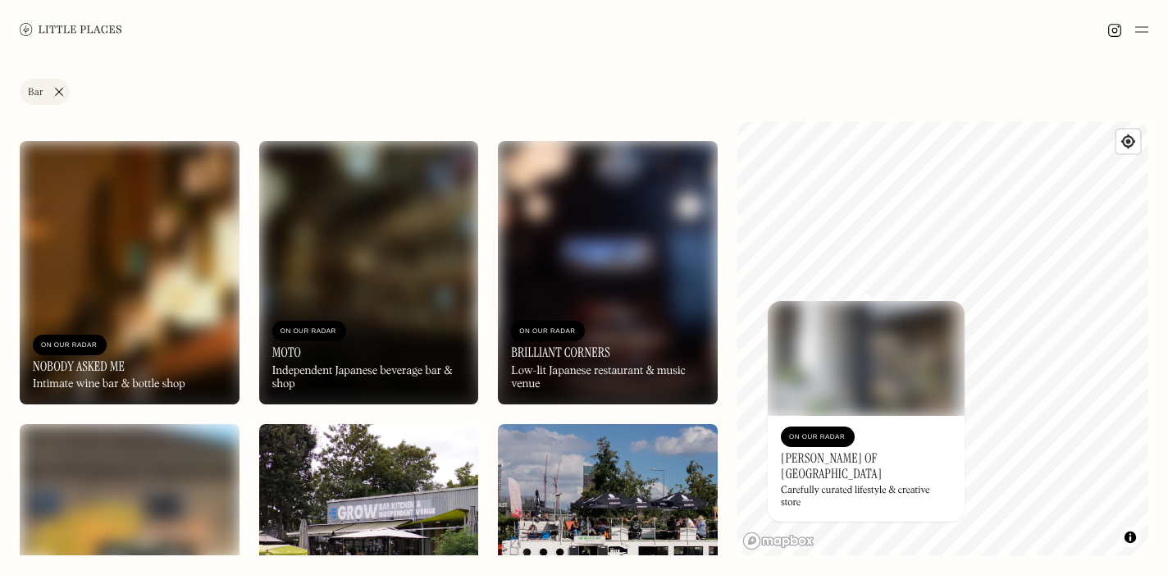
click at [357, 306] on img at bounding box center [369, 272] width 220 height 263
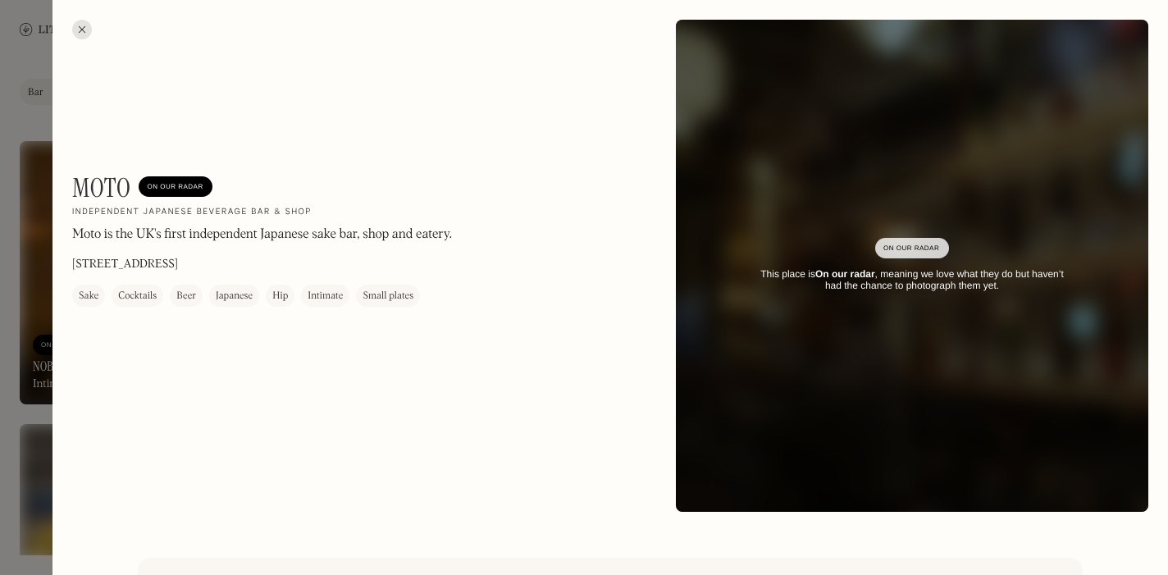
click at [84, 32] on div at bounding box center [82, 30] width 20 height 20
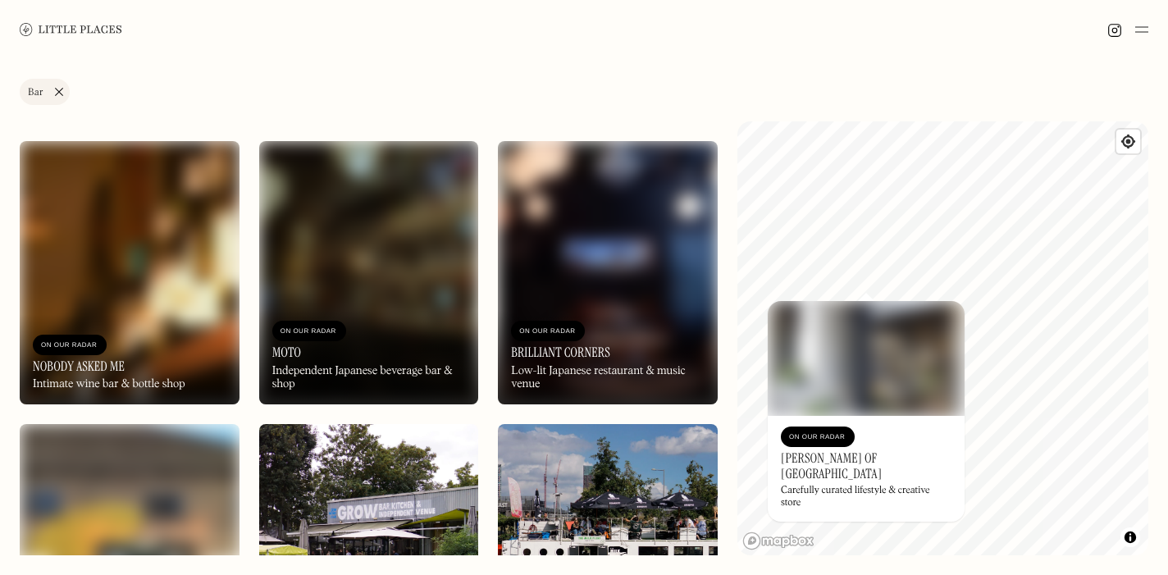
click at [108, 232] on img at bounding box center [130, 272] width 220 height 263
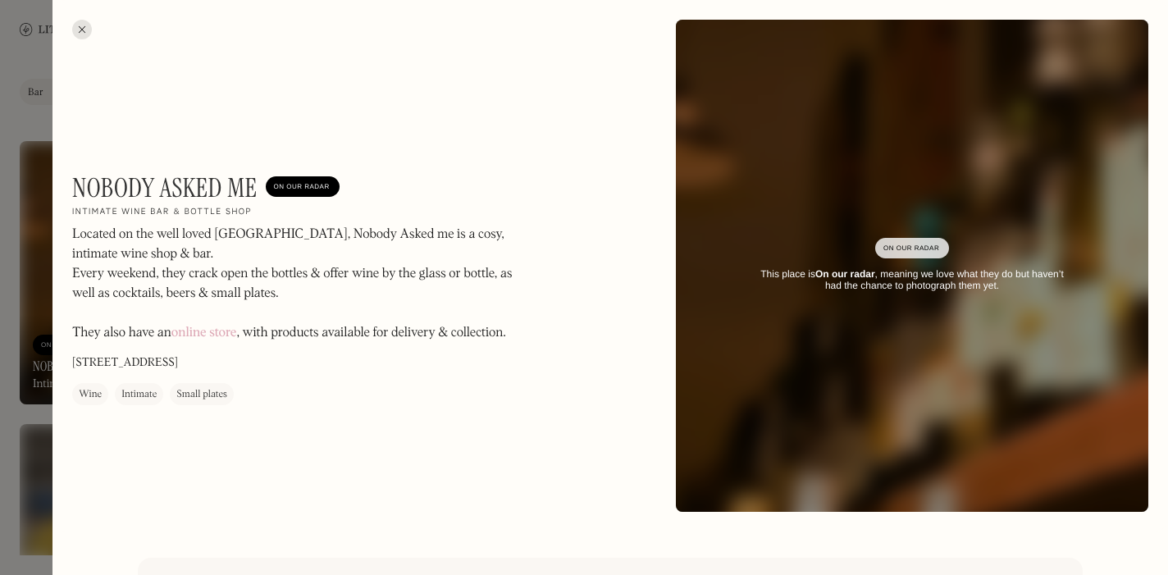
click at [86, 24] on div at bounding box center [82, 30] width 20 height 20
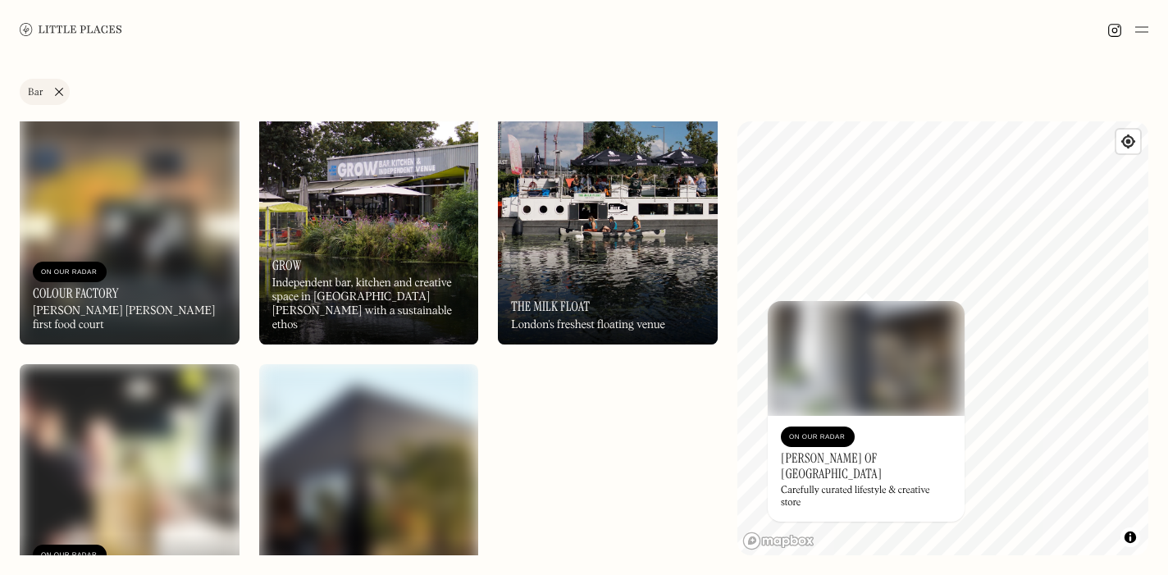
scroll to position [4519, 0]
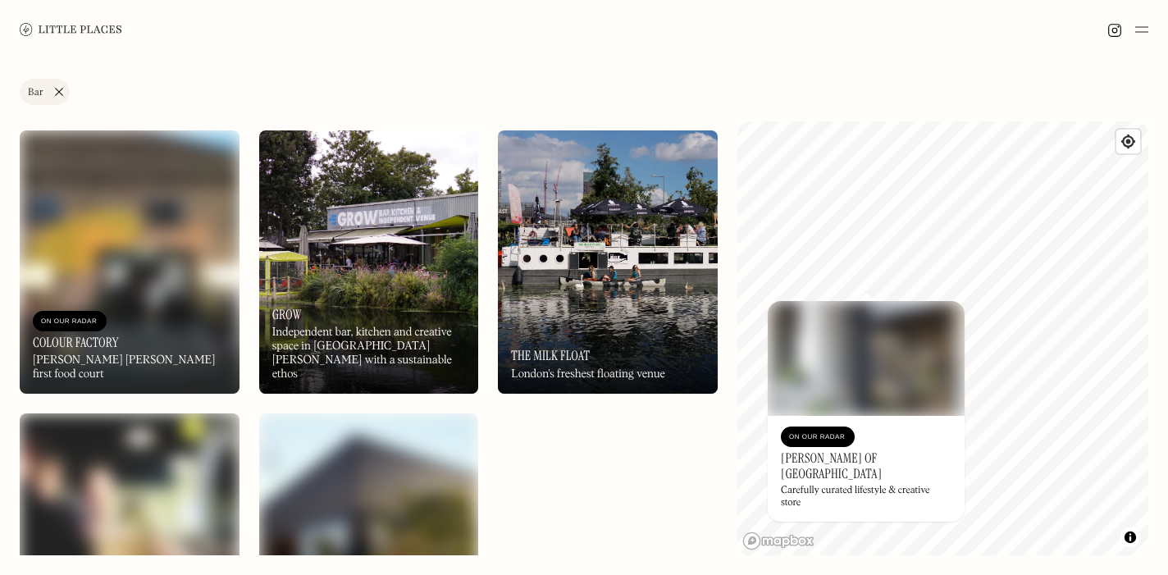
click at [122, 282] on img at bounding box center [130, 261] width 220 height 263
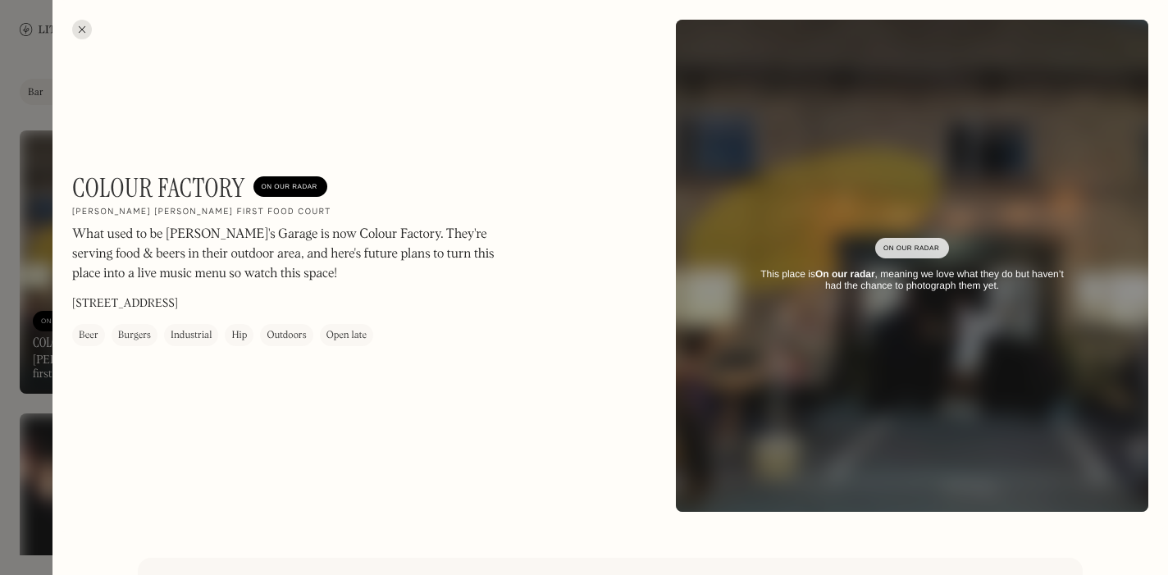
click at [76, 33] on div at bounding box center [82, 30] width 20 height 20
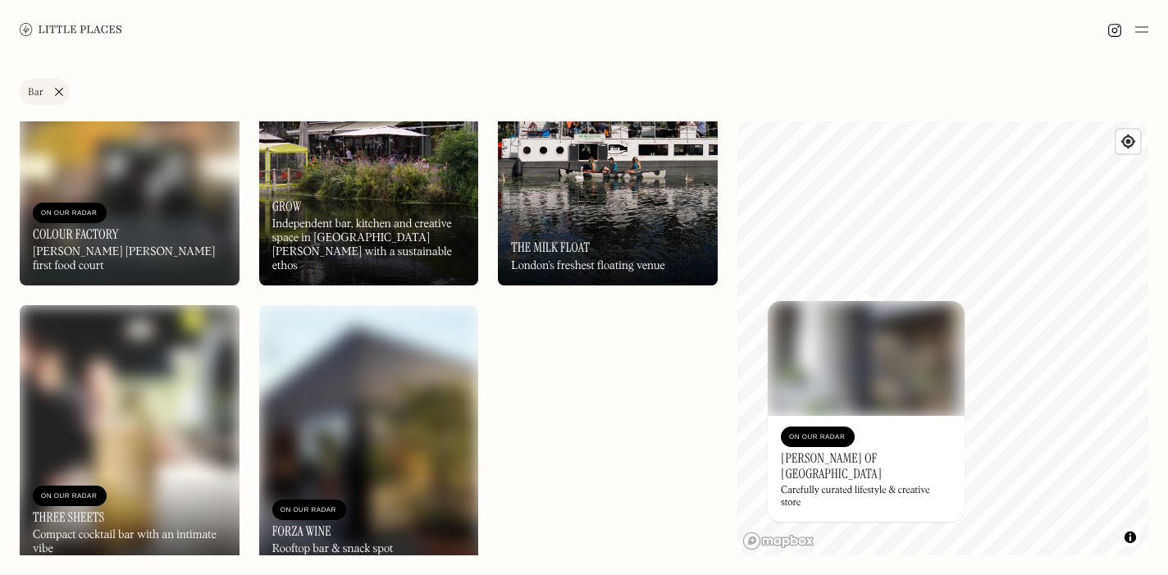
scroll to position [4654, 0]
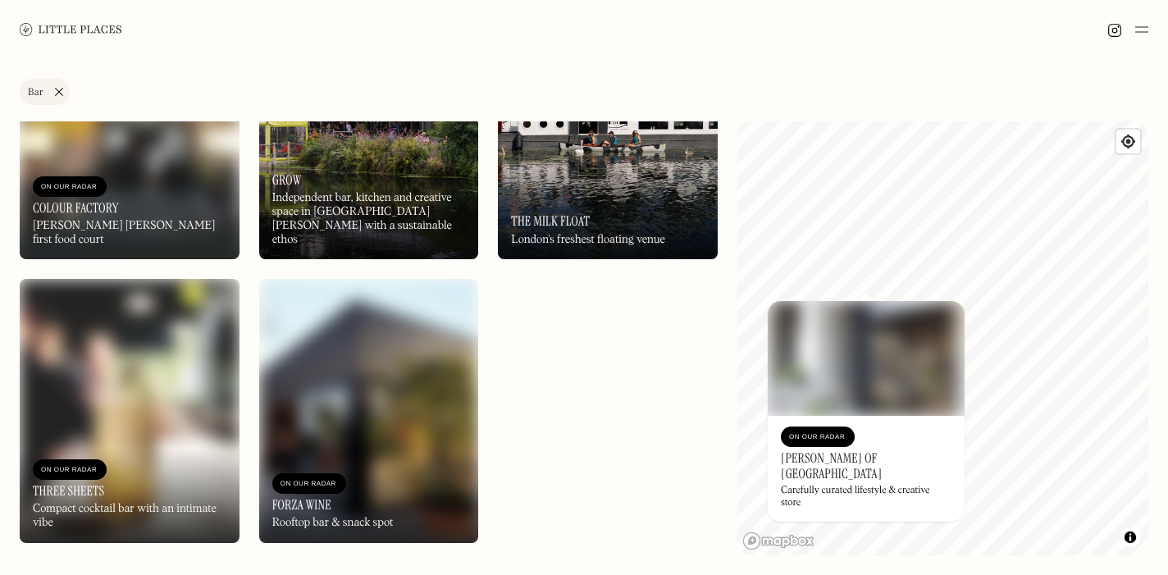
click at [366, 350] on img at bounding box center [369, 410] width 220 height 263
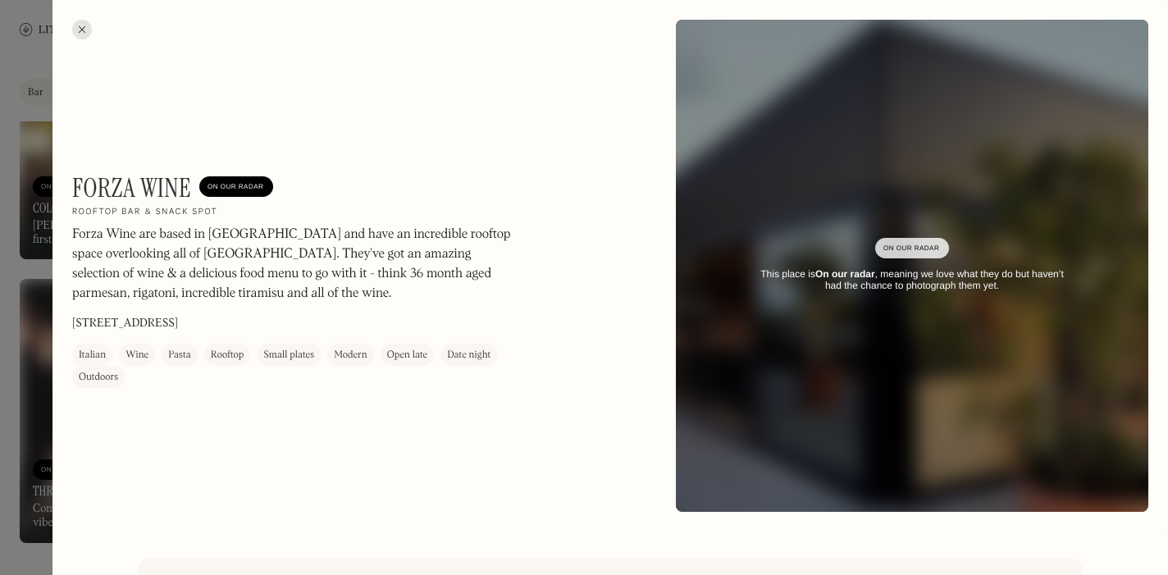
click at [84, 30] on div at bounding box center [82, 30] width 20 height 20
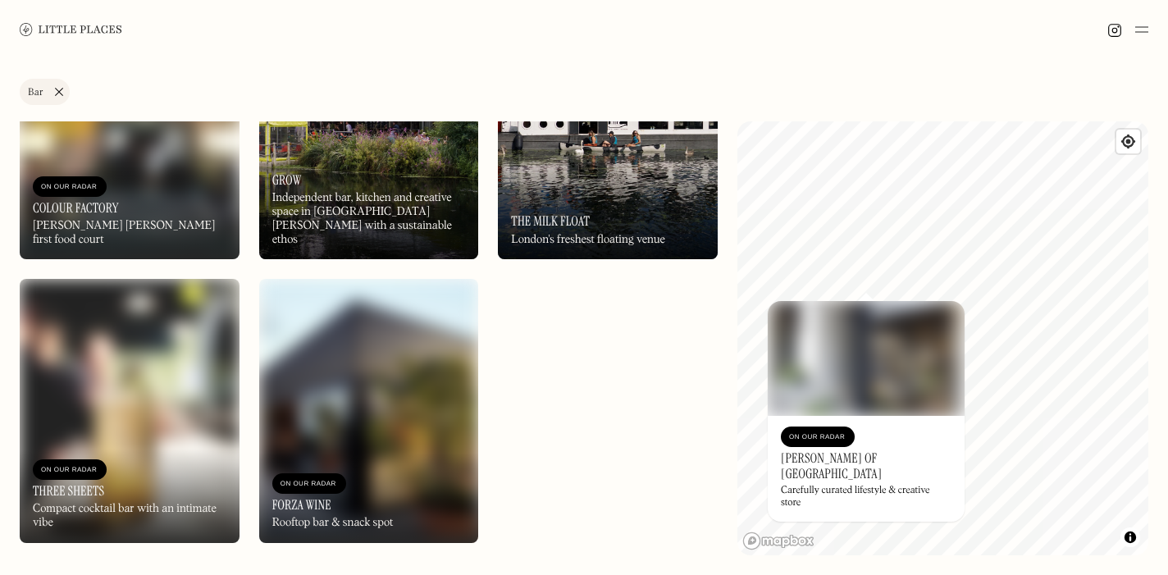
click at [149, 357] on img at bounding box center [130, 410] width 220 height 263
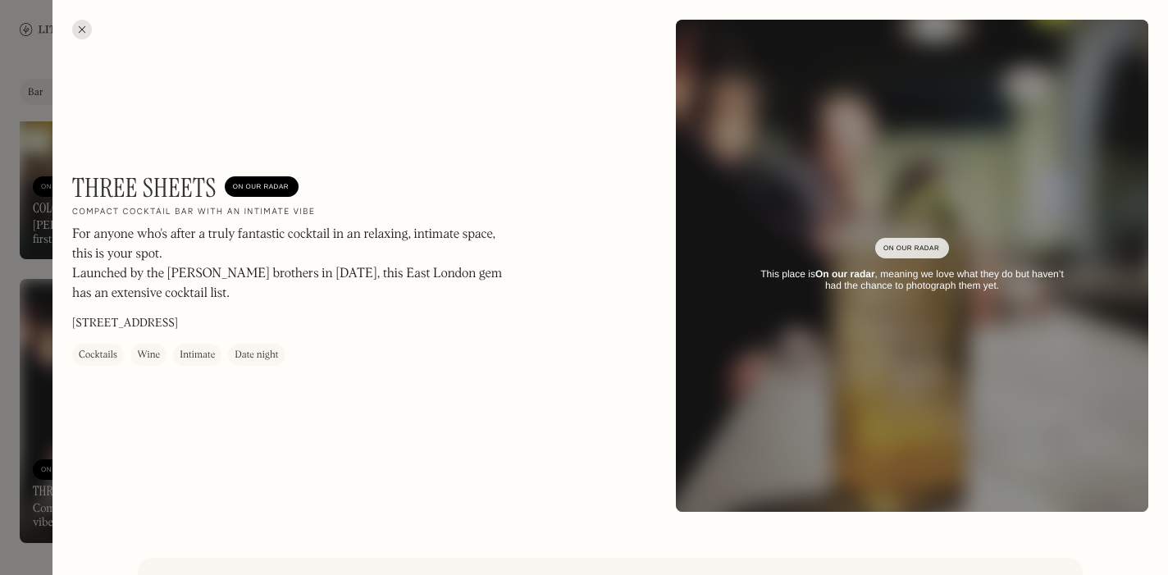
click at [74, 26] on div at bounding box center [82, 30] width 20 height 20
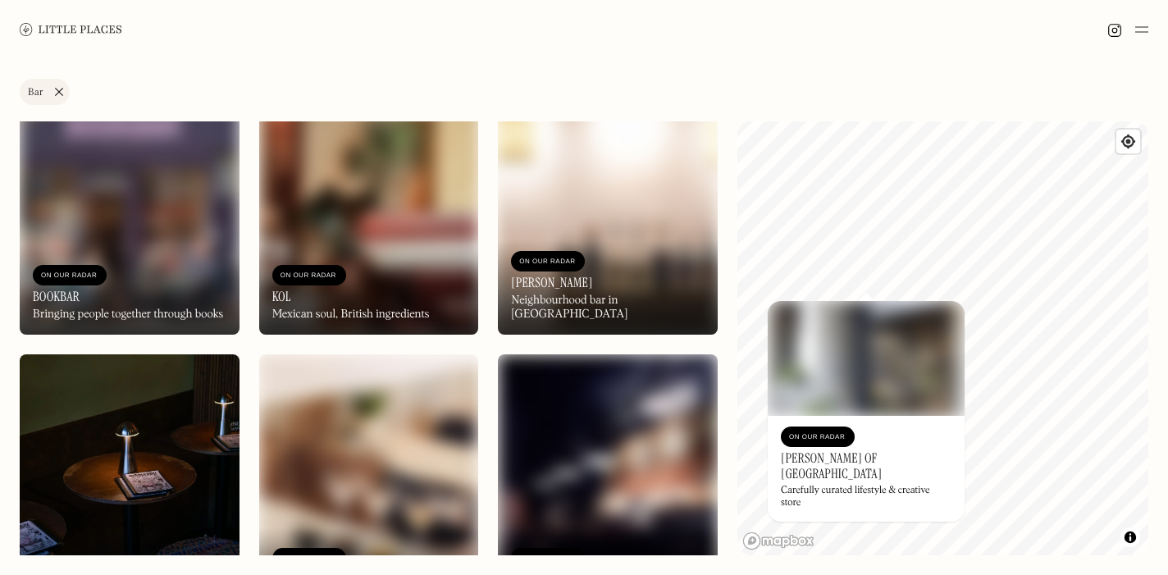
scroll to position [3349, 0]
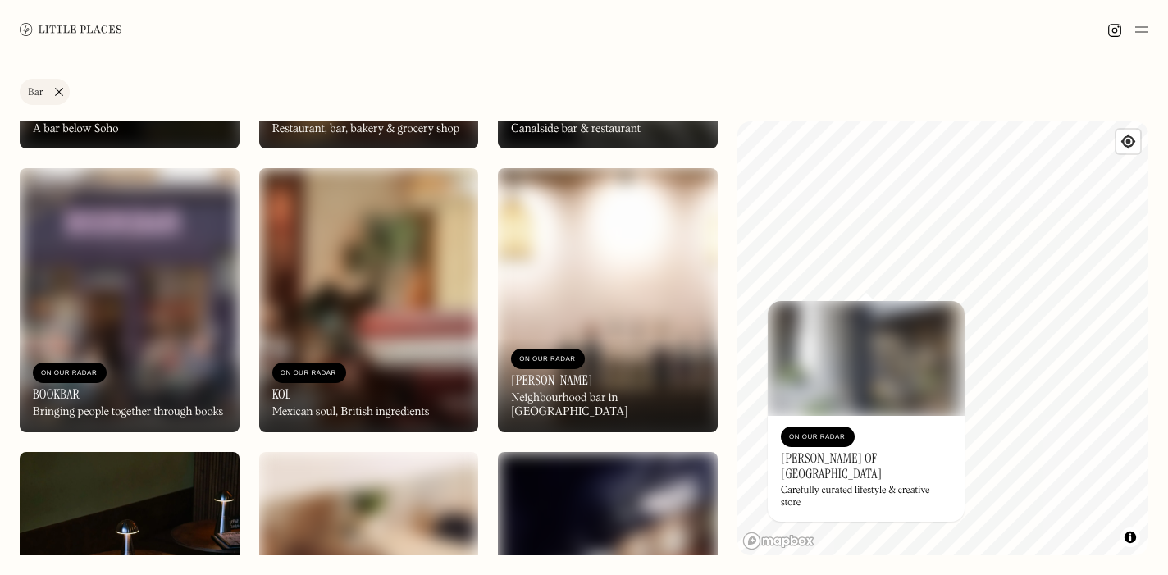
click at [56, 88] on link "Bar" at bounding box center [45, 92] width 50 height 26
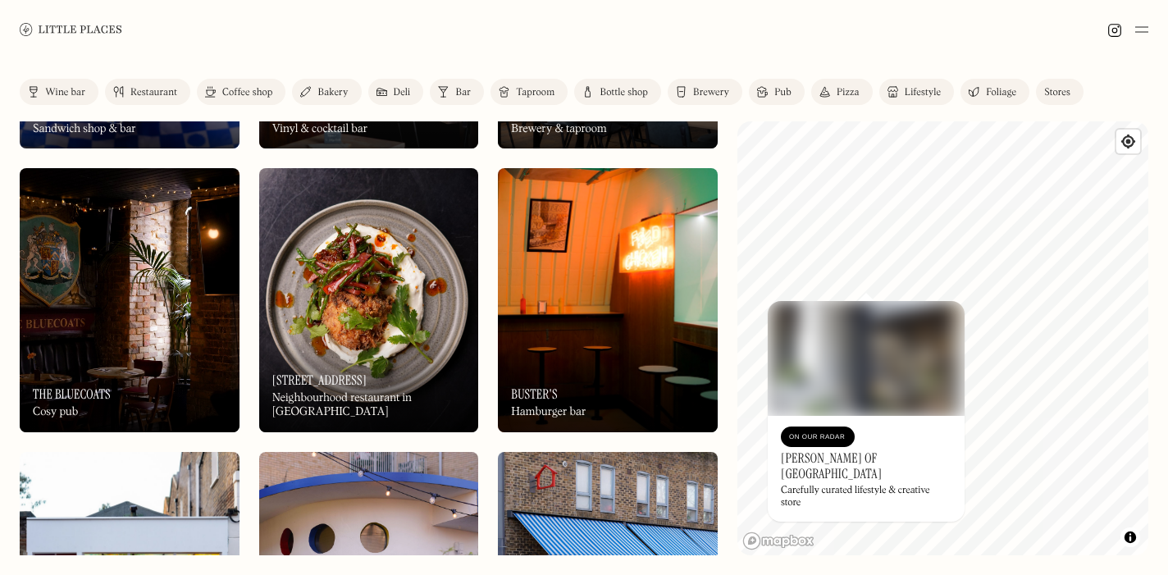
click at [770, 92] on link "Pub" at bounding box center [777, 92] width 56 height 26
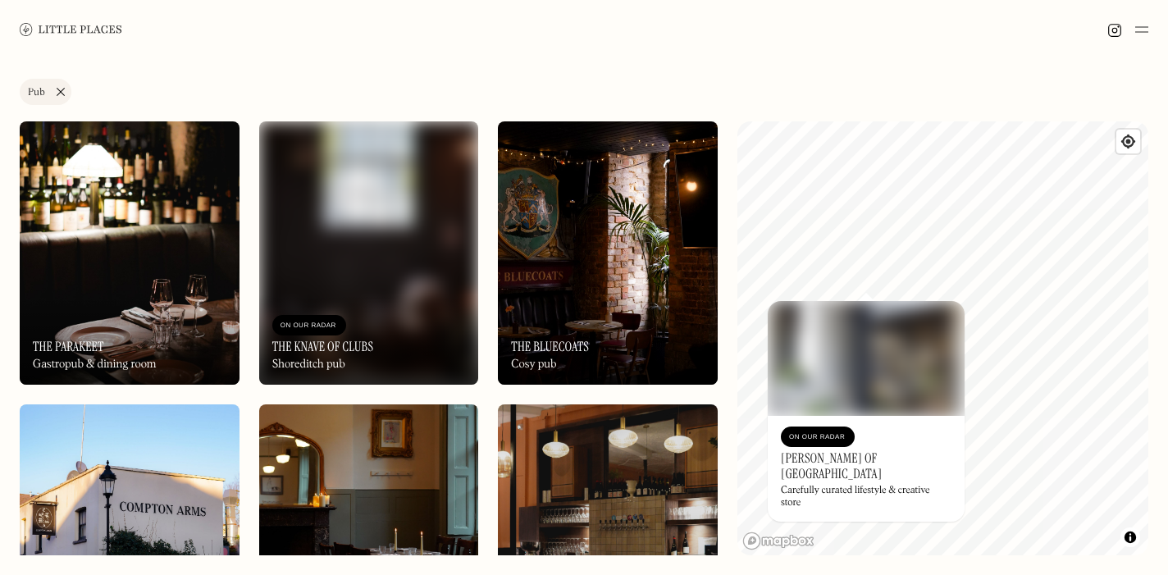
click at [171, 307] on div "On Our Radar The Parakeet Gastropub & dining room" at bounding box center [130, 339] width 220 height 90
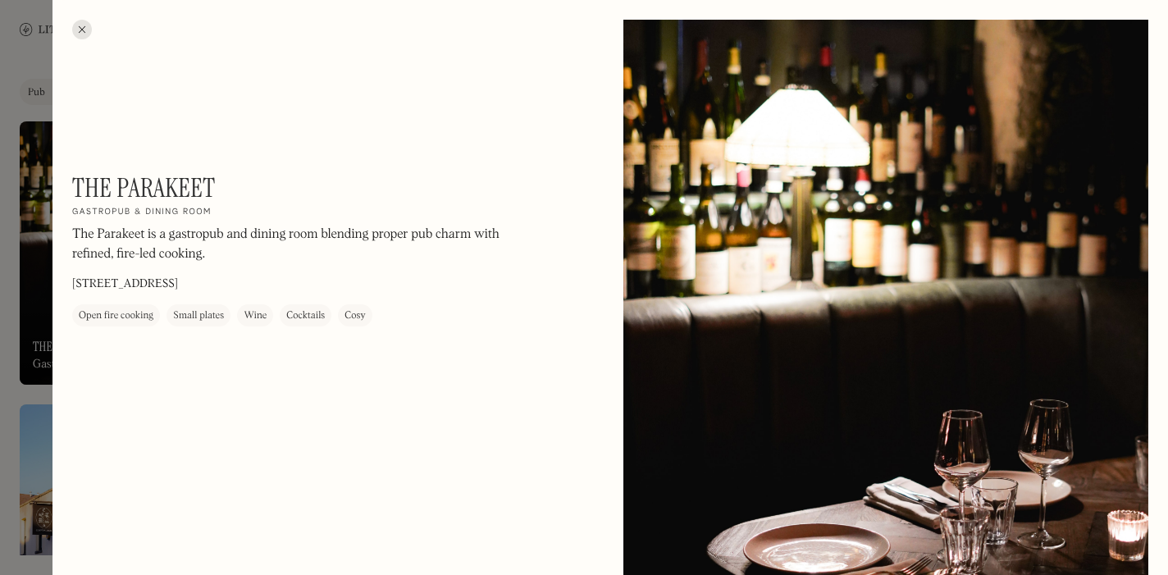
click at [84, 28] on div at bounding box center [82, 30] width 20 height 20
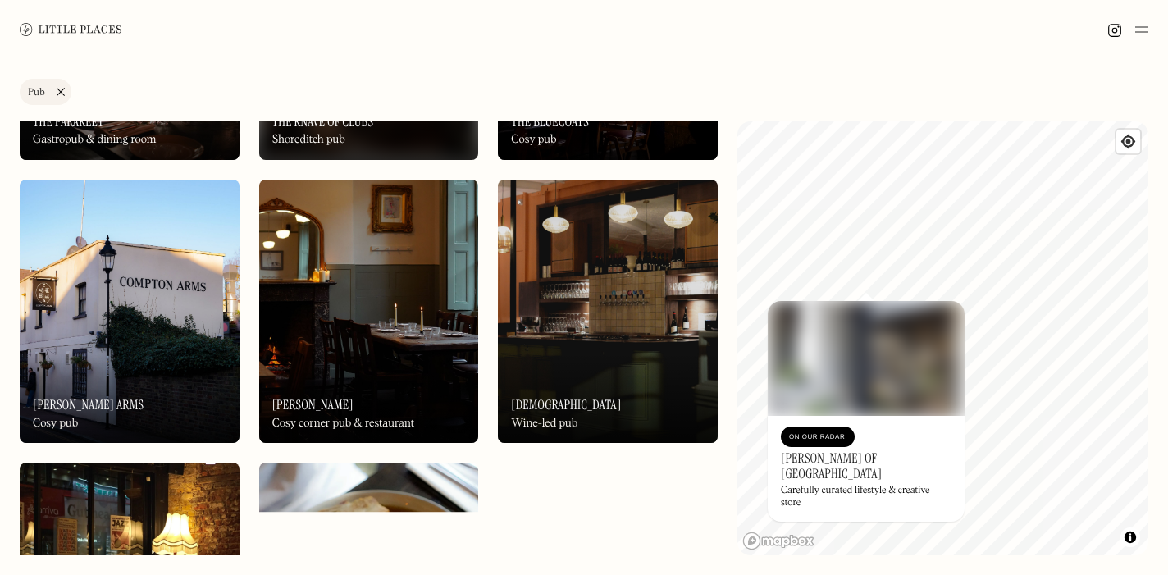
scroll to position [225, 0]
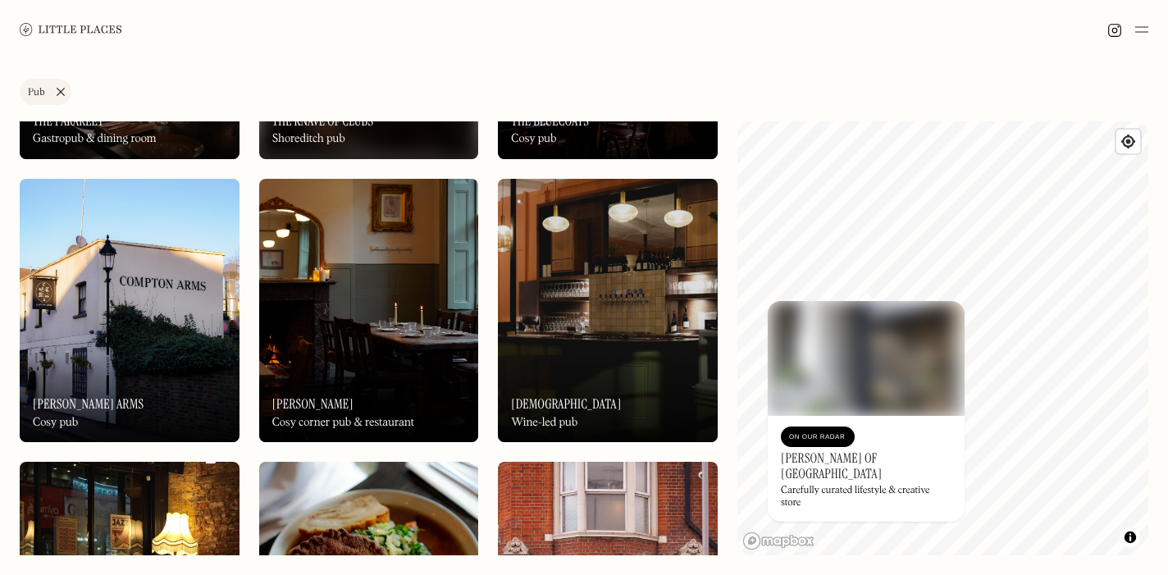
click at [333, 306] on img at bounding box center [369, 310] width 220 height 263
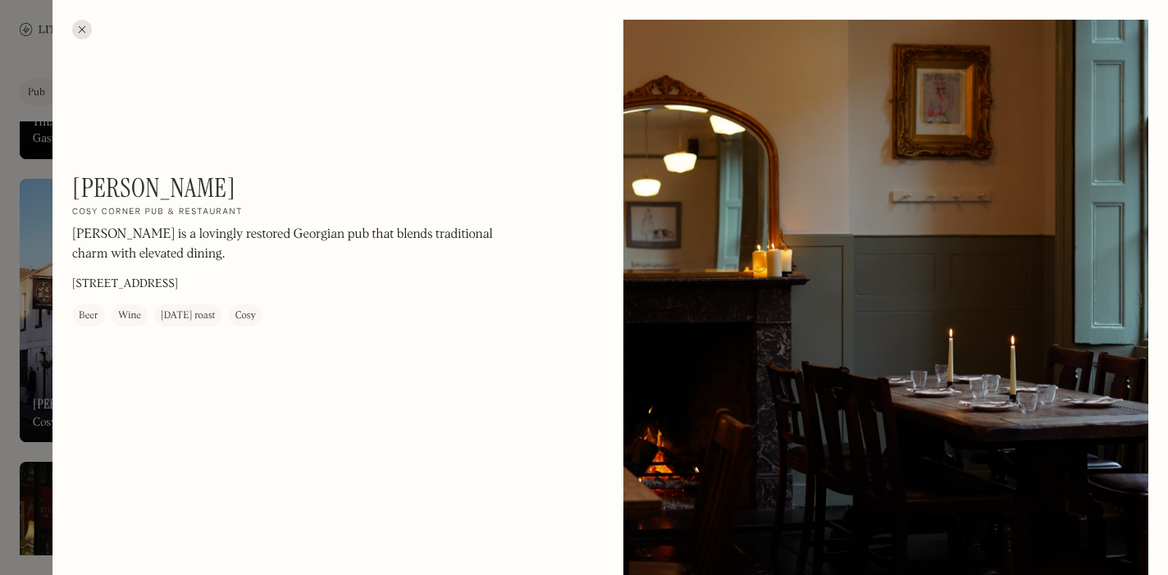
click at [84, 21] on div at bounding box center [82, 30] width 20 height 20
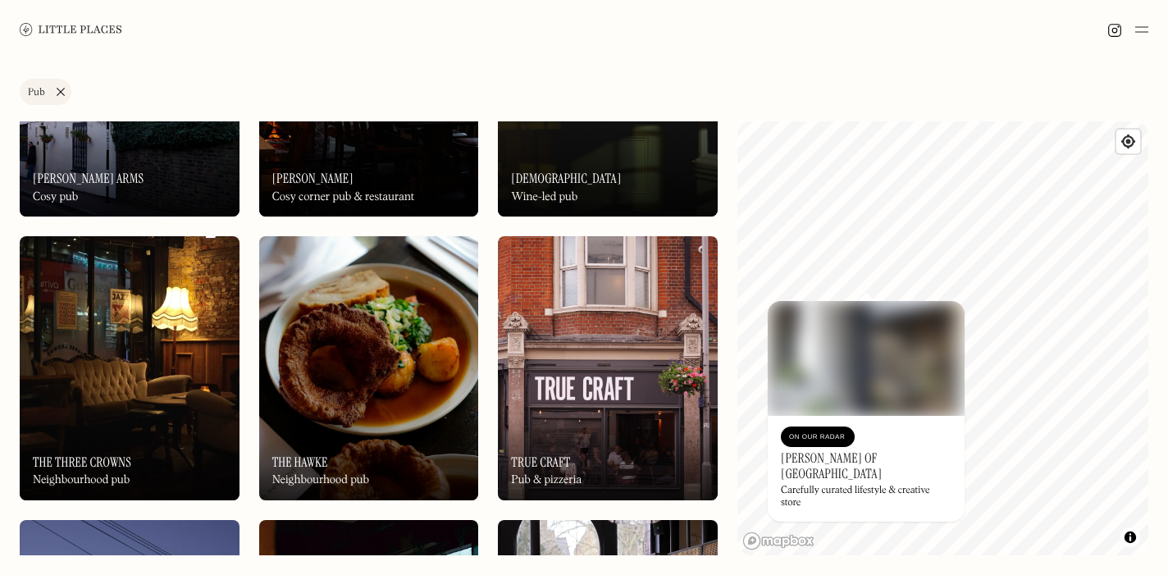
scroll to position [504, 0]
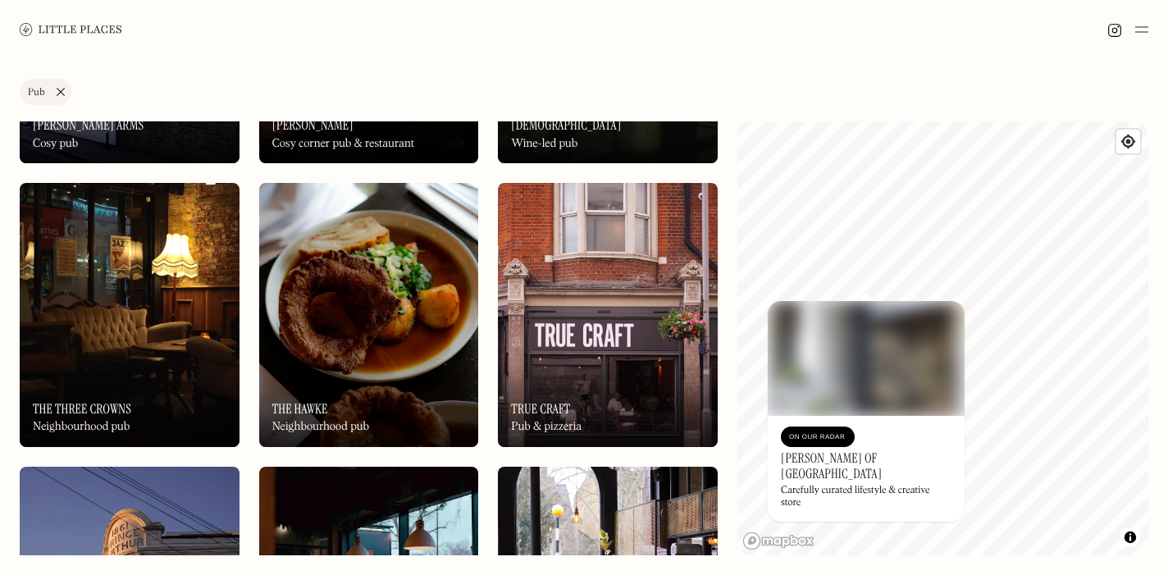
click at [611, 303] on img at bounding box center [608, 314] width 220 height 263
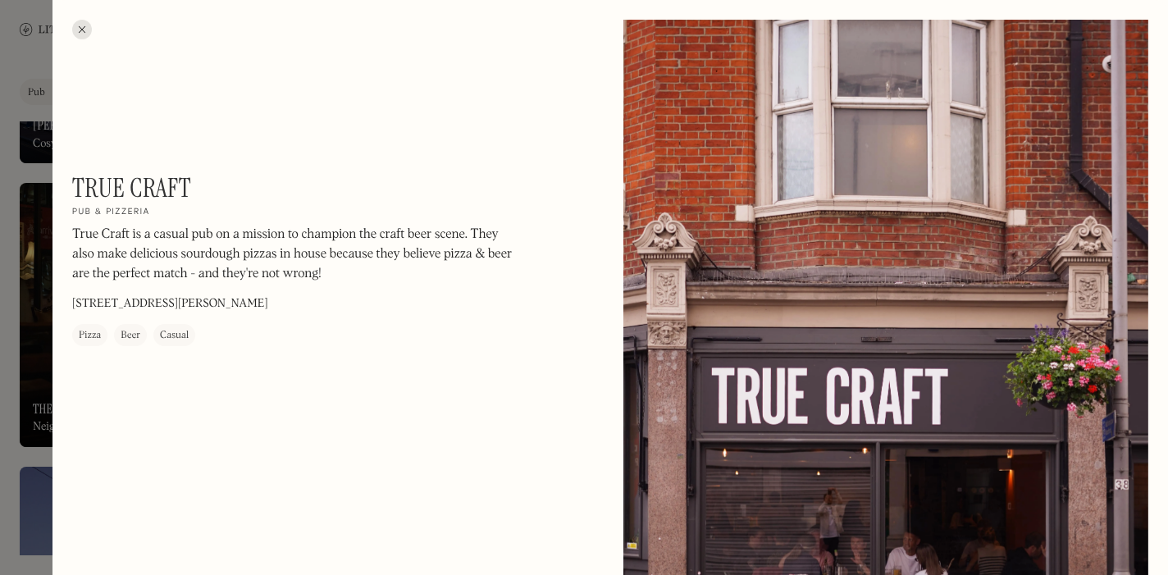
click at [79, 22] on div at bounding box center [82, 30] width 20 height 20
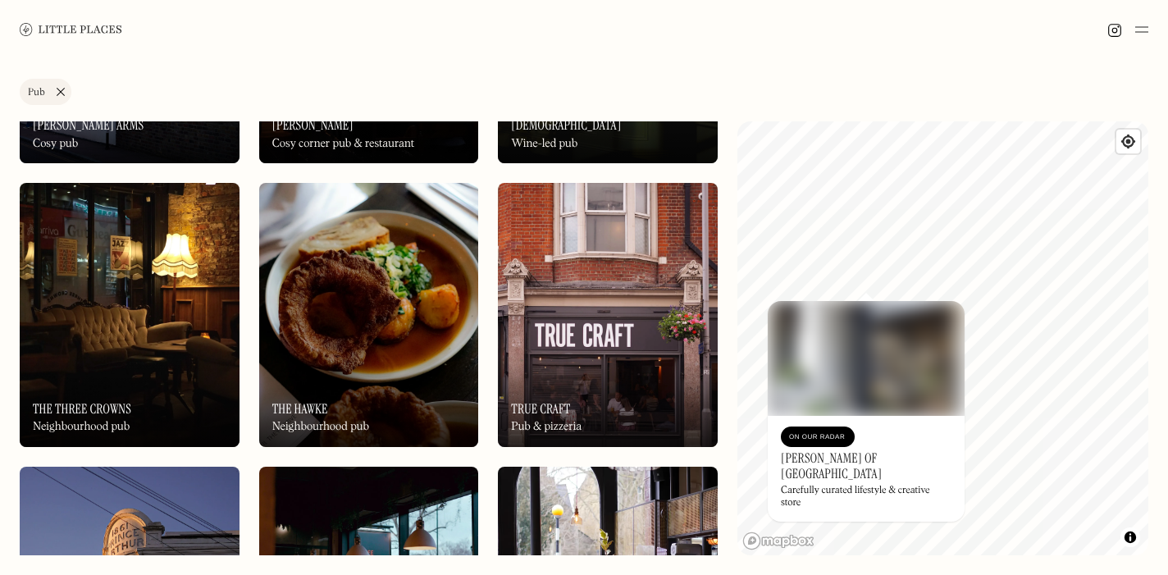
click at [123, 285] on img at bounding box center [130, 314] width 220 height 263
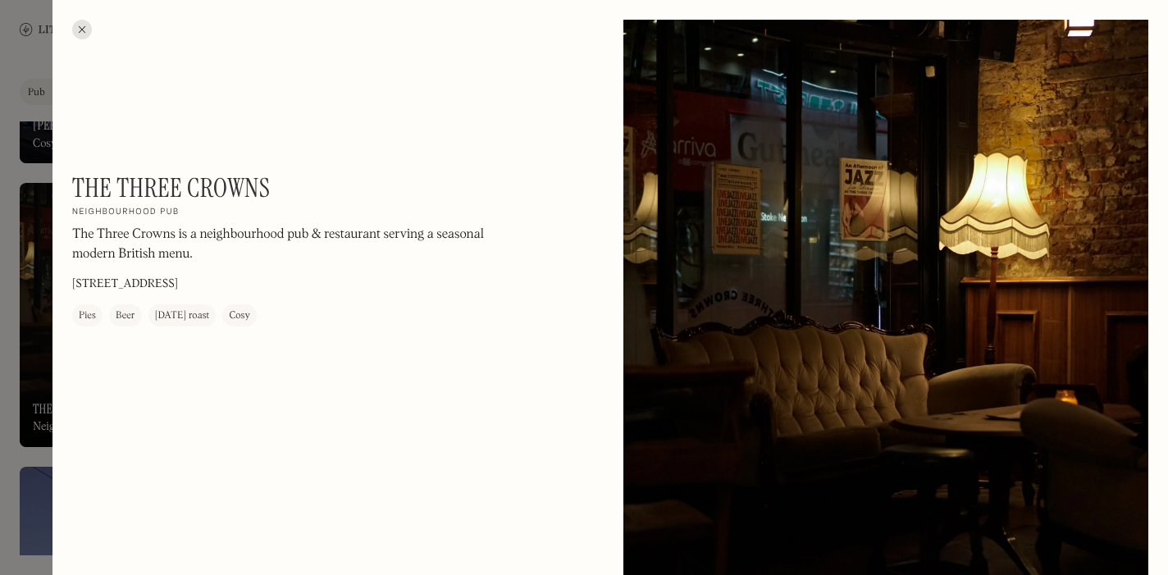
click at [84, 25] on div at bounding box center [82, 30] width 20 height 20
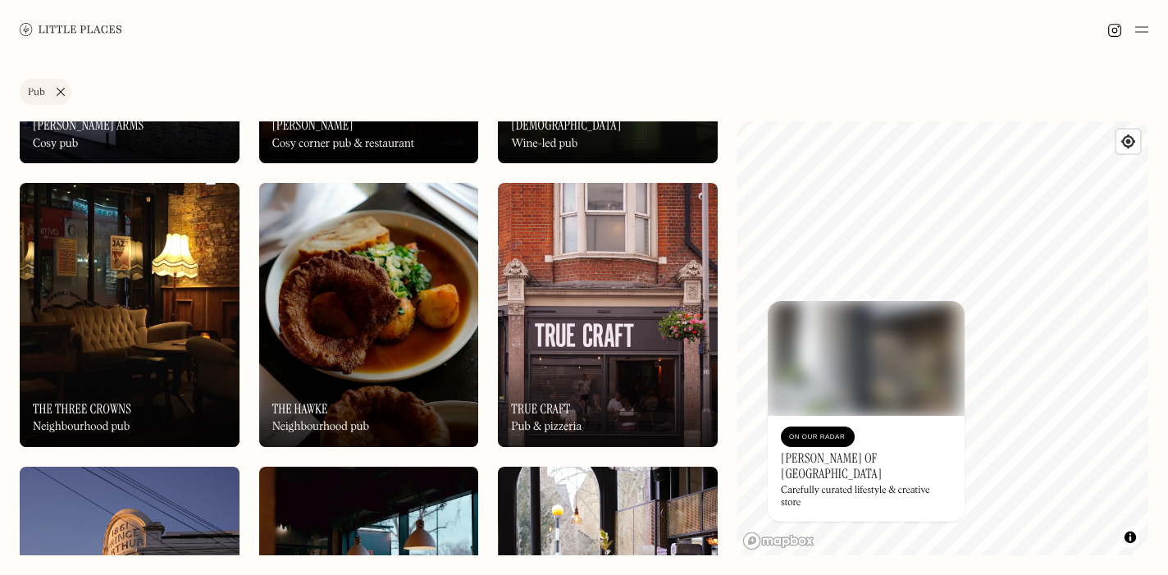
click at [355, 332] on img at bounding box center [369, 314] width 220 height 263
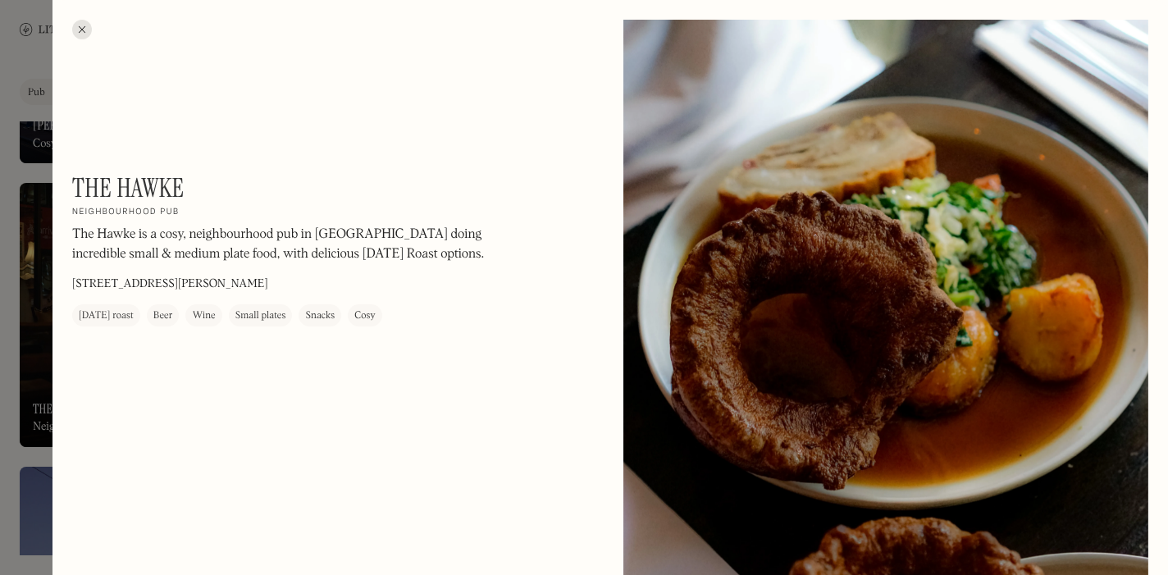
click at [84, 30] on div at bounding box center [82, 30] width 20 height 20
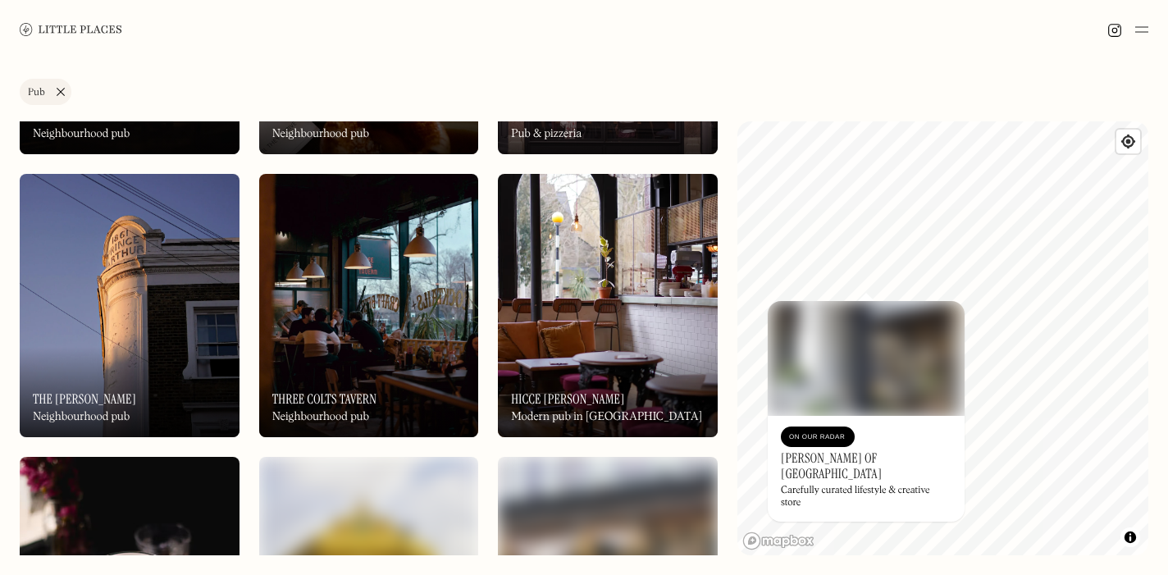
scroll to position [848, 0]
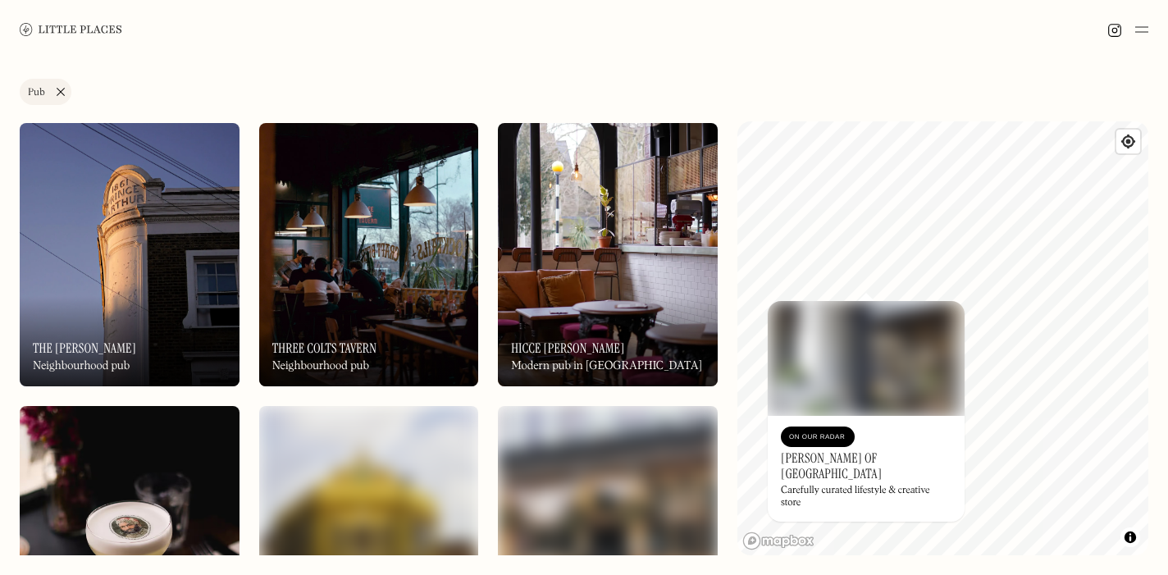
click at [175, 261] on img at bounding box center [130, 254] width 220 height 263
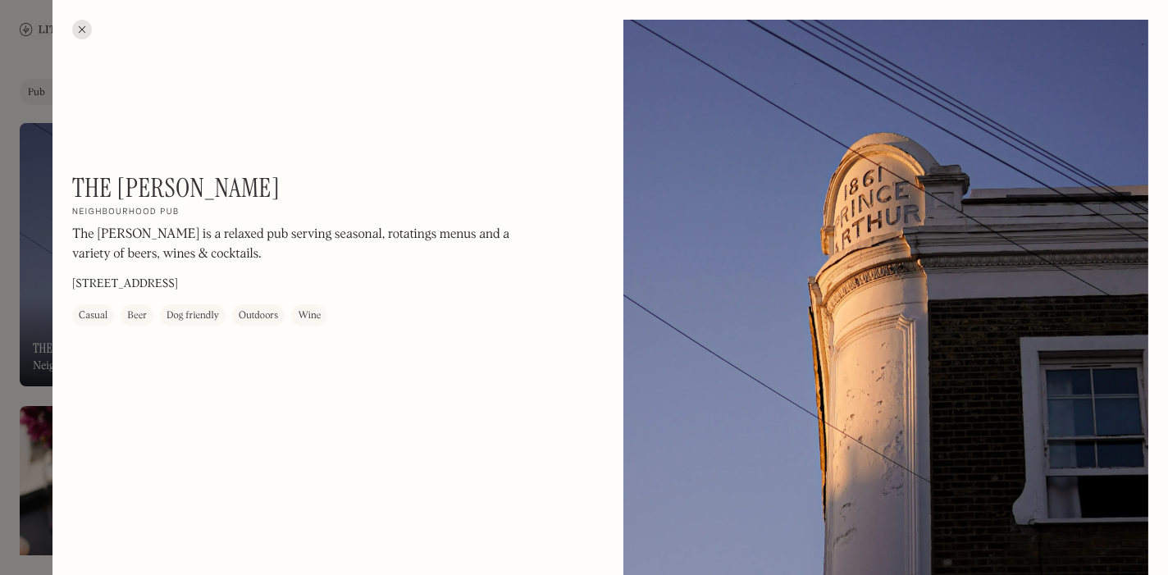
click at [81, 30] on div at bounding box center [82, 30] width 20 height 20
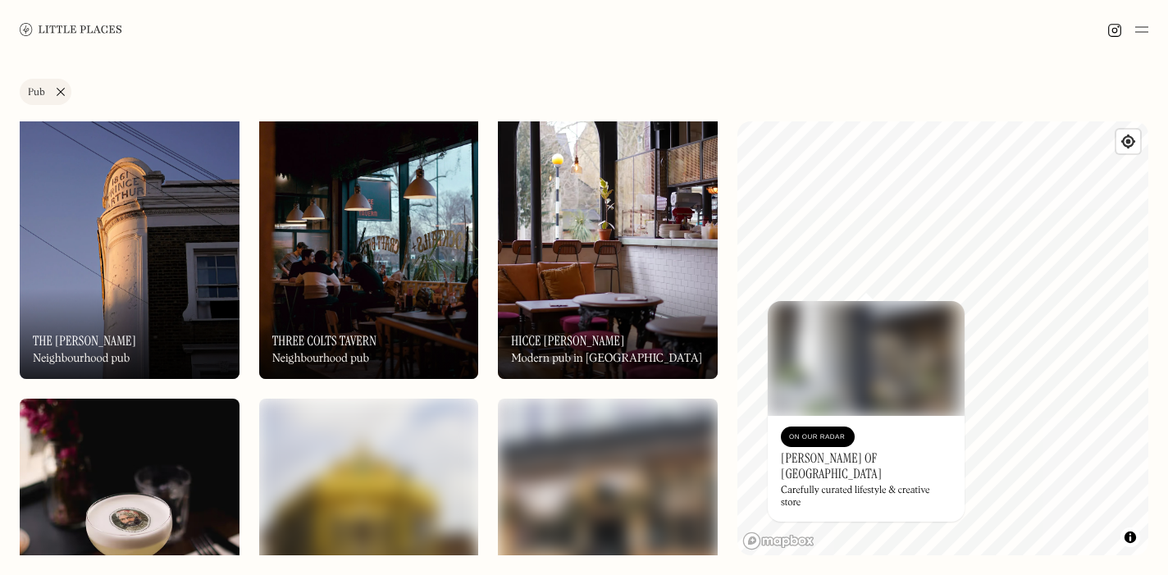
scroll to position [860, 0]
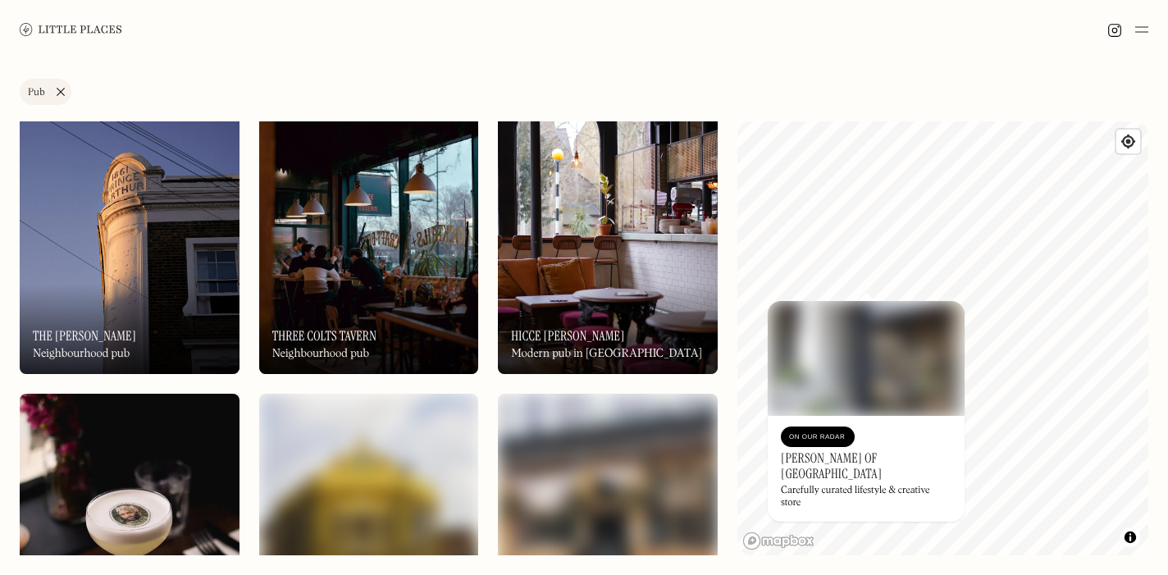
click at [369, 303] on div "On Our Radar Three Colts Tavern Neighbourhood pub" at bounding box center [369, 329] width 220 height 90
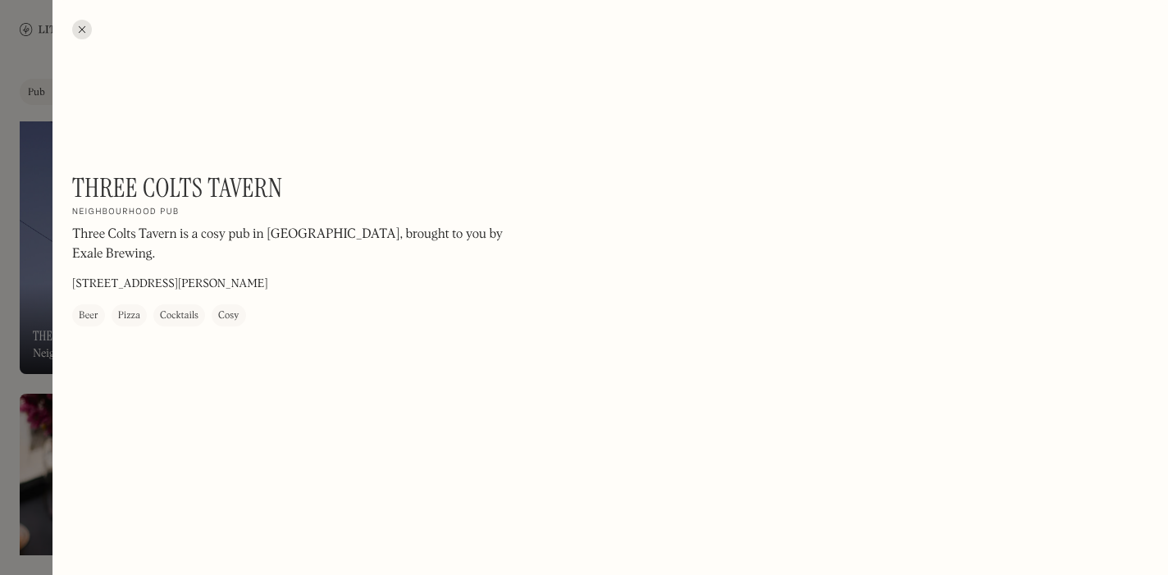
click at [76, 24] on div at bounding box center [82, 30] width 20 height 20
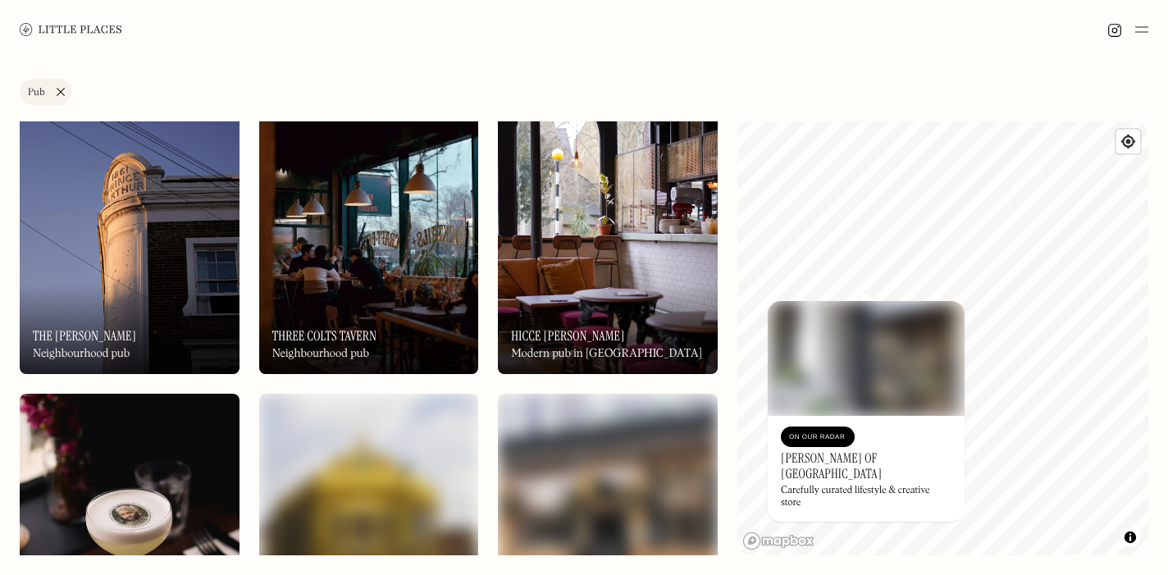
click at [383, 268] on img at bounding box center [369, 242] width 220 height 263
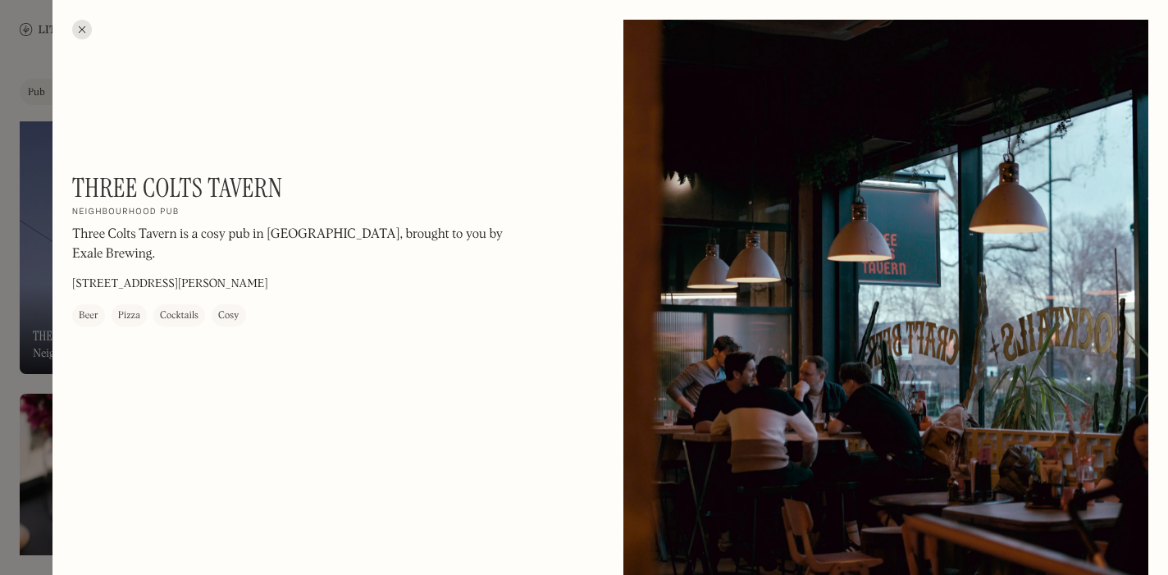
click at [78, 25] on div at bounding box center [82, 30] width 20 height 20
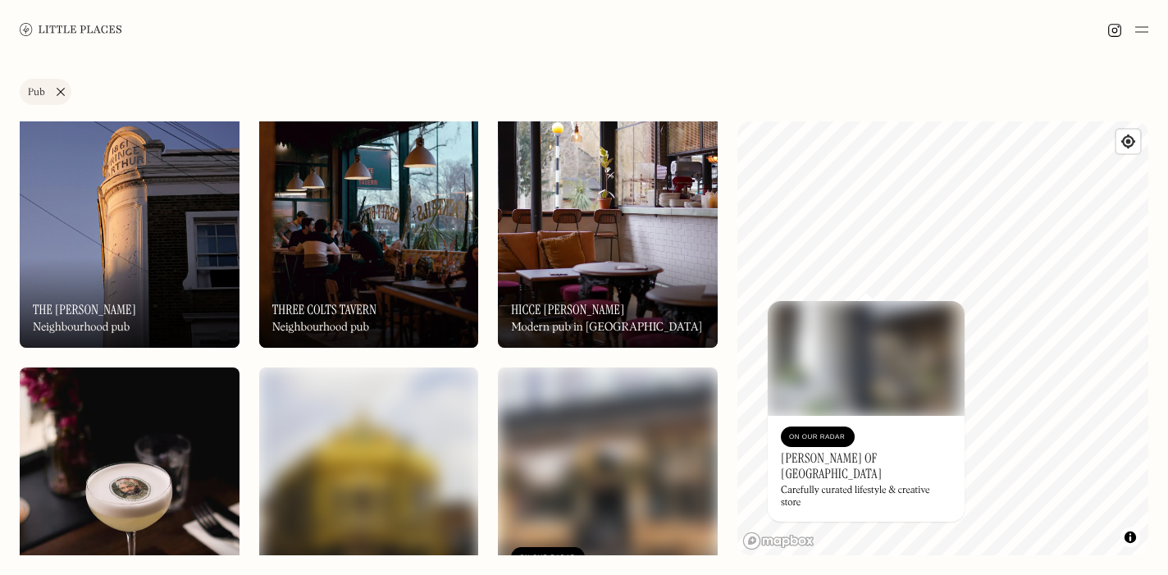
scroll to position [891, 0]
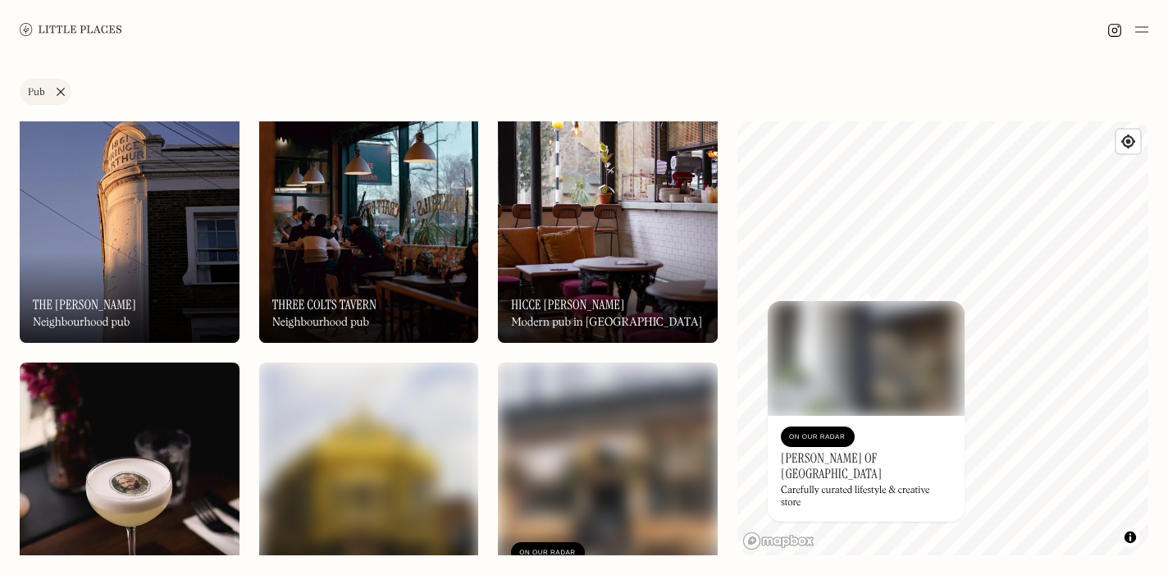
click at [522, 183] on img at bounding box center [608, 211] width 220 height 263
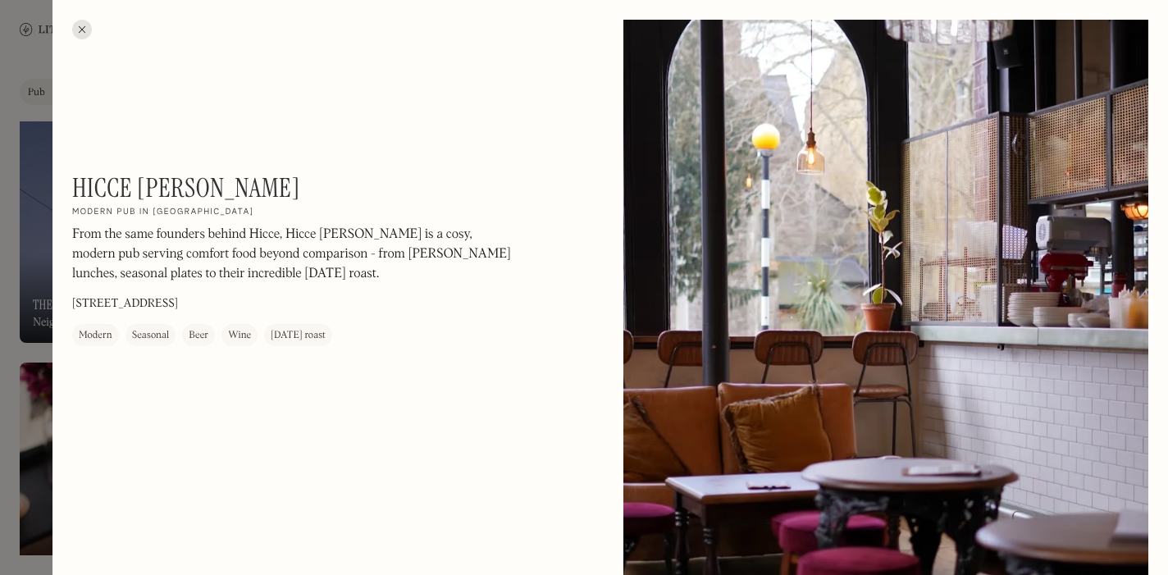
click at [85, 29] on div at bounding box center [82, 30] width 20 height 20
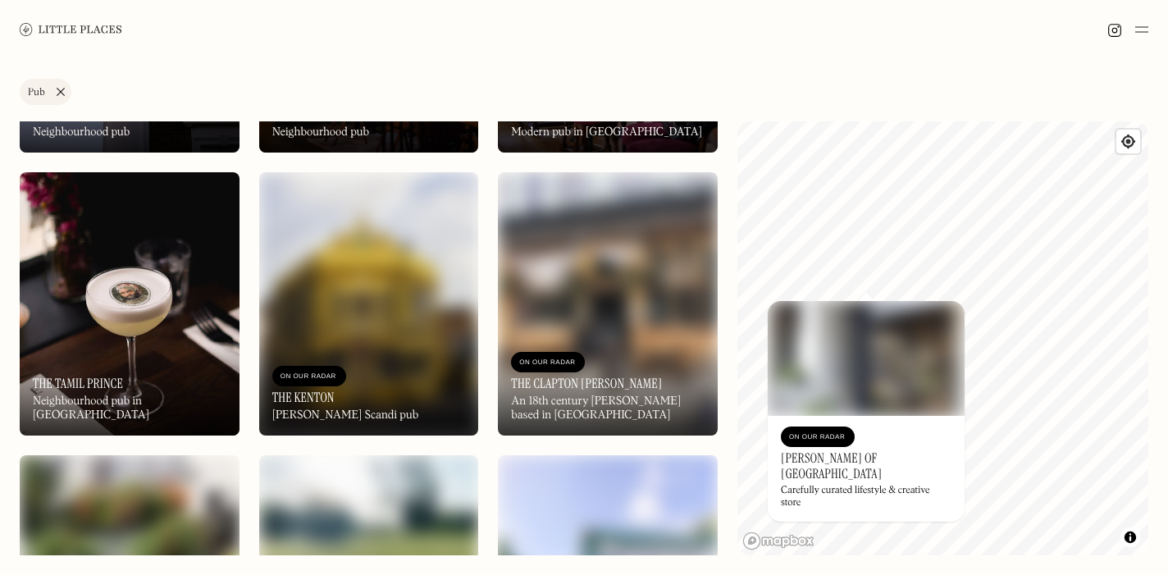
scroll to position [1083, 0]
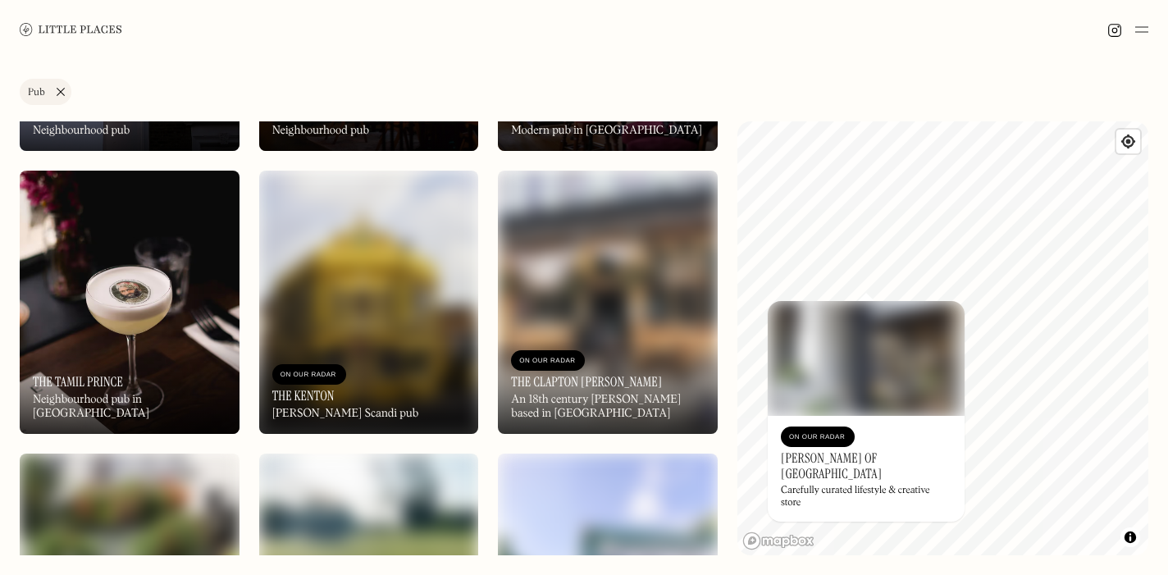
click at [362, 266] on img at bounding box center [369, 302] width 220 height 263
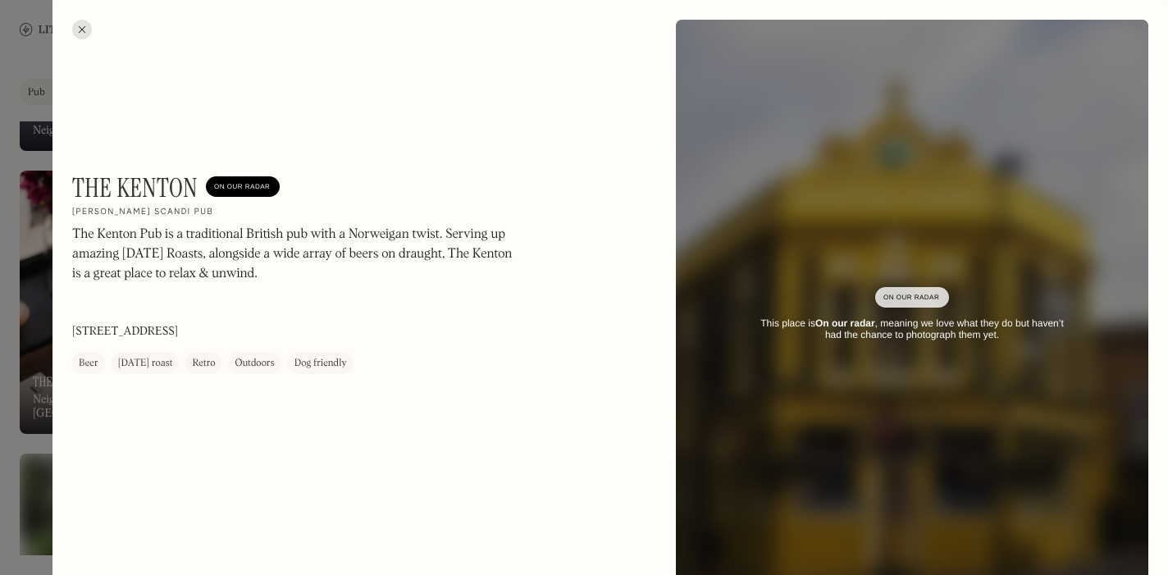
click at [84, 34] on div at bounding box center [82, 30] width 20 height 20
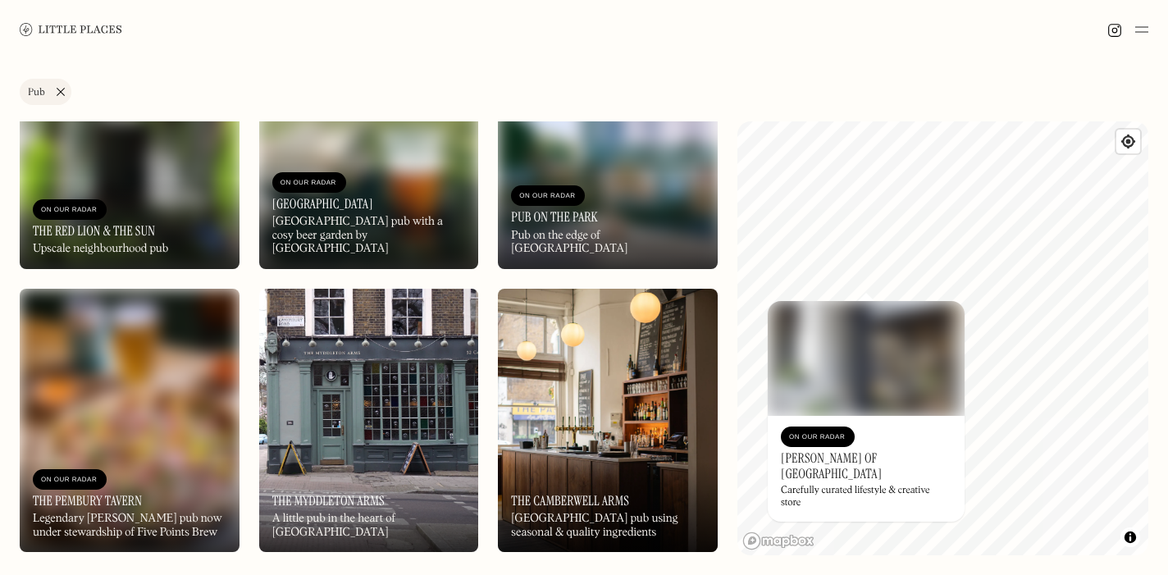
scroll to position [1541, 0]
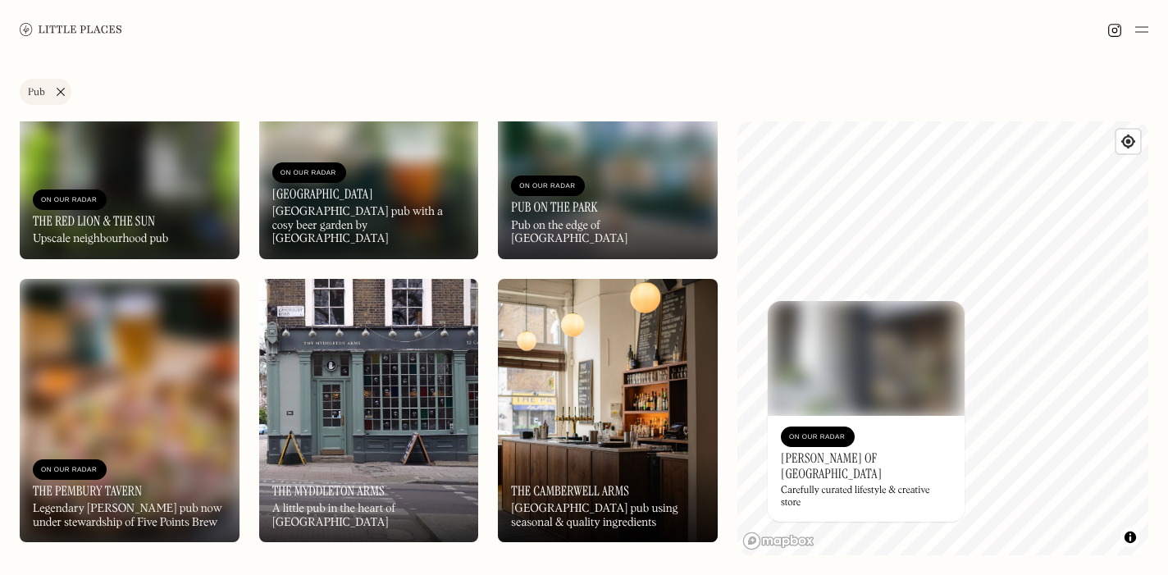
click at [141, 389] on img at bounding box center [130, 410] width 220 height 263
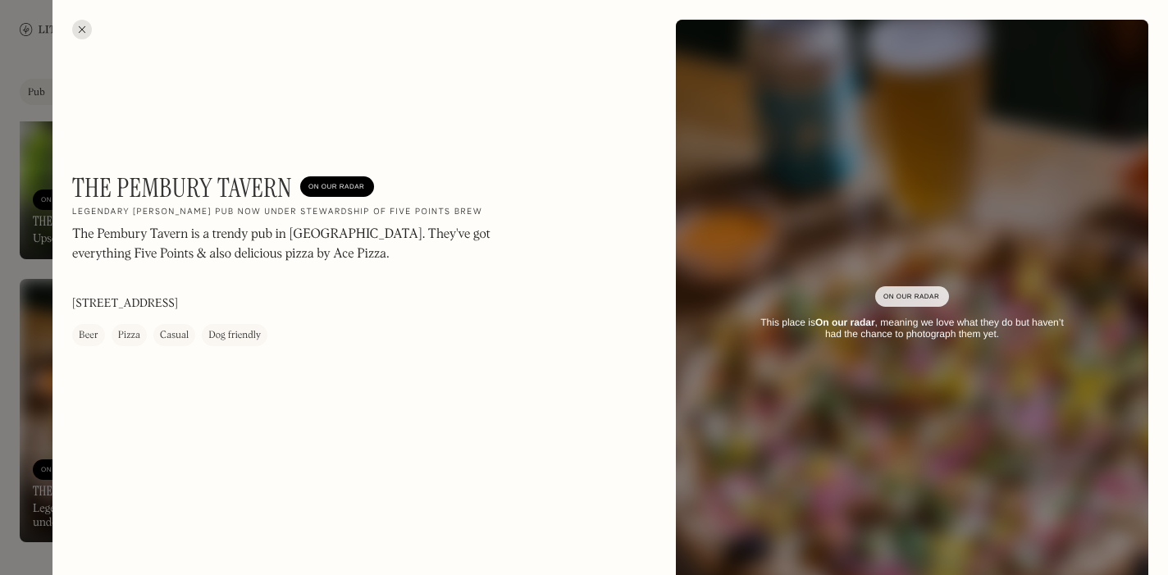
click at [84, 29] on div at bounding box center [82, 30] width 20 height 20
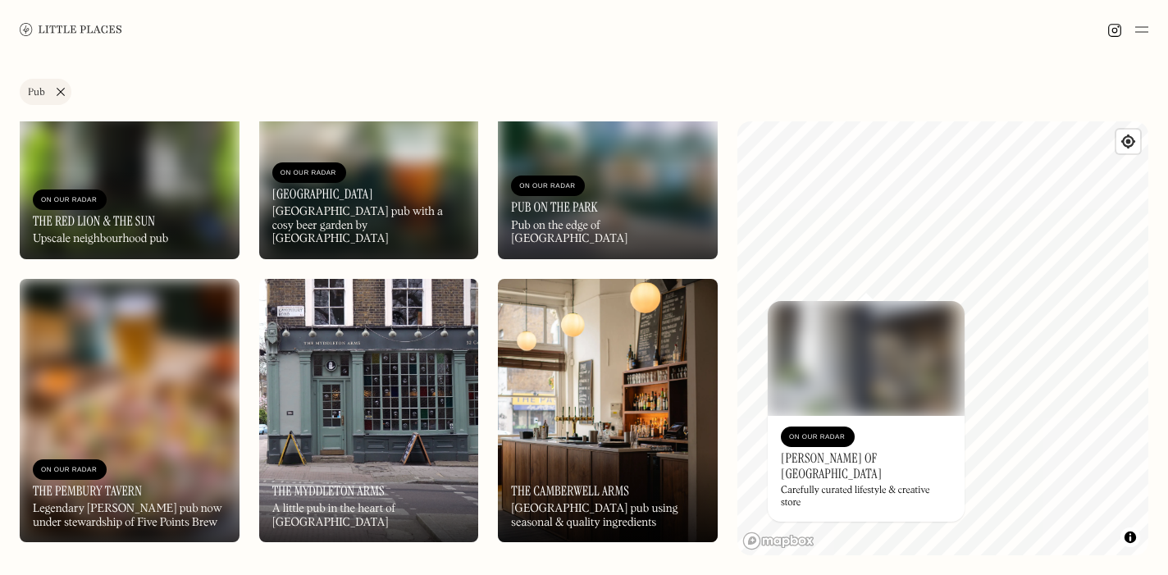
click at [60, 89] on link "Pub" at bounding box center [46, 92] width 52 height 26
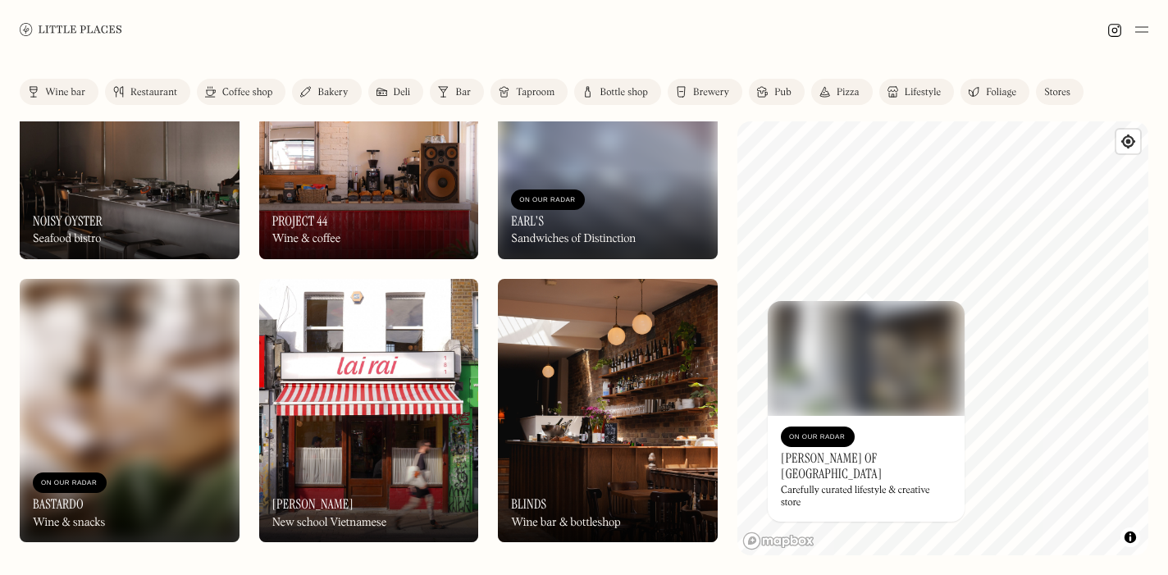
click at [719, 88] on div "Brewery" at bounding box center [711, 93] width 36 height 10
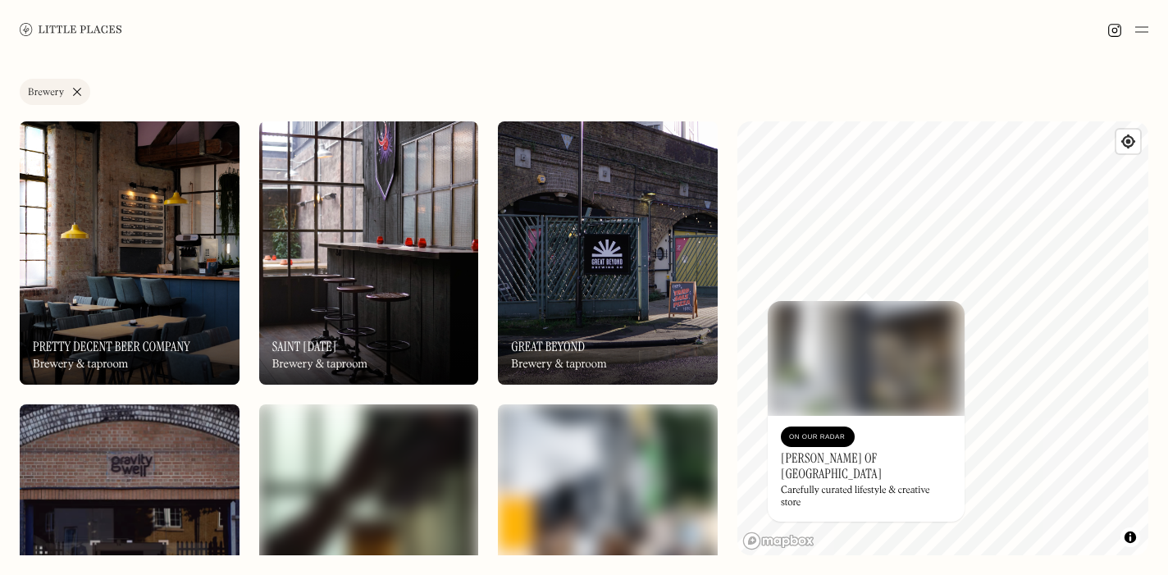
click at [188, 300] on div "On Our Radar Pretty Decent Beer Company Brewery & taproom" at bounding box center [130, 339] width 220 height 90
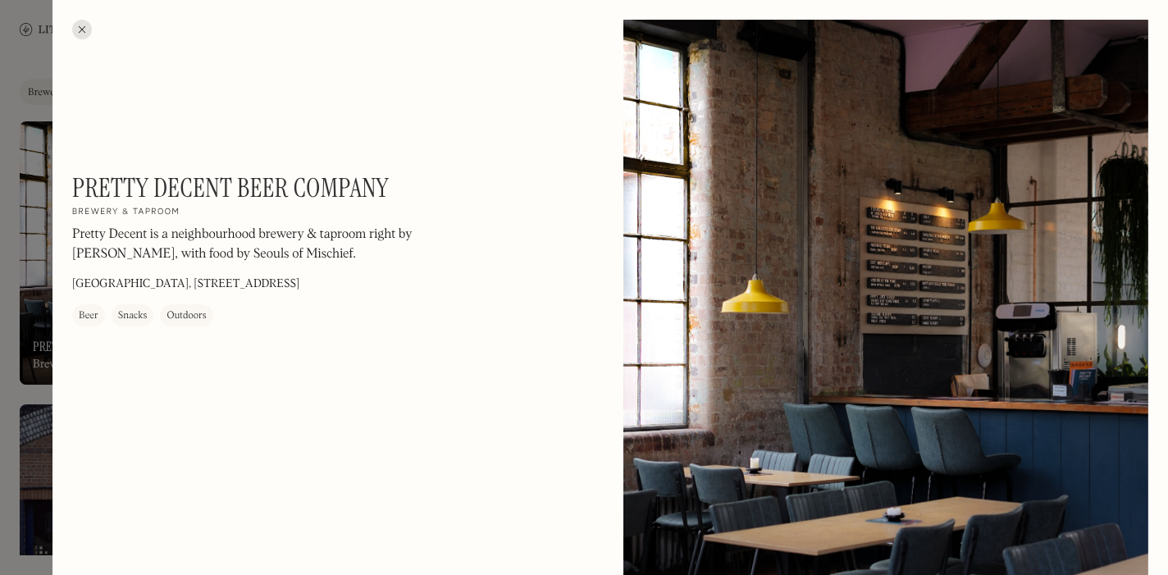
click at [84, 28] on div at bounding box center [82, 30] width 20 height 20
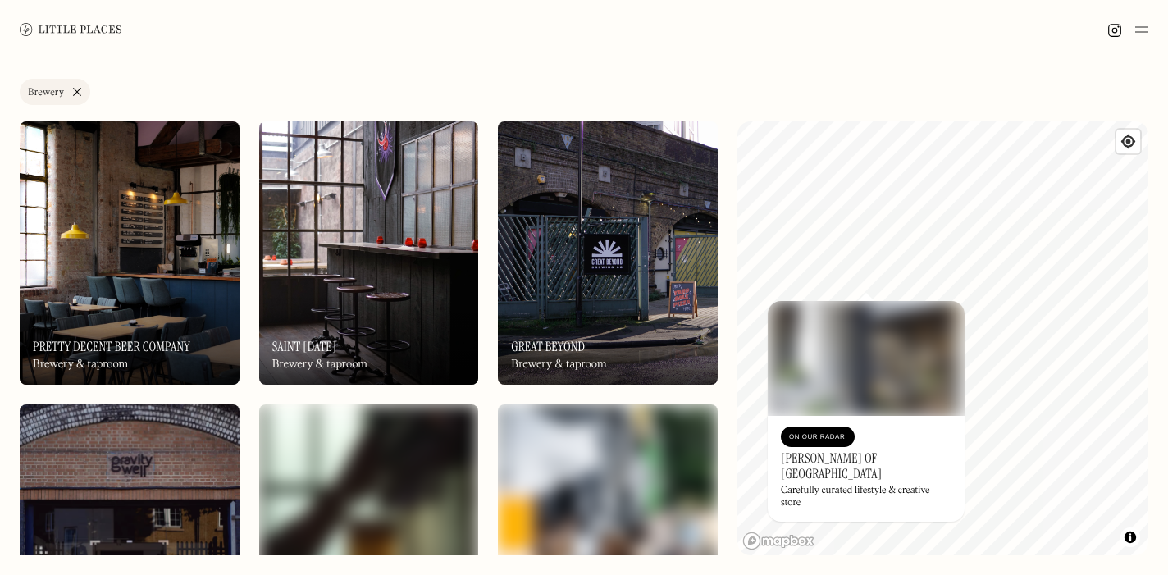
click at [164, 282] on img at bounding box center [130, 252] width 220 height 263
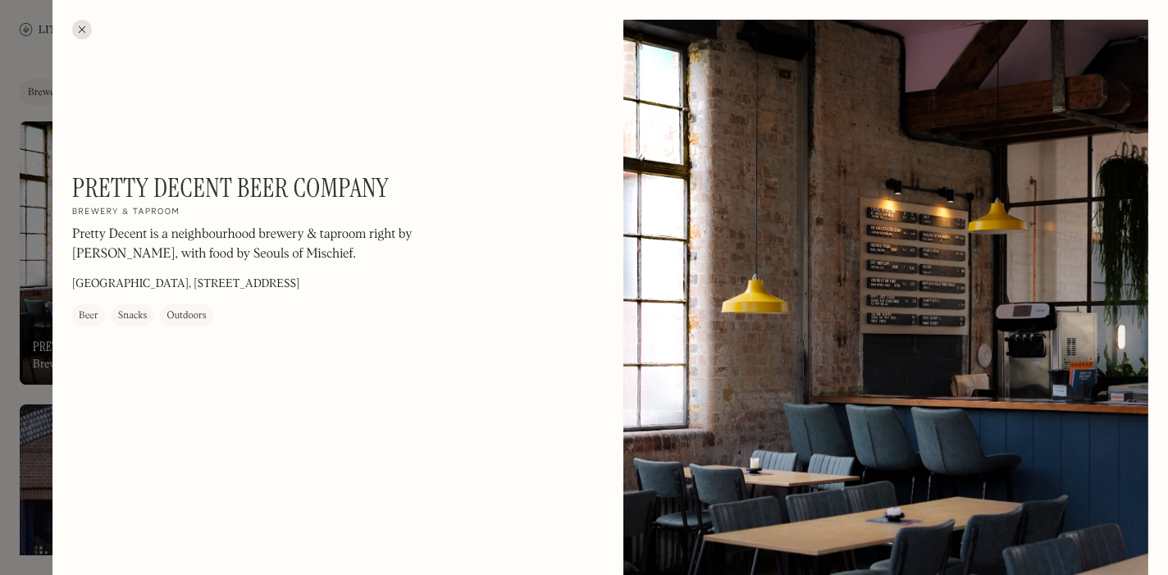
click at [75, 24] on div at bounding box center [82, 30] width 20 height 20
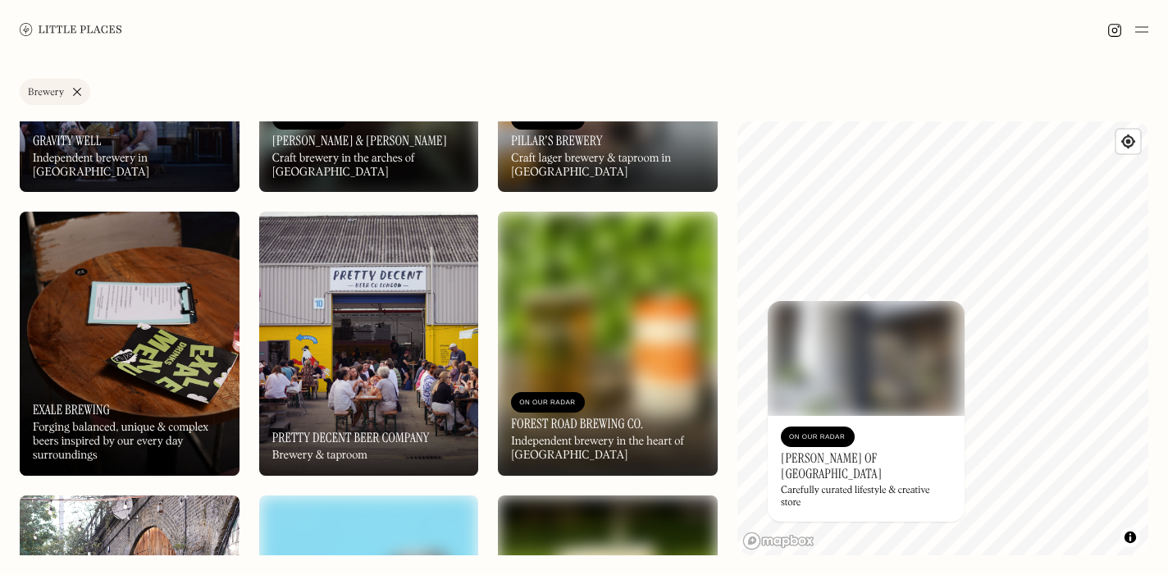
scroll to position [497, 0]
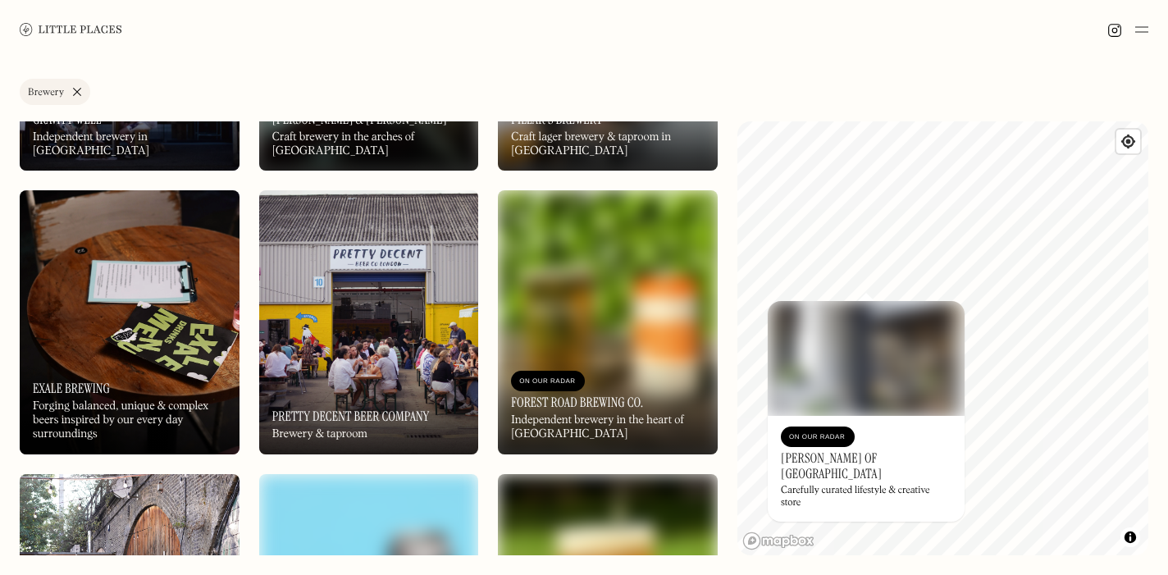
click at [141, 302] on img at bounding box center [130, 321] width 220 height 263
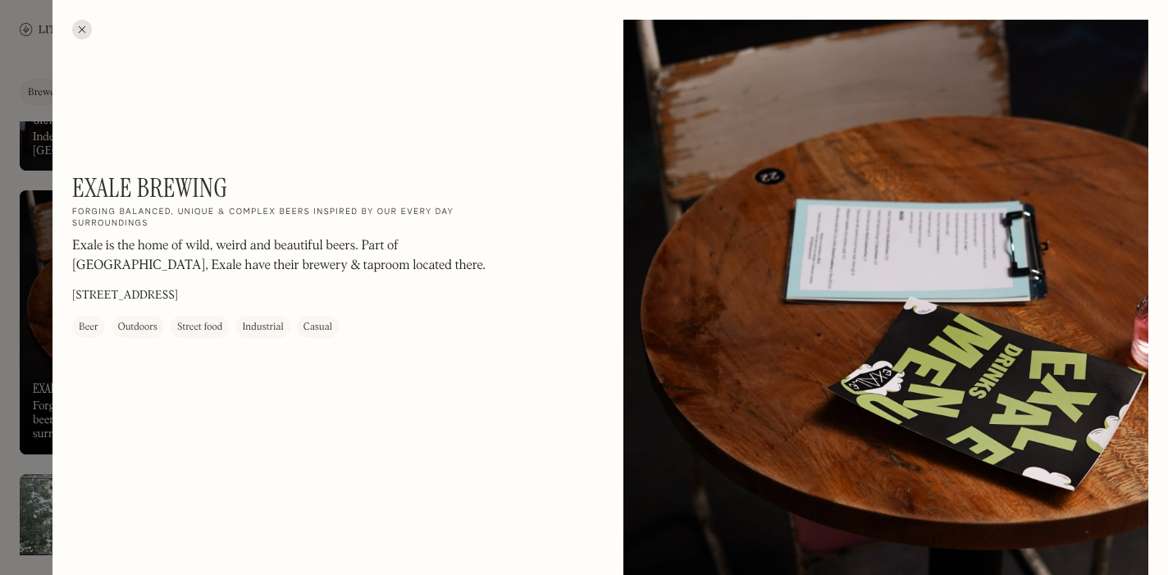
click at [78, 32] on div at bounding box center [82, 30] width 20 height 20
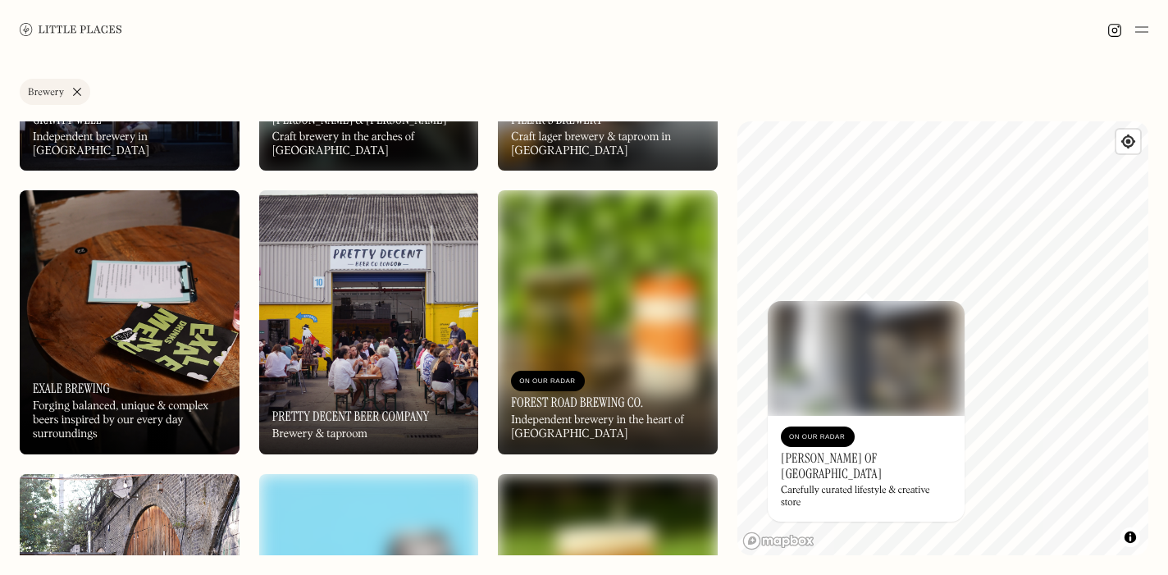
scroll to position [778, 0]
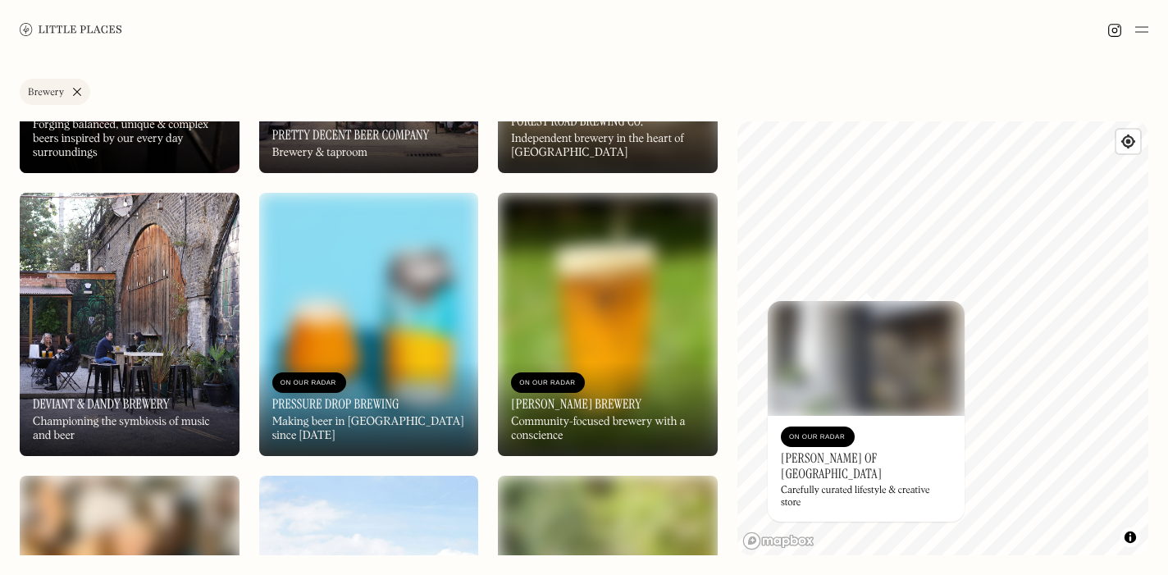
click at [596, 324] on img at bounding box center [608, 324] width 220 height 263
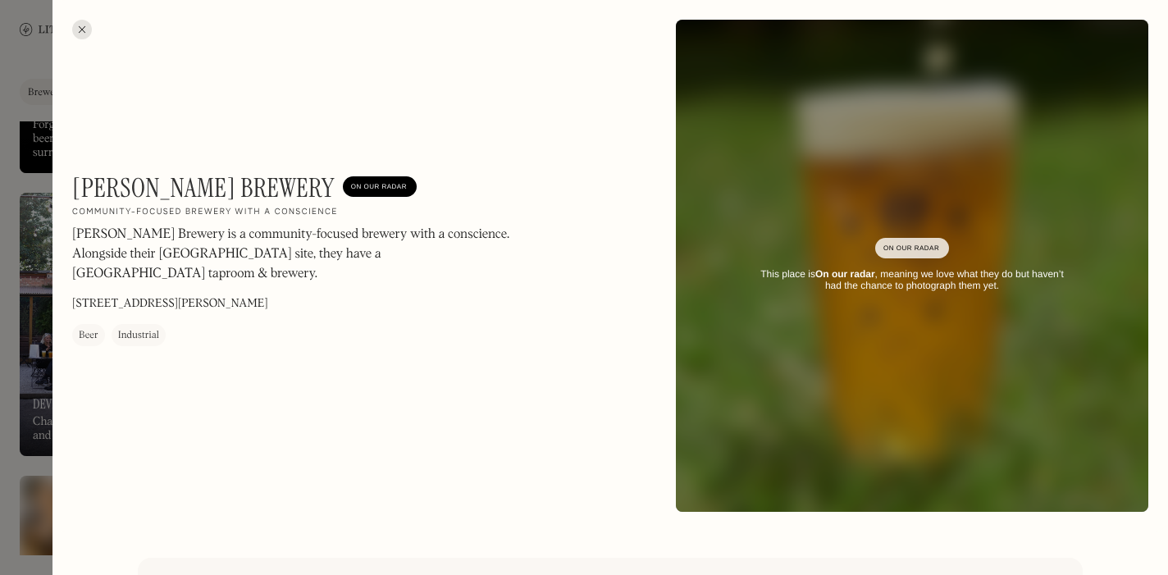
click at [82, 36] on div at bounding box center [82, 30] width 20 height 20
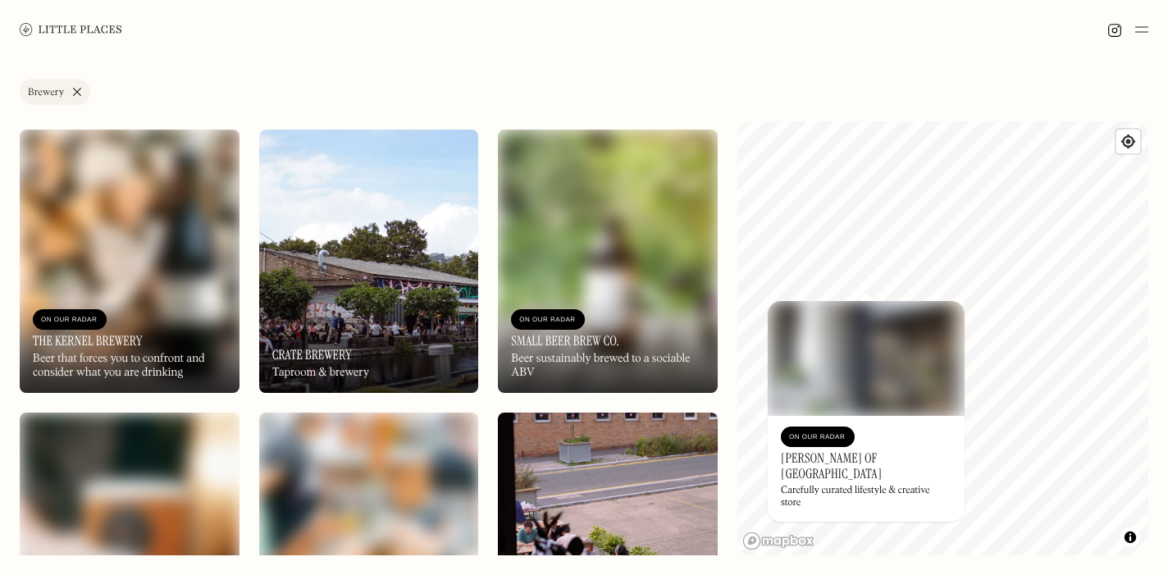
scroll to position [1139, 0]
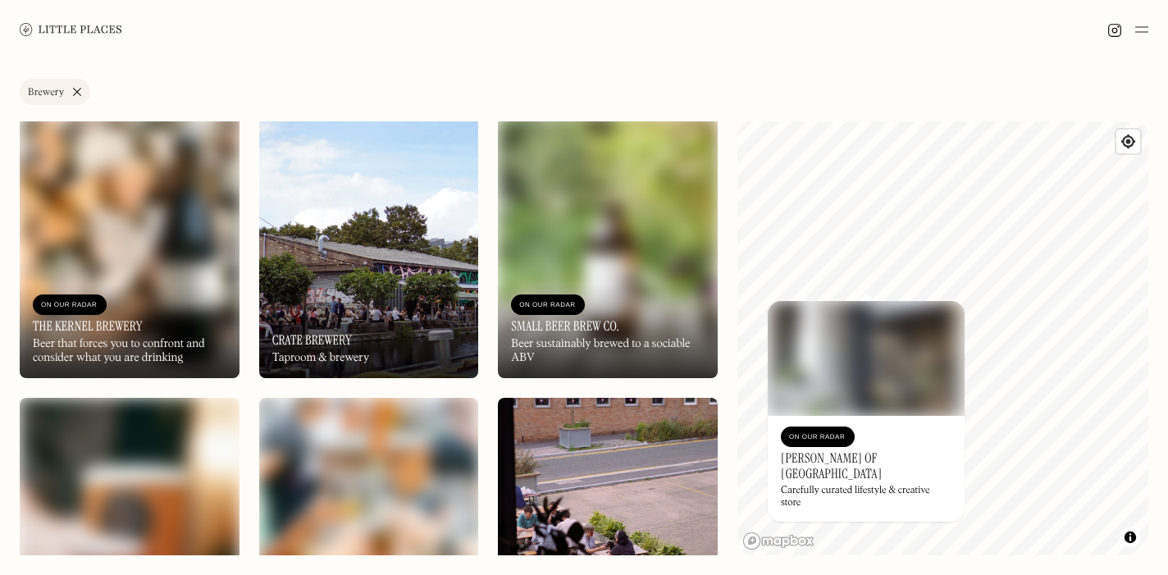
click at [525, 205] on img at bounding box center [608, 246] width 220 height 263
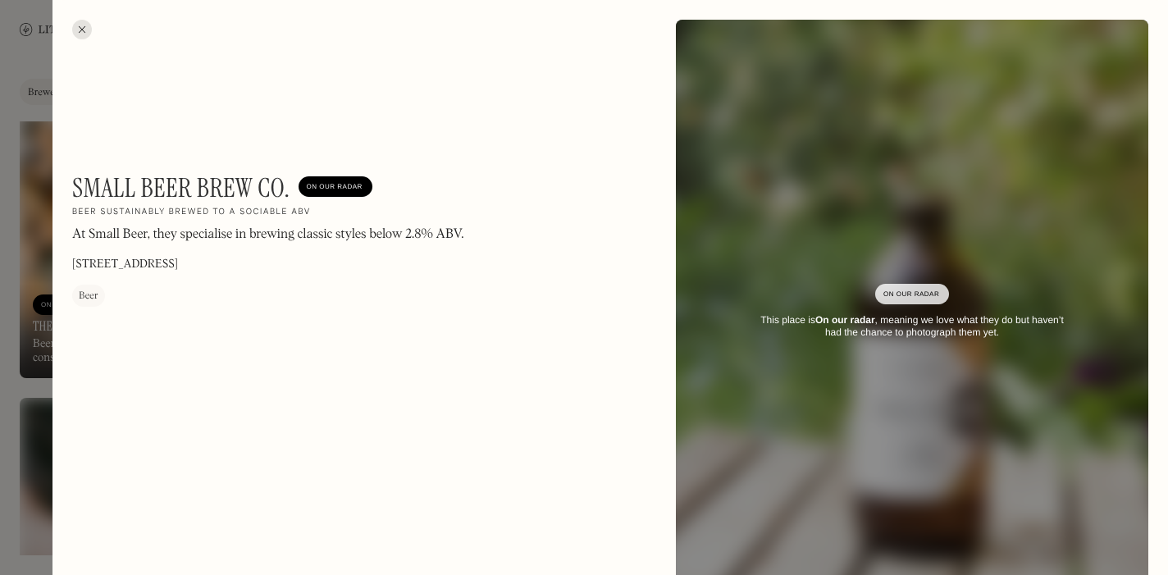
click at [84, 32] on div at bounding box center [82, 30] width 20 height 20
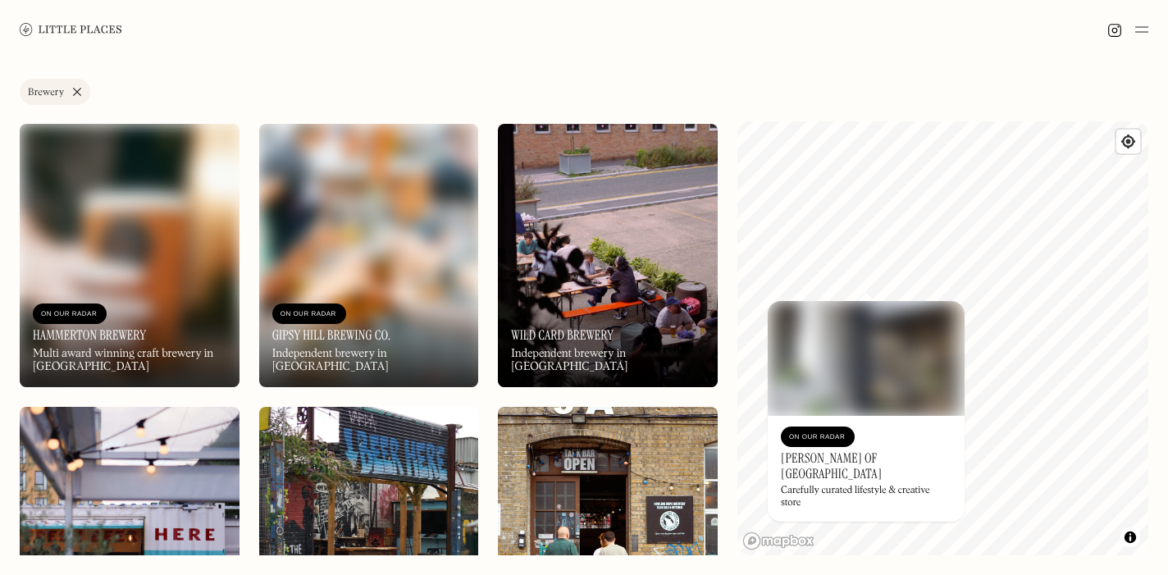
scroll to position [1439, 0]
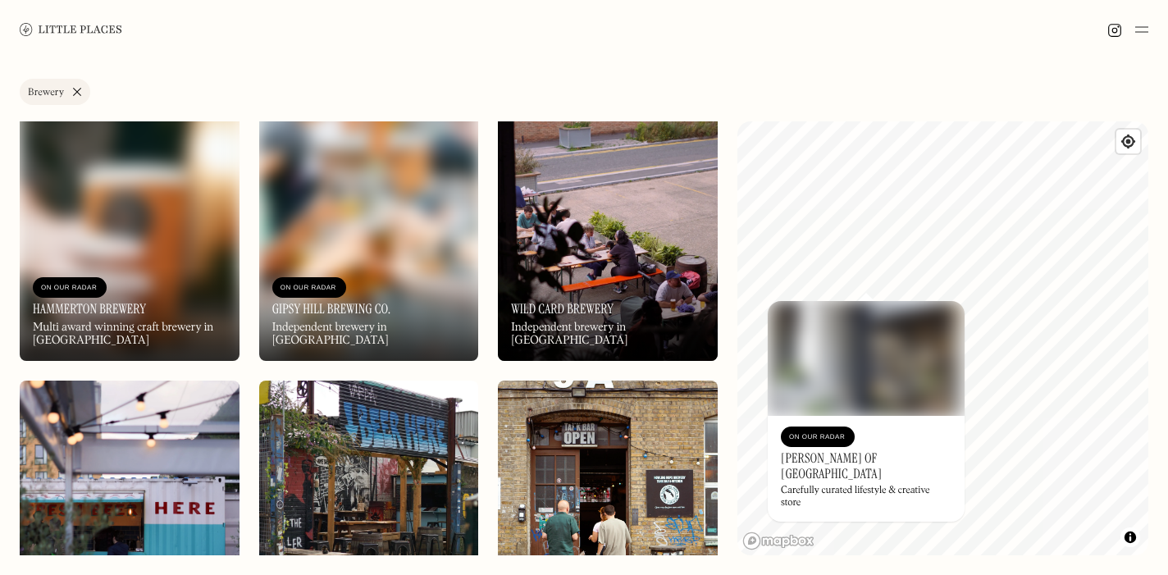
click at [189, 221] on img at bounding box center [130, 229] width 220 height 263
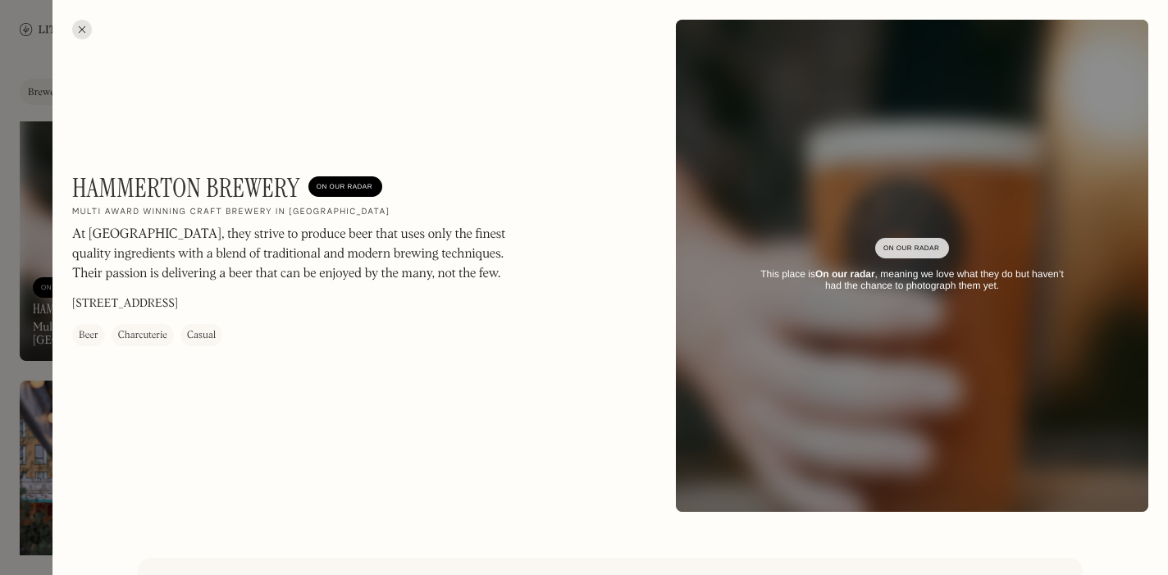
click at [84, 33] on div at bounding box center [82, 30] width 20 height 20
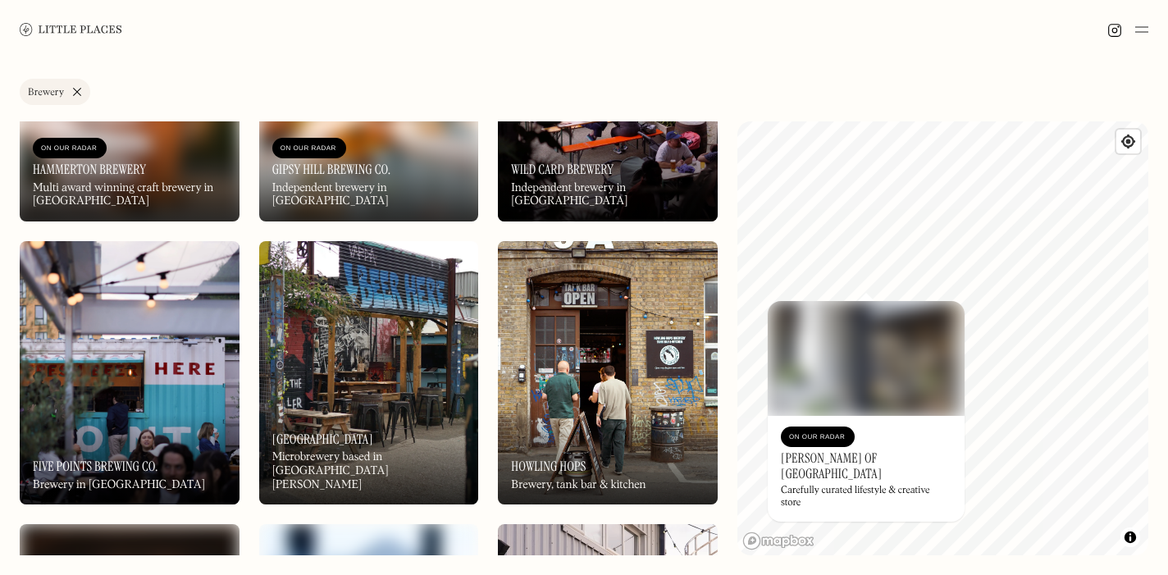
scroll to position [1617, 0]
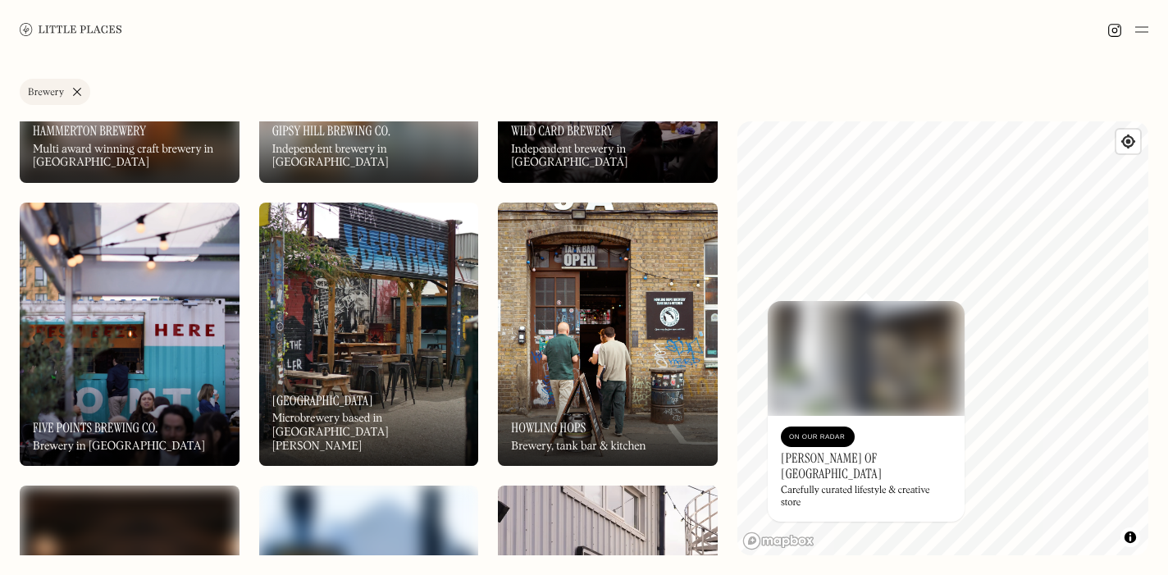
click at [623, 252] on img at bounding box center [608, 334] width 220 height 263
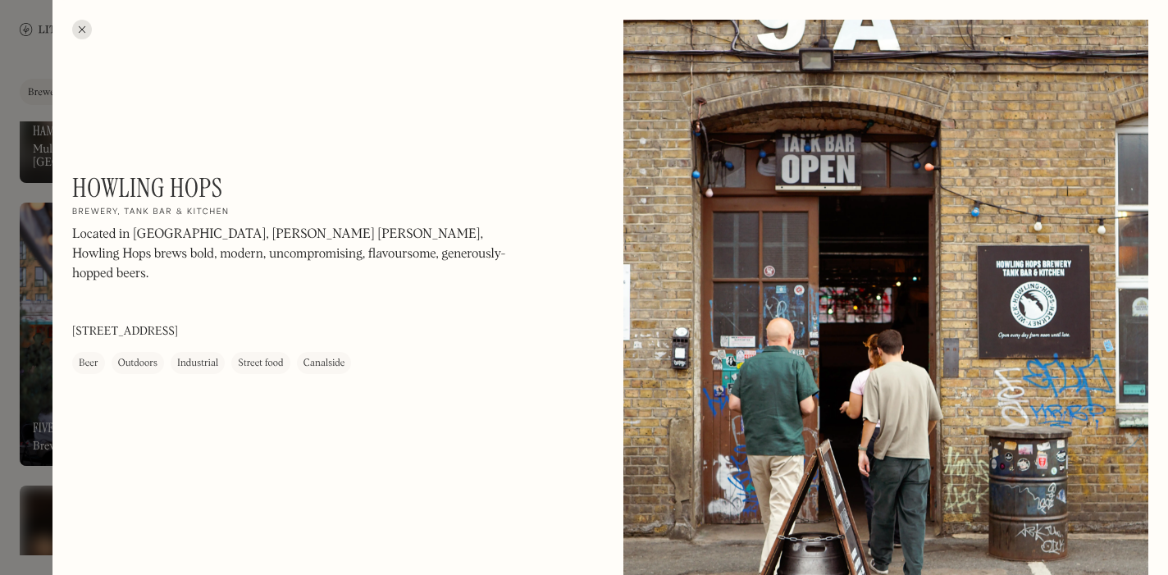
click at [80, 27] on div at bounding box center [82, 30] width 20 height 20
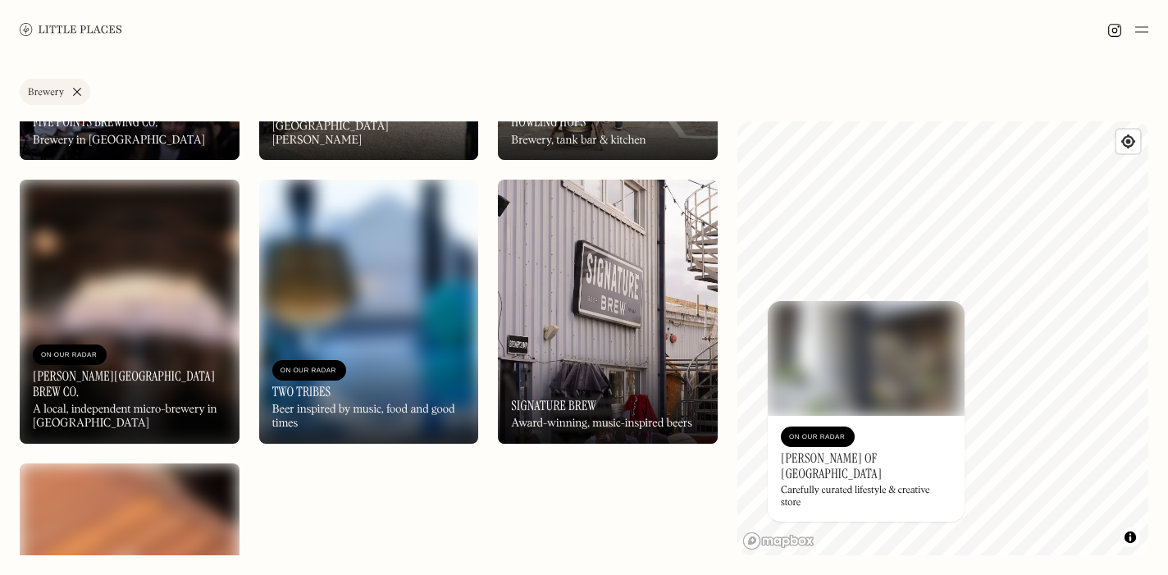
scroll to position [1925, 0]
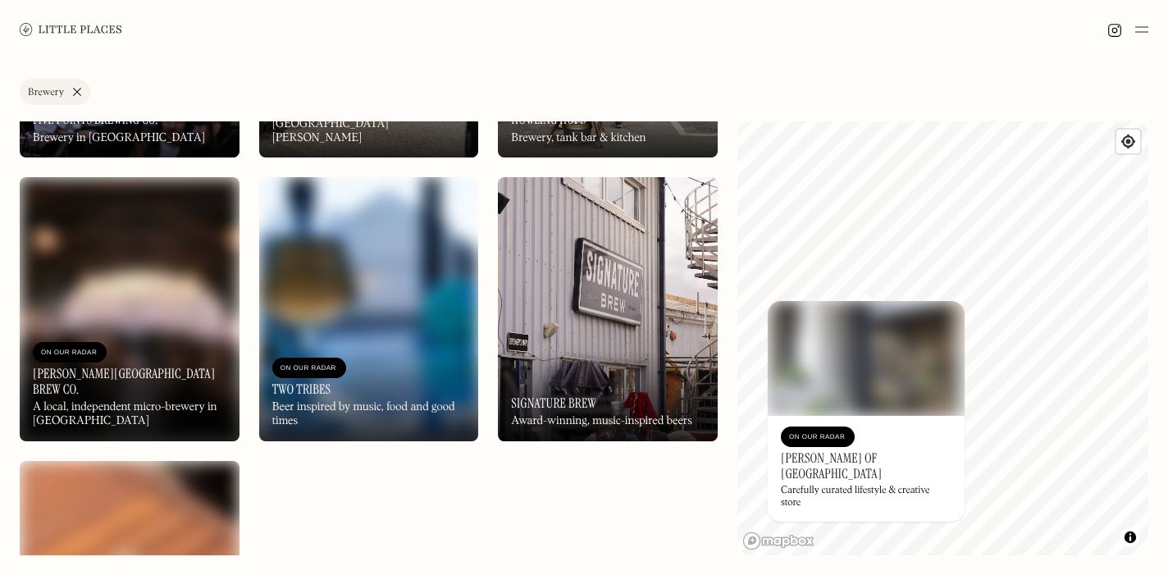
click at [357, 262] on img at bounding box center [369, 308] width 220 height 263
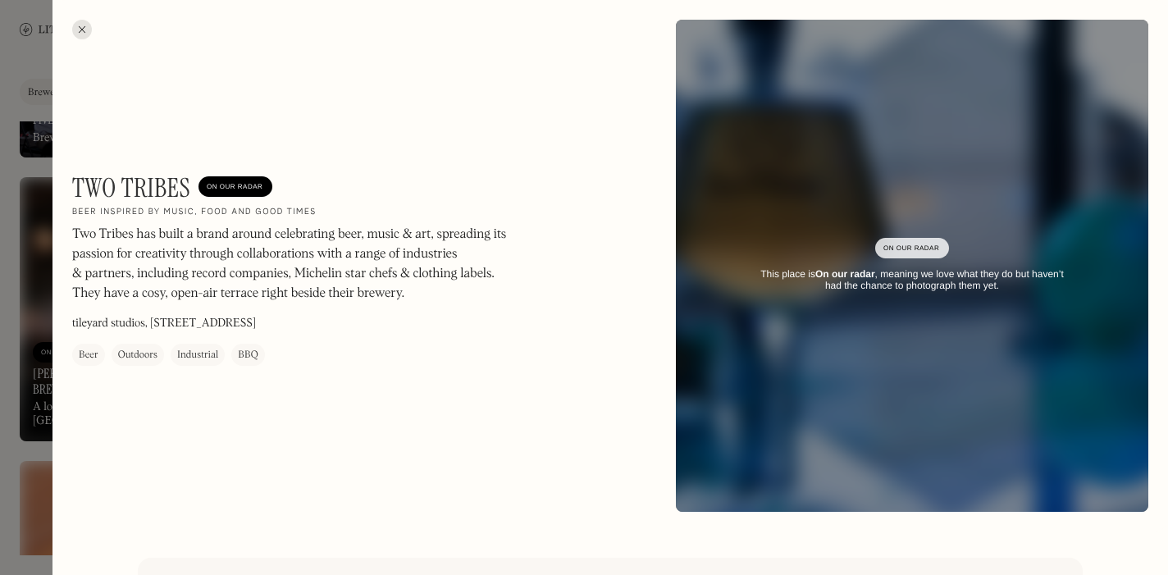
click at [85, 25] on div at bounding box center [82, 30] width 20 height 20
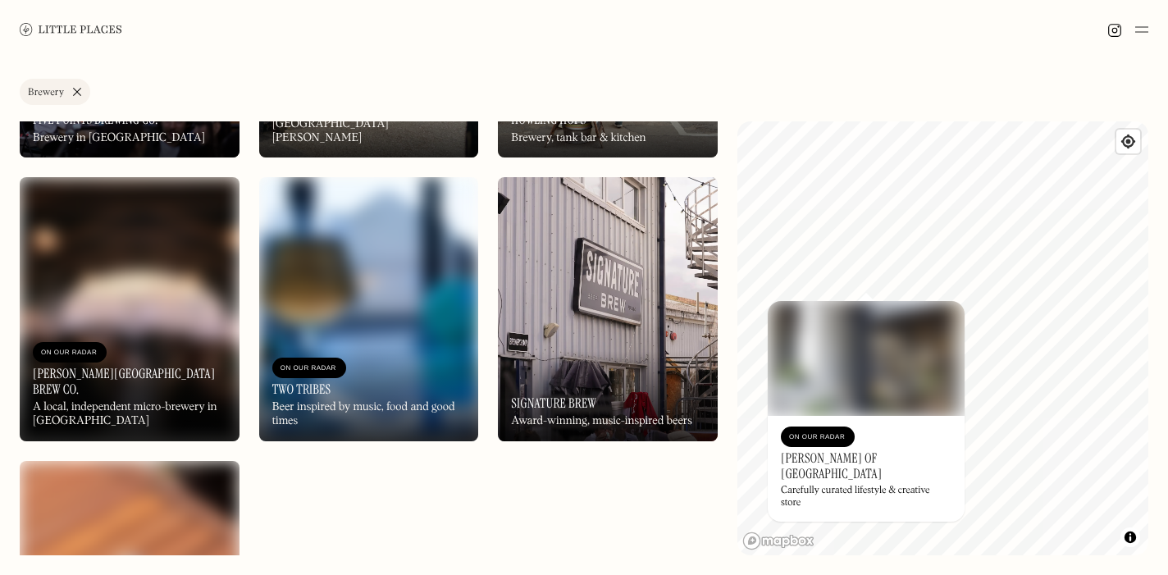
scroll to position [2107, 0]
